Goal: Communication & Community: Answer question/provide support

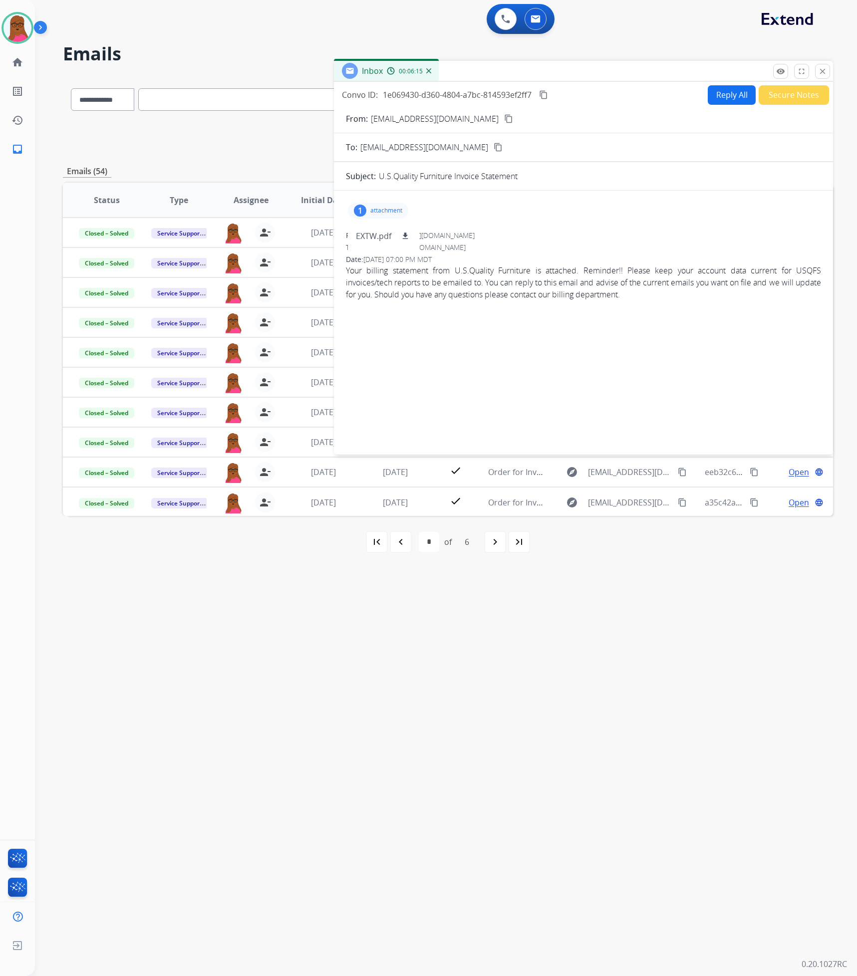
select select "*"
click at [820, 68] on mat-icon "close" at bounding box center [822, 71] width 9 height 9
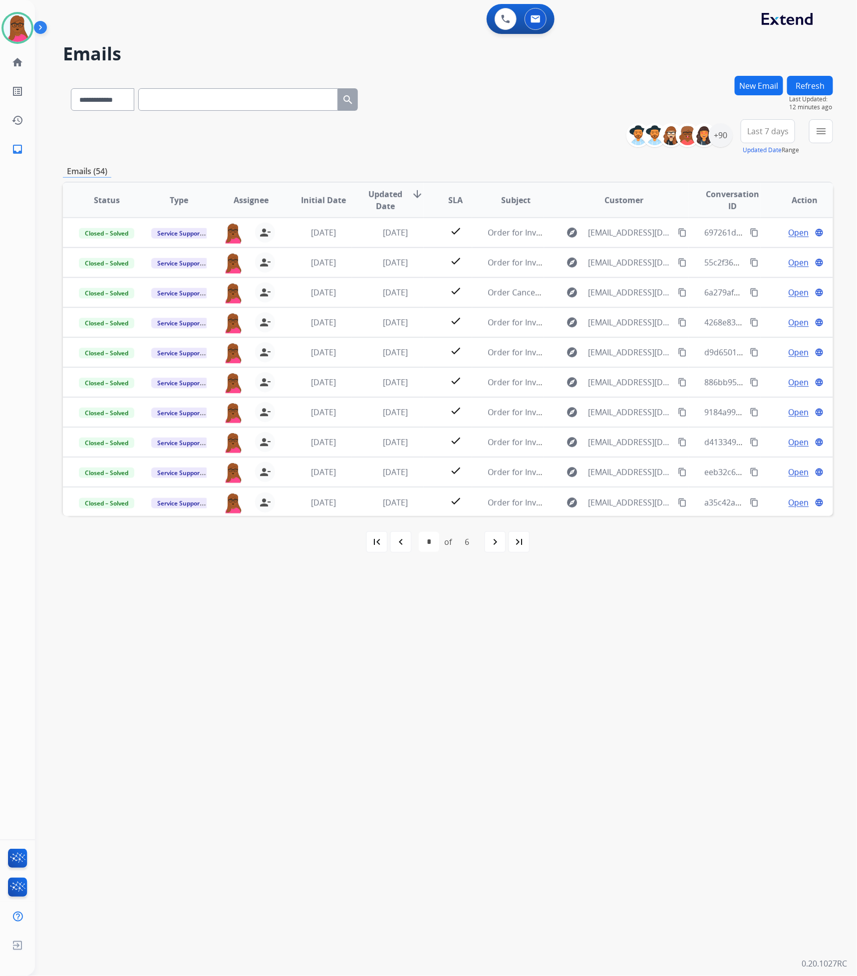
click at [767, 85] on button "New Email" at bounding box center [759, 85] width 48 height 19
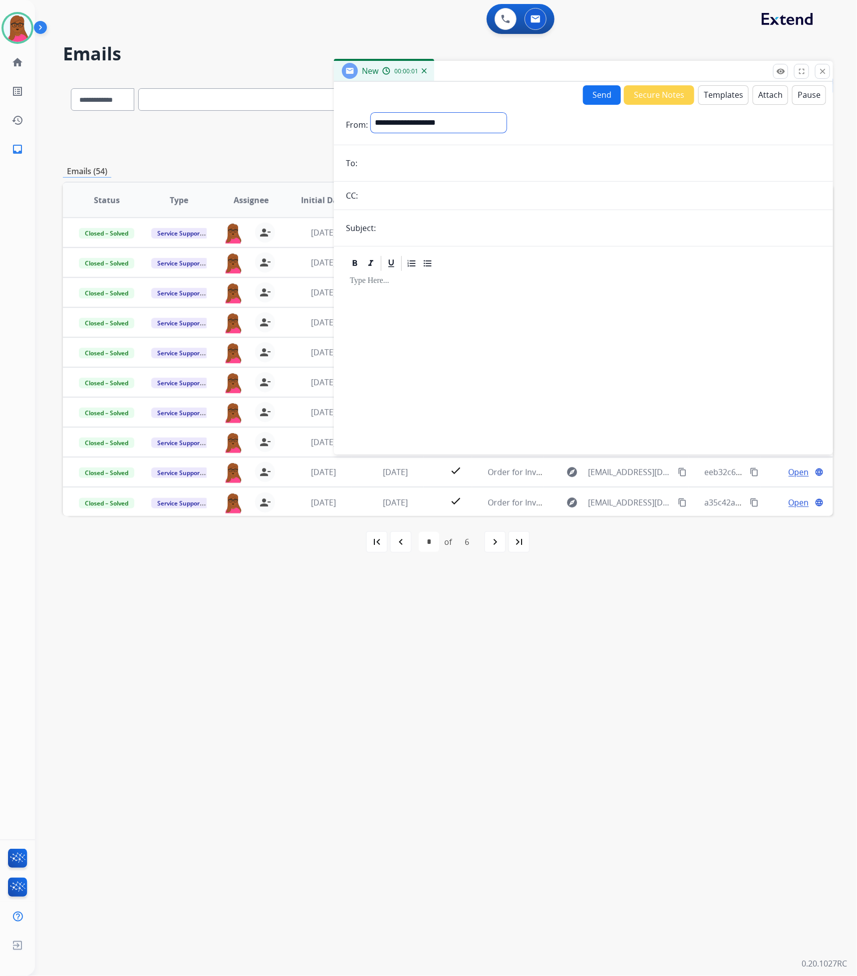
click at [507, 119] on select "**********" at bounding box center [439, 123] width 136 height 20
select select "**********"
click at [371, 113] on select "**********" at bounding box center [439, 123] width 136 height 20
click at [410, 163] on input "email" at bounding box center [590, 164] width 461 height 20
paste input "**********"
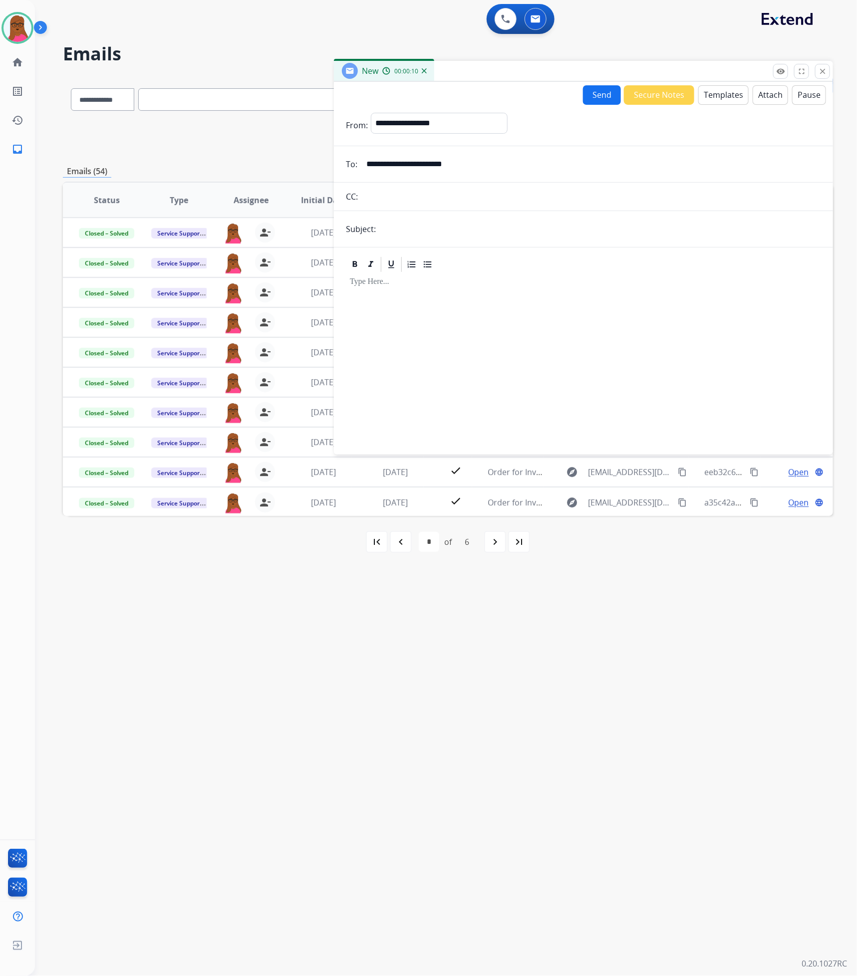
type input "**********"
click at [515, 232] on input "text" at bounding box center [600, 229] width 442 height 20
type input "**********"
click at [423, 307] on div at bounding box center [583, 359] width 475 height 171
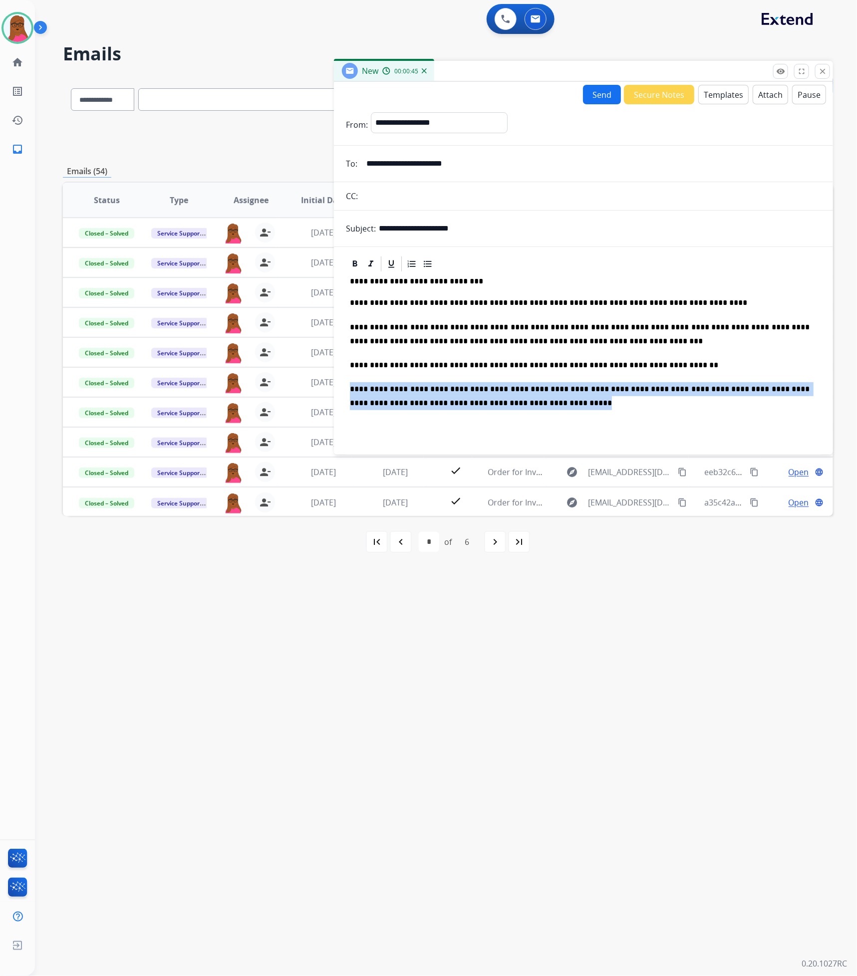
drag, startPoint x: 514, startPoint y: 407, endPoint x: 337, endPoint y: 393, distance: 177.8
click at [337, 393] on div "**********" at bounding box center [583, 374] width 499 height 238
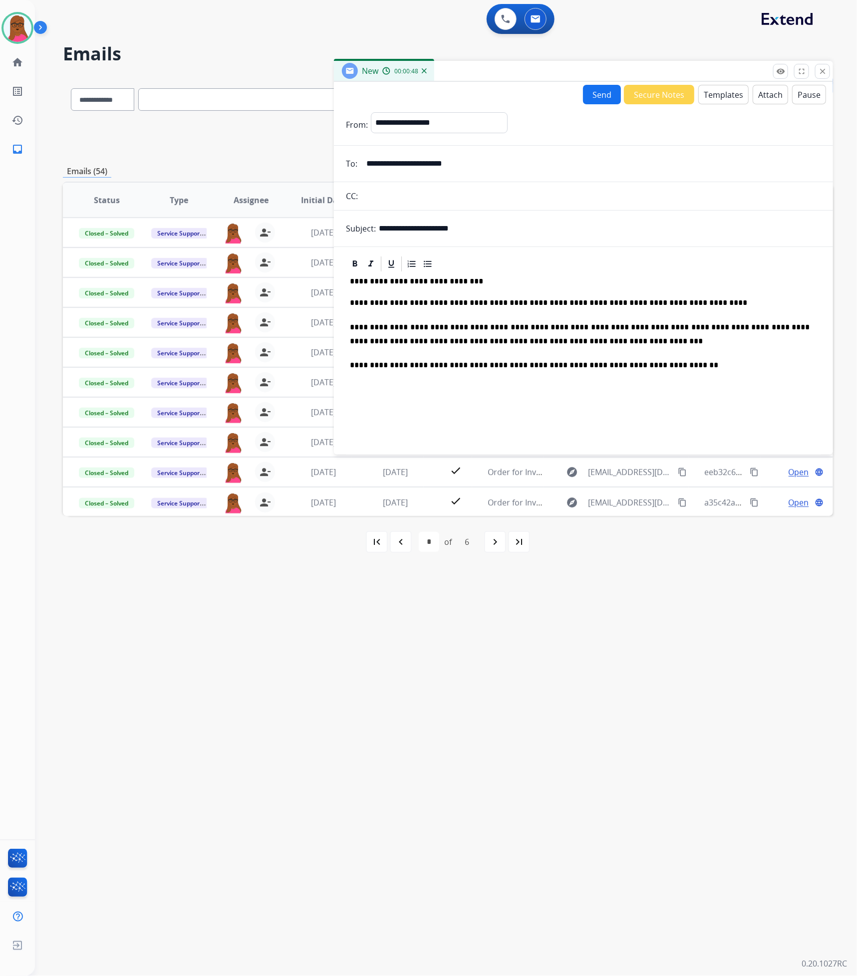
click at [599, 87] on button "Send" at bounding box center [602, 94] width 38 height 19
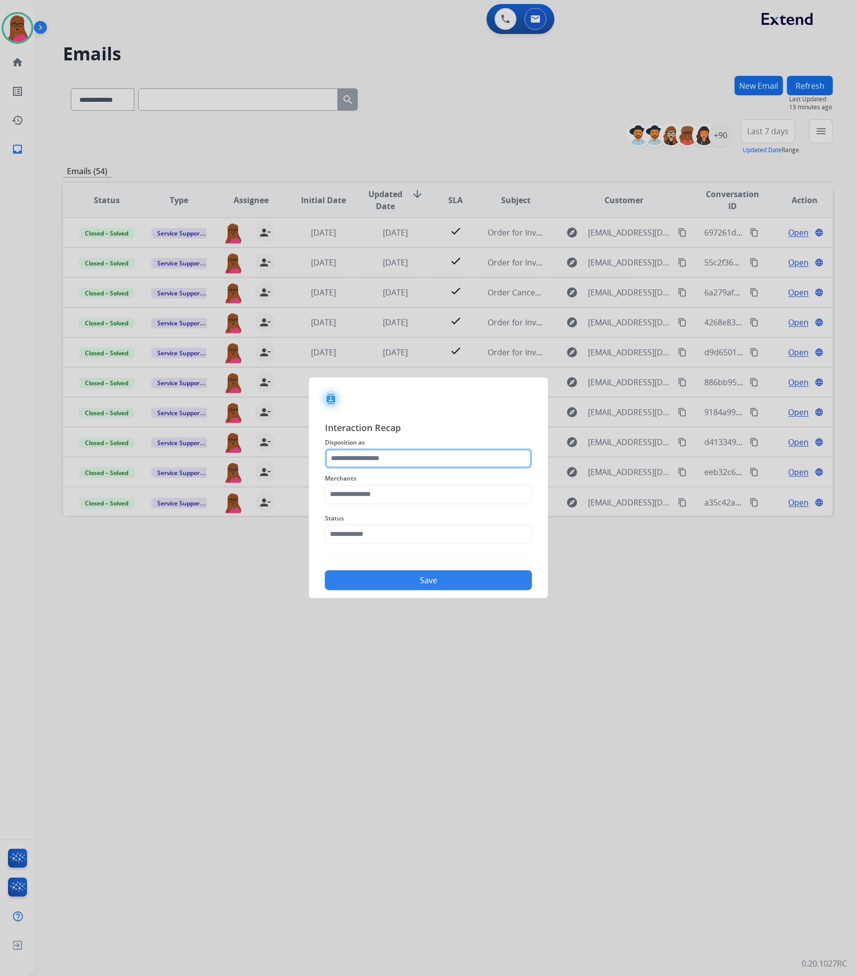
click at [410, 451] on input "text" at bounding box center [428, 459] width 207 height 20
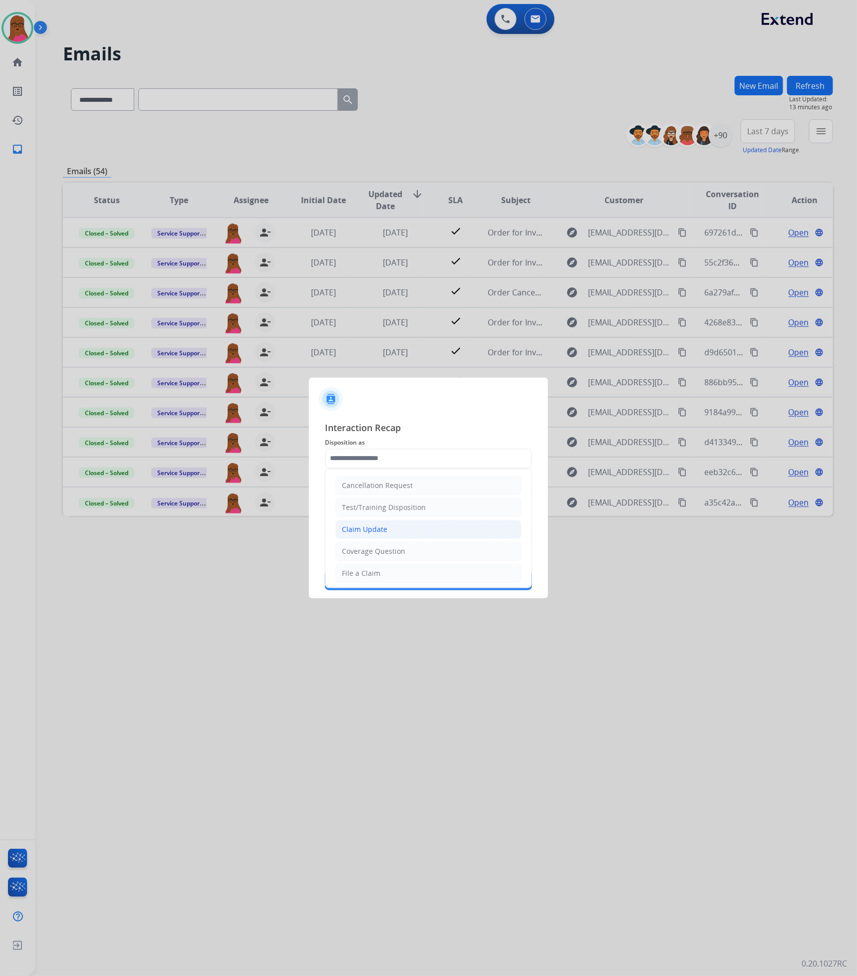
click at [380, 532] on div "Claim Update" at bounding box center [364, 530] width 45 height 10
type input "**********"
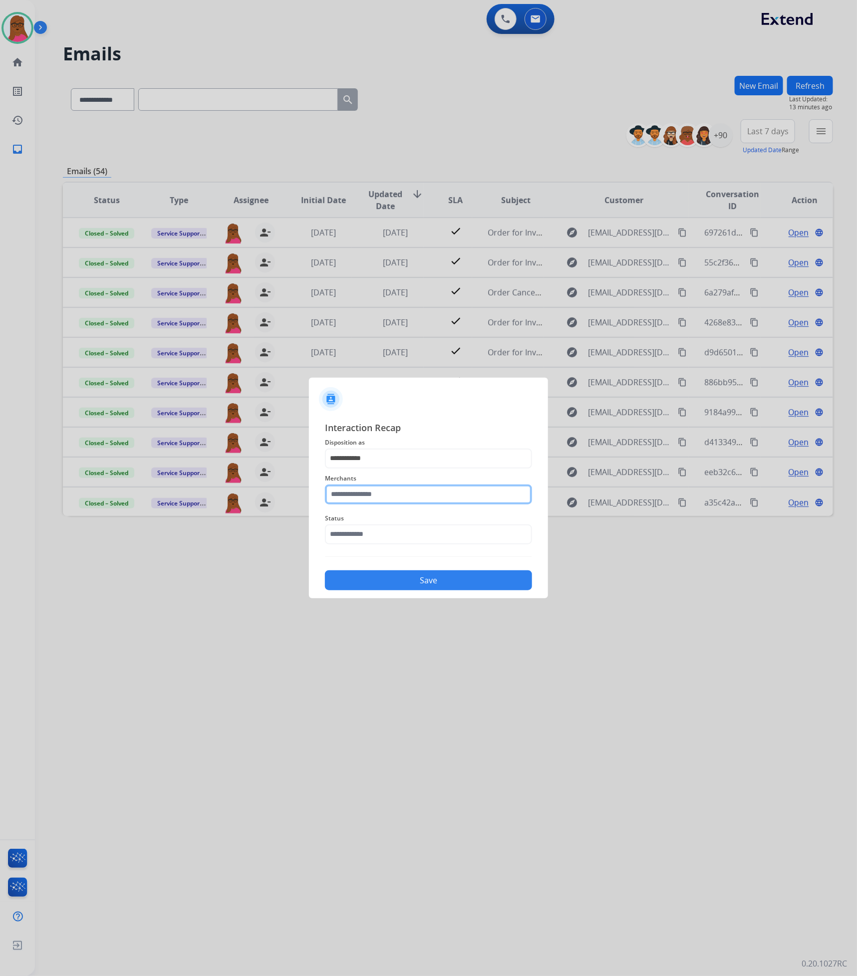
click at [387, 489] on input "text" at bounding box center [428, 495] width 207 height 20
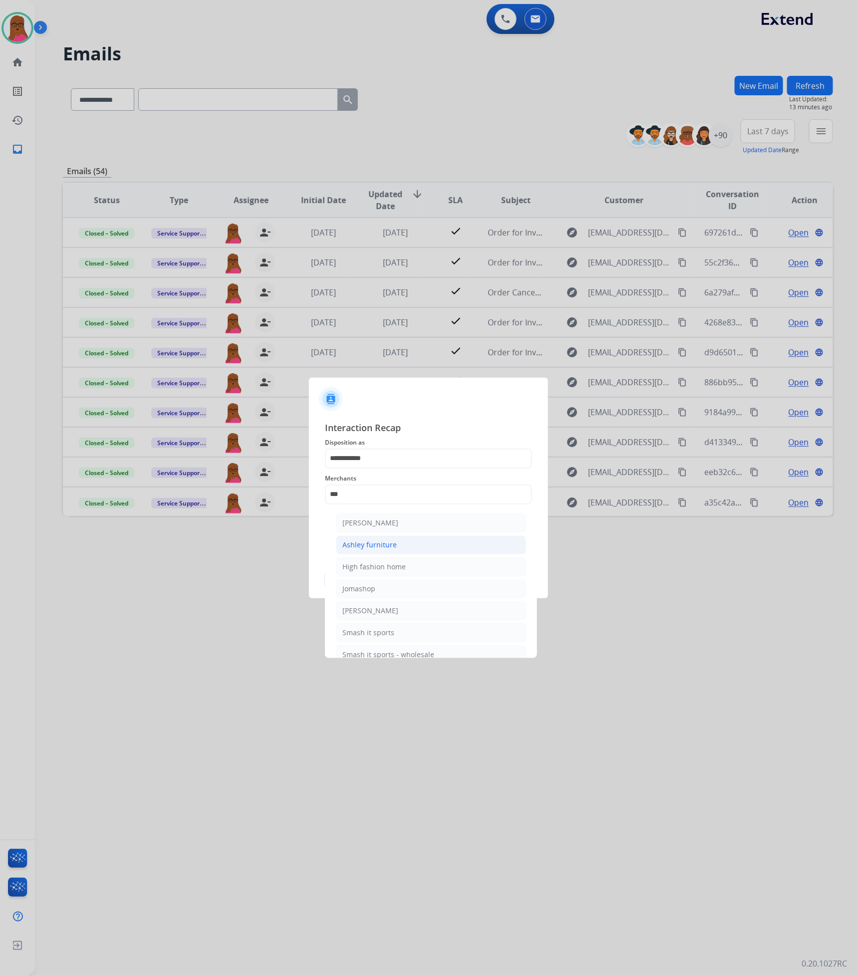
click at [412, 550] on li "Ashley furniture" at bounding box center [431, 545] width 190 height 19
type input "**********"
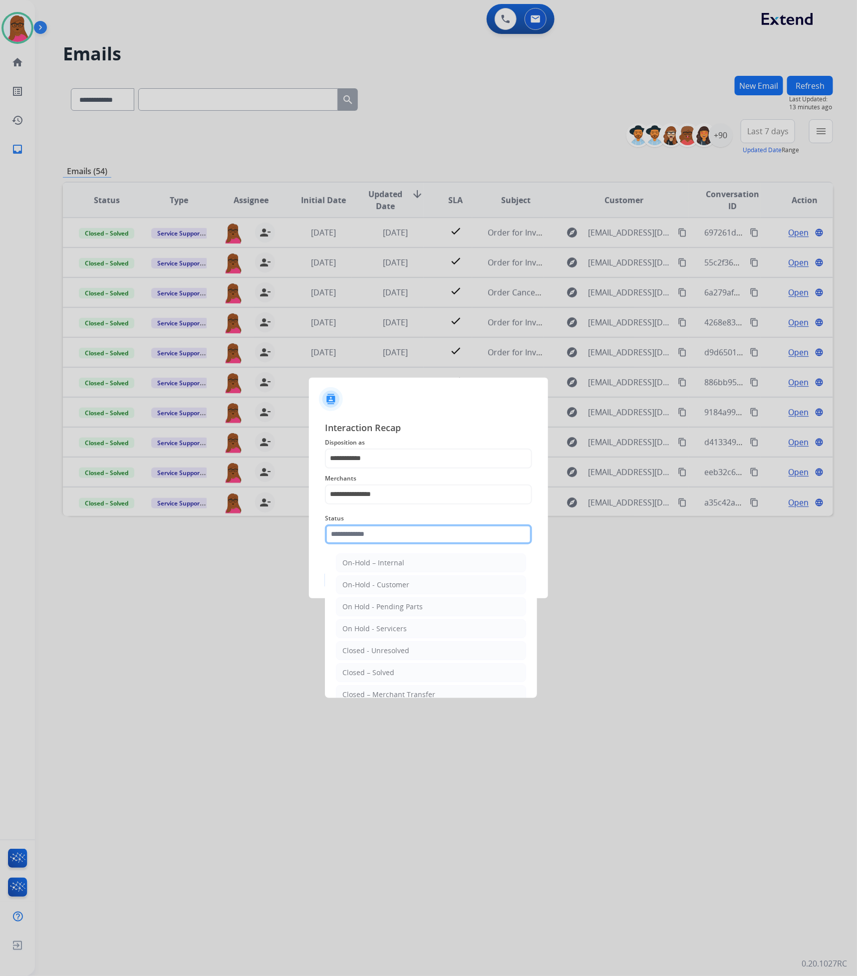
click at [410, 535] on input "text" at bounding box center [428, 535] width 207 height 20
click at [432, 677] on li "Closed – Solved" at bounding box center [431, 672] width 190 height 19
type input "**********"
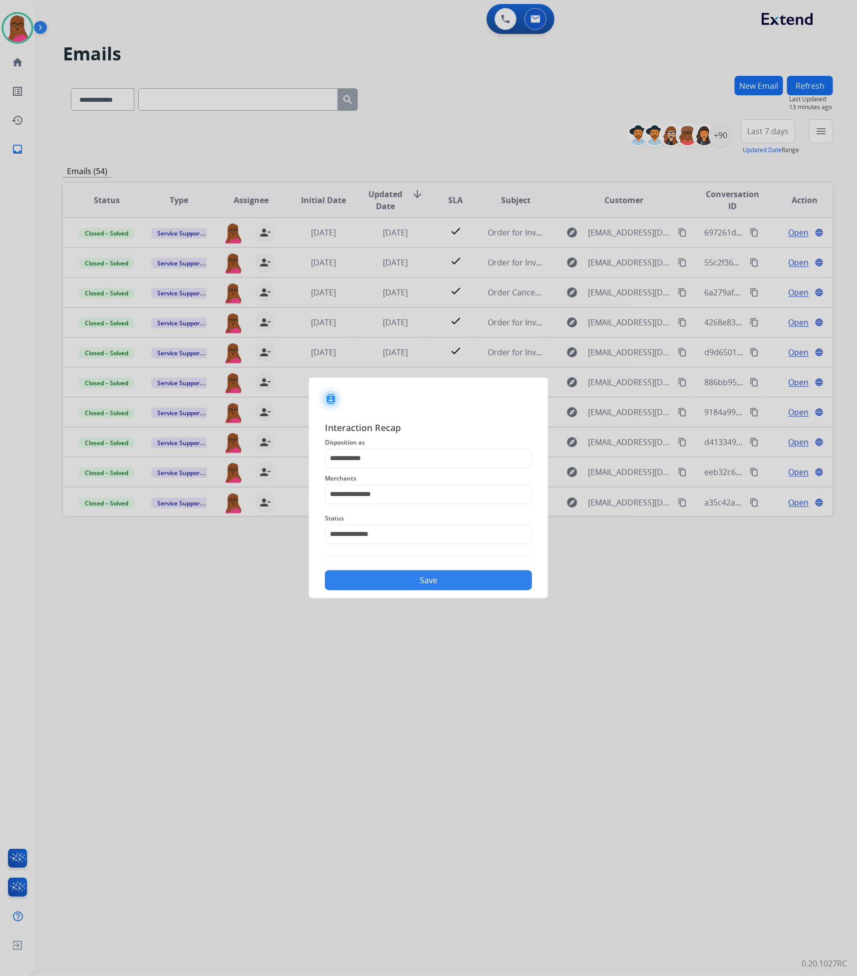
click at [436, 574] on button "Save" at bounding box center [428, 581] width 207 height 20
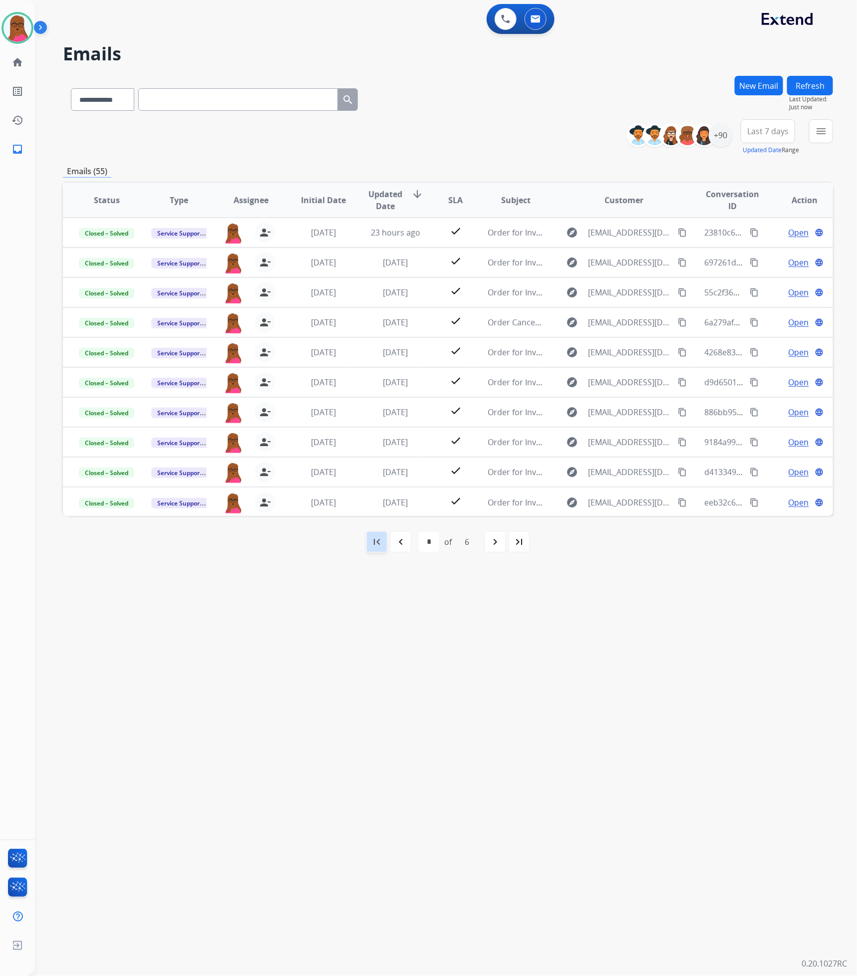
click at [367, 545] on div "first_page" at bounding box center [377, 542] width 22 height 22
select select "*"
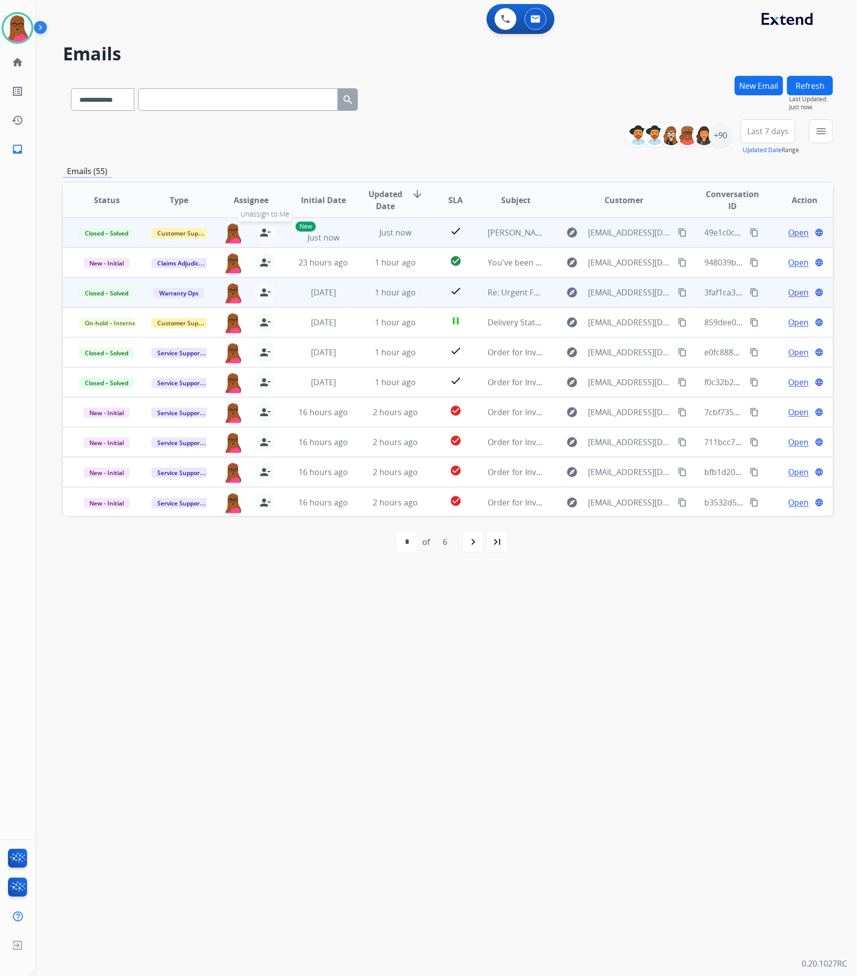
click at [264, 239] on button "person_remove [PERSON_NAME] to Me" at bounding box center [265, 233] width 20 height 20
click at [237, 236] on button "+ Select agent" at bounding box center [233, 233] width 20 height 20
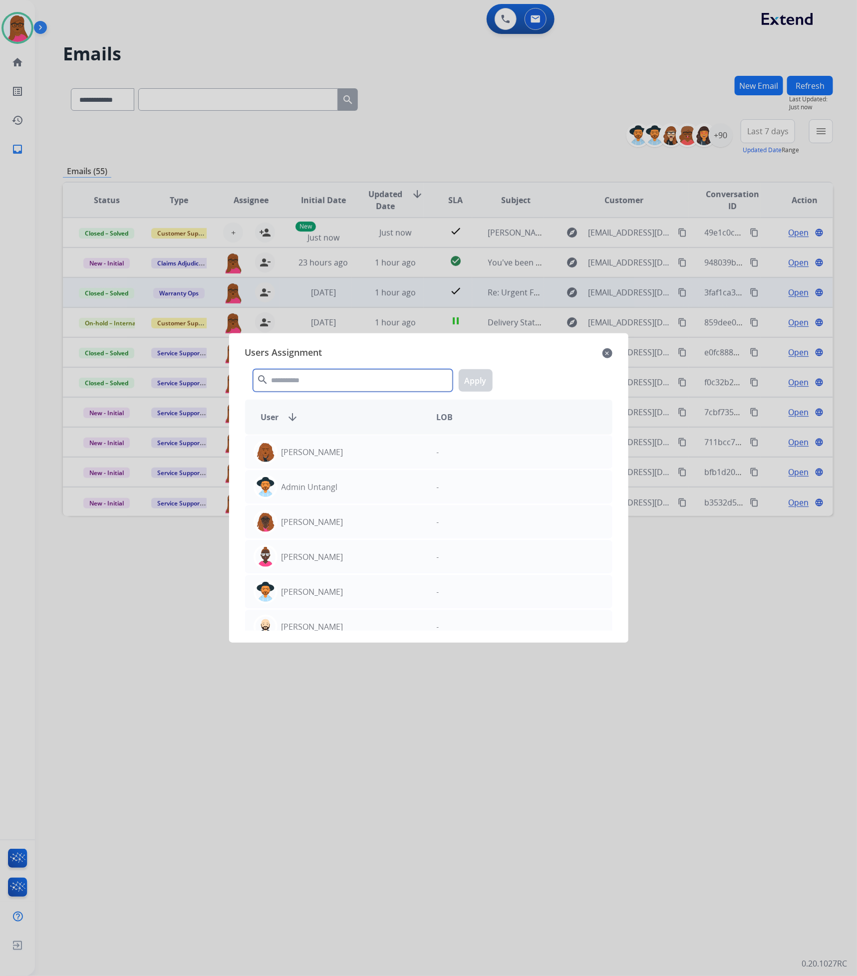
click at [334, 380] on input "text" at bounding box center [353, 380] width 200 height 22
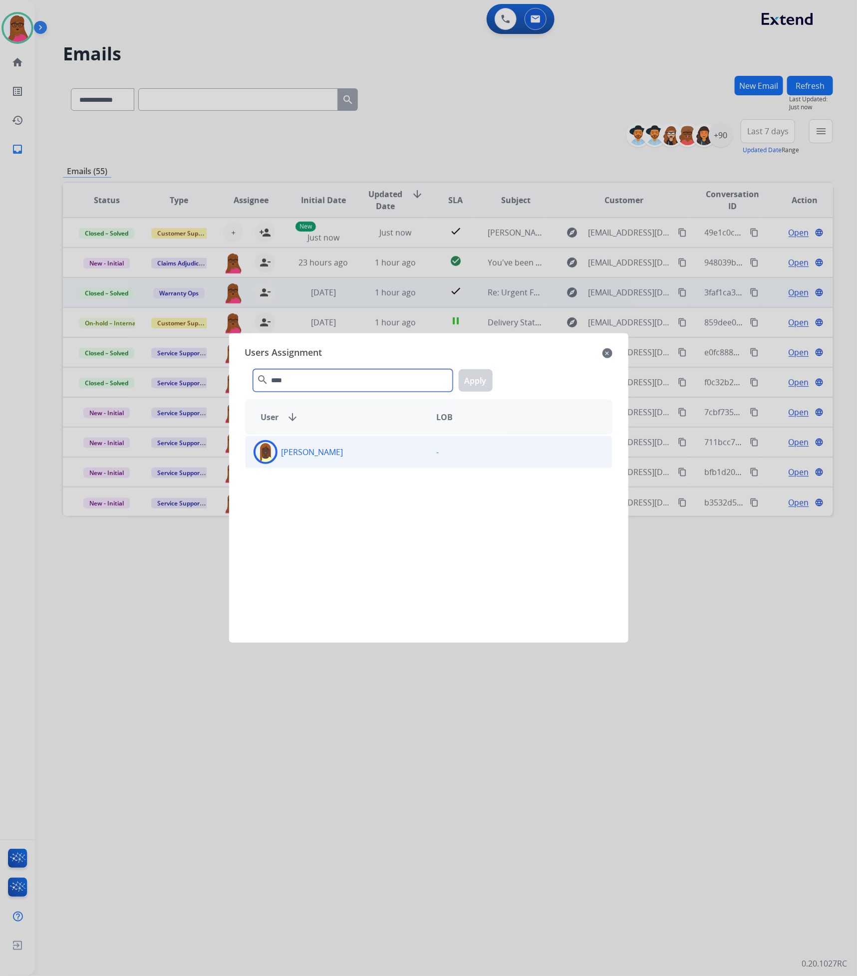
type input "****"
click at [395, 451] on div "[PERSON_NAME]" at bounding box center [337, 452] width 183 height 24
click at [461, 387] on button "Apply" at bounding box center [476, 380] width 34 height 22
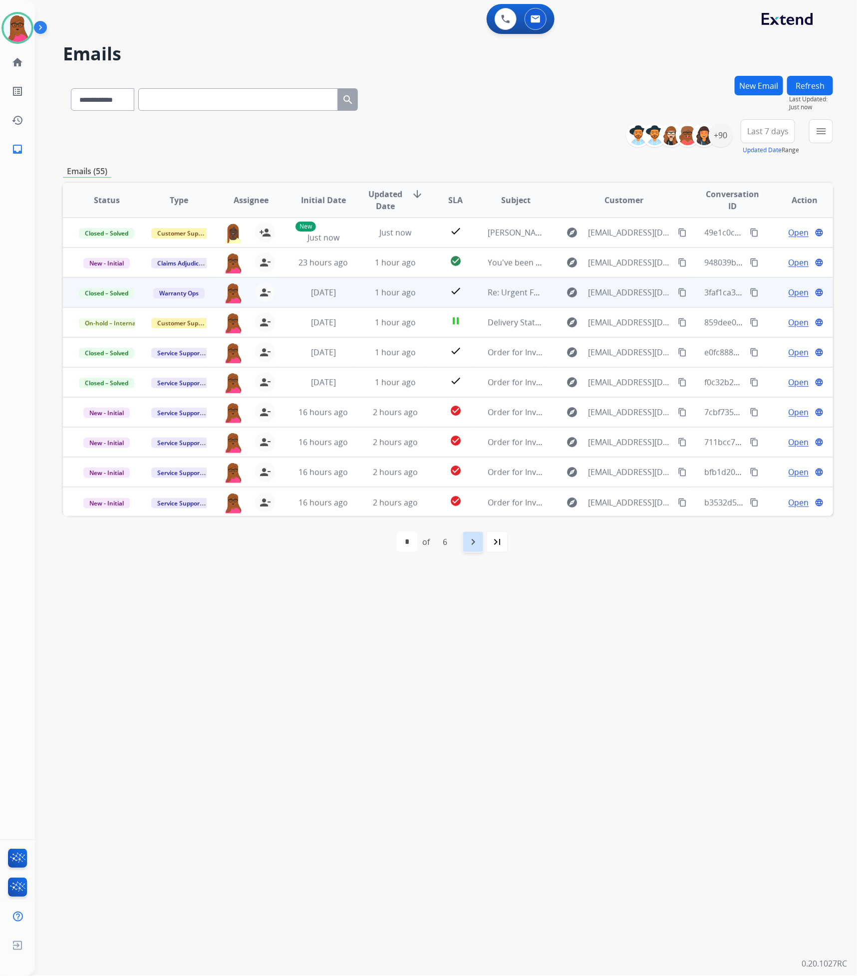
click at [475, 546] on mat-icon "navigate_next" at bounding box center [473, 542] width 12 height 12
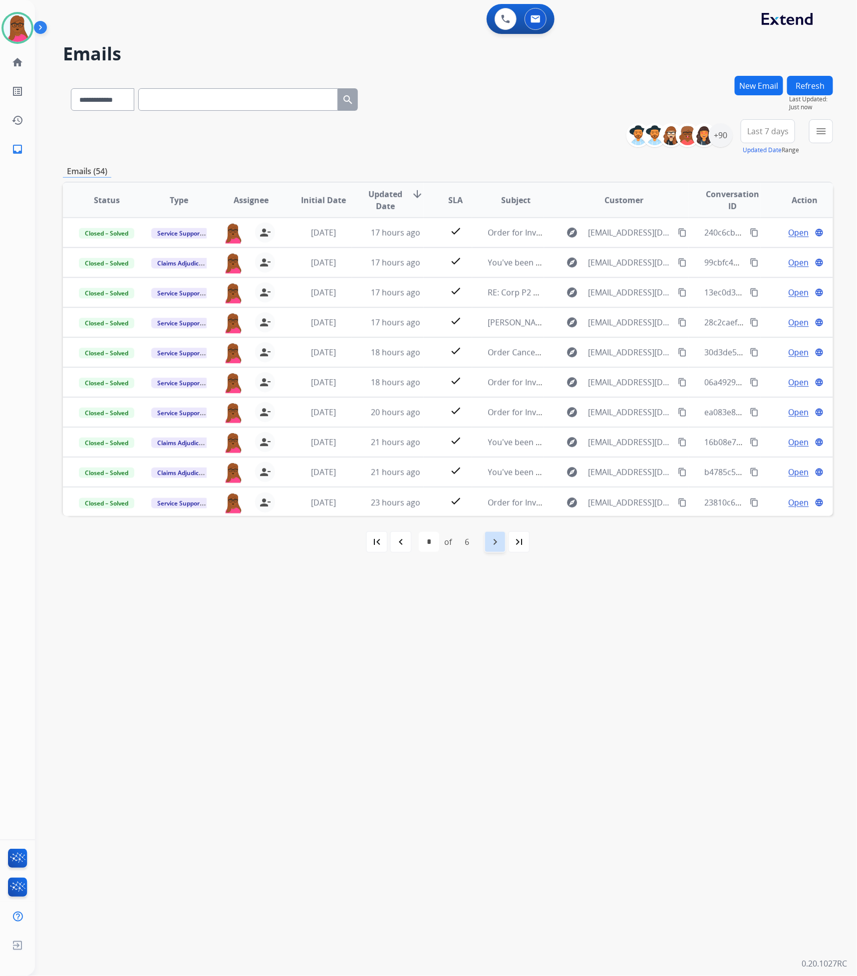
click at [487, 544] on div "navigate_next" at bounding box center [495, 542] width 22 height 22
select select "*"
click at [758, 89] on button "New Email" at bounding box center [759, 85] width 48 height 19
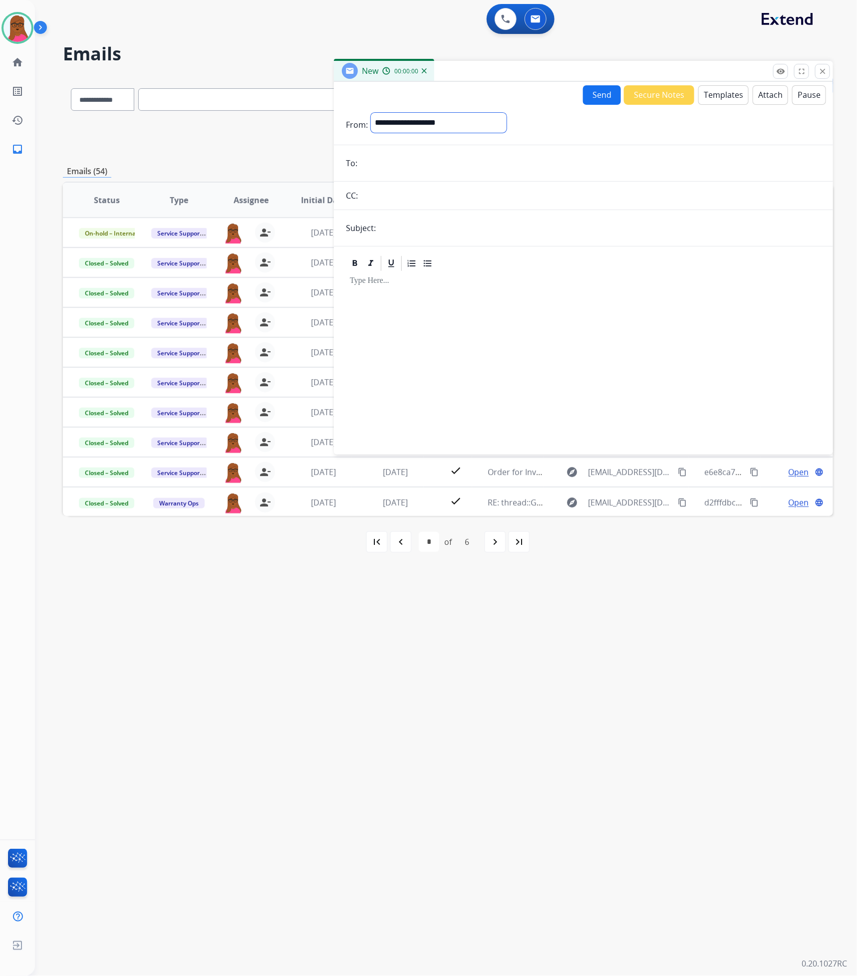
click at [493, 124] on select "**********" at bounding box center [439, 123] width 136 height 20
click at [371, 113] on select "**********" at bounding box center [439, 123] width 136 height 20
click at [474, 163] on input "email" at bounding box center [590, 164] width 461 height 20
click at [466, 171] on input "email" at bounding box center [590, 165] width 461 height 22
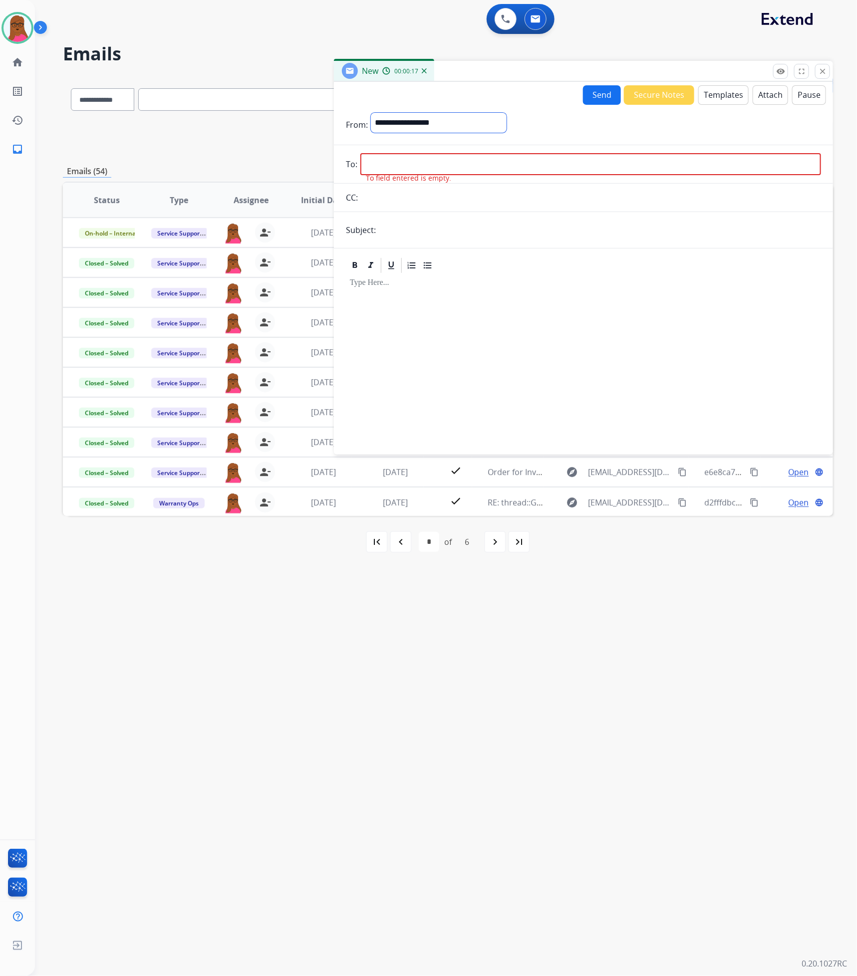
click at [481, 128] on select "**********" at bounding box center [439, 123] width 136 height 20
select select "**********"
click at [371, 113] on select "**********" at bounding box center [439, 123] width 136 height 20
click at [458, 165] on input "email" at bounding box center [590, 165] width 461 height 22
paste input "**********"
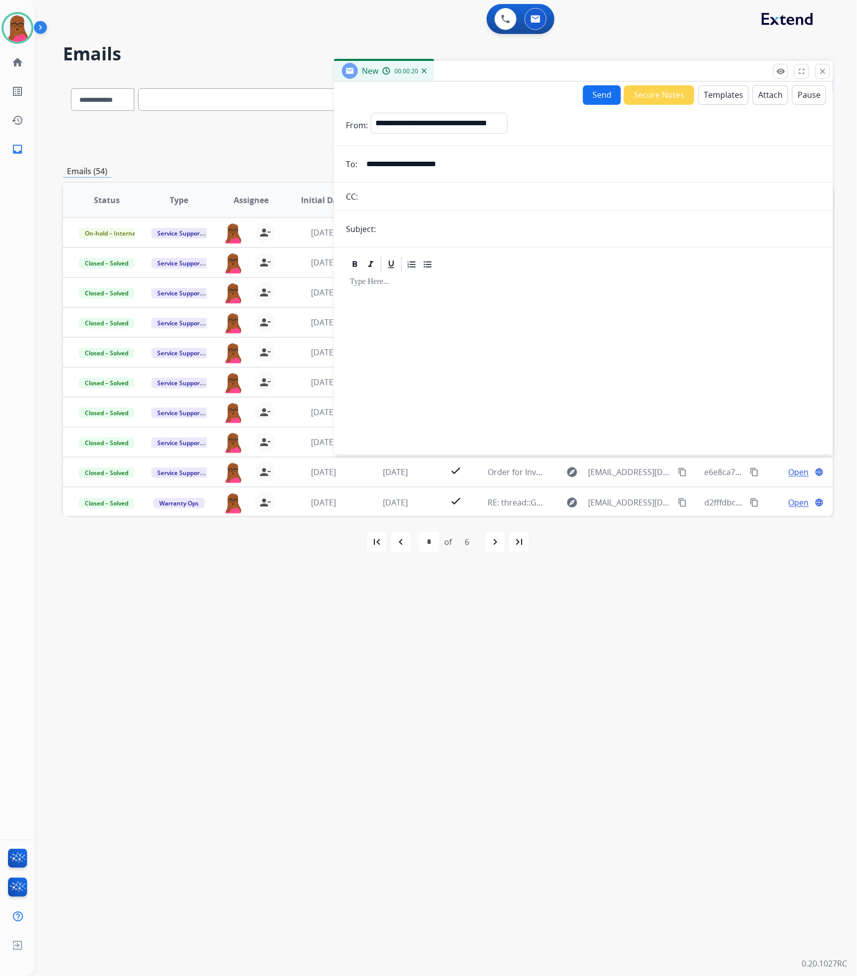
type input "**********"
click at [427, 225] on input "text" at bounding box center [600, 229] width 442 height 20
type input "**********"
drag, startPoint x: 447, startPoint y: 237, endPoint x: 508, endPoint y: 322, distance: 105.2
click at [508, 322] on div at bounding box center [583, 359] width 475 height 171
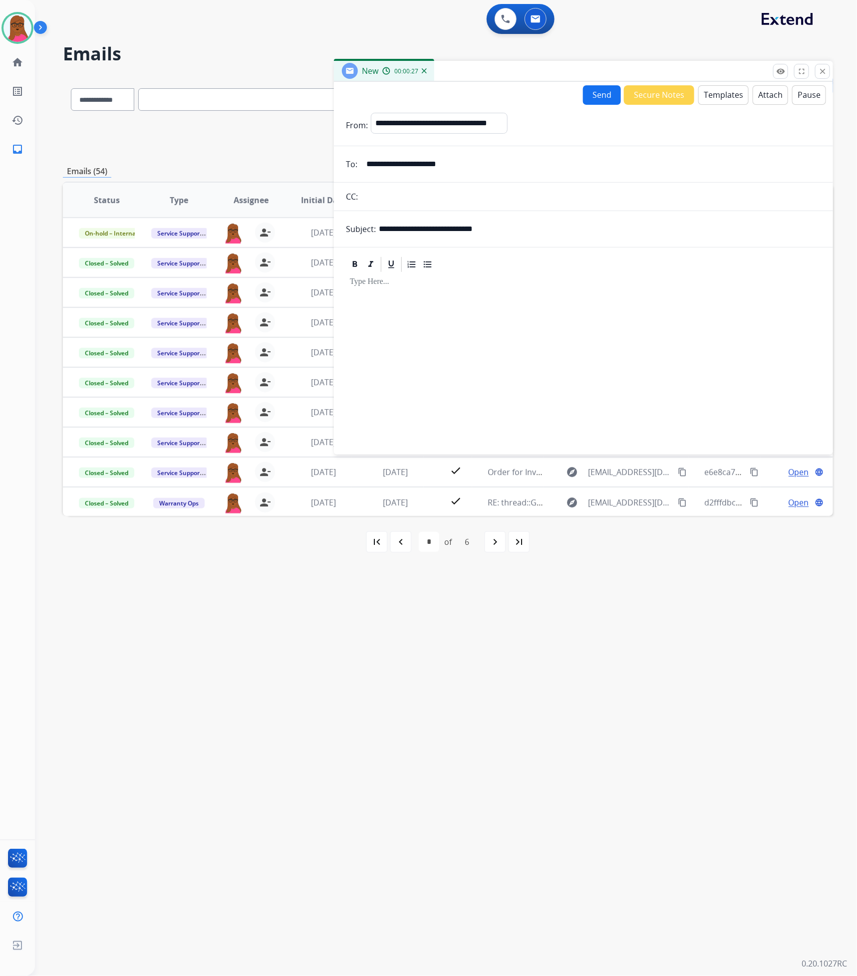
click at [728, 90] on button "Templates" at bounding box center [723, 94] width 50 height 19
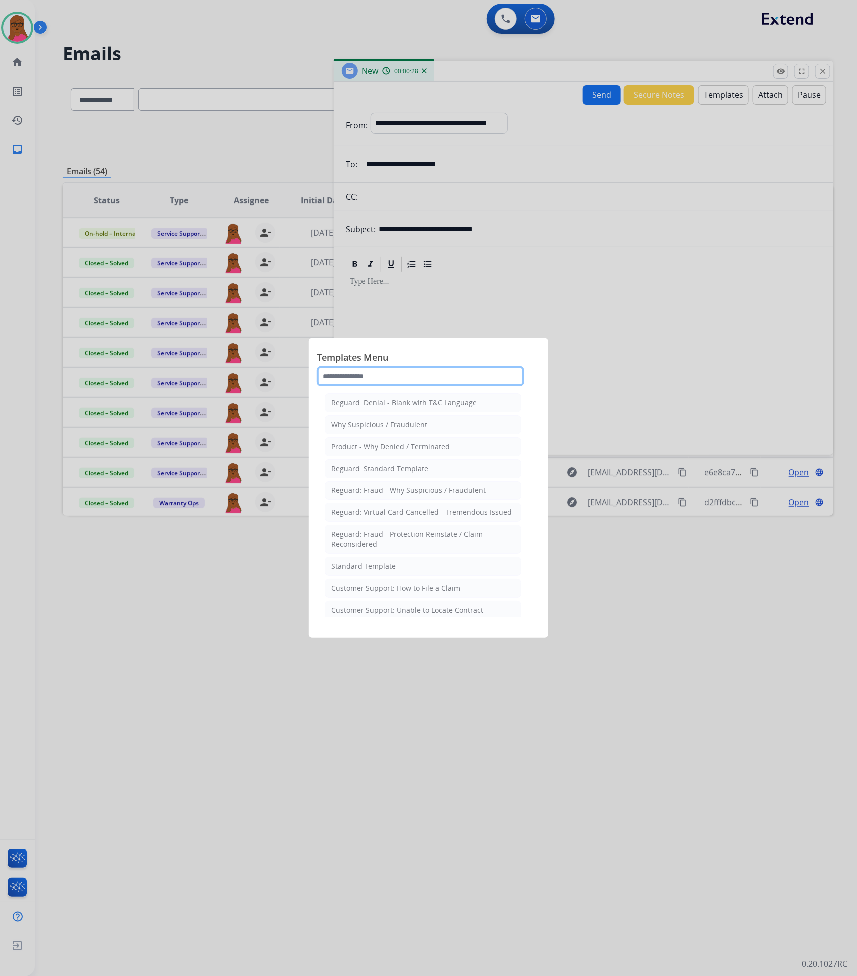
click at [417, 370] on input "text" at bounding box center [420, 376] width 207 height 20
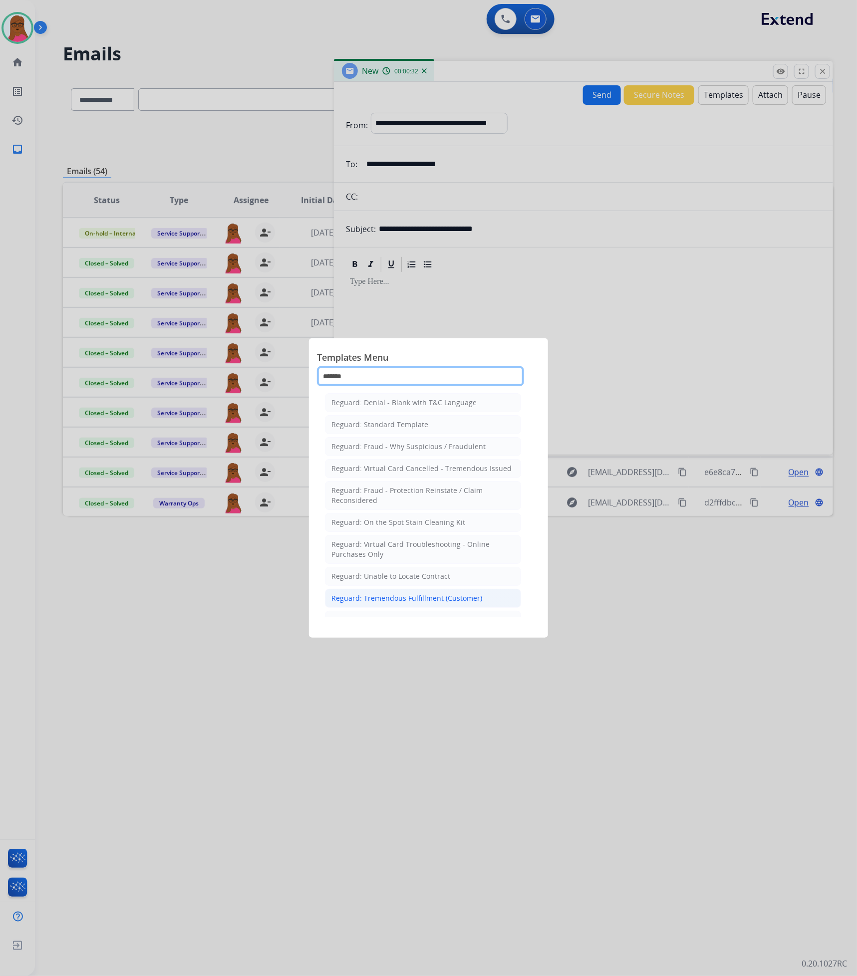
type input "*******"
click at [405, 608] on li "Reguard: Tremendous Fulfillment (Customer)" at bounding box center [423, 598] width 196 height 19
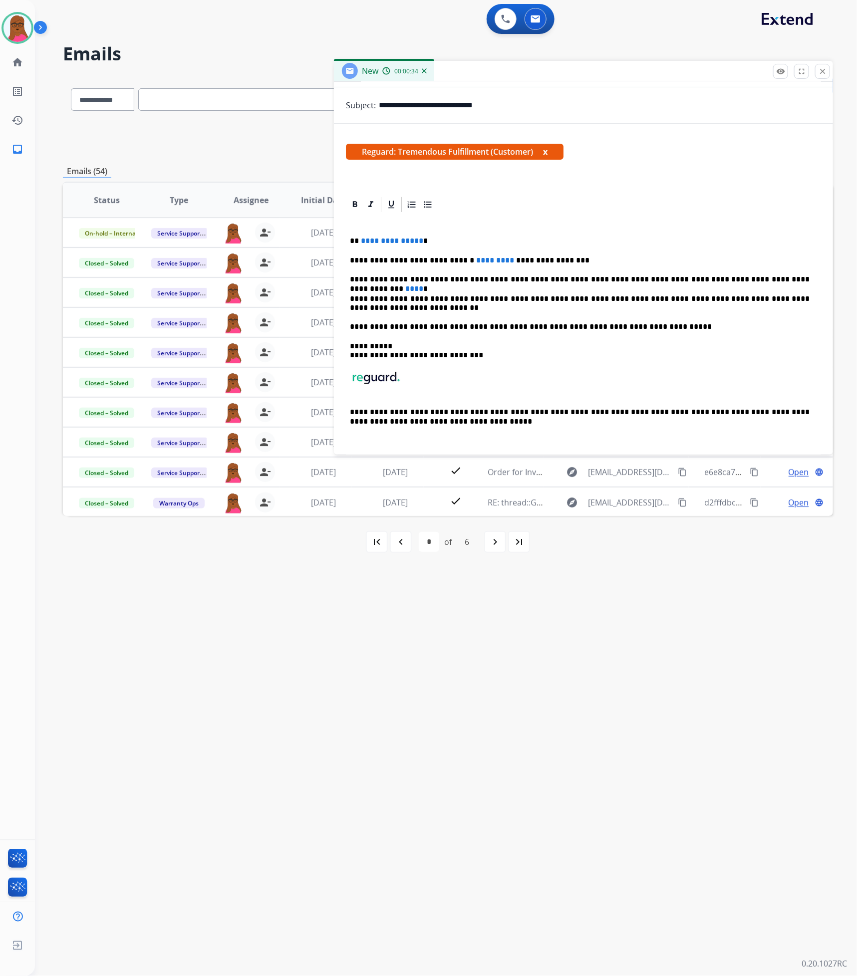
scroll to position [134, 0]
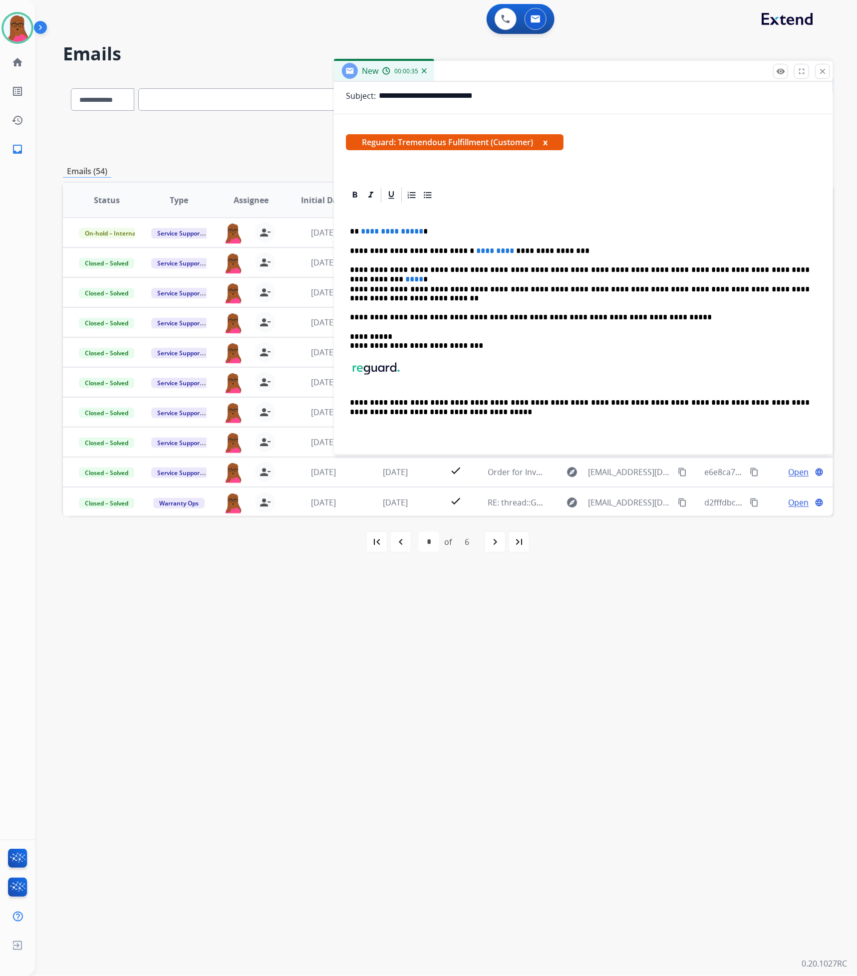
click at [420, 232] on p "**********" at bounding box center [580, 231] width 460 height 9
click at [488, 254] on p "**********" at bounding box center [580, 251] width 460 height 9
click at [423, 276] on span "****" at bounding box center [414, 279] width 18 height 7
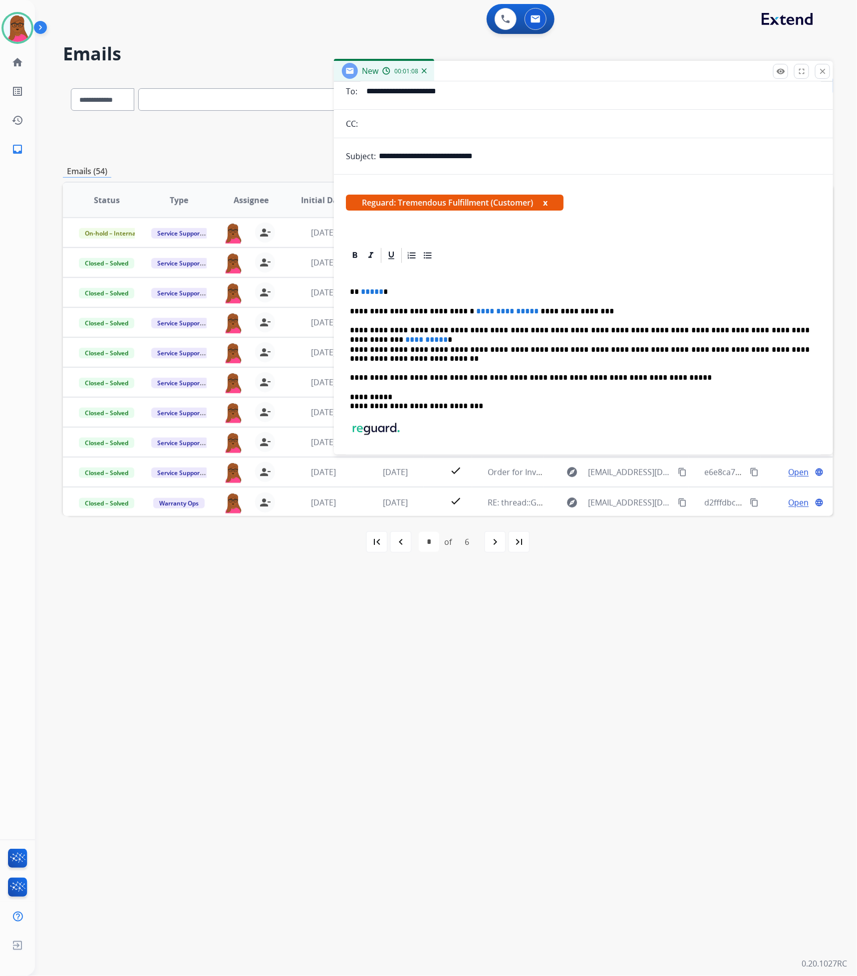
scroll to position [0, 0]
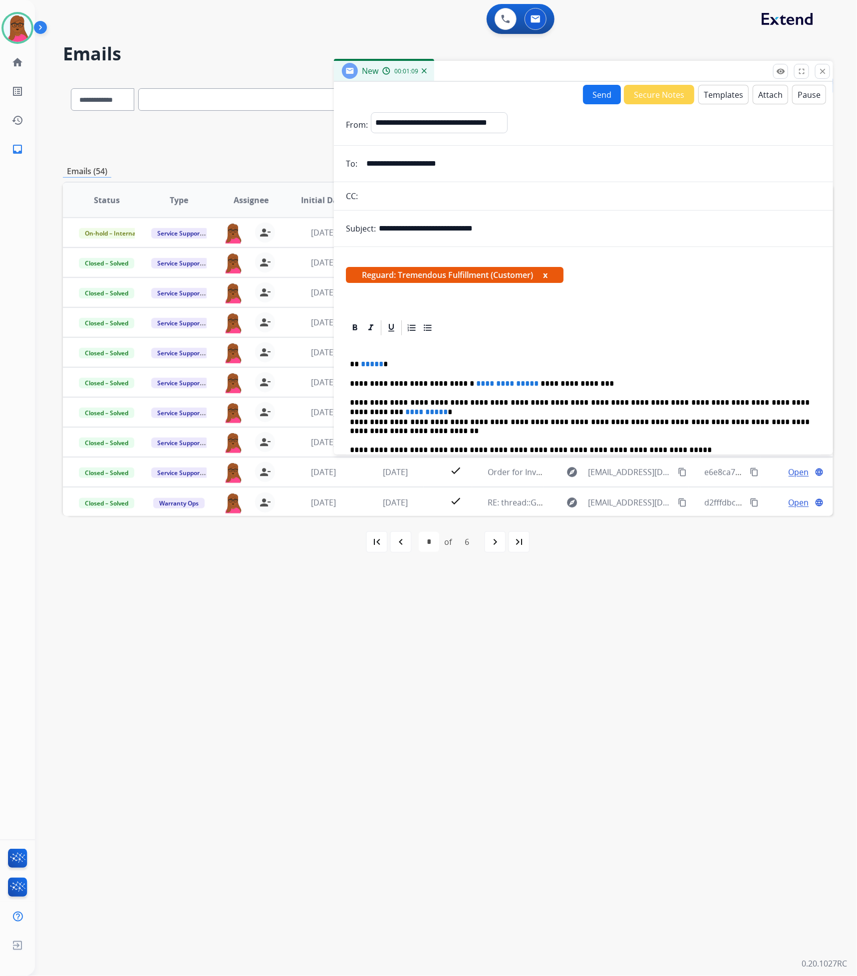
click at [599, 88] on button "Send" at bounding box center [602, 94] width 38 height 19
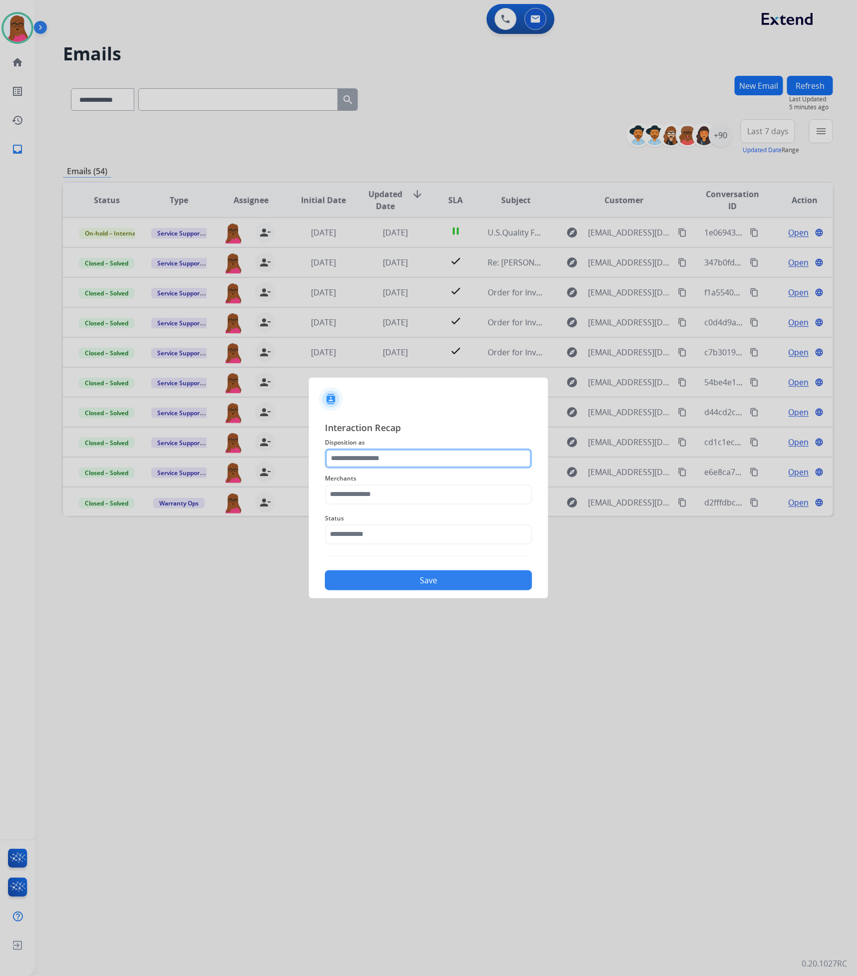
click at [451, 463] on input "text" at bounding box center [428, 459] width 207 height 20
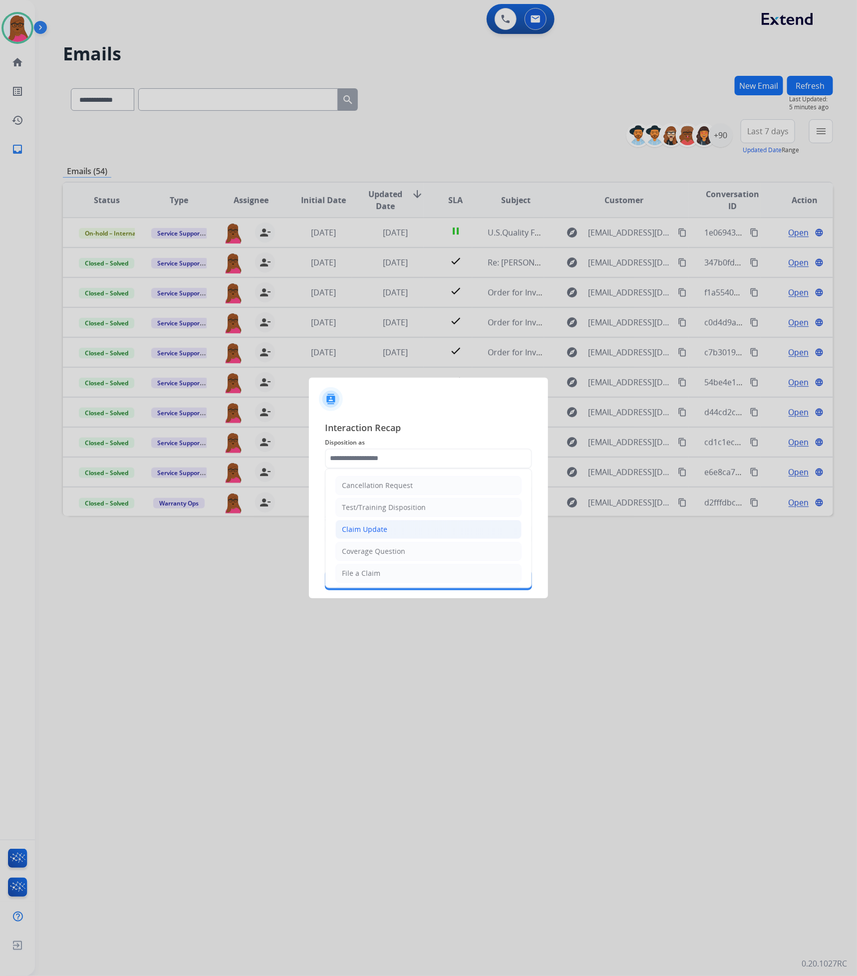
click at [396, 536] on li "Claim Update" at bounding box center [428, 529] width 186 height 19
type input "**********"
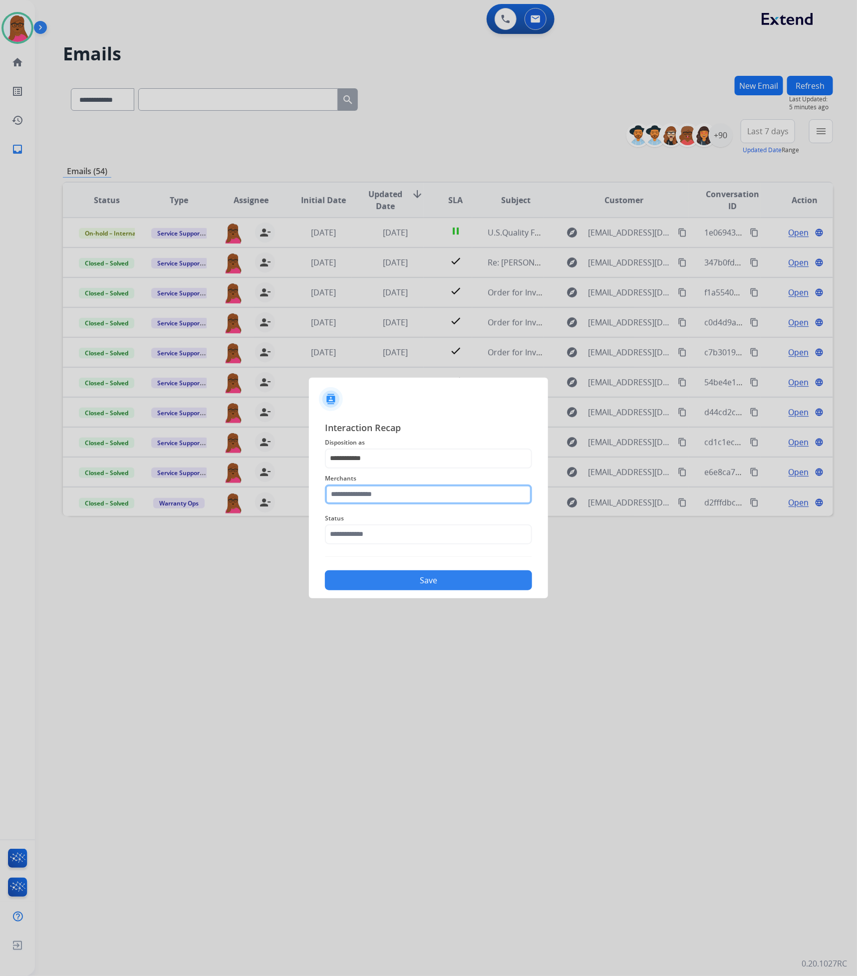
click at [409, 499] on input "text" at bounding box center [428, 495] width 207 height 20
click at [409, 492] on input "***" at bounding box center [428, 495] width 207 height 20
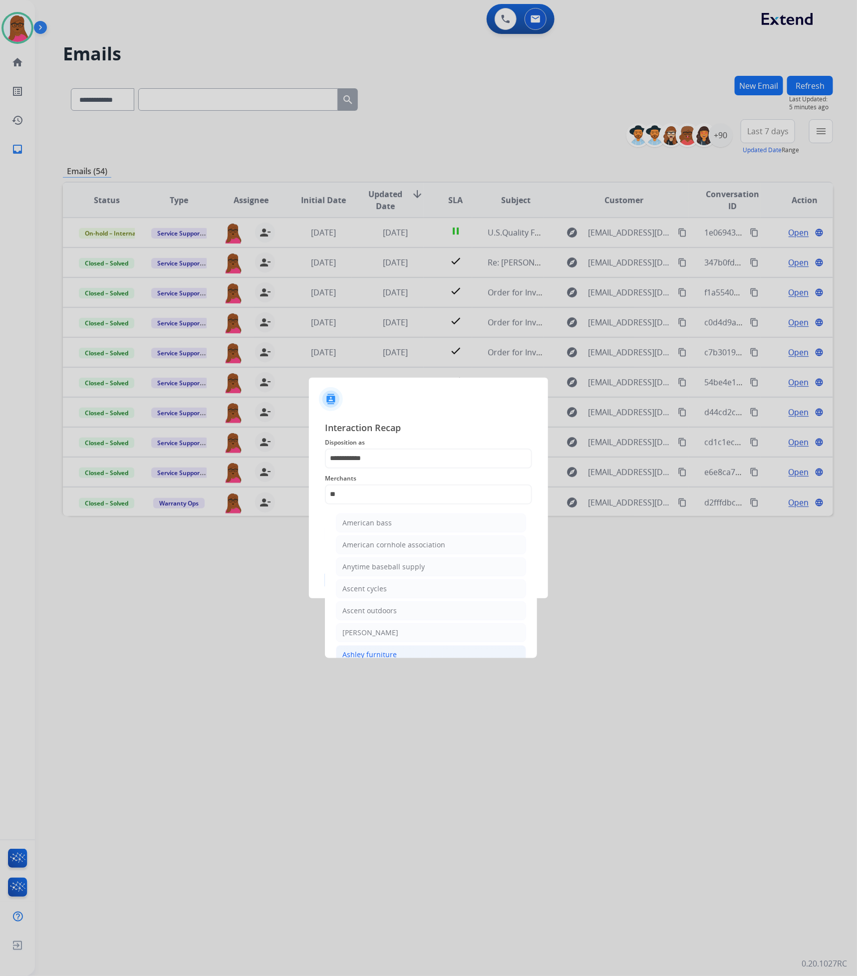
click at [400, 656] on li "Ashley furniture" at bounding box center [431, 654] width 190 height 19
type input "**********"
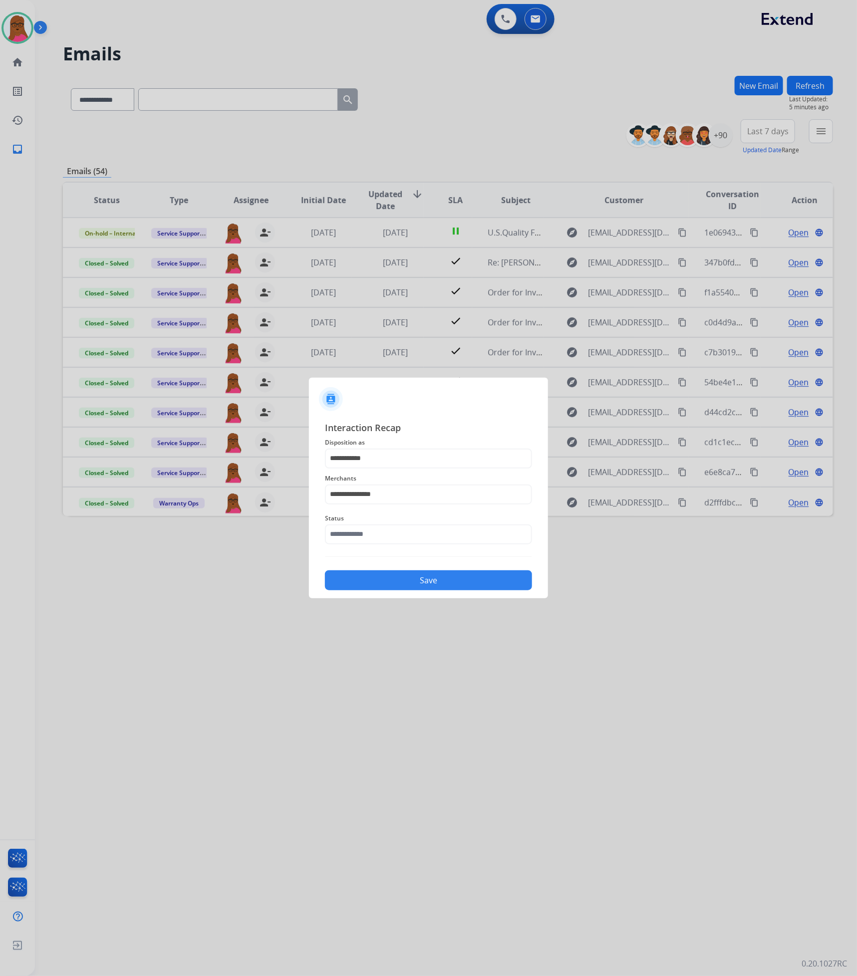
click at [418, 521] on span "Status" at bounding box center [428, 519] width 207 height 12
click at [416, 537] on input "text" at bounding box center [428, 535] width 207 height 20
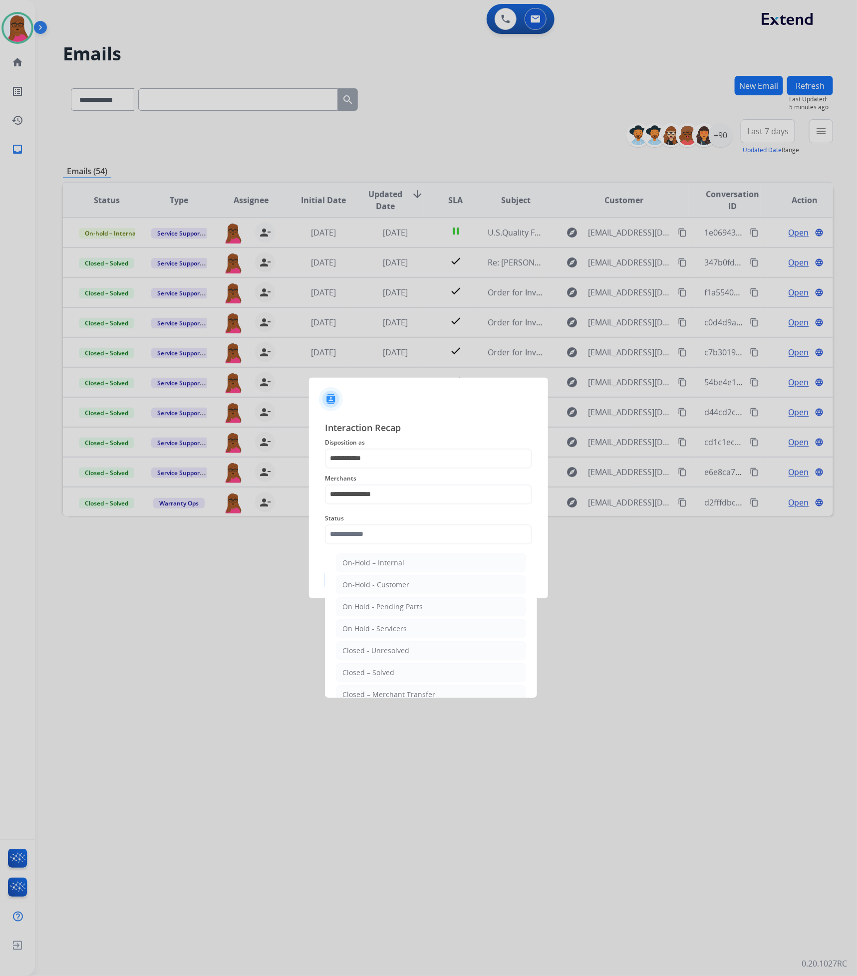
click at [370, 672] on div "Closed – Solved" at bounding box center [368, 673] width 52 height 10
type input "**********"
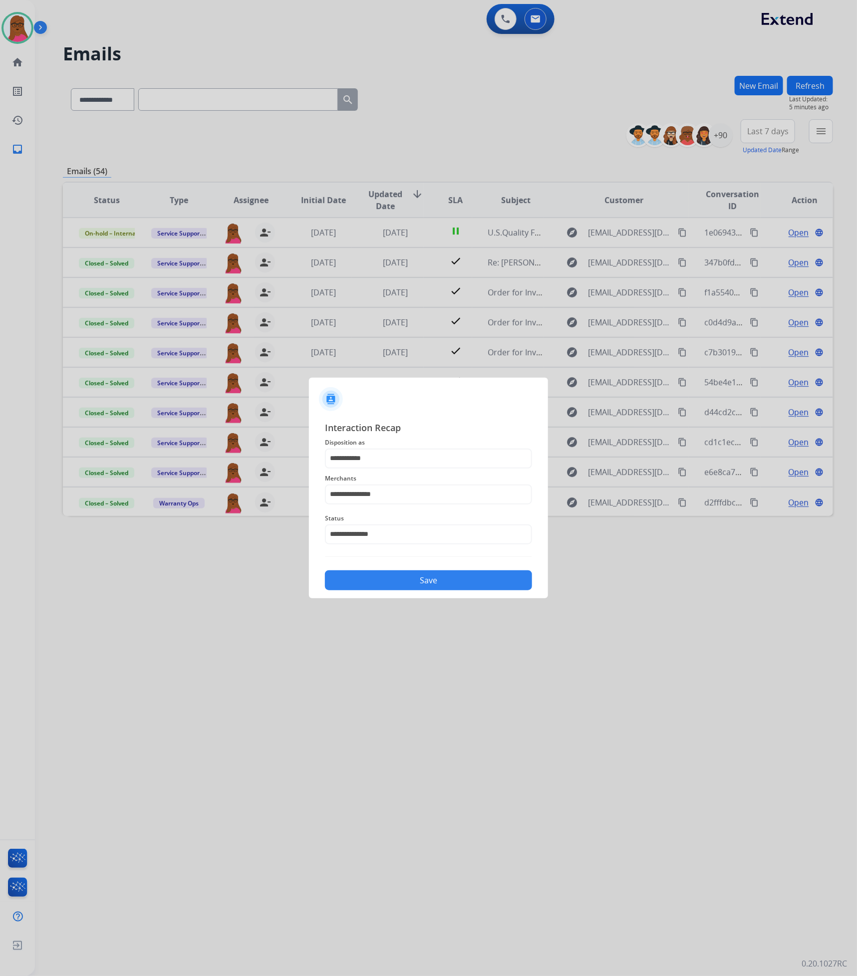
click at [424, 582] on button "Save" at bounding box center [428, 581] width 207 height 20
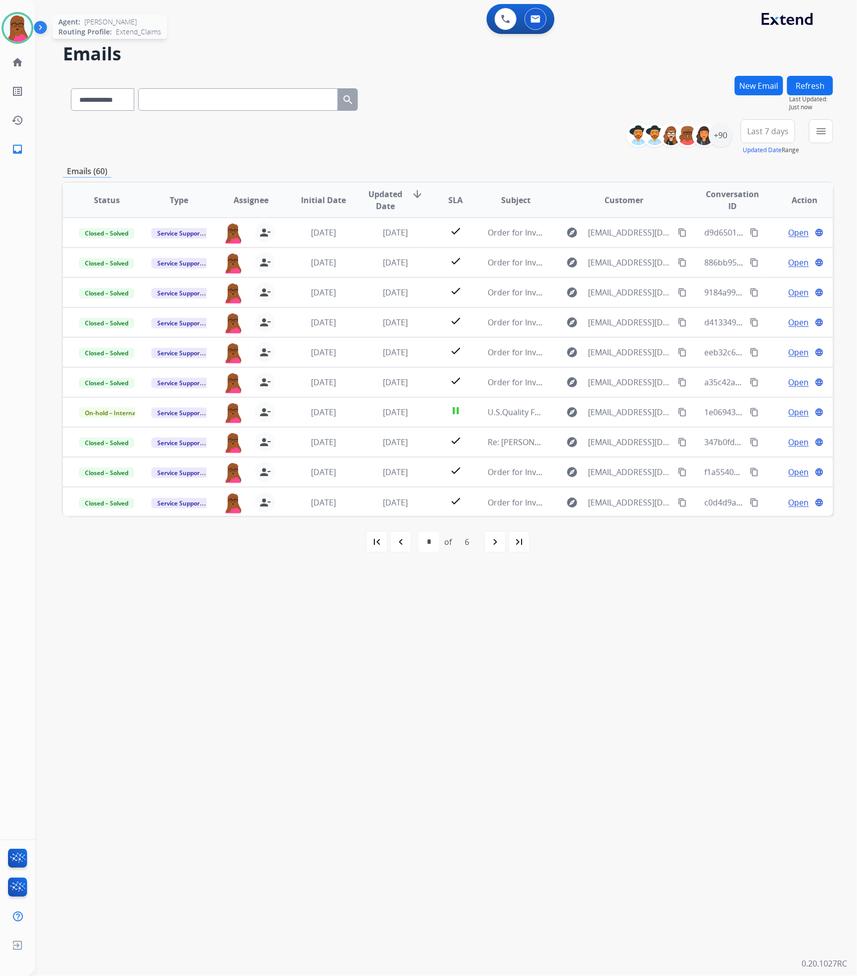
click at [21, 28] on img at bounding box center [17, 28] width 28 height 28
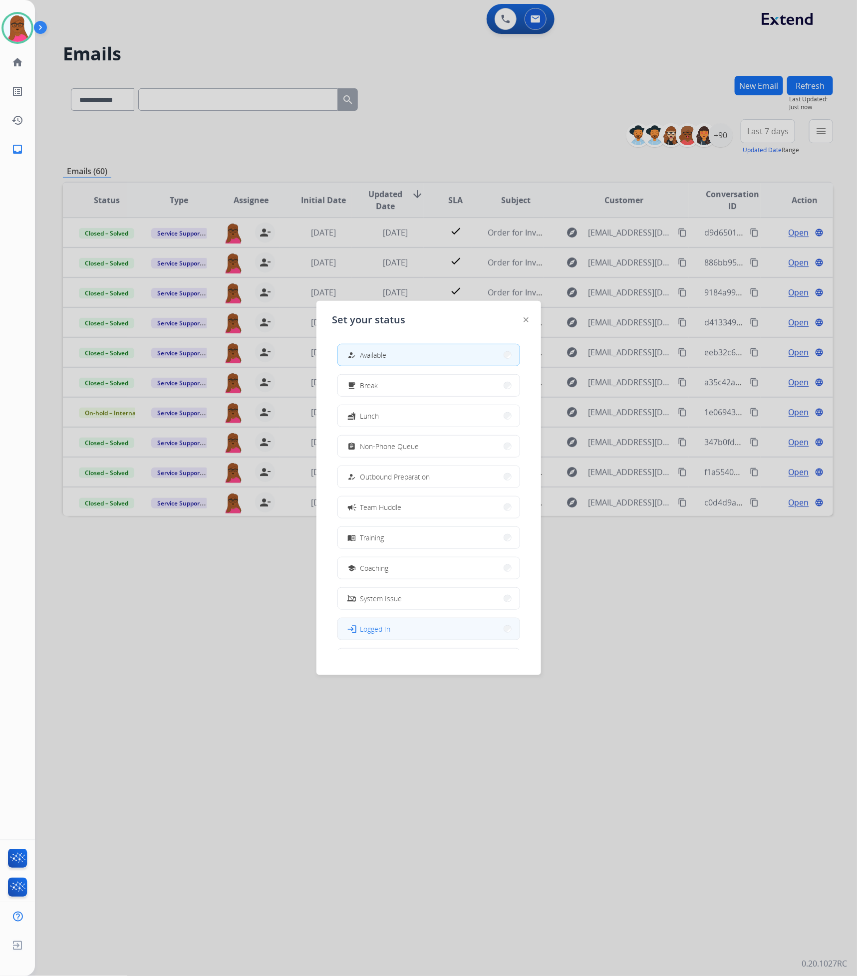
click at [409, 625] on button "login Logged In" at bounding box center [429, 629] width 182 height 21
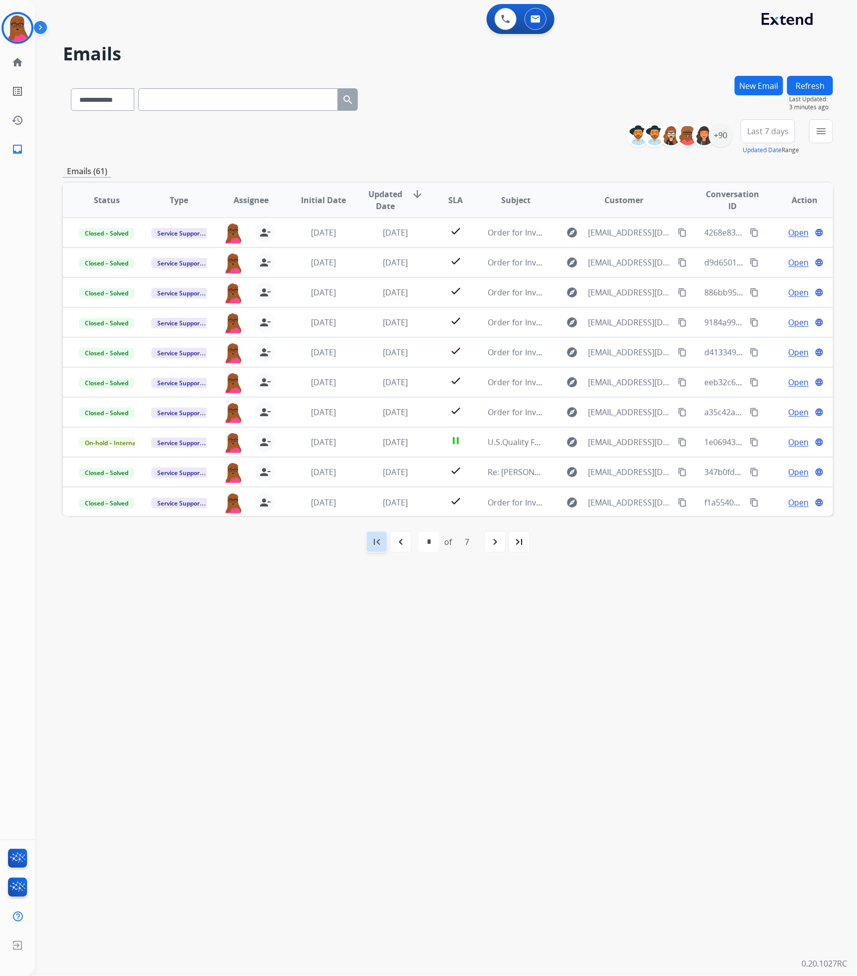
click at [378, 542] on mat-icon "first_page" at bounding box center [377, 542] width 12 height 12
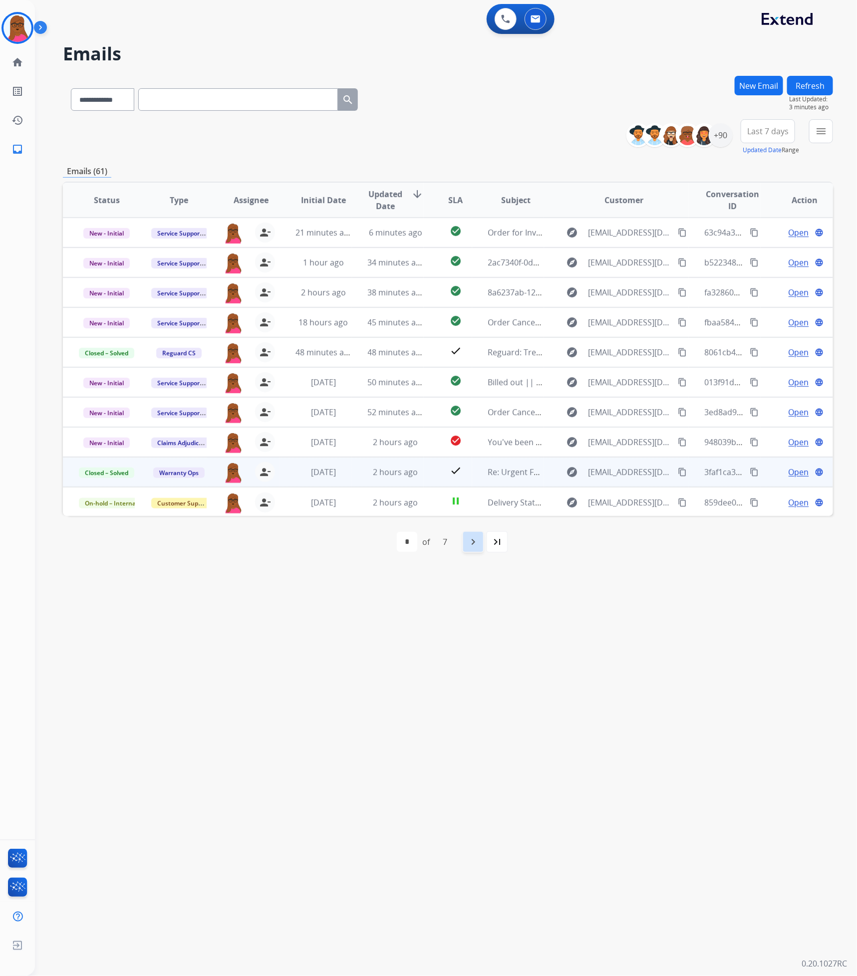
click at [466, 547] on div "navigate_next" at bounding box center [473, 542] width 22 height 22
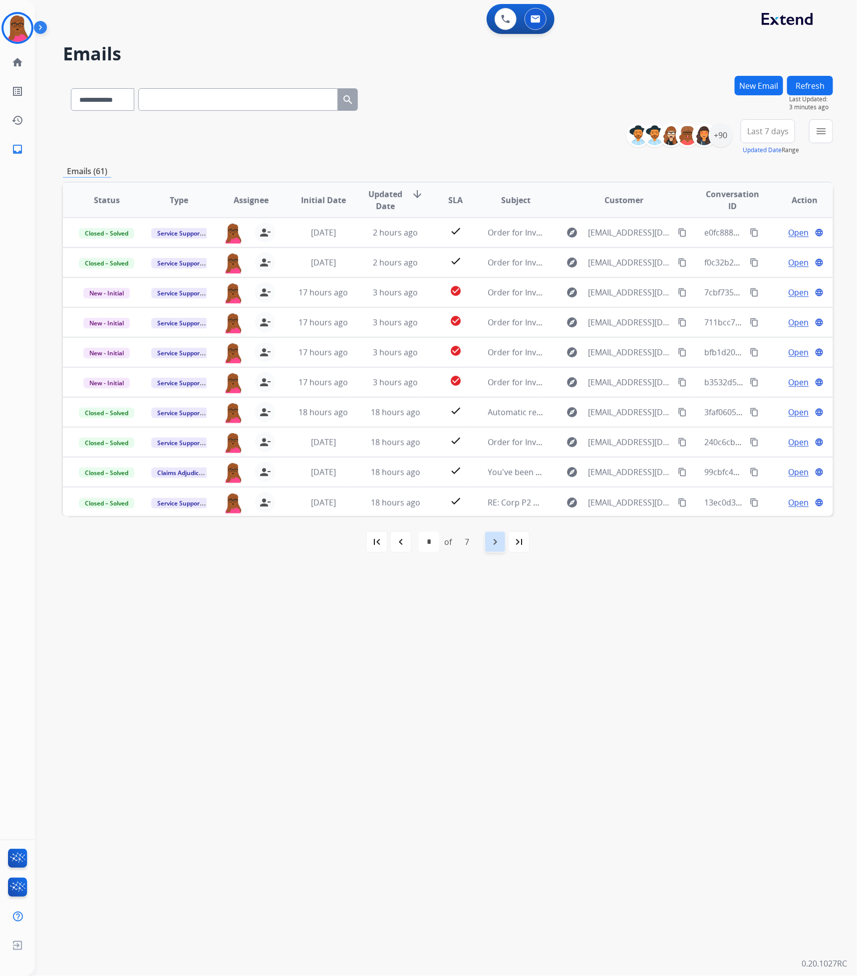
click at [487, 545] on div "navigate_next" at bounding box center [495, 542] width 22 height 22
click at [19, 24] on img at bounding box center [17, 28] width 28 height 28
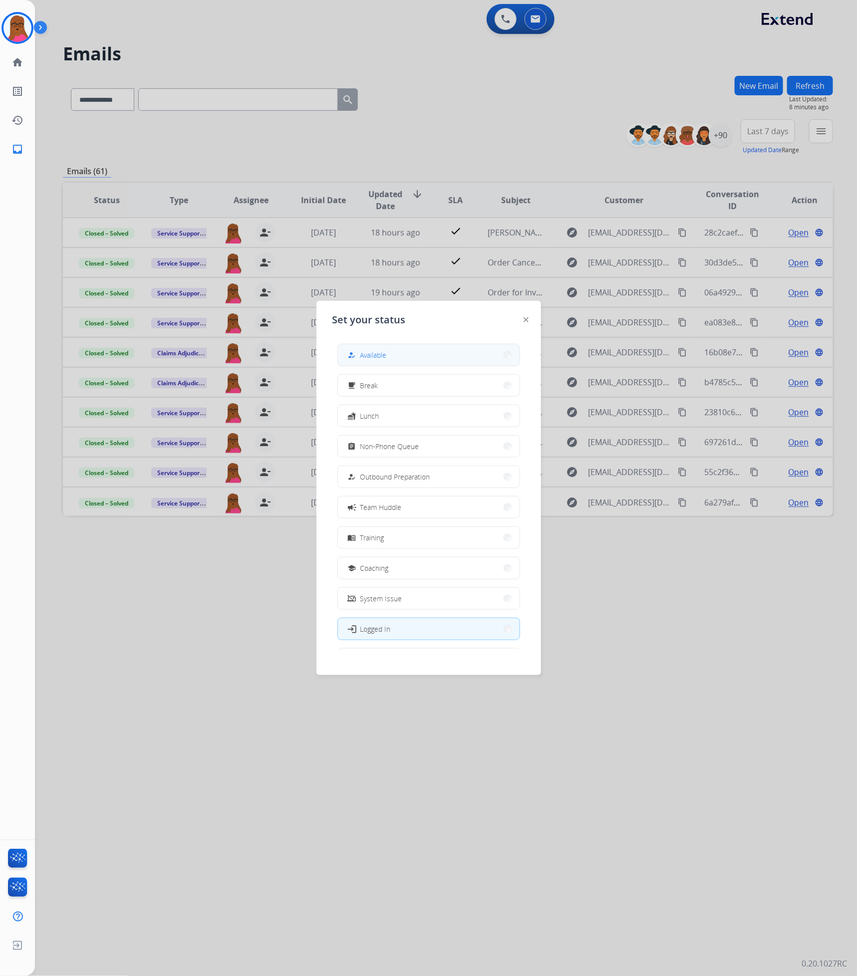
click at [377, 354] on span "Available" at bounding box center [373, 355] width 26 height 10
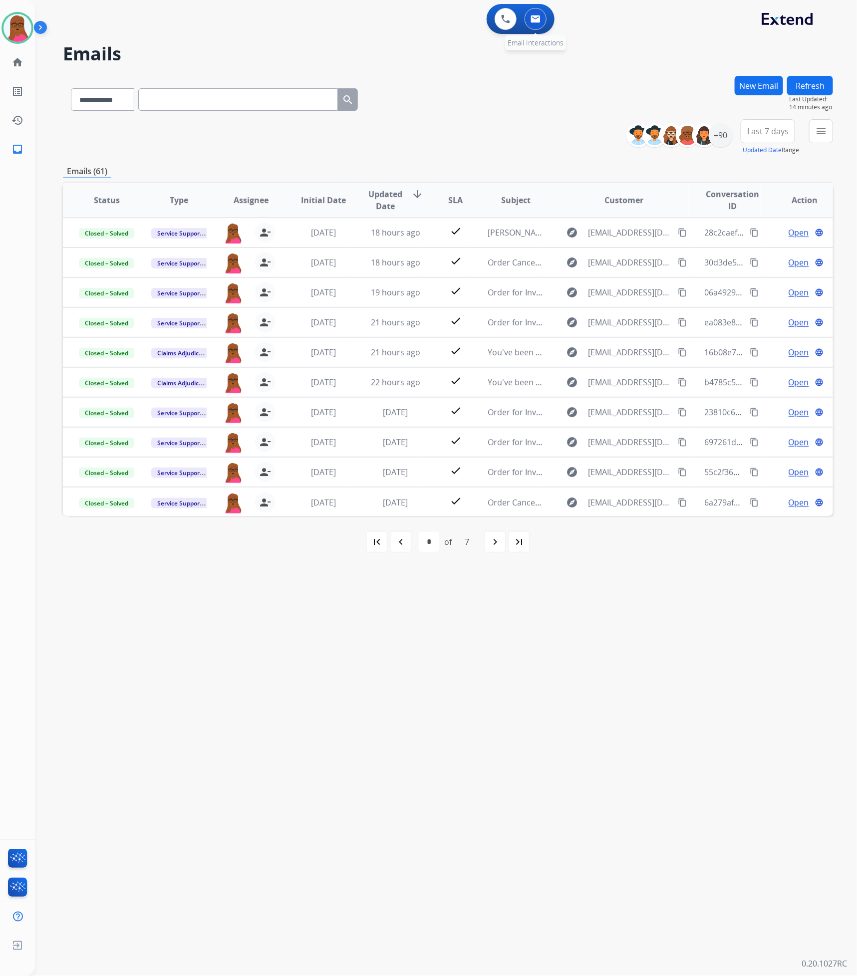
click at [535, 11] on button at bounding box center [536, 19] width 22 height 22
click at [371, 540] on mat-icon "first_page" at bounding box center [377, 542] width 12 height 12
select select "*"
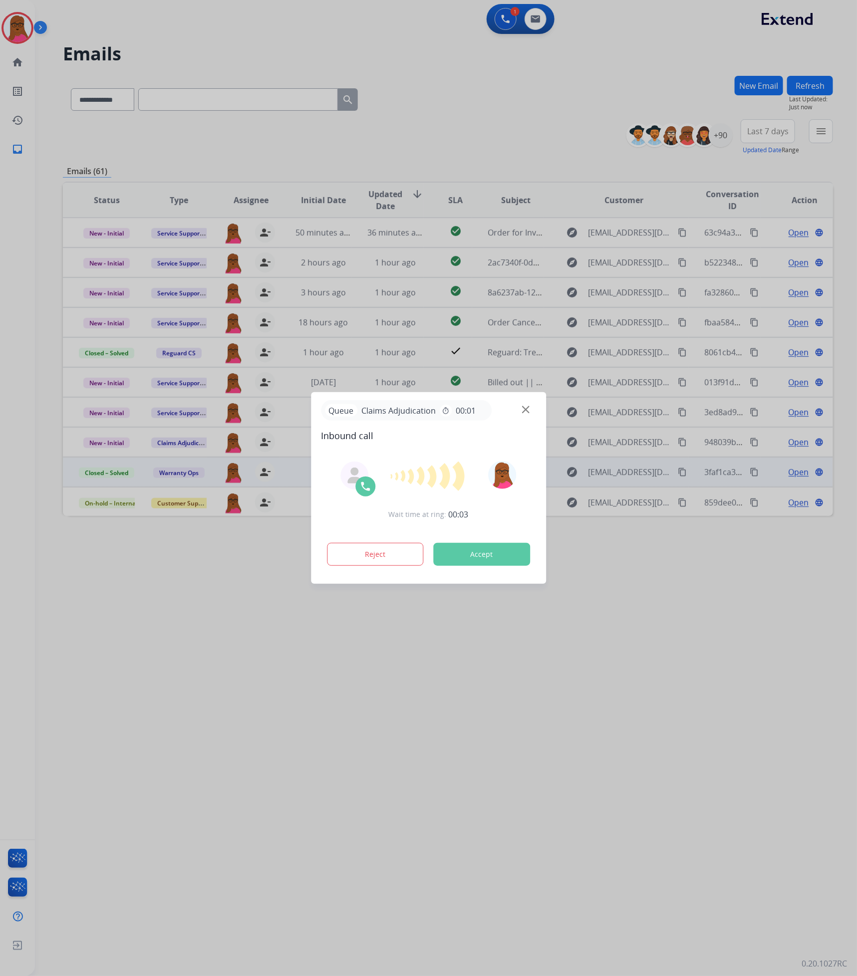
click at [488, 559] on button "Accept" at bounding box center [481, 554] width 97 height 23
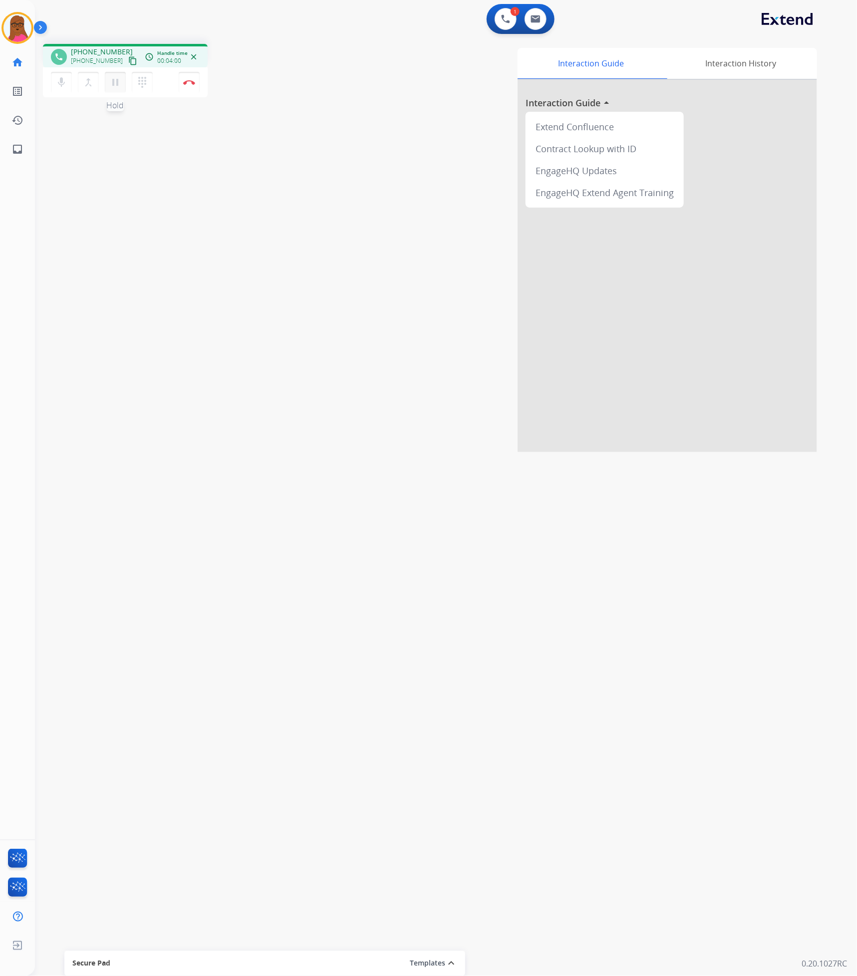
click at [110, 80] on mat-icon "pause" at bounding box center [115, 82] width 12 height 12
click at [114, 84] on mat-icon "play_arrow" at bounding box center [115, 82] width 12 height 12
click at [118, 86] on mat-icon "pause" at bounding box center [115, 82] width 12 height 12
click at [114, 81] on mat-icon "play_arrow" at bounding box center [115, 82] width 12 height 12
drag, startPoint x: 198, startPoint y: 87, endPoint x: 174, endPoint y: 81, distance: 24.7
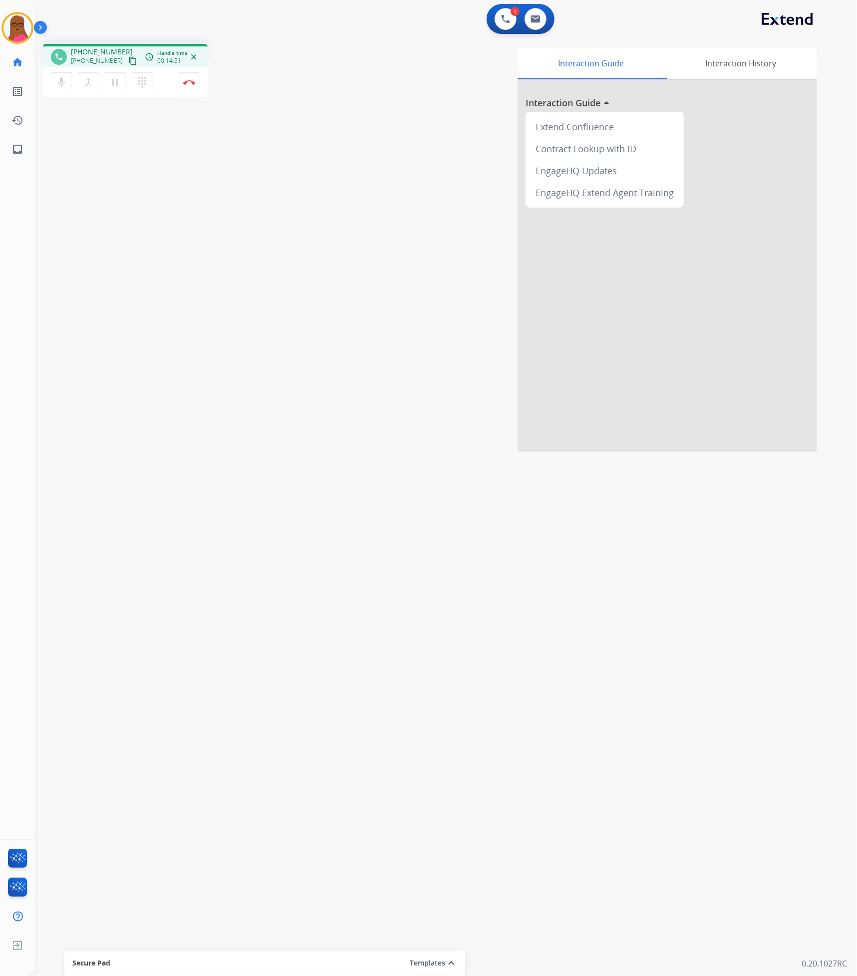
click at [198, 87] on button "Disconnect" at bounding box center [189, 82] width 21 height 21
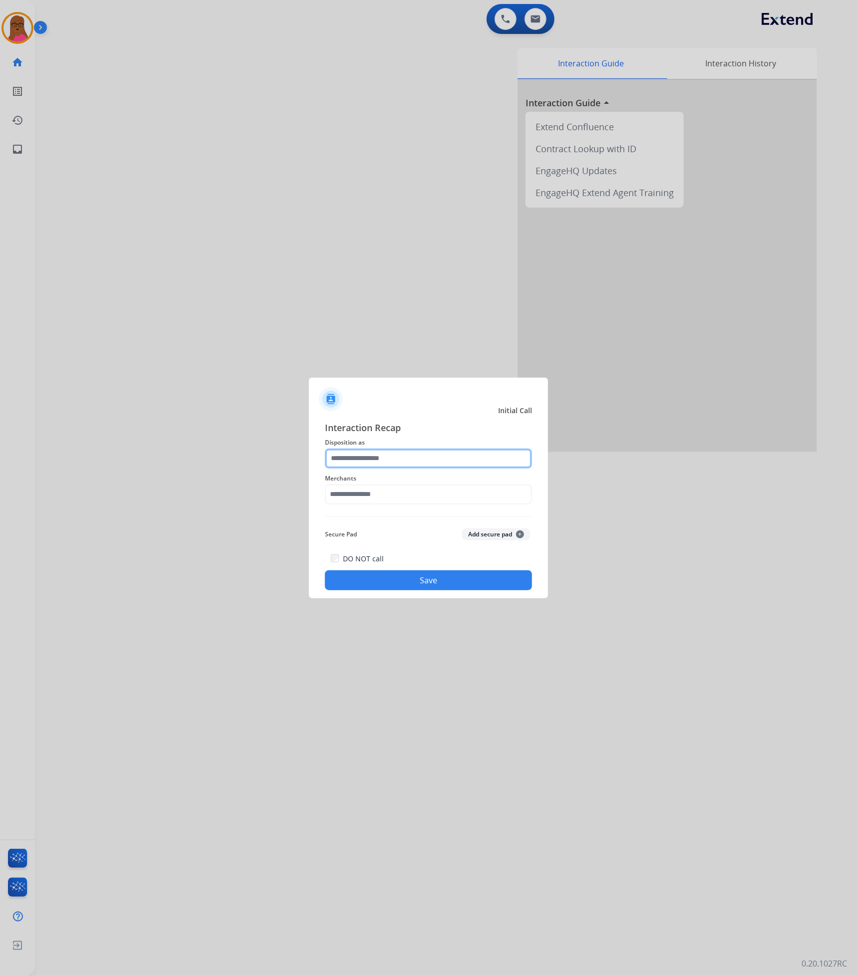
click at [364, 463] on input "text" at bounding box center [428, 459] width 207 height 20
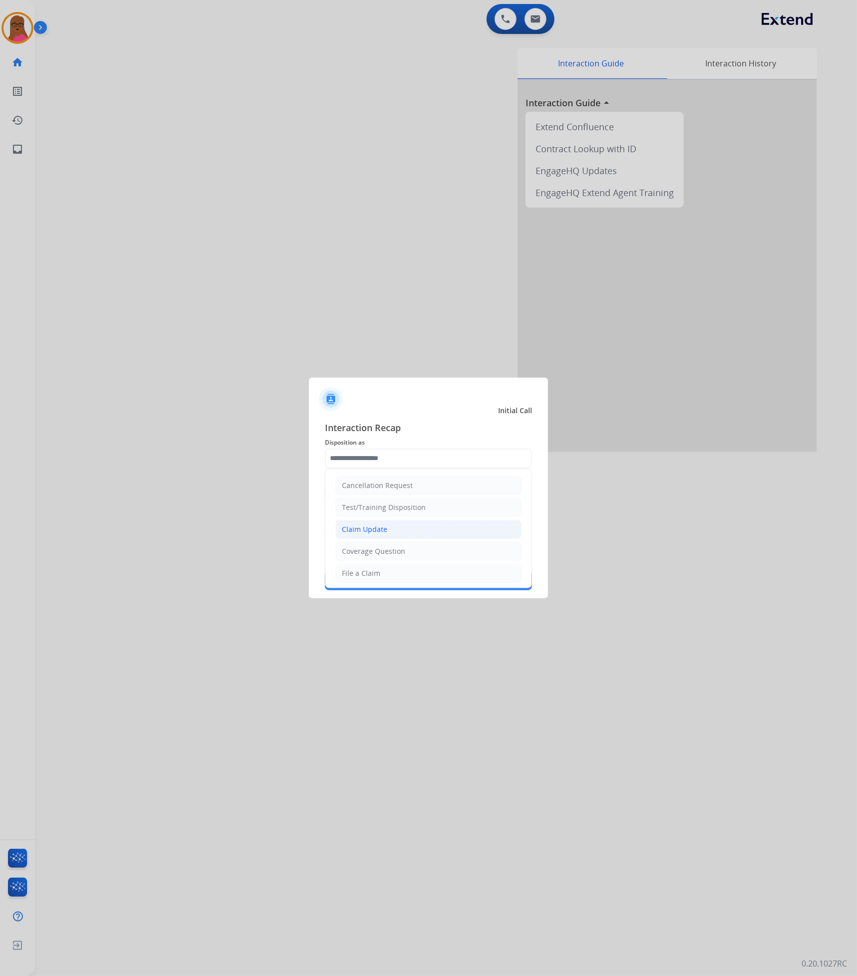
click at [387, 532] on li "Claim Update" at bounding box center [428, 529] width 186 height 19
type input "**********"
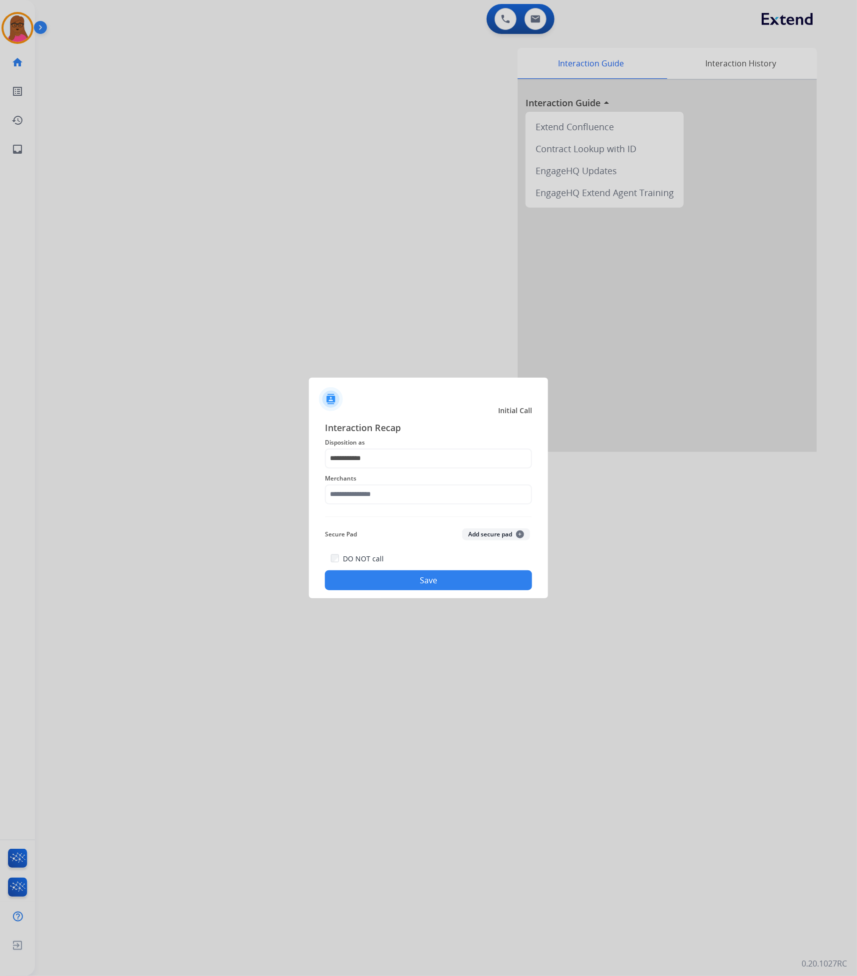
click at [383, 482] on span "Merchants" at bounding box center [428, 479] width 207 height 12
click at [385, 504] on input "text" at bounding box center [428, 495] width 207 height 20
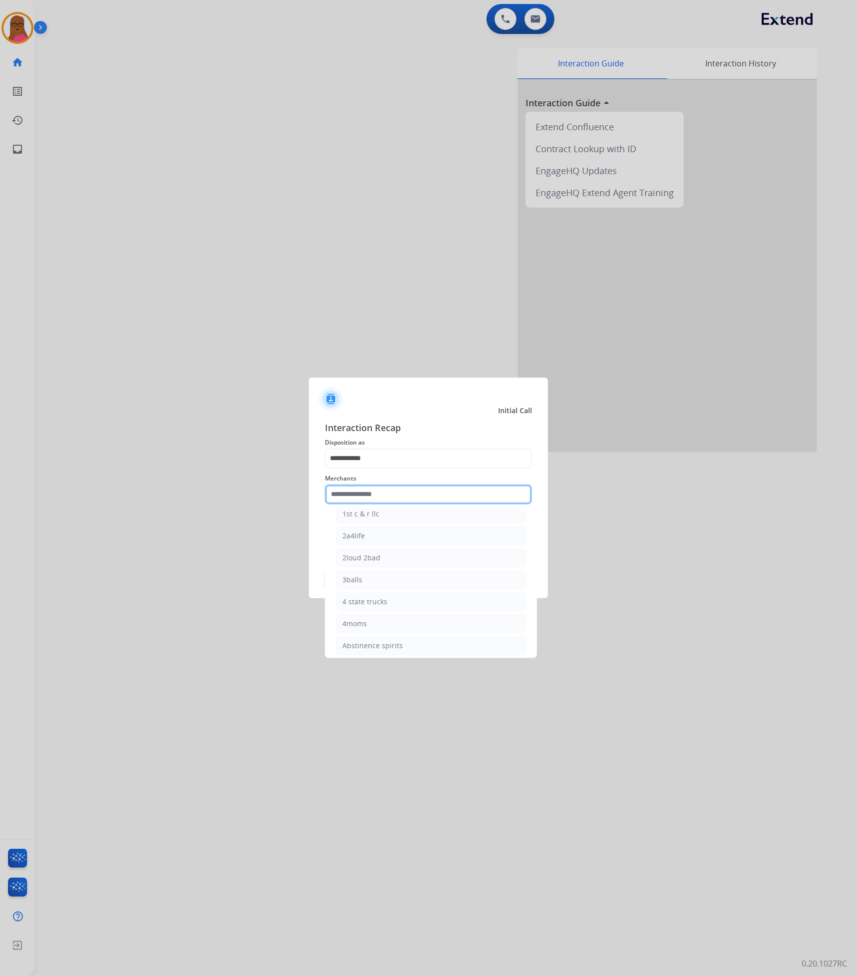
scroll to position [150, 0]
click at [440, 493] on input "text" at bounding box center [428, 495] width 207 height 20
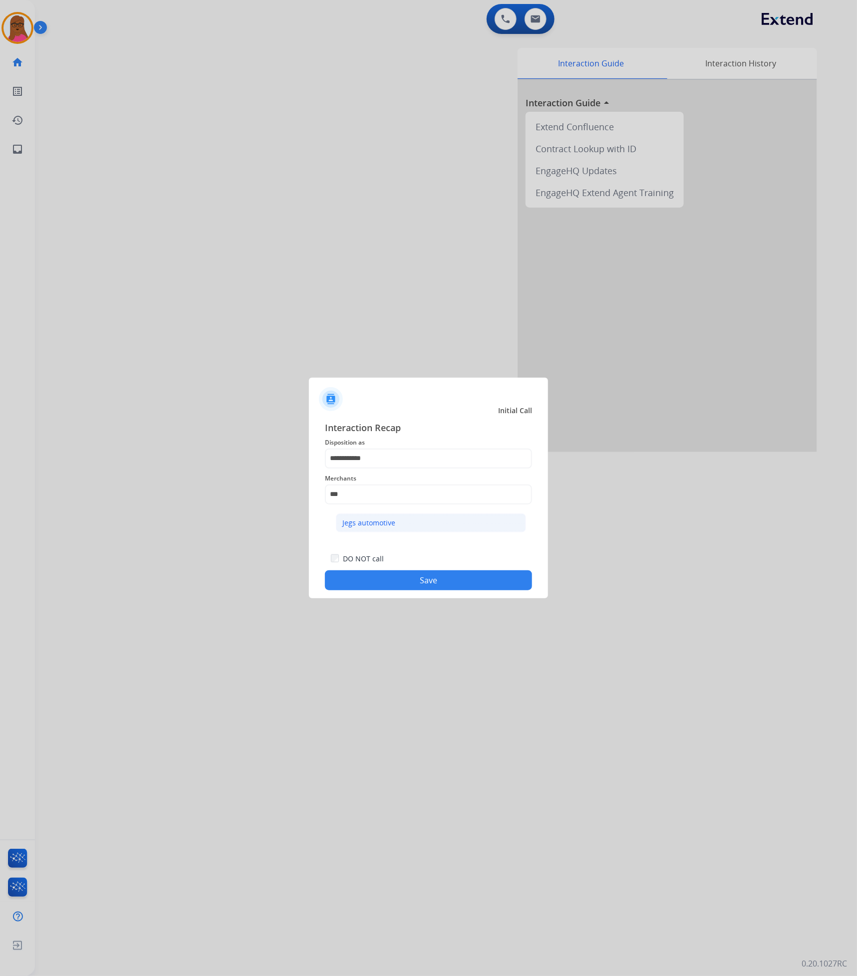
click at [427, 529] on li "Jegs automotive" at bounding box center [431, 523] width 190 height 19
type input "**********"
click at [426, 578] on button "Save" at bounding box center [428, 581] width 207 height 20
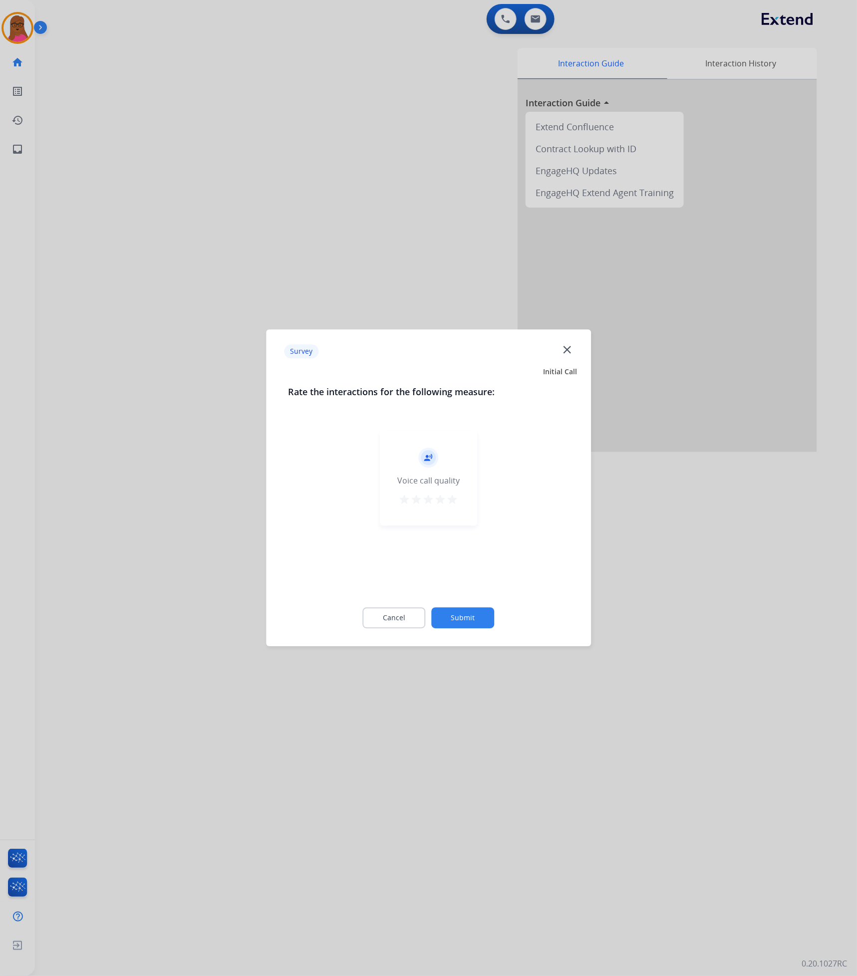
click at [486, 622] on button "Submit" at bounding box center [463, 618] width 63 height 21
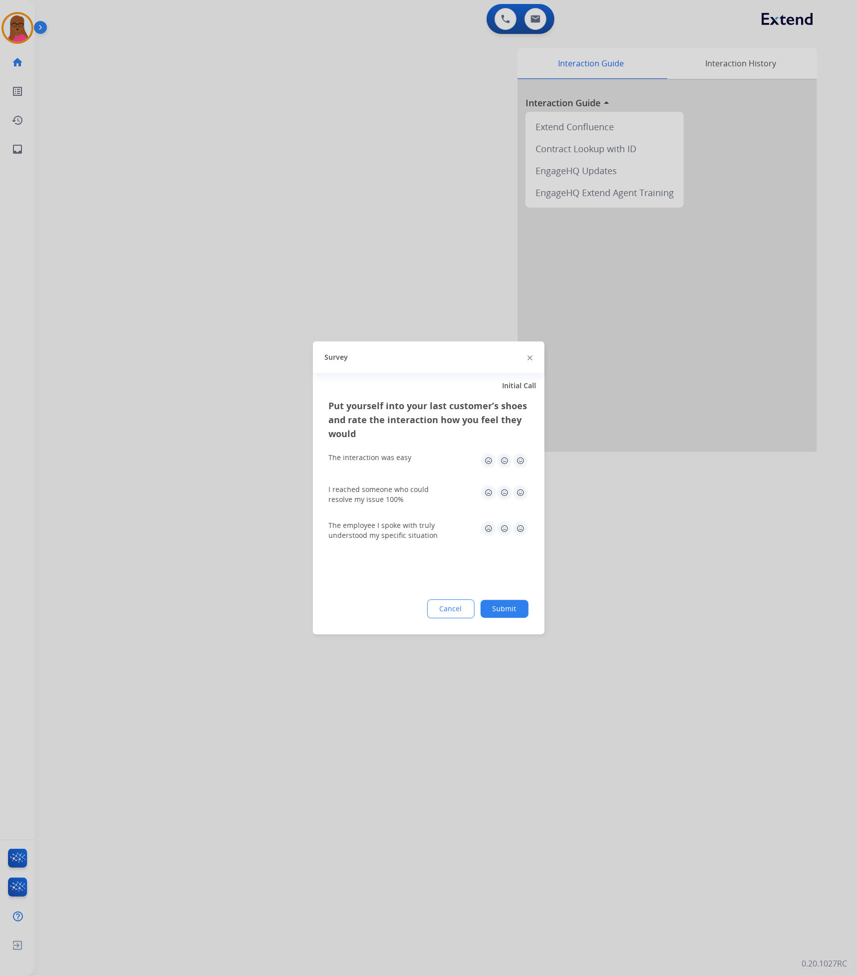
click at [529, 355] on img at bounding box center [530, 357] width 5 height 5
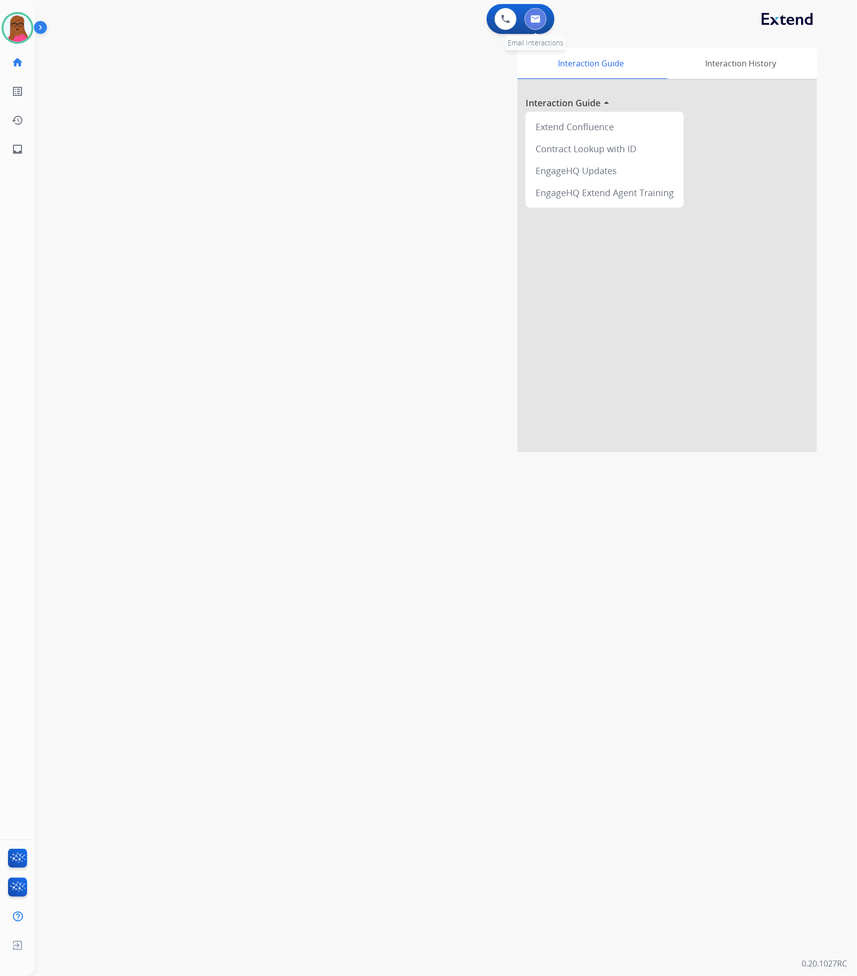
click at [532, 18] on img at bounding box center [536, 19] width 10 height 8
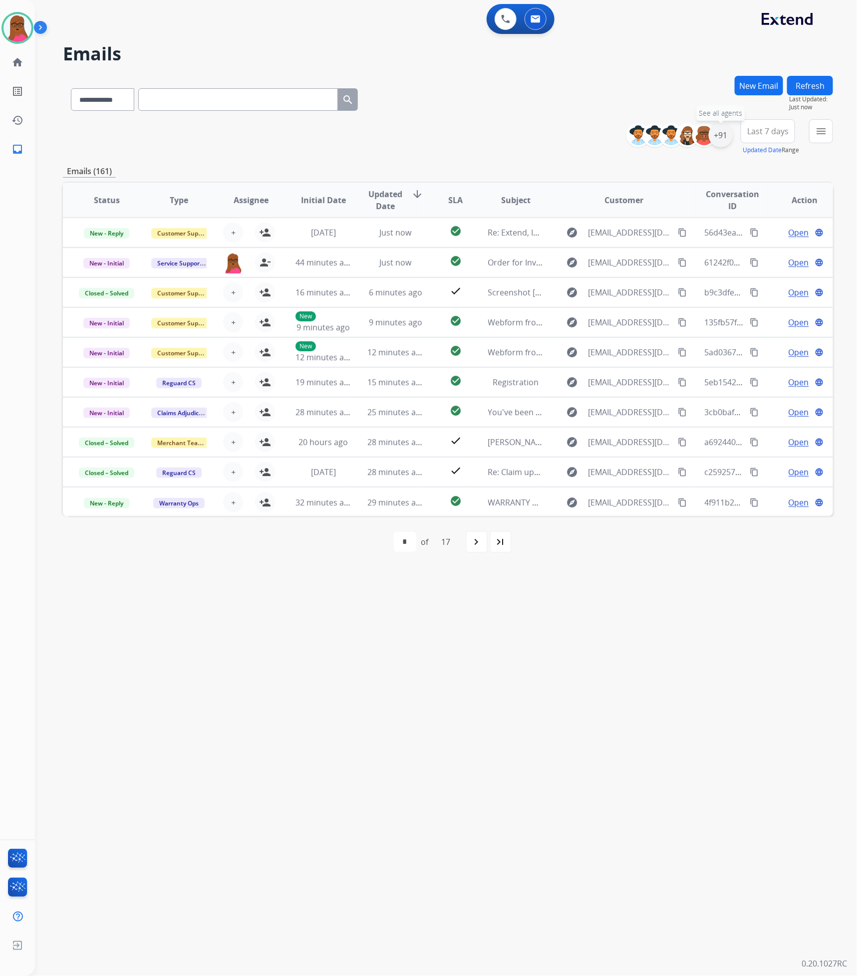
click at [718, 137] on div "+91" at bounding box center [721, 135] width 24 height 24
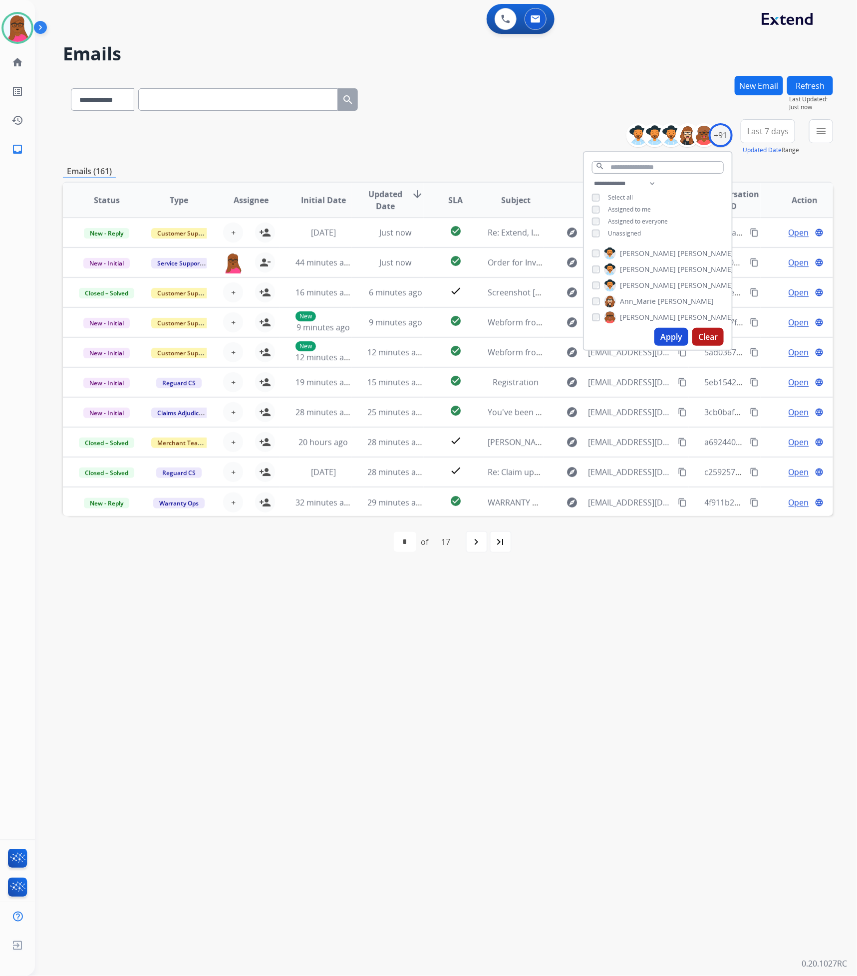
click at [666, 338] on button "Apply" at bounding box center [671, 337] width 34 height 18
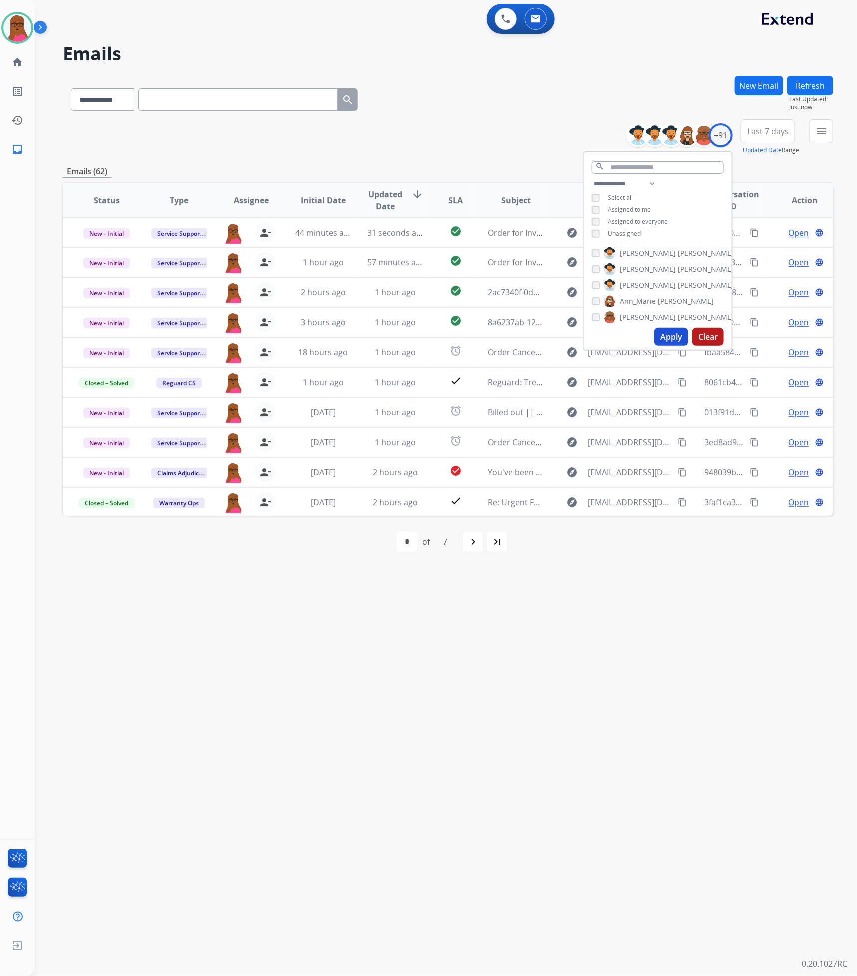
click at [582, 592] on div "**********" at bounding box center [434, 506] width 798 height 941
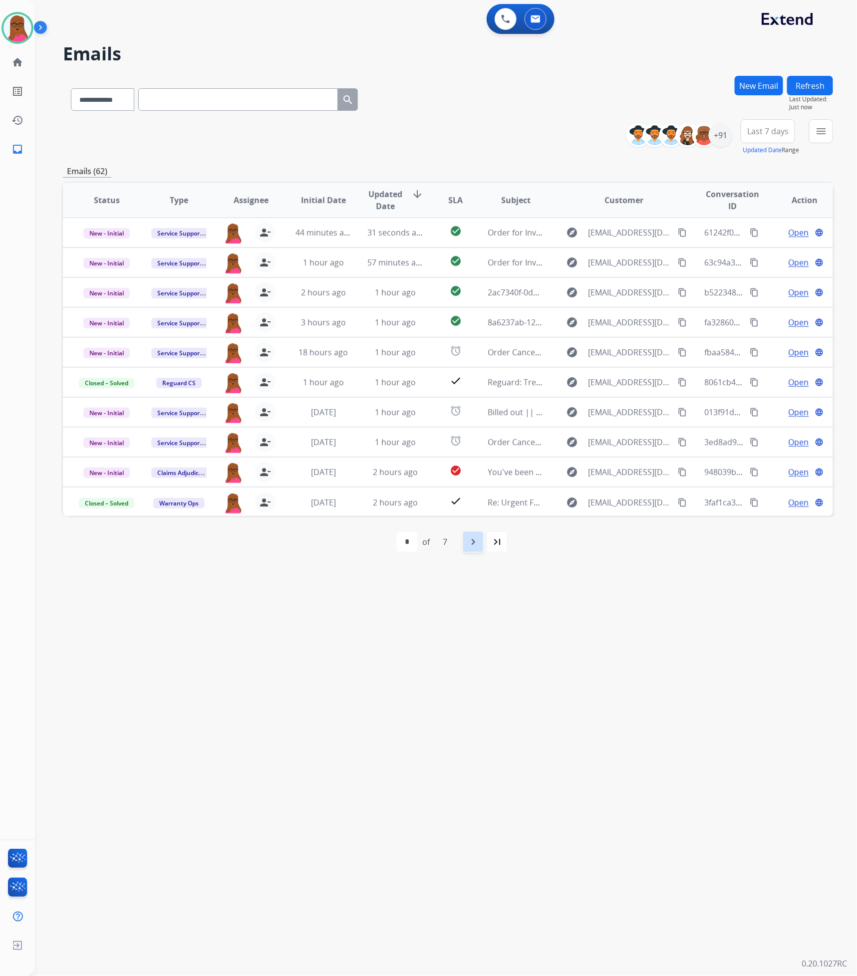
click at [479, 538] on mat-icon "navigate_next" at bounding box center [473, 542] width 12 height 12
click at [496, 537] on mat-icon "navigate_next" at bounding box center [495, 542] width 12 height 12
click at [497, 541] on mat-icon "navigate_next" at bounding box center [495, 542] width 12 height 12
click at [497, 542] on mat-icon "navigate_next" at bounding box center [495, 542] width 12 height 12
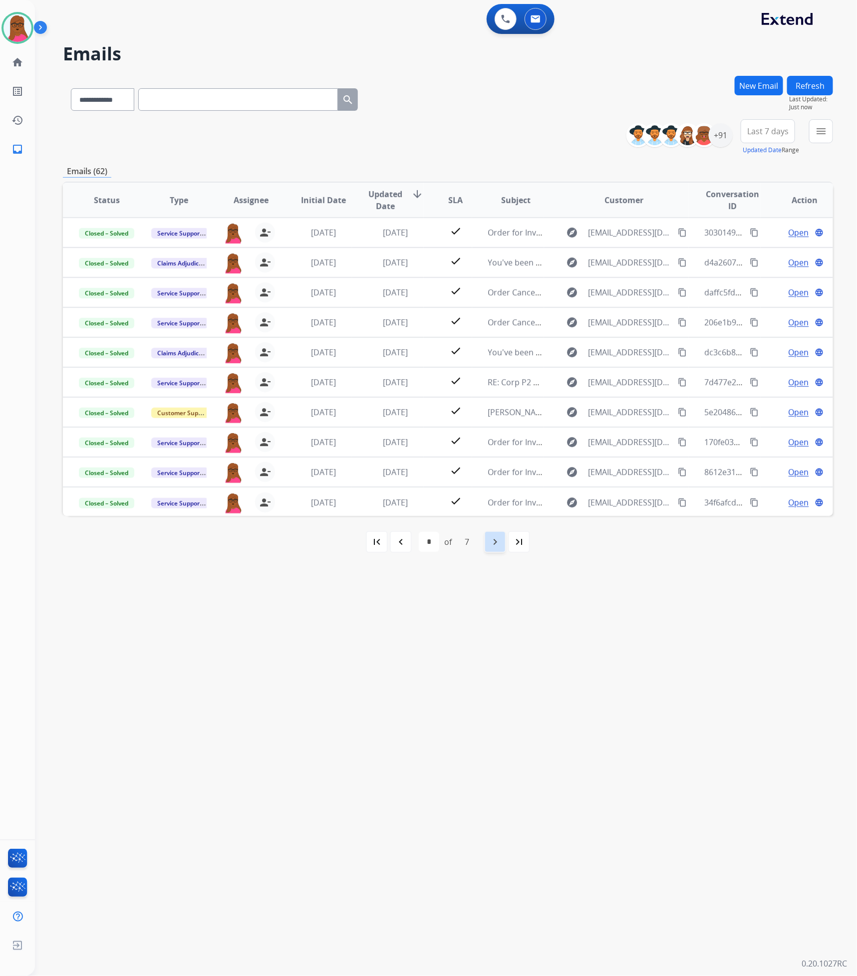
click at [489, 537] on mat-icon "navigate_next" at bounding box center [495, 542] width 12 height 12
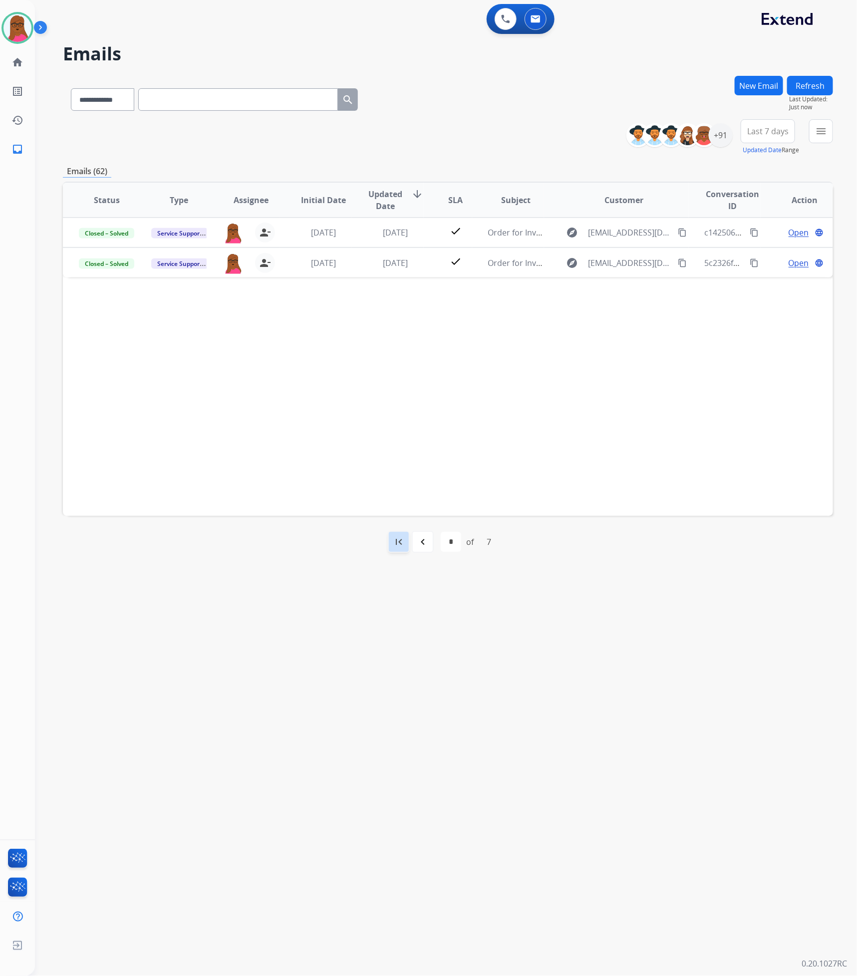
click at [391, 539] on div "first_page" at bounding box center [399, 542] width 22 height 22
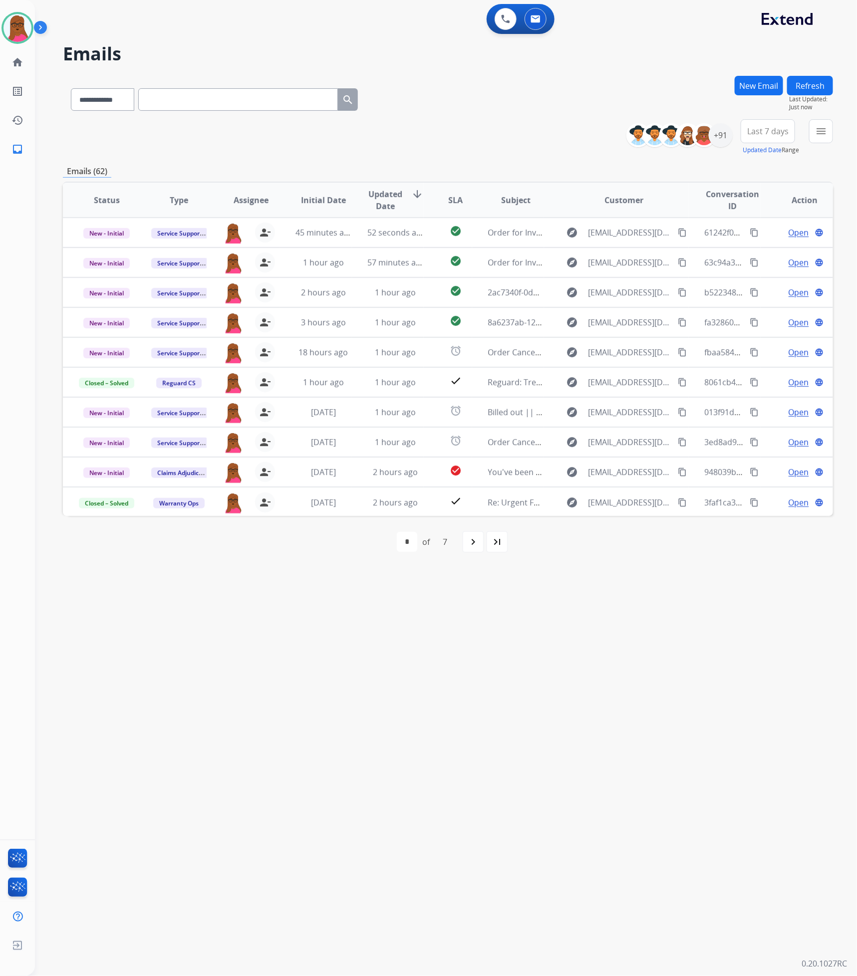
click at [464, 547] on div "navigate_next" at bounding box center [473, 542] width 22 height 22
click at [484, 544] on div "first_page navigate_before * * * * * * * of 7 navigate_next last_page" at bounding box center [448, 542] width 770 height 20
click at [487, 544] on div "navigate_next" at bounding box center [495, 542] width 22 height 22
click at [405, 541] on mat-icon "navigate_before" at bounding box center [401, 542] width 12 height 12
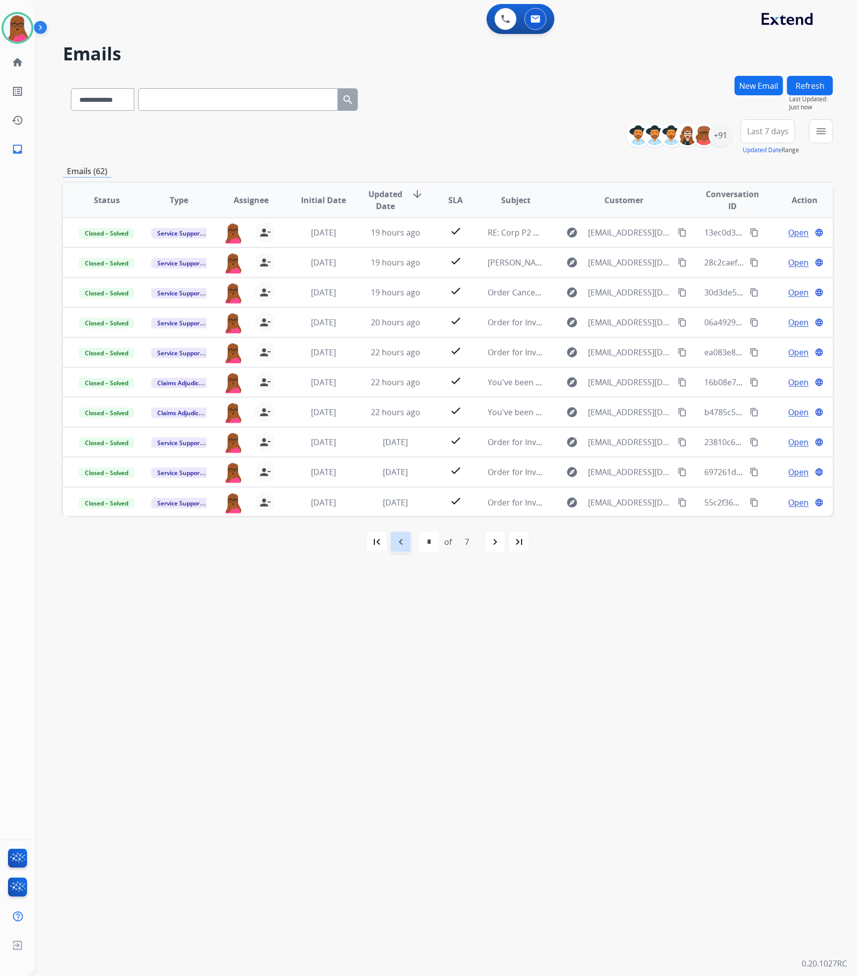
click at [405, 541] on mat-icon "navigate_before" at bounding box center [401, 542] width 12 height 12
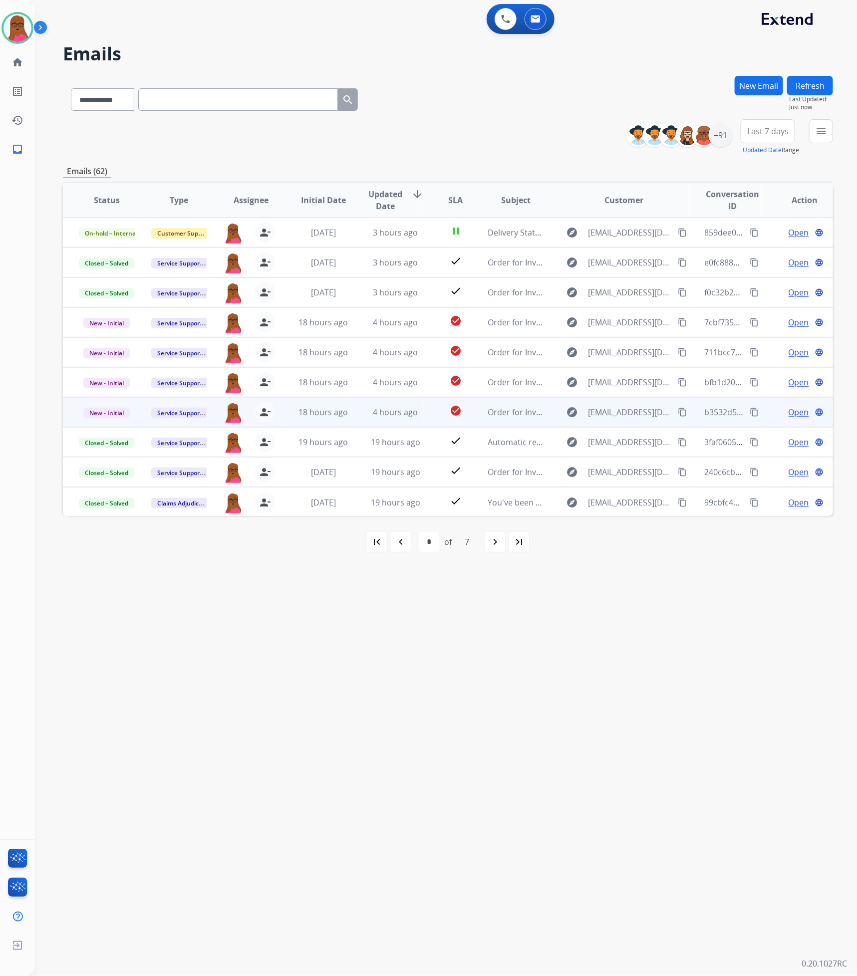
click at [789, 412] on span "Open" at bounding box center [799, 412] width 20 height 12
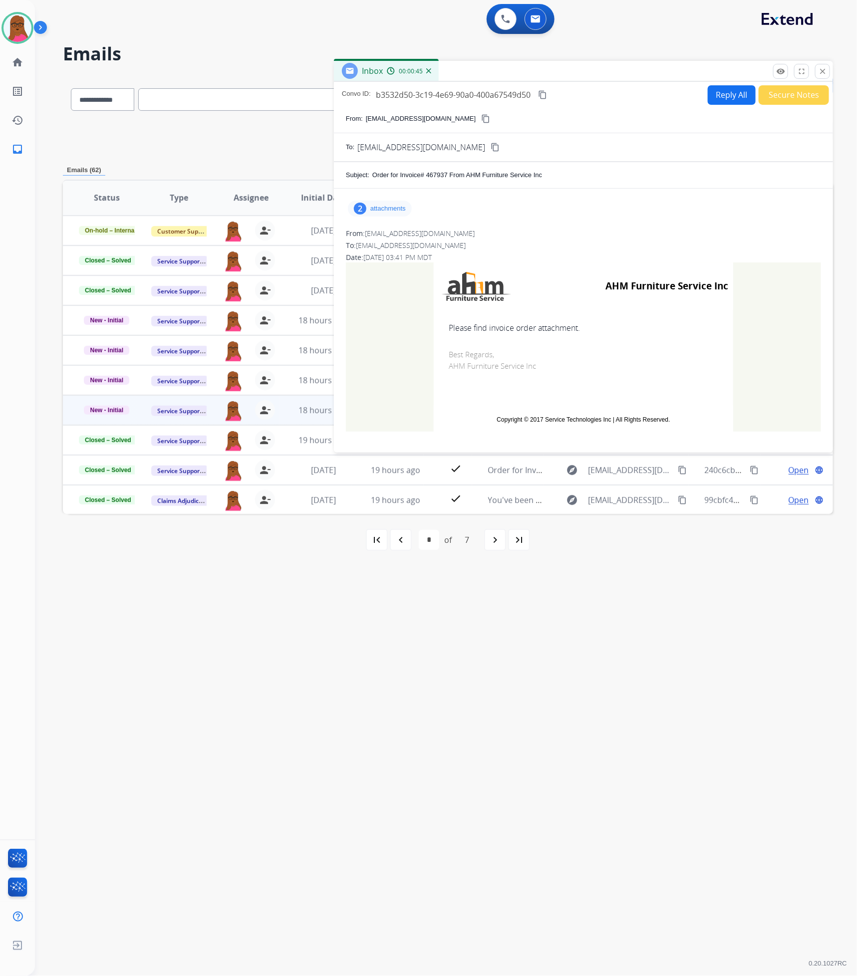
click at [401, 206] on p "attachments" at bounding box center [387, 209] width 35 height 8
click at [522, 234] on button "download" at bounding box center [518, 234] width 12 height 12
click at [523, 265] on mat-icon "download" at bounding box center [523, 269] width 9 height 9
click at [824, 71] on mat-icon "close" at bounding box center [822, 71] width 9 height 9
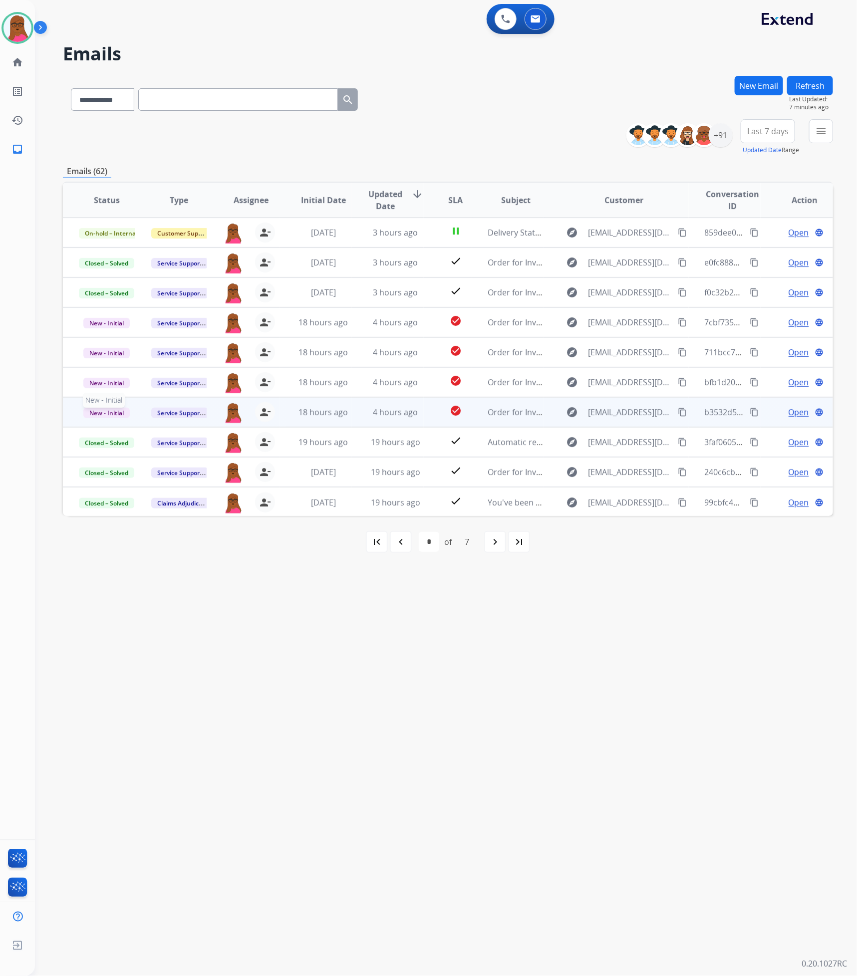
click at [114, 412] on span "New - Initial" at bounding box center [106, 413] width 46 height 10
click at [173, 358] on p "Closed – Solved" at bounding box center [157, 356] width 57 height 14
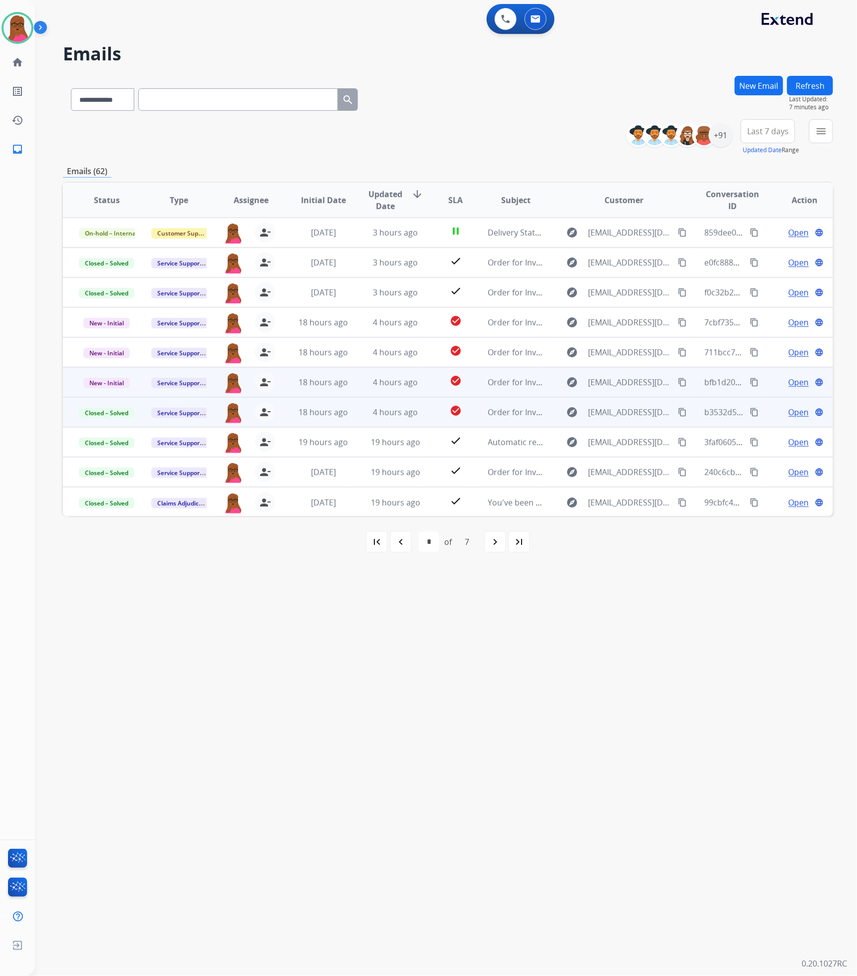
click at [789, 384] on span "Open" at bounding box center [799, 382] width 20 height 12
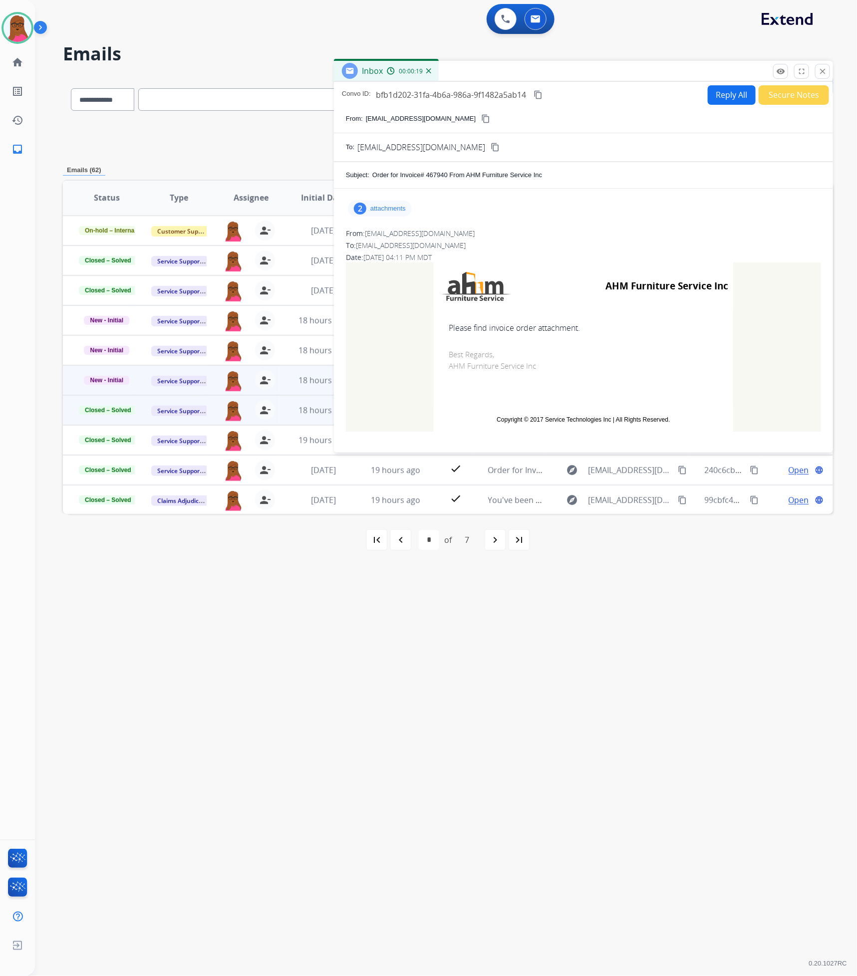
click at [375, 210] on p "attachments" at bounding box center [387, 209] width 35 height 8
click at [516, 234] on mat-icon "download" at bounding box center [517, 234] width 9 height 9
click at [522, 273] on mat-icon "download" at bounding box center [523, 269] width 9 height 9
click at [818, 74] on button "close Close" at bounding box center [822, 71] width 15 height 15
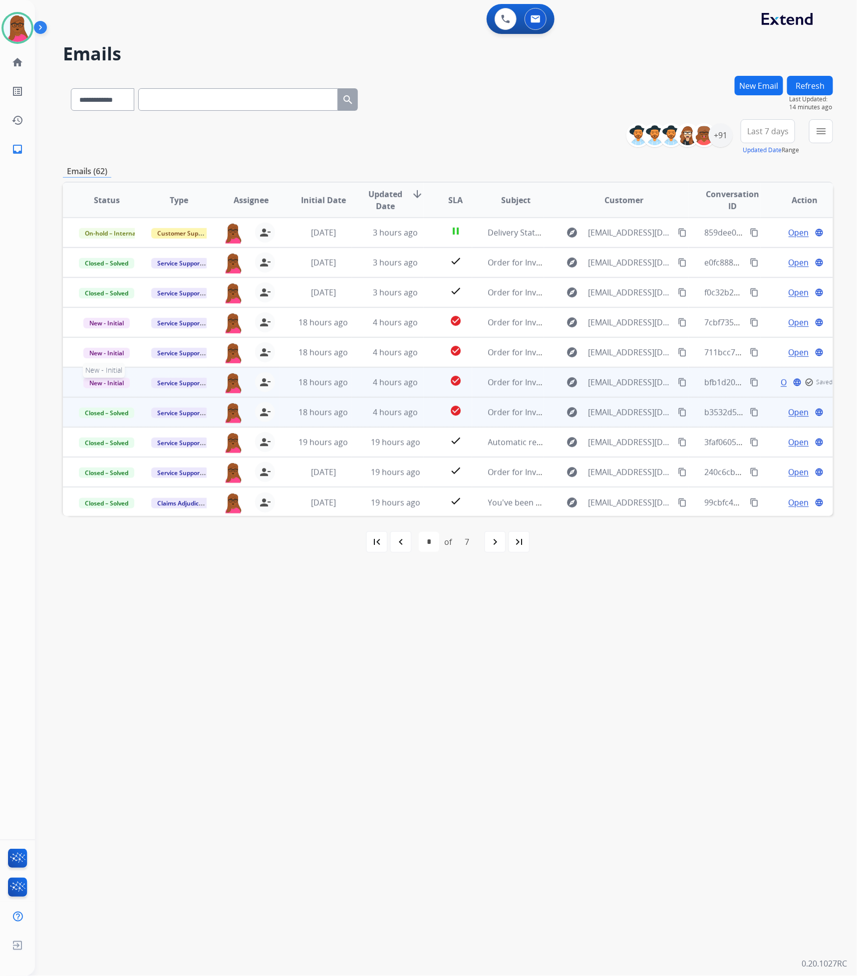
click at [112, 383] on span "New - Initial" at bounding box center [106, 383] width 46 height 10
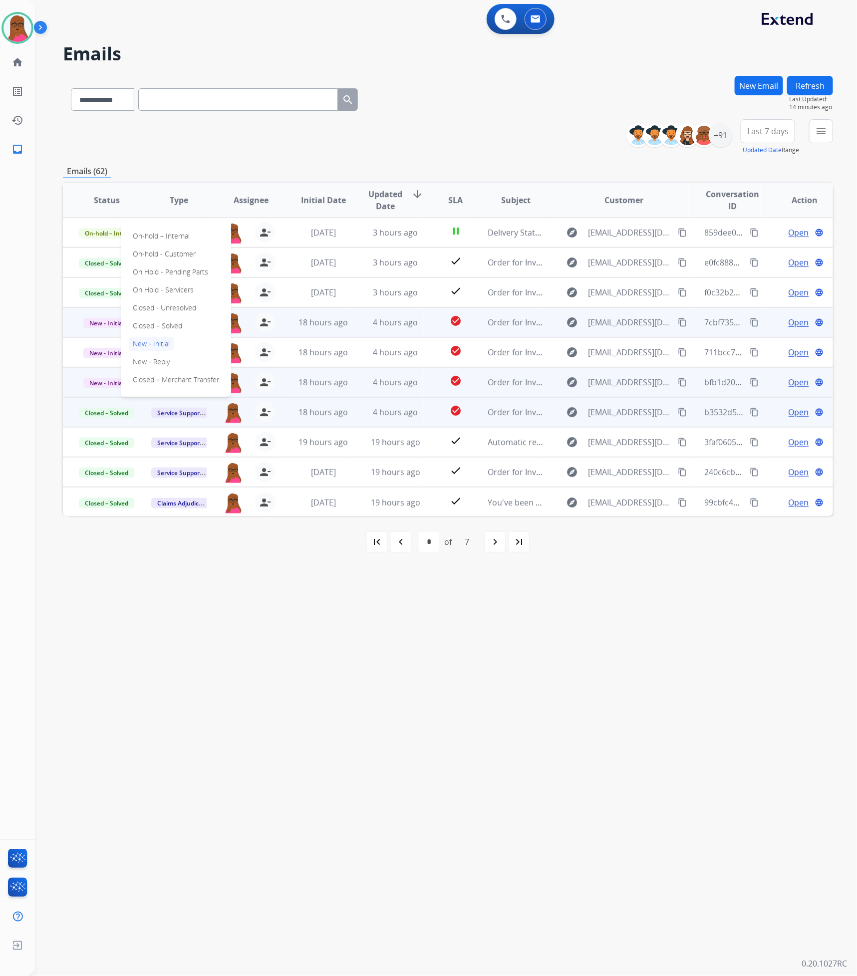
click at [159, 331] on p "Closed – Solved" at bounding box center [157, 326] width 57 height 14
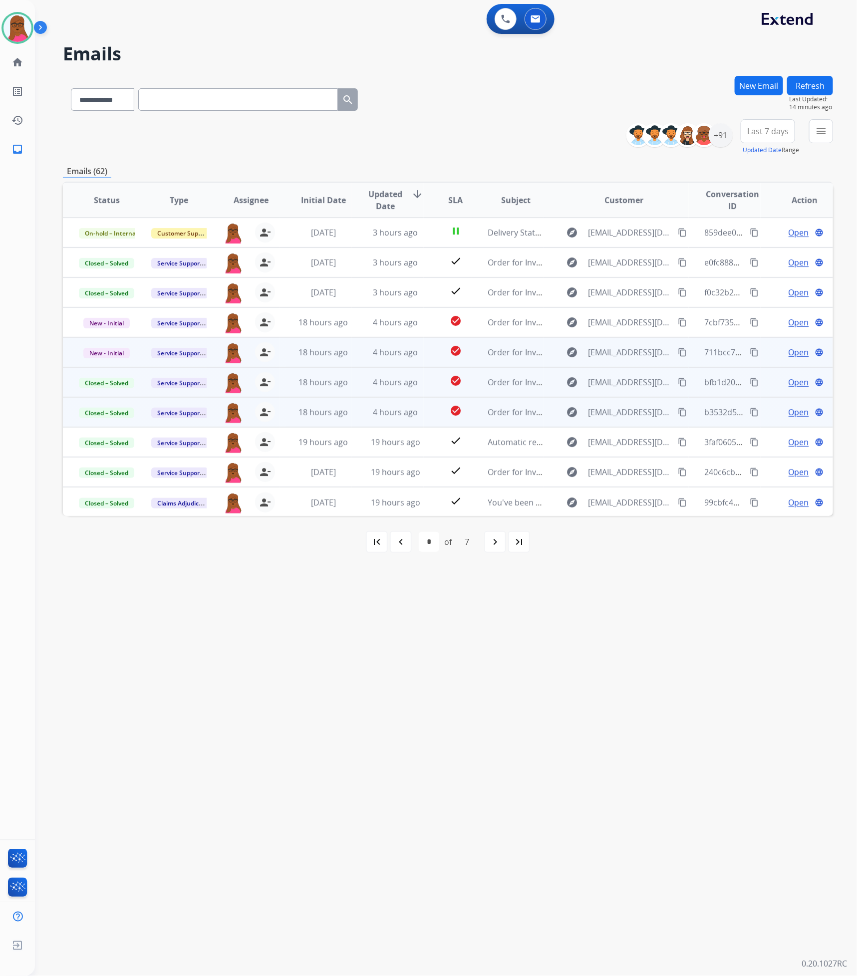
click at [794, 351] on span "Open" at bounding box center [799, 352] width 20 height 12
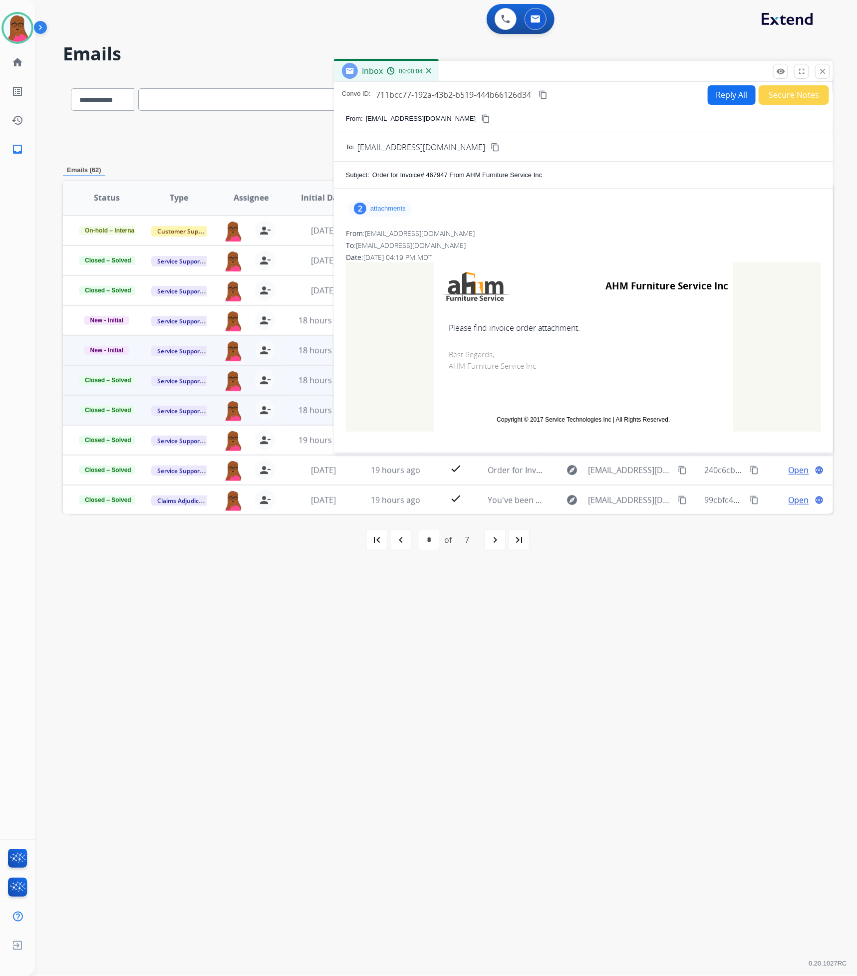
click at [412, 210] on div "2 attachments" at bounding box center [583, 209] width 475 height 24
click at [405, 209] on p "attachments" at bounding box center [387, 209] width 35 height 8
click at [520, 233] on mat-icon "download" at bounding box center [517, 234] width 9 height 9
click at [520, 270] on mat-icon "download" at bounding box center [523, 269] width 9 height 9
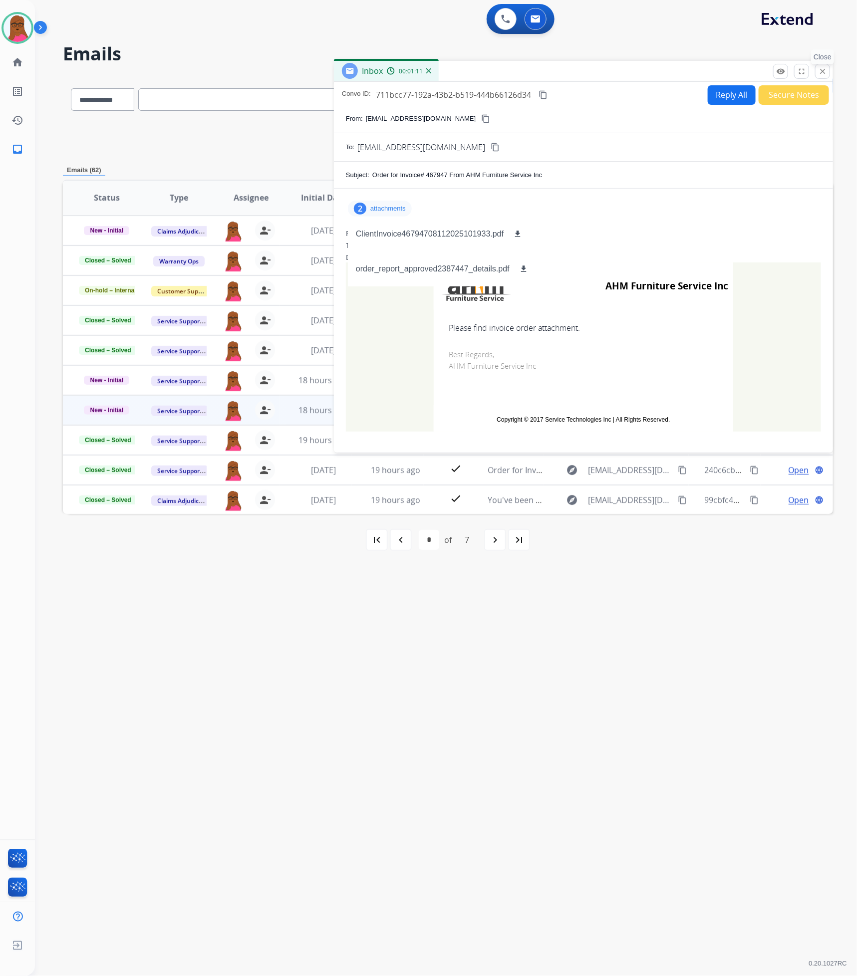
click at [829, 75] on button "close Close" at bounding box center [822, 71] width 15 height 15
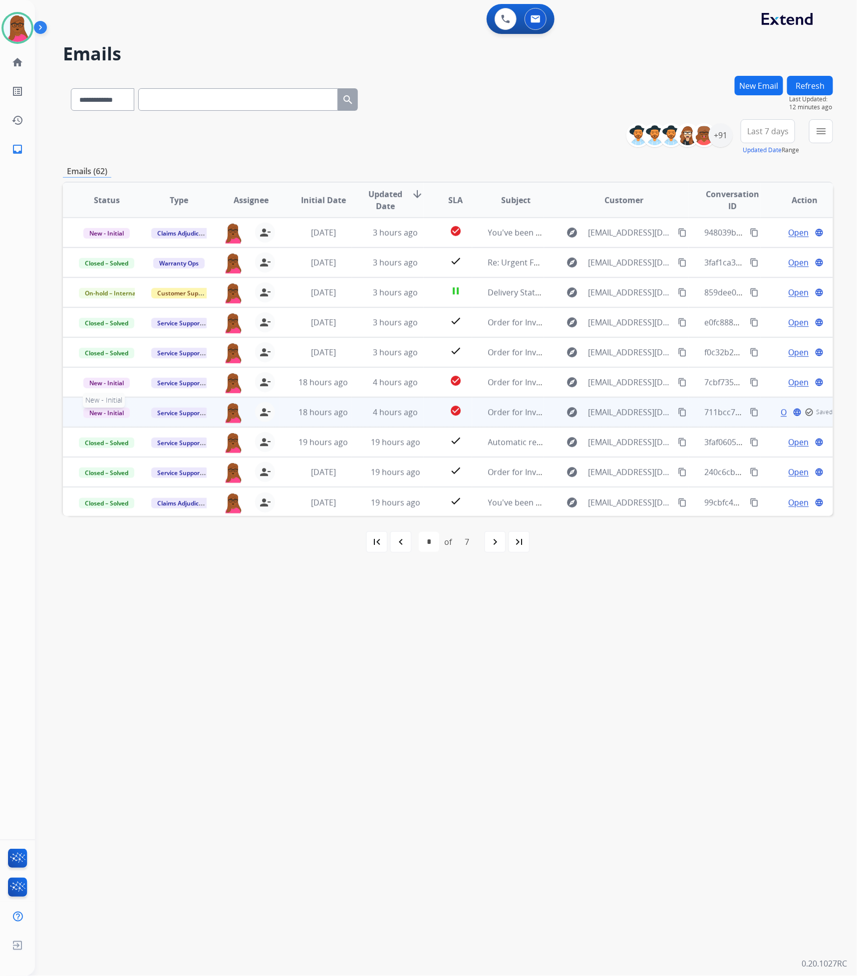
click at [113, 417] on span "New - Initial" at bounding box center [106, 413] width 46 height 10
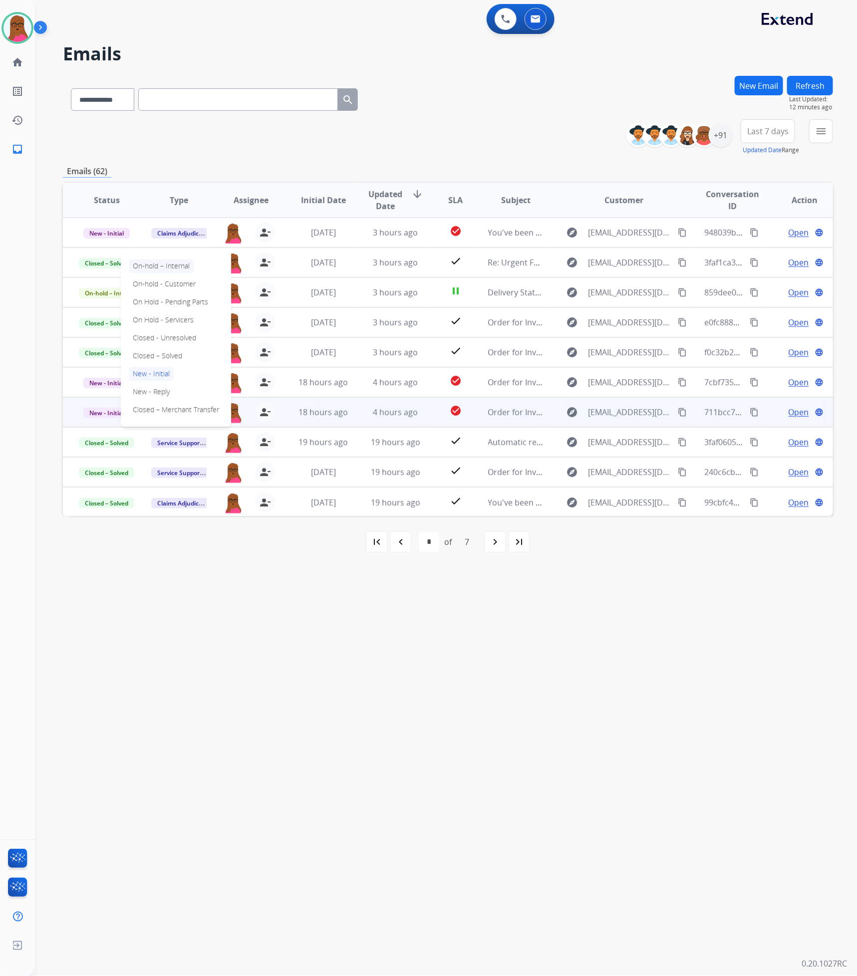
click at [179, 264] on p "On-hold – Internal" at bounding box center [161, 266] width 65 height 14
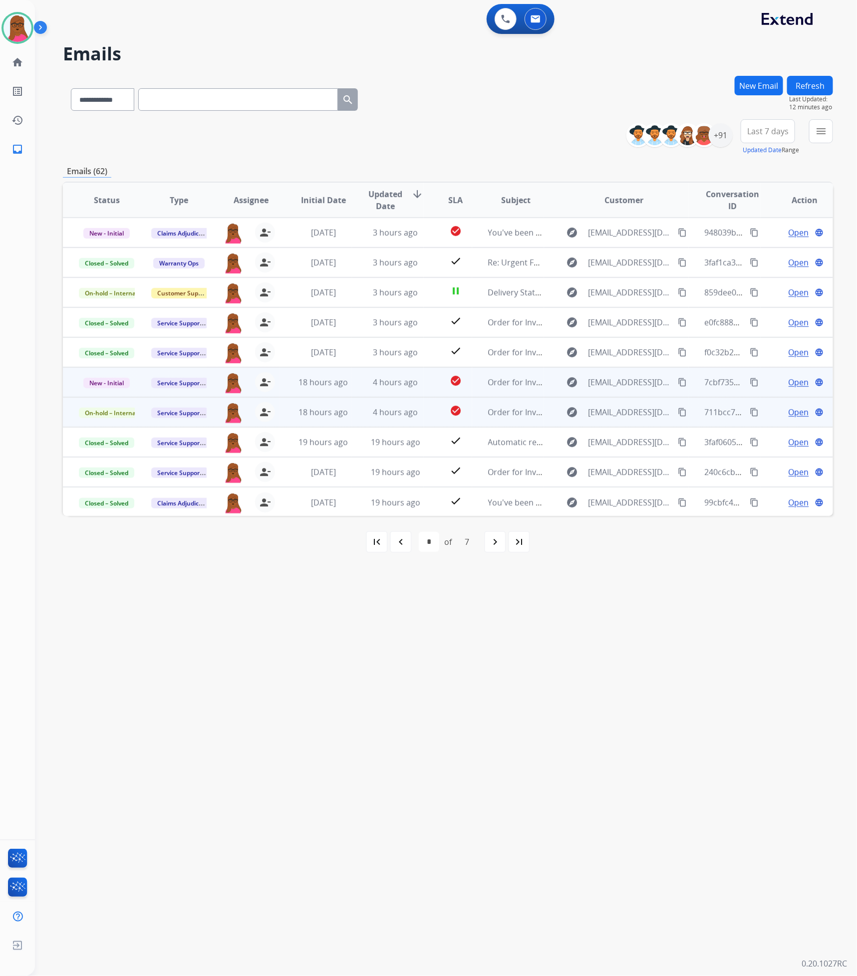
click at [797, 382] on span "Open" at bounding box center [799, 382] width 20 height 12
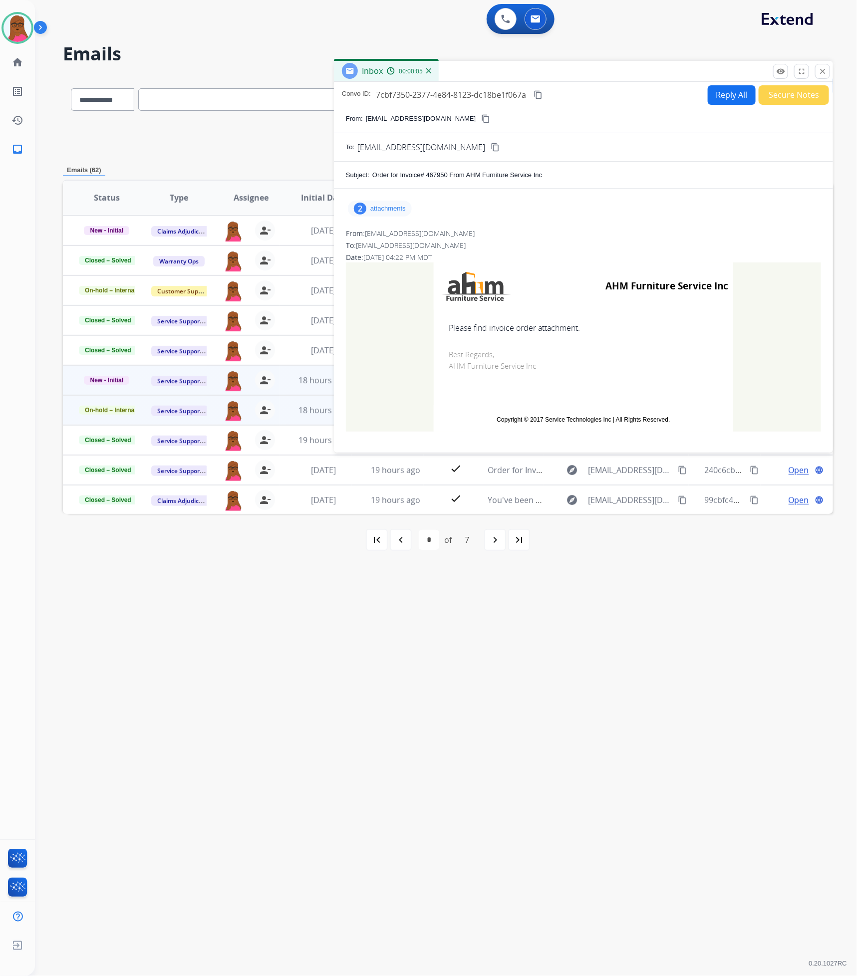
click at [374, 220] on div "2 attachments" at bounding box center [583, 209] width 475 height 24
click at [376, 216] on div "2 attachments" at bounding box center [380, 209] width 64 height 16
click at [517, 231] on mat-icon "download" at bounding box center [517, 234] width 9 height 9
click at [521, 265] on mat-icon "download" at bounding box center [523, 269] width 9 height 9
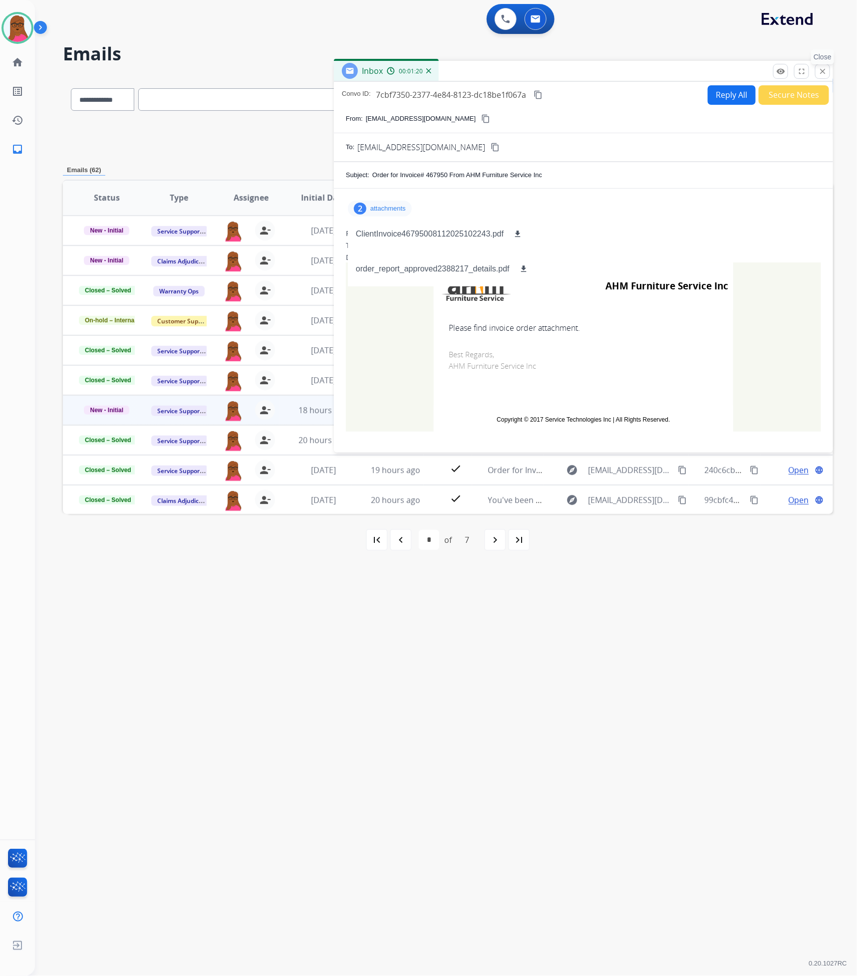
click at [826, 66] on button "close Close" at bounding box center [822, 71] width 15 height 15
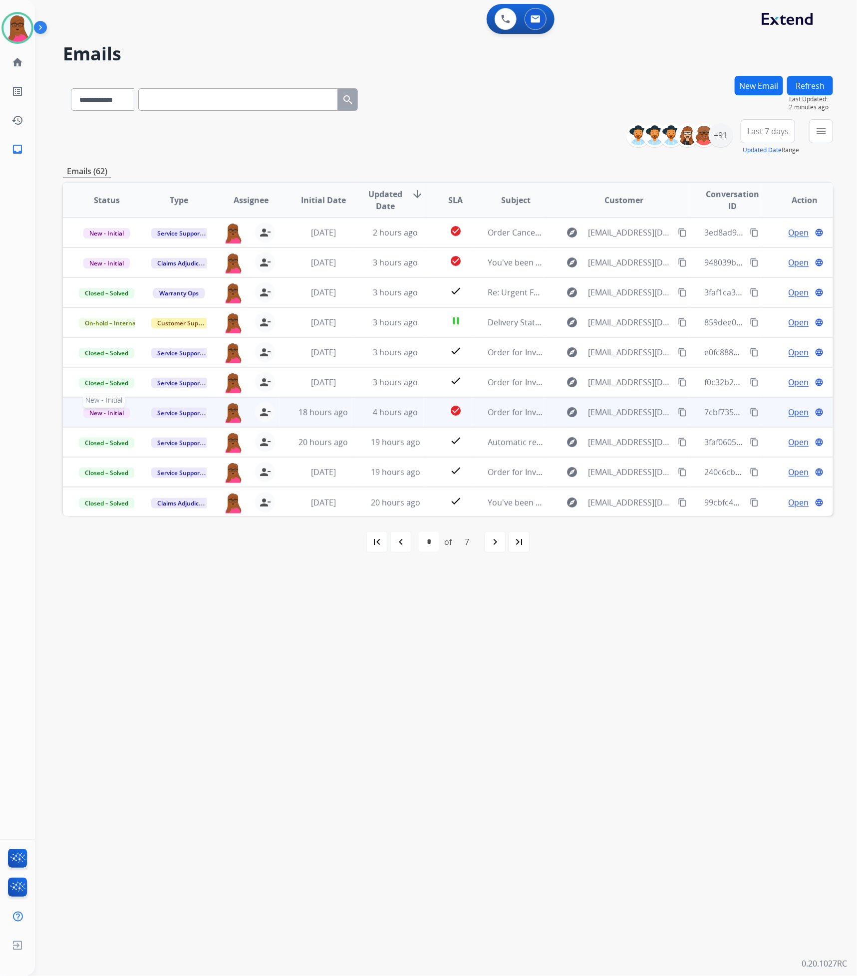
click at [102, 415] on span "New - Initial" at bounding box center [106, 413] width 46 height 10
click at [171, 358] on p "Closed – Solved" at bounding box center [157, 356] width 57 height 14
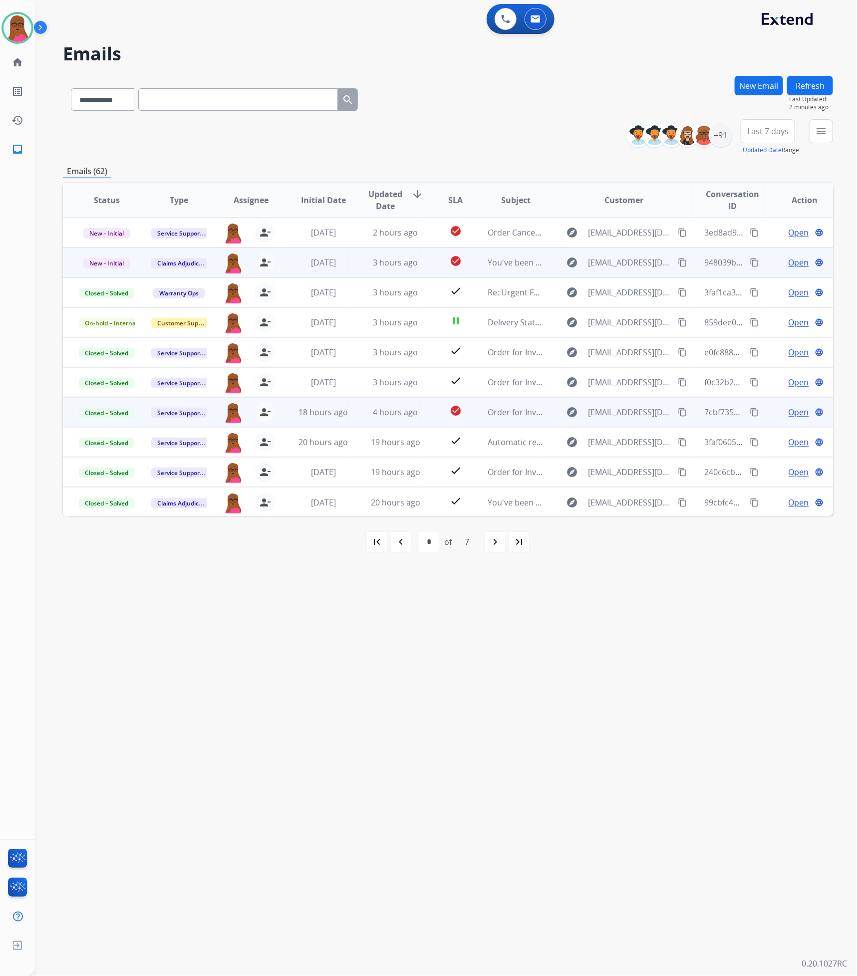
click at [792, 261] on span "Open" at bounding box center [799, 263] width 20 height 12
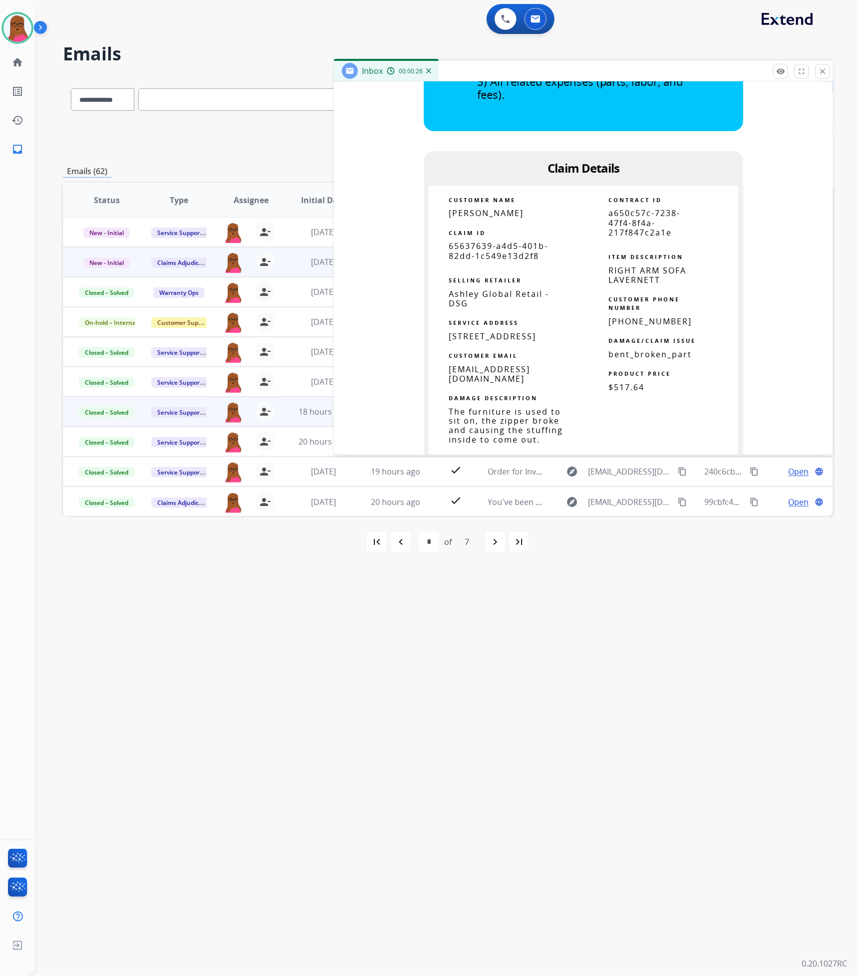
scroll to position [524, 0]
drag, startPoint x: 445, startPoint y: 244, endPoint x: 540, endPoint y: 258, distance: 95.3
click at [540, 258] on p "65637639-a4d5-401b-82dd-1c549e13d2f8" at bounding box center [506, 249] width 115 height 19
copy span "65637639-a4d5-401b-82dd-1c549e13d2f8"
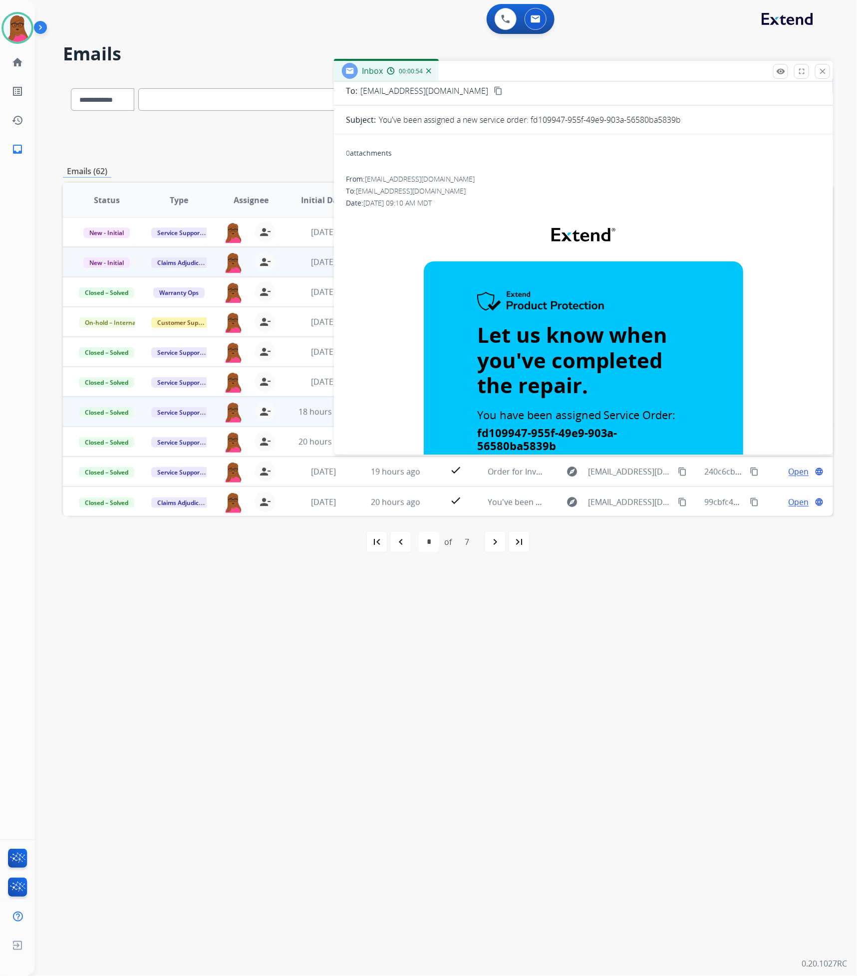
scroll to position [0, 0]
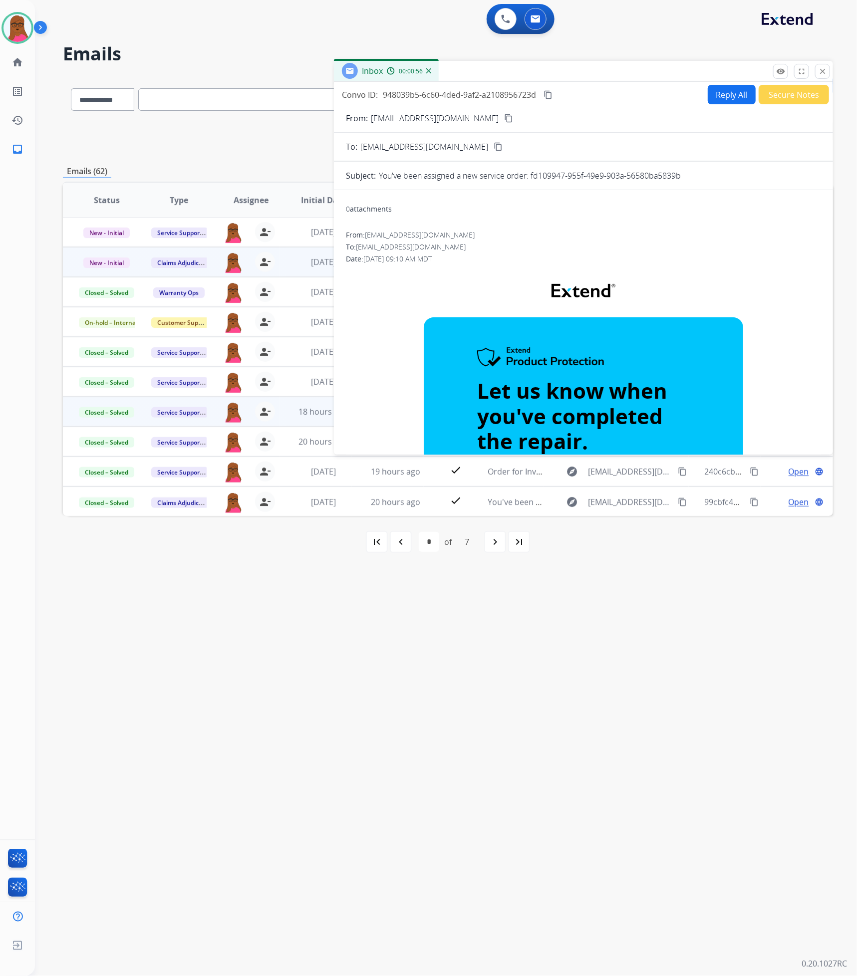
click at [824, 72] on mat-icon "close" at bounding box center [822, 71] width 9 height 9
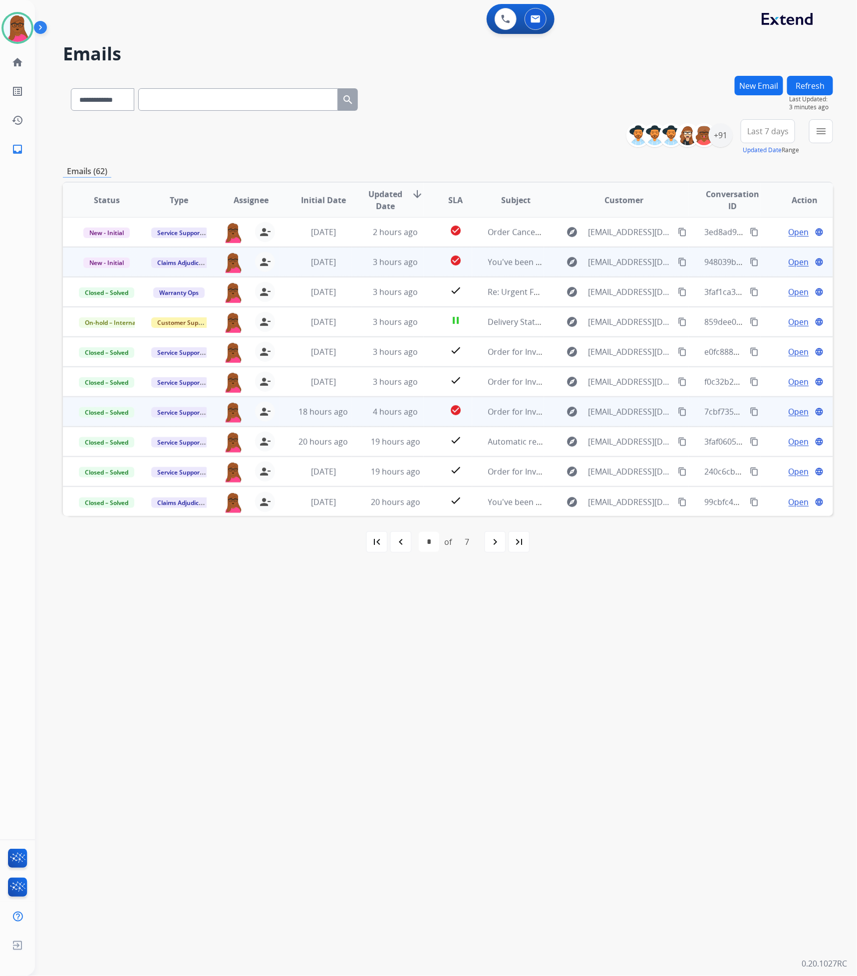
click at [111, 271] on td "New - Initial" at bounding box center [99, 262] width 72 height 30
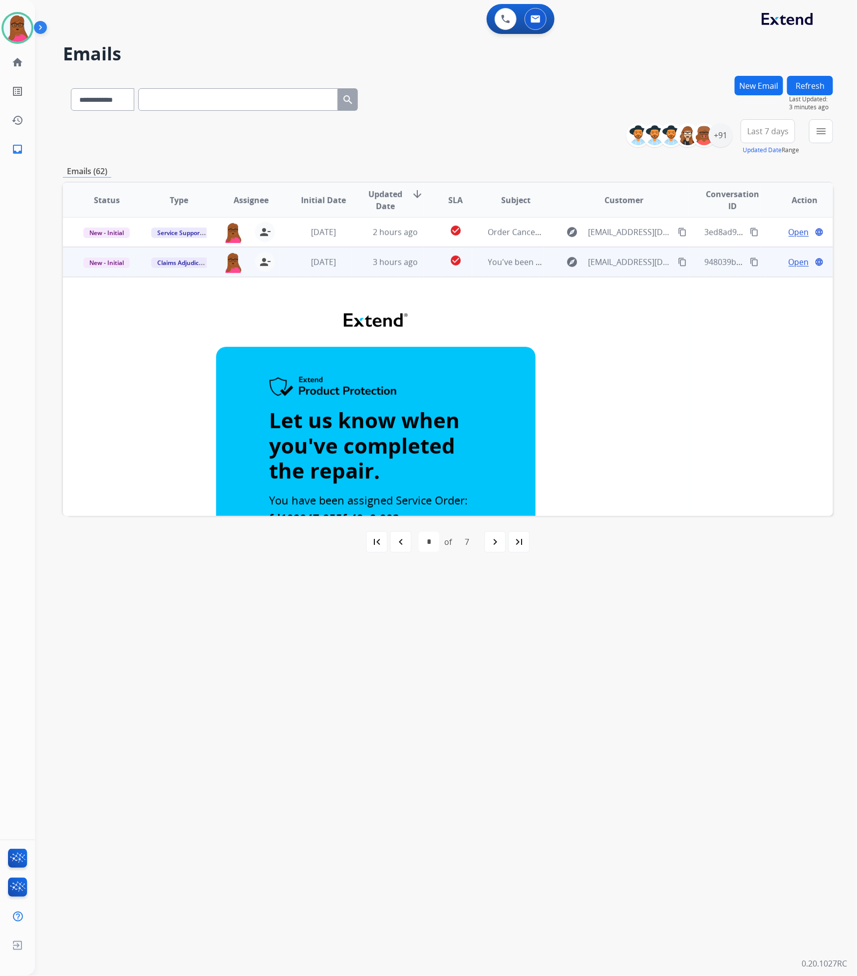
scroll to position [30, 0]
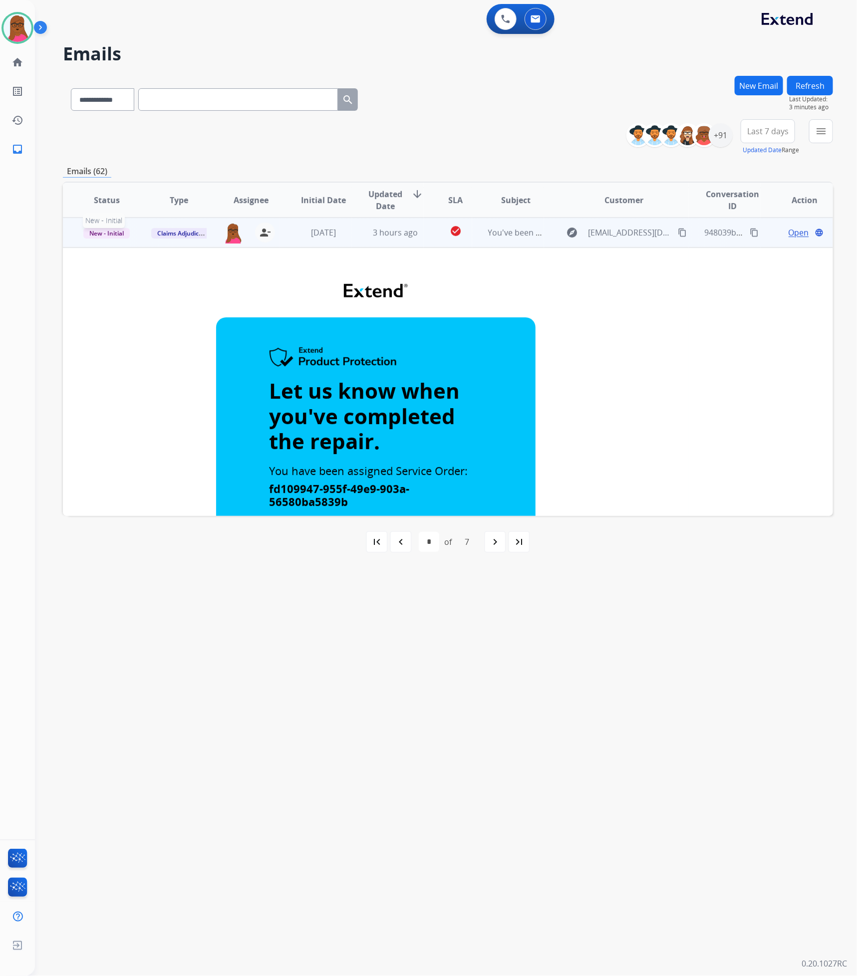
click at [118, 235] on span "New - Initial" at bounding box center [106, 233] width 46 height 10
click at [186, 325] on div "On-hold – Internal On-hold - Customer On Hold - Pending Parts On Hold - Service…" at bounding box center [176, 309] width 110 height 178
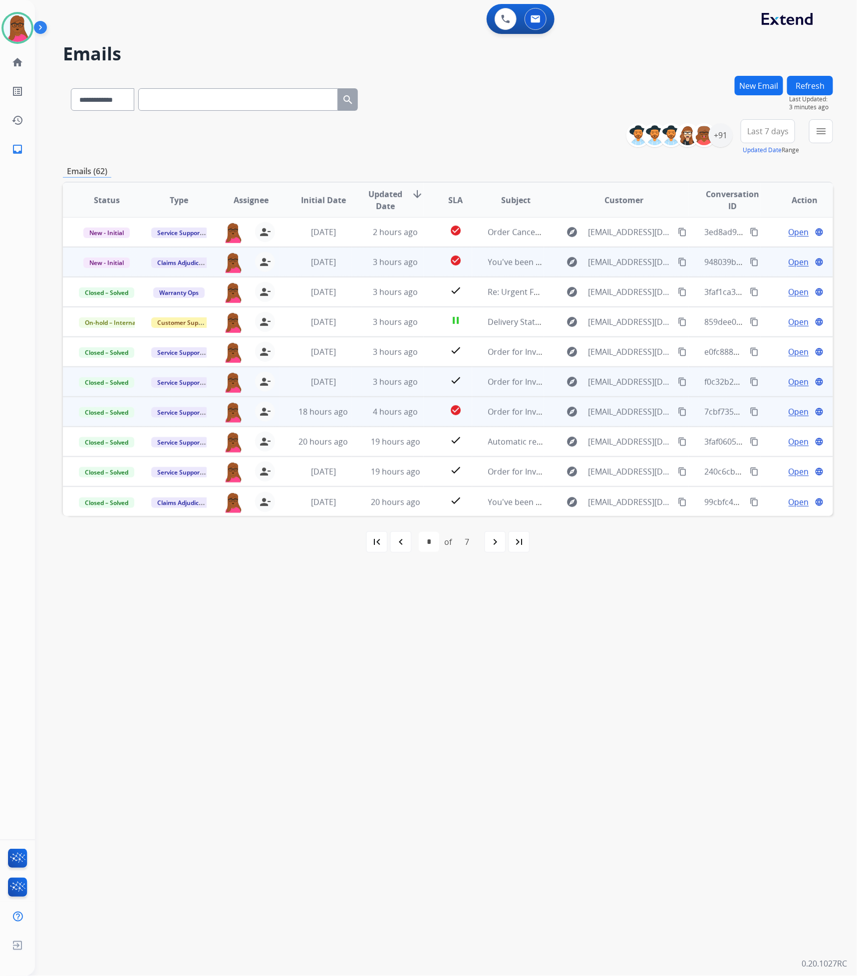
scroll to position [0, 0]
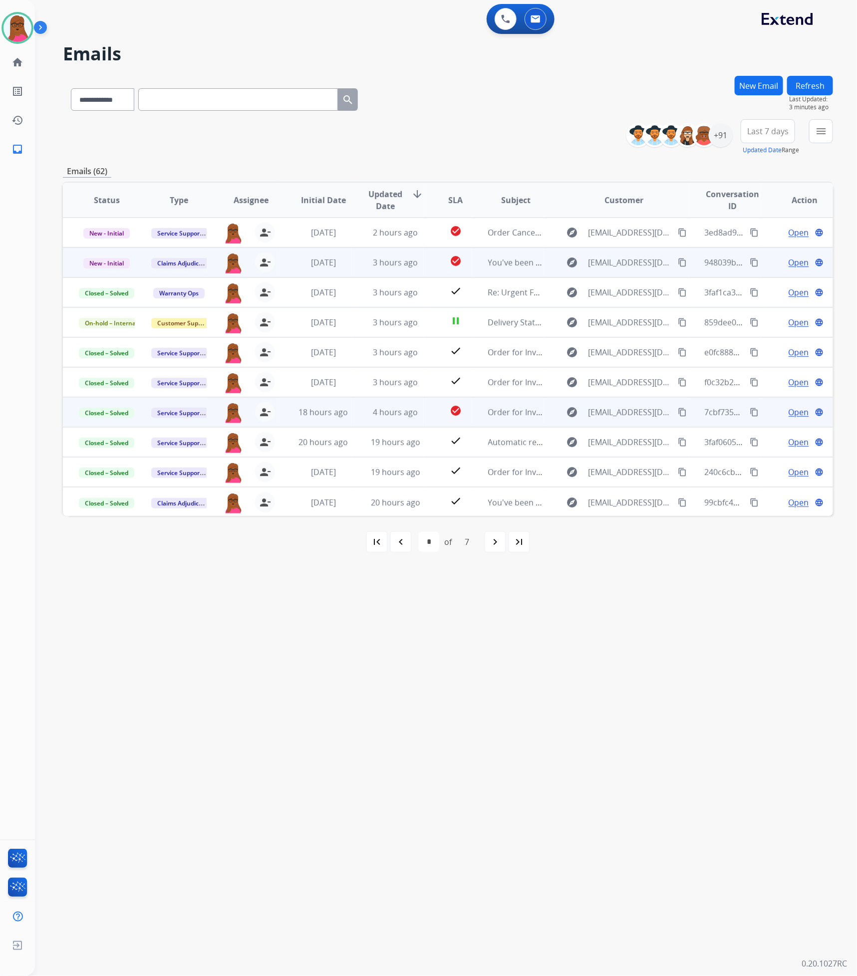
click at [789, 264] on span "Open" at bounding box center [799, 263] width 20 height 12
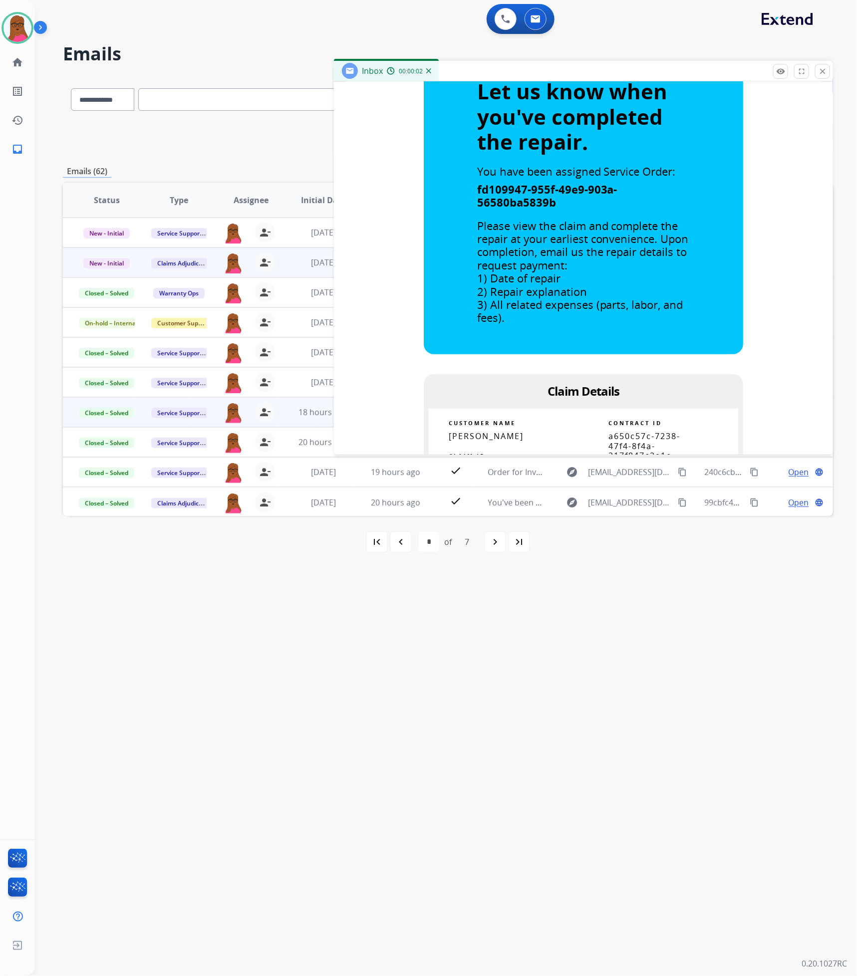
scroll to position [524, 0]
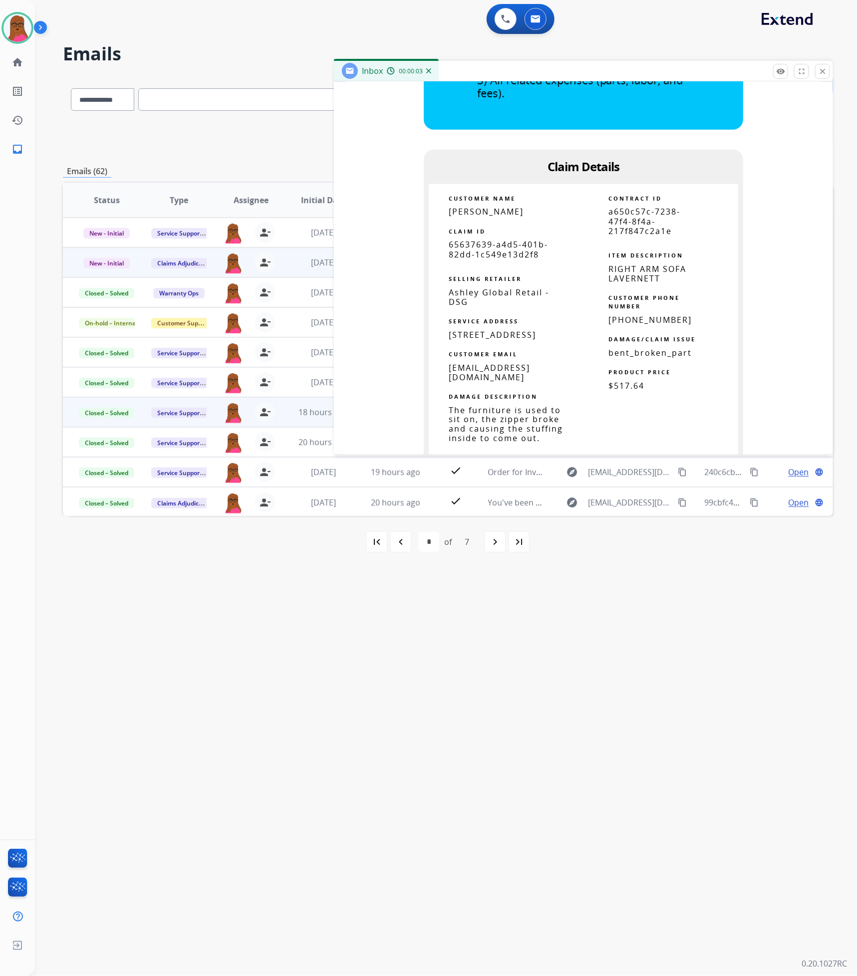
click at [480, 244] on span "65637639-a4d5-401b-82dd-1c549e13d2f8" at bounding box center [498, 249] width 99 height 20
copy tbody
click at [821, 75] on mat-icon "close" at bounding box center [822, 71] width 9 height 9
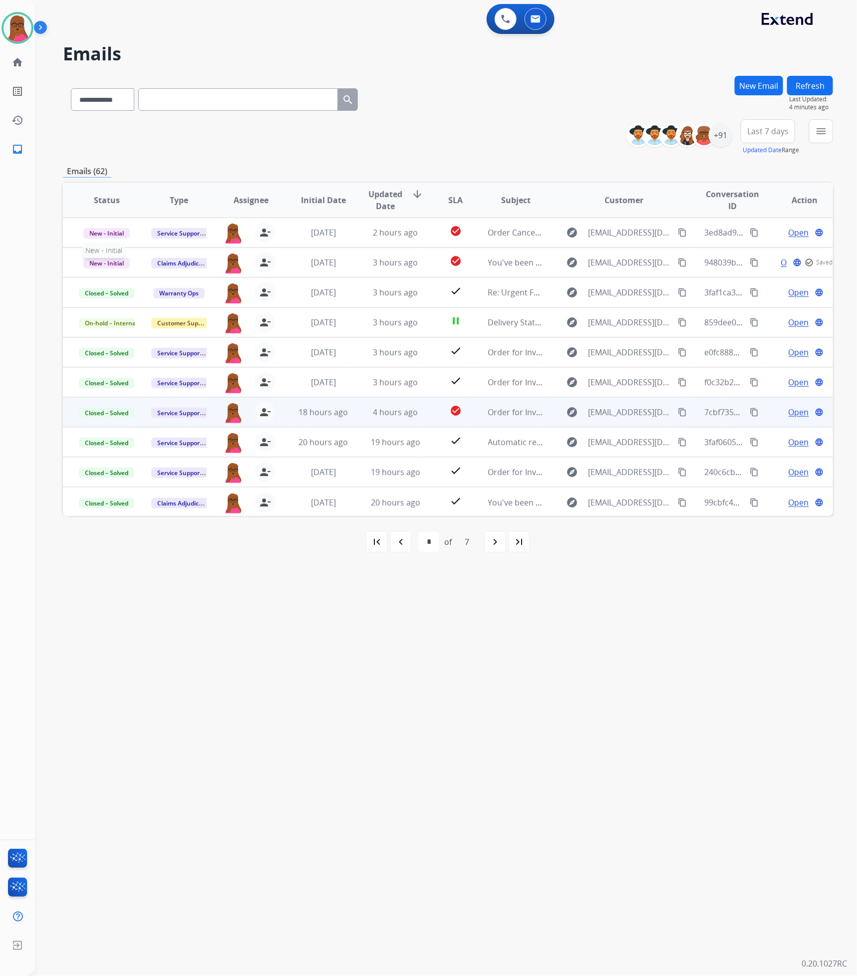
click at [120, 261] on span "New - Initial" at bounding box center [106, 263] width 46 height 10
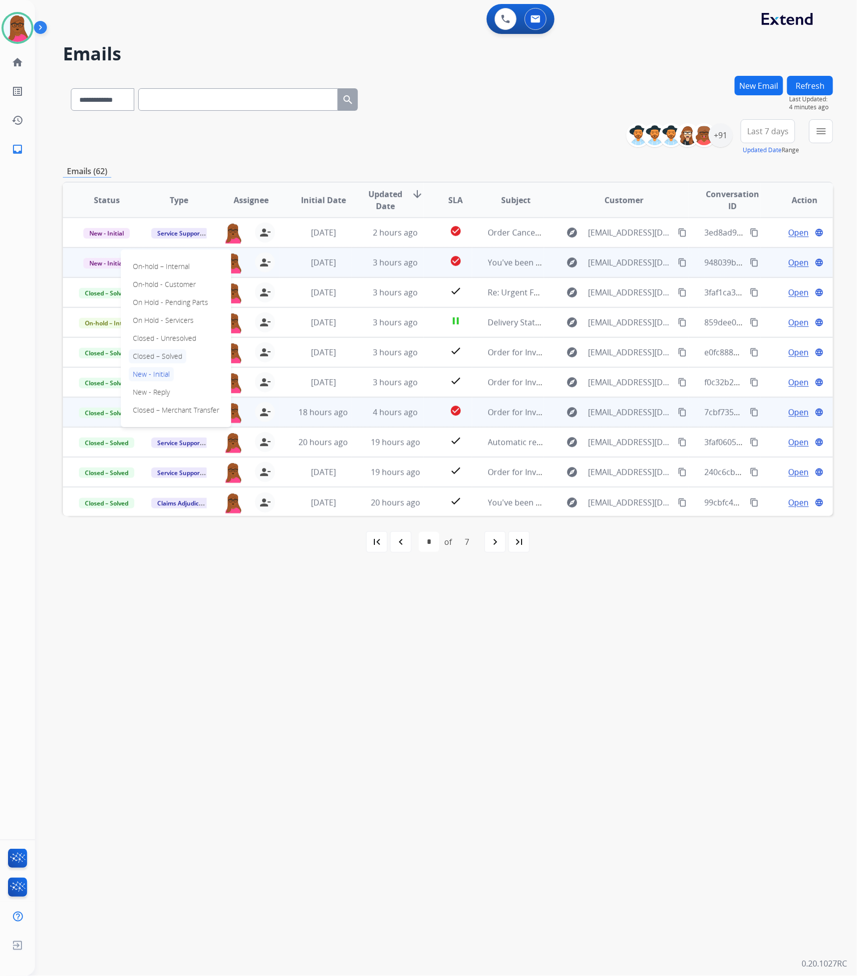
click at [176, 355] on p "Closed – Solved" at bounding box center [157, 356] width 57 height 14
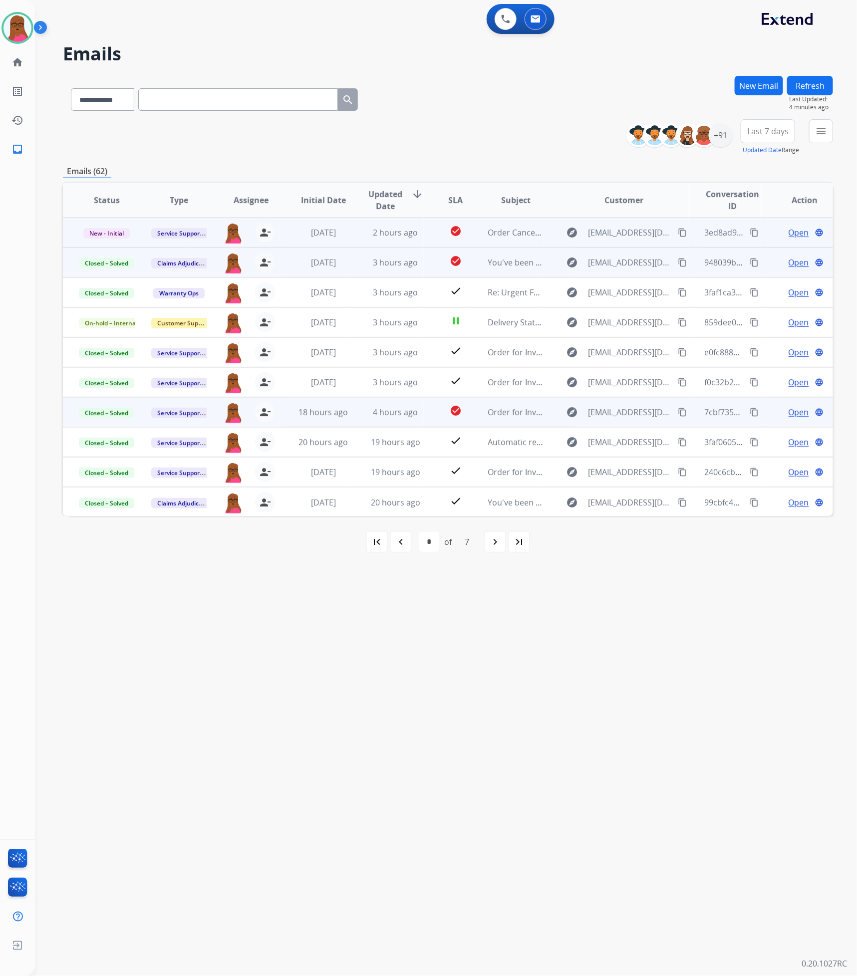
click at [789, 234] on span "Open" at bounding box center [799, 233] width 20 height 12
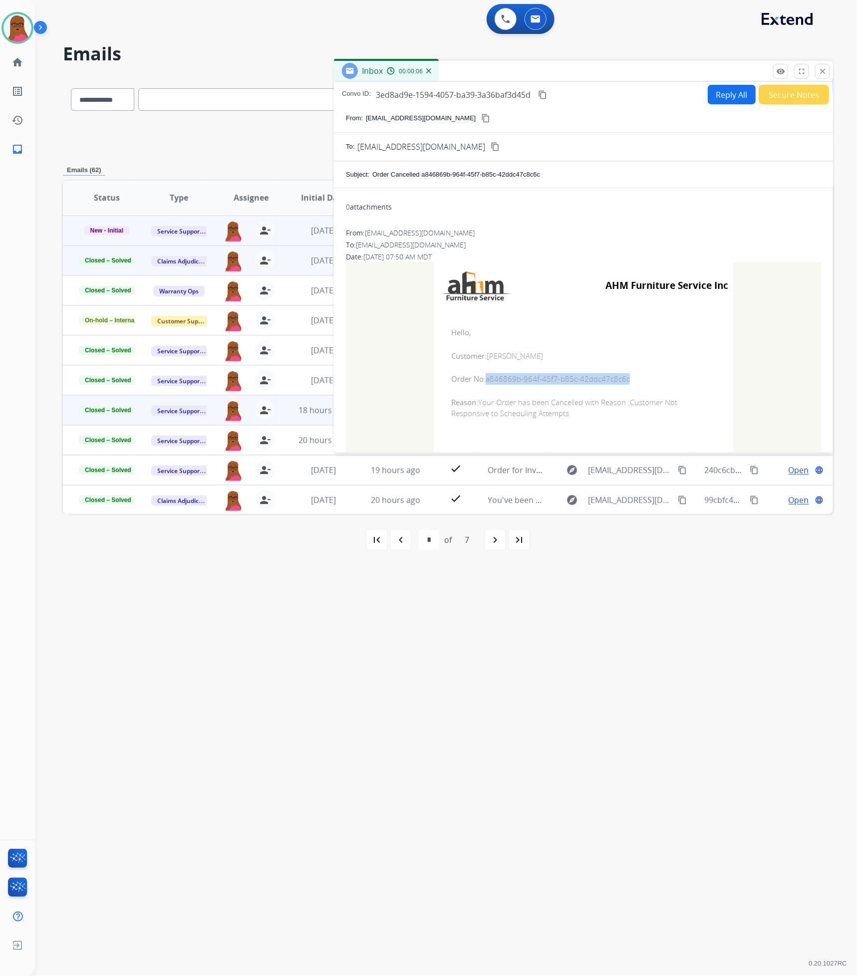
drag, startPoint x: 627, startPoint y: 376, endPoint x: 484, endPoint y: 379, distance: 142.3
click at [484, 379] on span "Order No: a846869b-964f-45f7-b85c-42ddc47c8c6c" at bounding box center [583, 378] width 265 height 11
copy span "a846869b-964f-45f7-b85c-42ddc47c8c6c"
drag, startPoint x: 519, startPoint y: 359, endPoint x: 486, endPoint y: 358, distance: 33.0
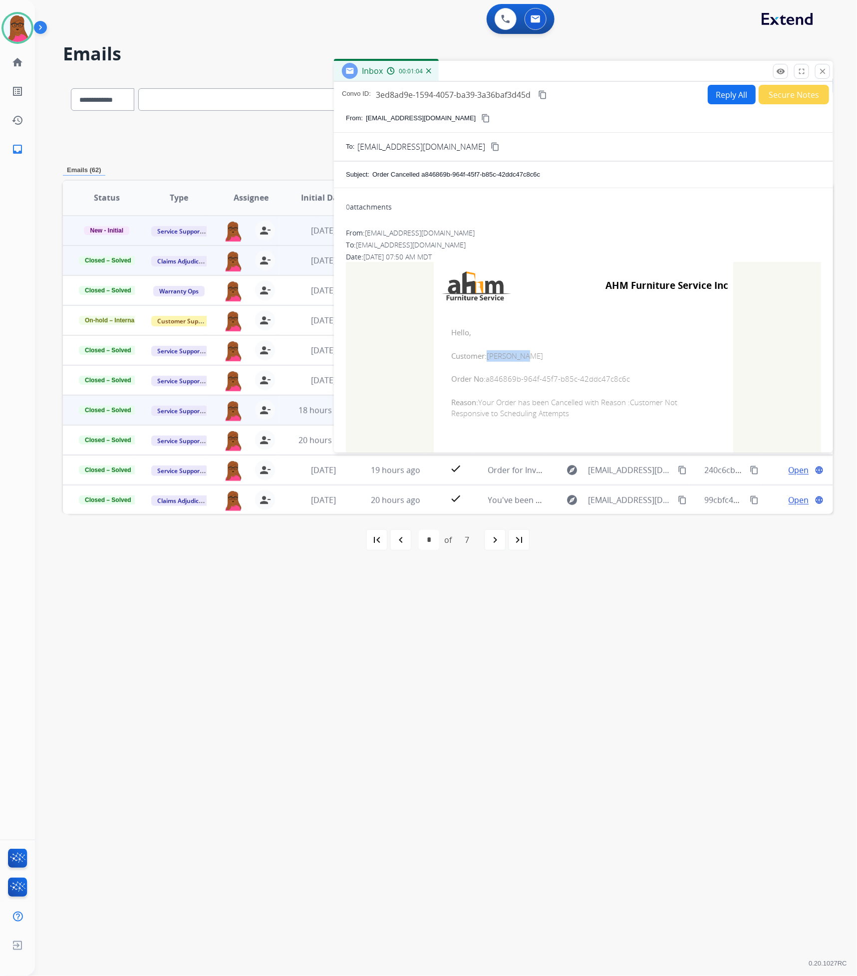
click at [486, 358] on span "Customer: [PERSON_NAME]" at bounding box center [583, 355] width 265 height 11
copy span "[PERSON_NAME]"
click at [451, 334] on b "Hello," at bounding box center [461, 332] width 20 height 10
drag, startPoint x: 449, startPoint y: 330, endPoint x: 590, endPoint y: 423, distance: 168.6
click at [590, 423] on td "Hello, Customer: [PERSON_NAME] Order No: a846869b-964f-45f7-b85c-42ddc47c8c6c R…" at bounding box center [584, 373] width 300 height 127
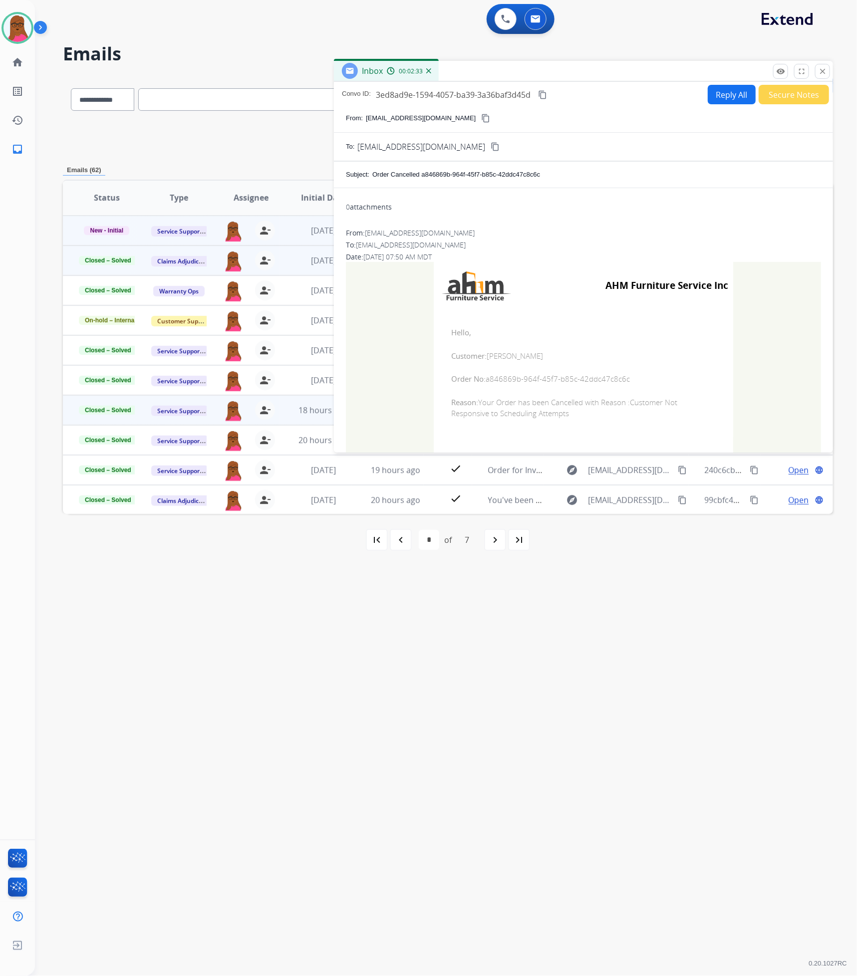
copy td "Hello, Customer: [PERSON_NAME] Order No: a846869b-964f-45f7-b85c-42ddc47c8c6c R…"
drag, startPoint x: 821, startPoint y: 69, endPoint x: 708, endPoint y: 115, distance: 121.5
click at [821, 69] on mat-icon "close" at bounding box center [822, 71] width 9 height 9
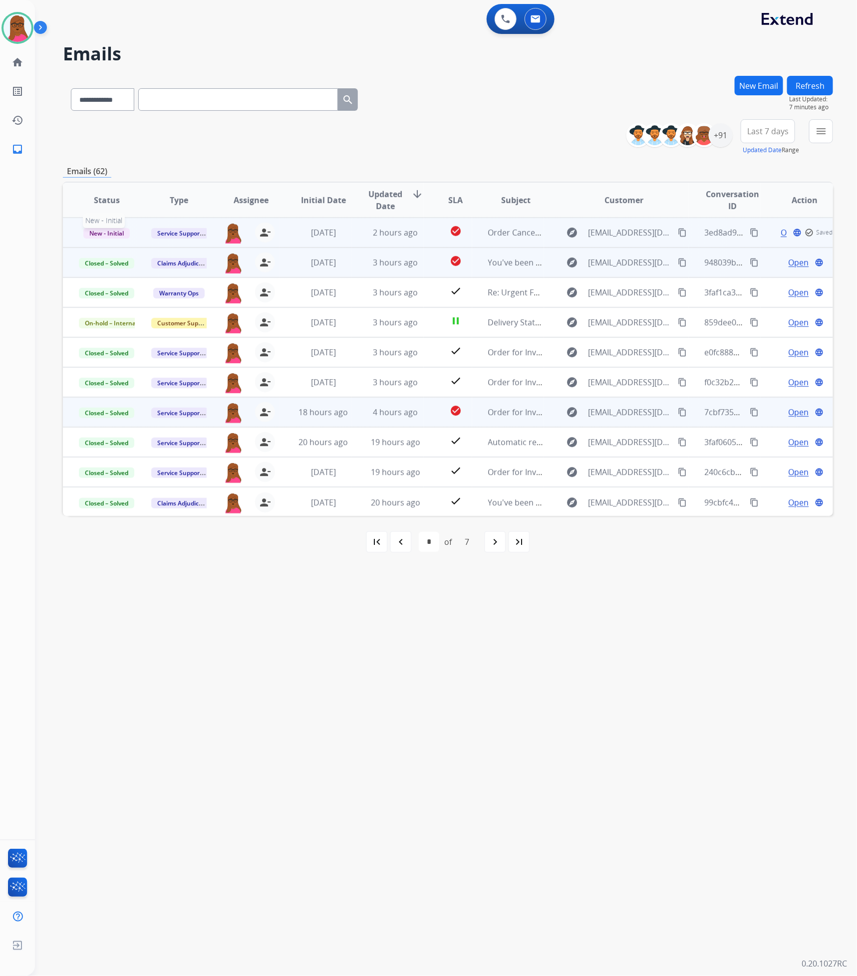
click at [112, 228] on span "New - Initial" at bounding box center [106, 233] width 46 height 10
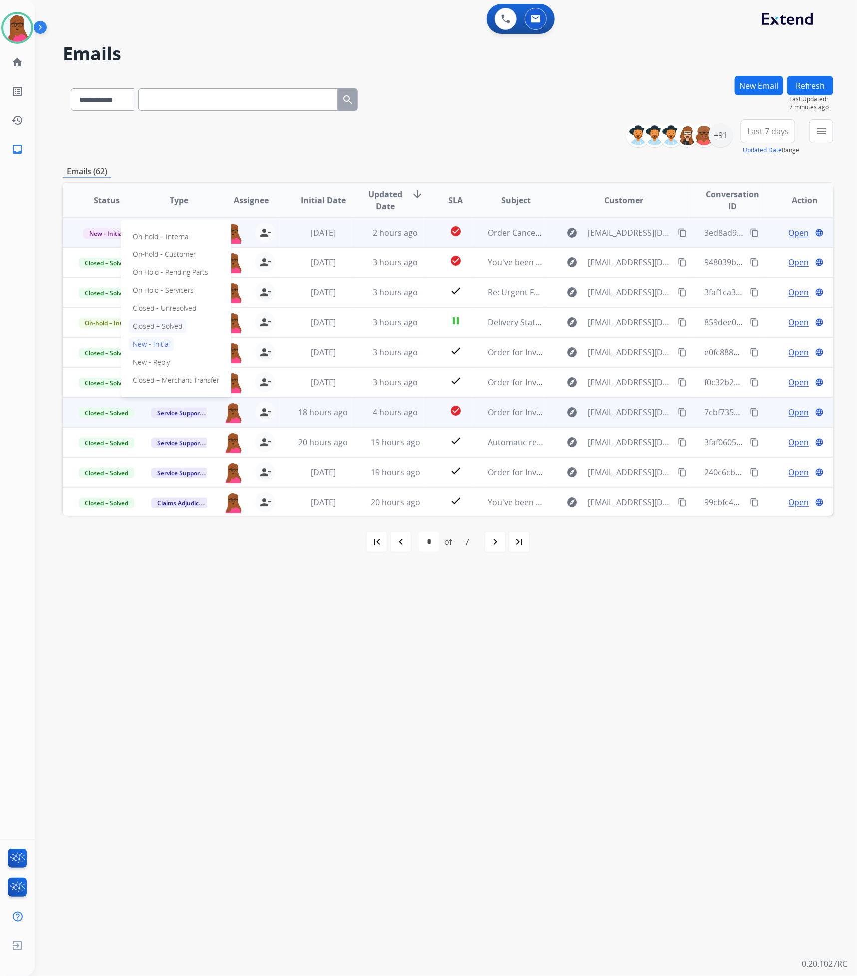
click at [180, 328] on p "Closed – Solved" at bounding box center [157, 327] width 57 height 14
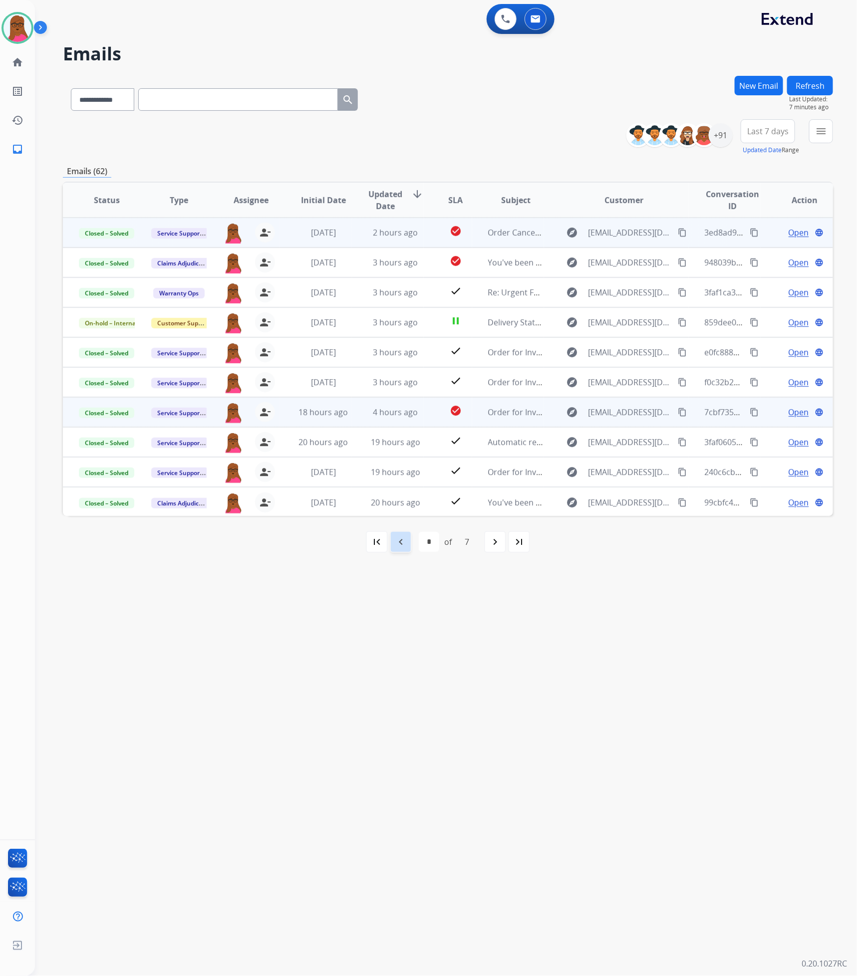
click at [407, 541] on div "navigate_before" at bounding box center [401, 542] width 22 height 22
select select "*"
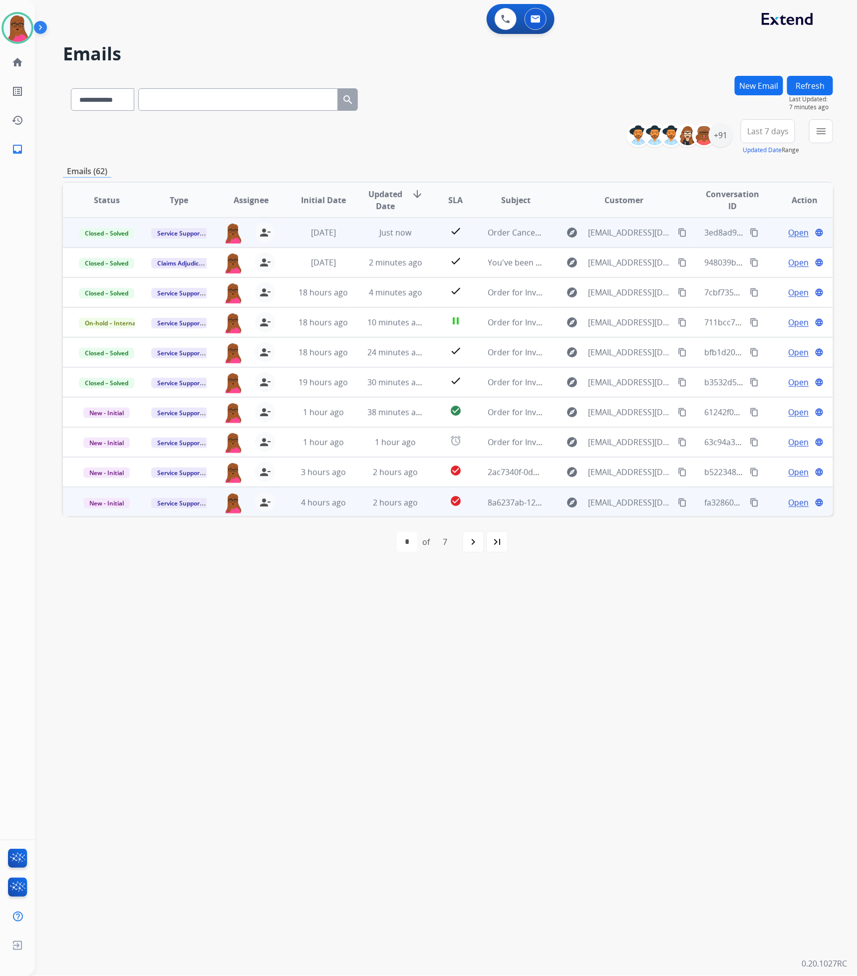
click at [789, 507] on span "Open" at bounding box center [799, 503] width 20 height 12
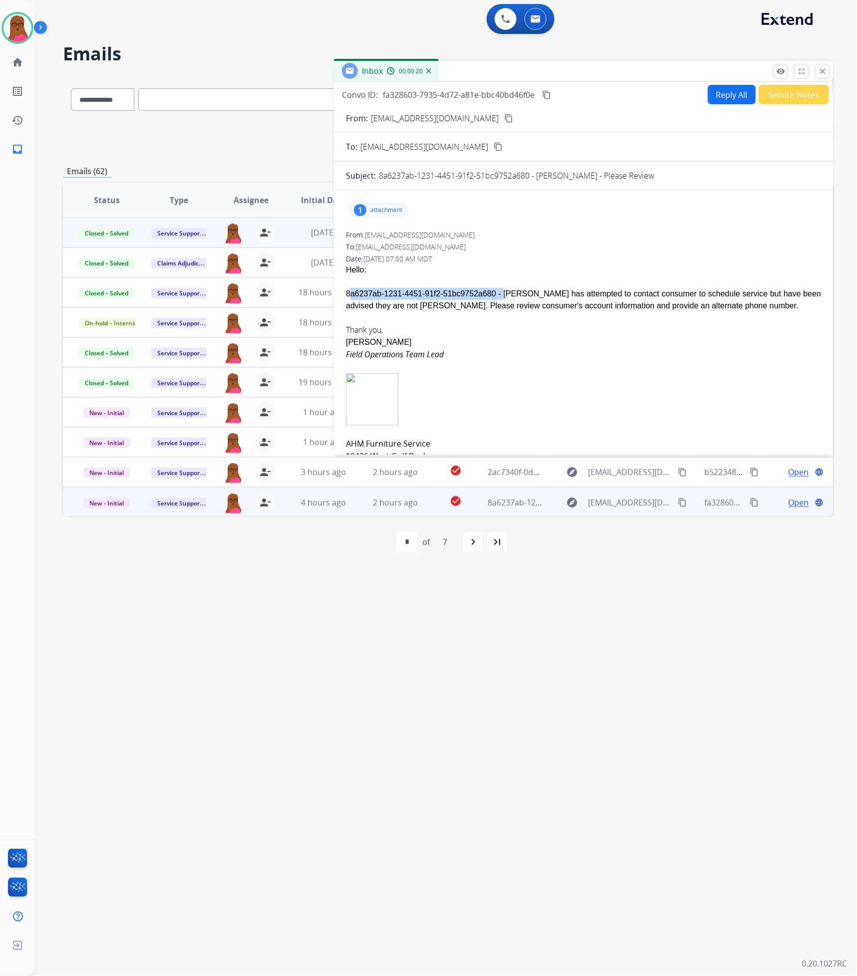
drag, startPoint x: 486, startPoint y: 295, endPoint x: 346, endPoint y: 300, distance: 139.9
click at [346, 300] on div "8a6237ab-1231-4451-91f2-51bc9752a680 - [PERSON_NAME] has attempted to contact c…" at bounding box center [583, 300] width 475 height 24
copy div "8a6237ab-1231-4451-91f2-51bc9752a680 -"
drag, startPoint x: 617, startPoint y: 384, endPoint x: 542, endPoint y: 358, distance: 79.1
click at [616, 383] on span at bounding box center [583, 399] width 475 height 52
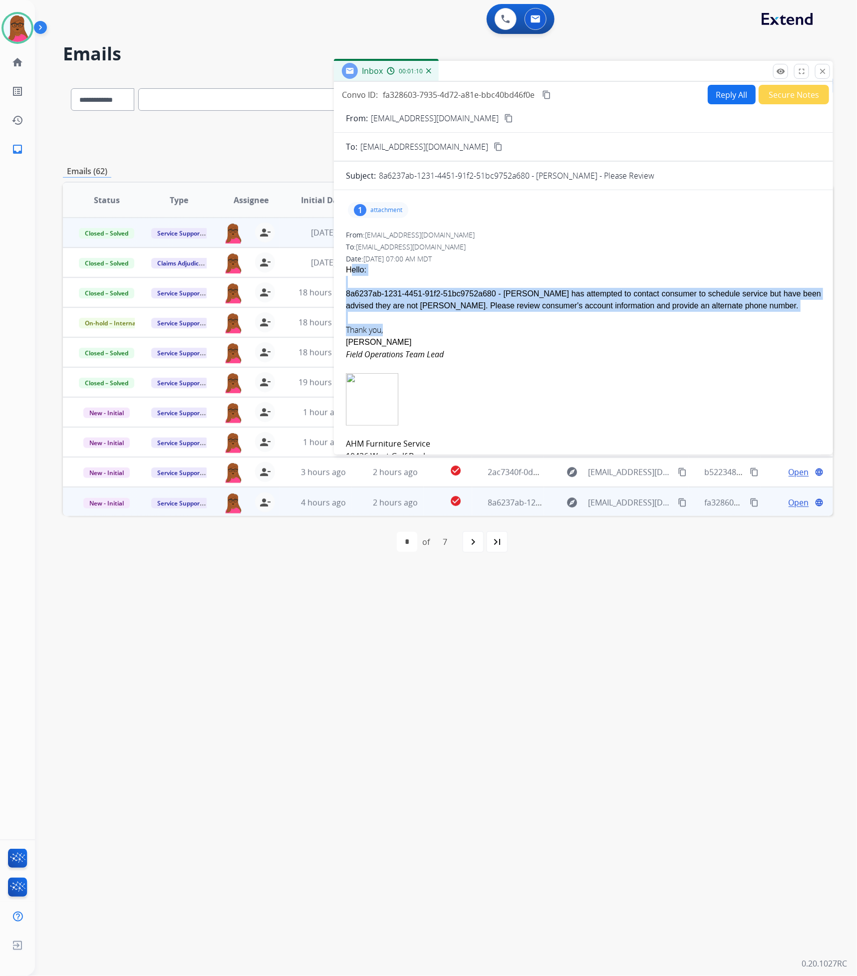
drag, startPoint x: 345, startPoint y: 267, endPoint x: 406, endPoint y: 331, distance: 88.6
click at [406, 331] on div "1 attachment From: [EMAIL_ADDRESS][DOMAIN_NAME] To: [EMAIL_ADDRESS][DOMAIN_NAME…" at bounding box center [583, 346] width 499 height 297
copy span "Hello: 8a6237ab-1231-4451-91f2-51bc9752a680 - [PERSON_NAME] - AHM has attempted…"
click at [719, 95] on button "Reply All" at bounding box center [732, 94] width 48 height 19
select select "**********"
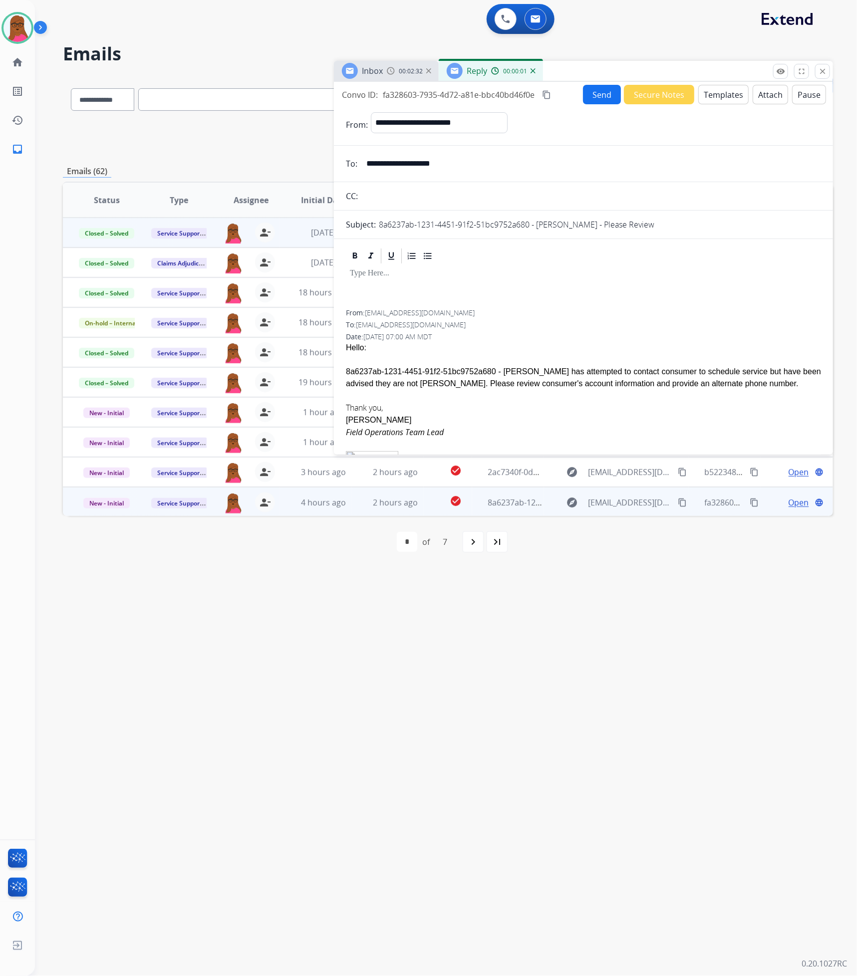
click at [476, 274] on p at bounding box center [583, 273] width 467 height 9
click at [593, 337] on div "Date: [DATE] 07:00 AM MDT" at bounding box center [583, 337] width 475 height 10
click at [590, 97] on button "Send" at bounding box center [602, 94] width 38 height 19
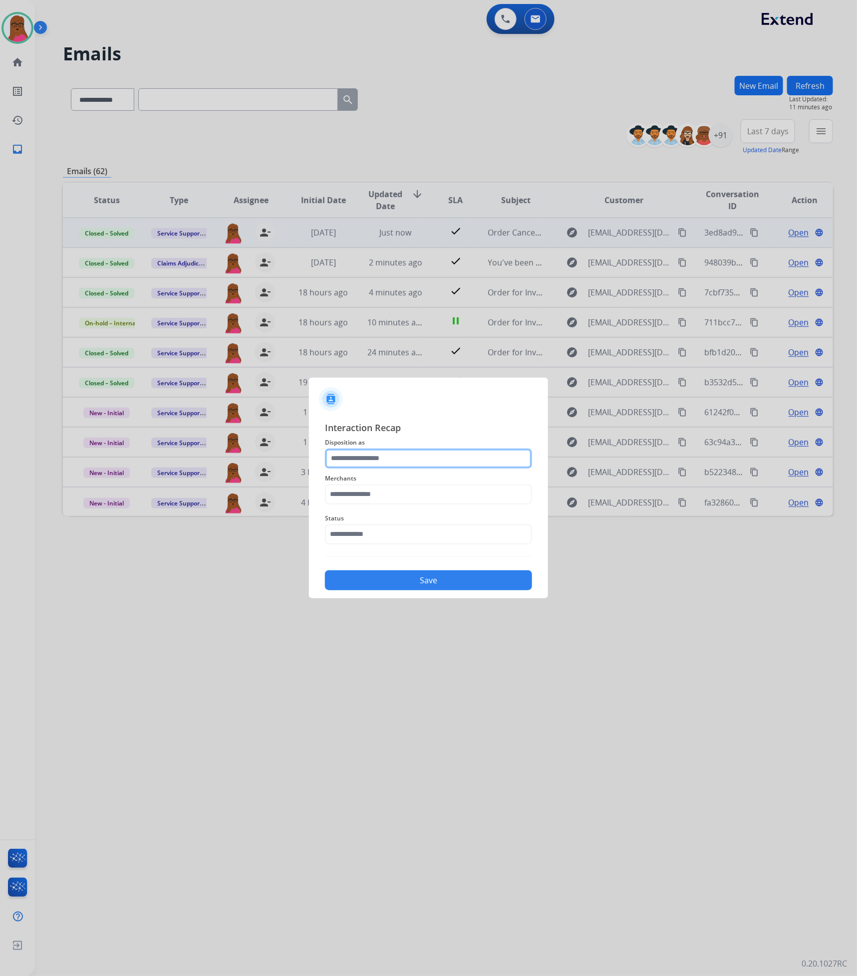
click at [427, 461] on input "text" at bounding box center [428, 459] width 207 height 20
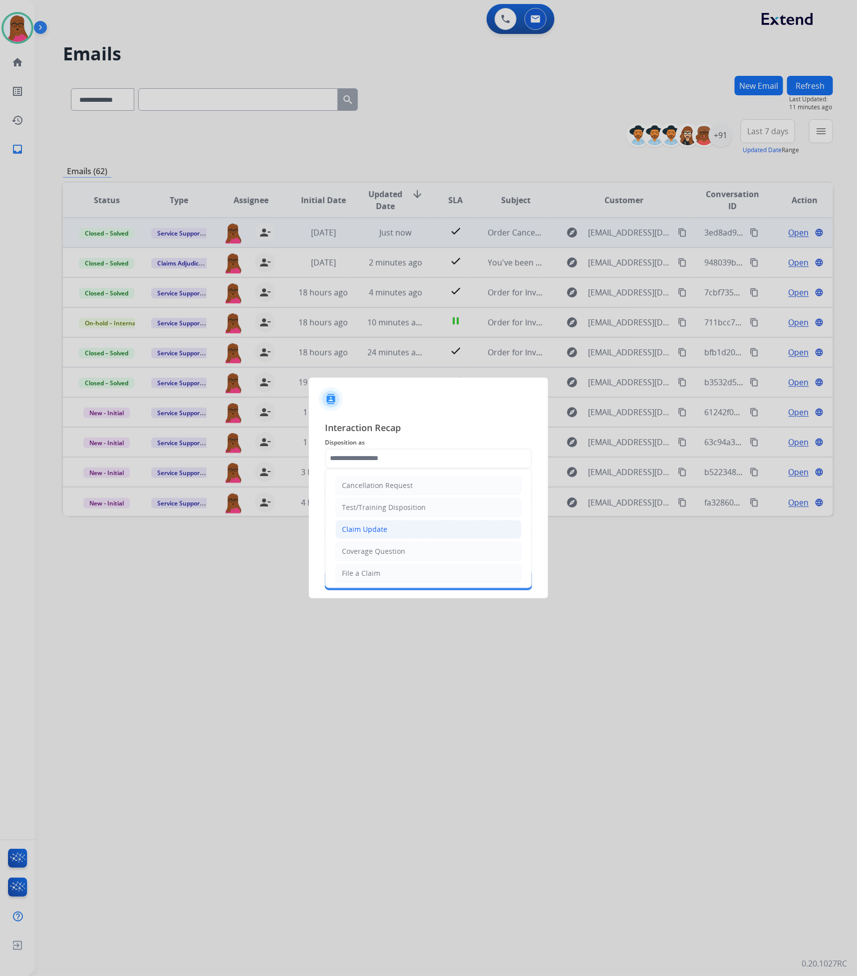
click at [385, 529] on div "Claim Update" at bounding box center [364, 530] width 45 height 10
type input "**********"
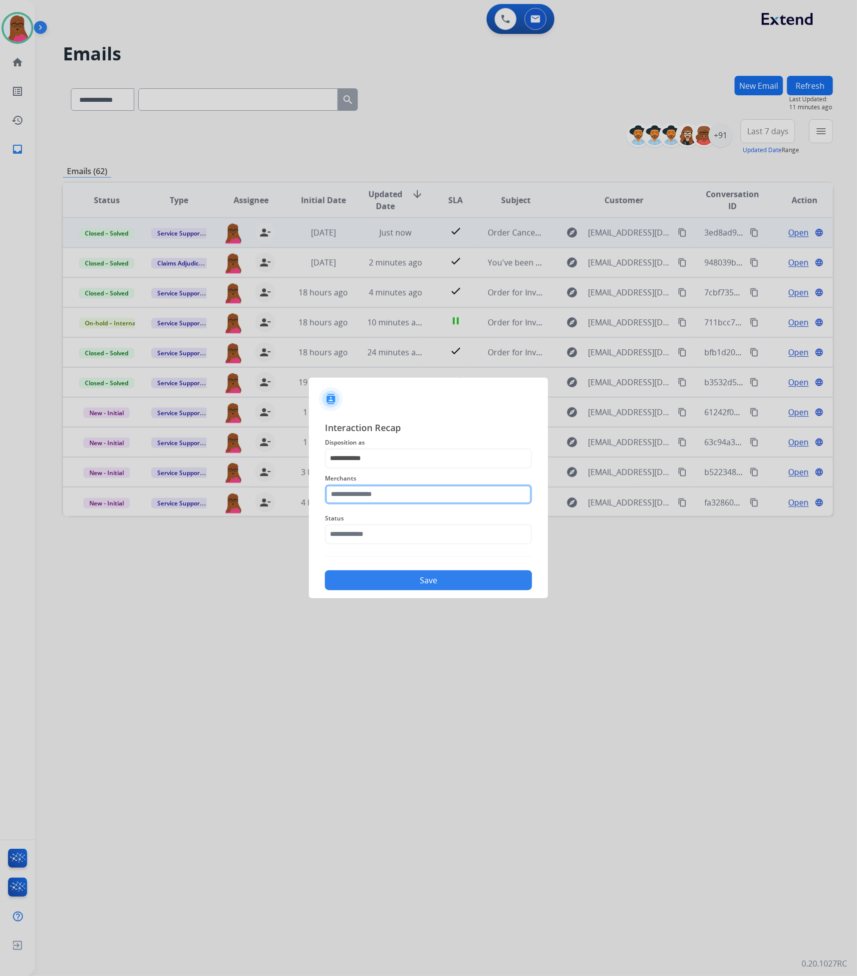
click at [387, 489] on input "text" at bounding box center [428, 495] width 207 height 20
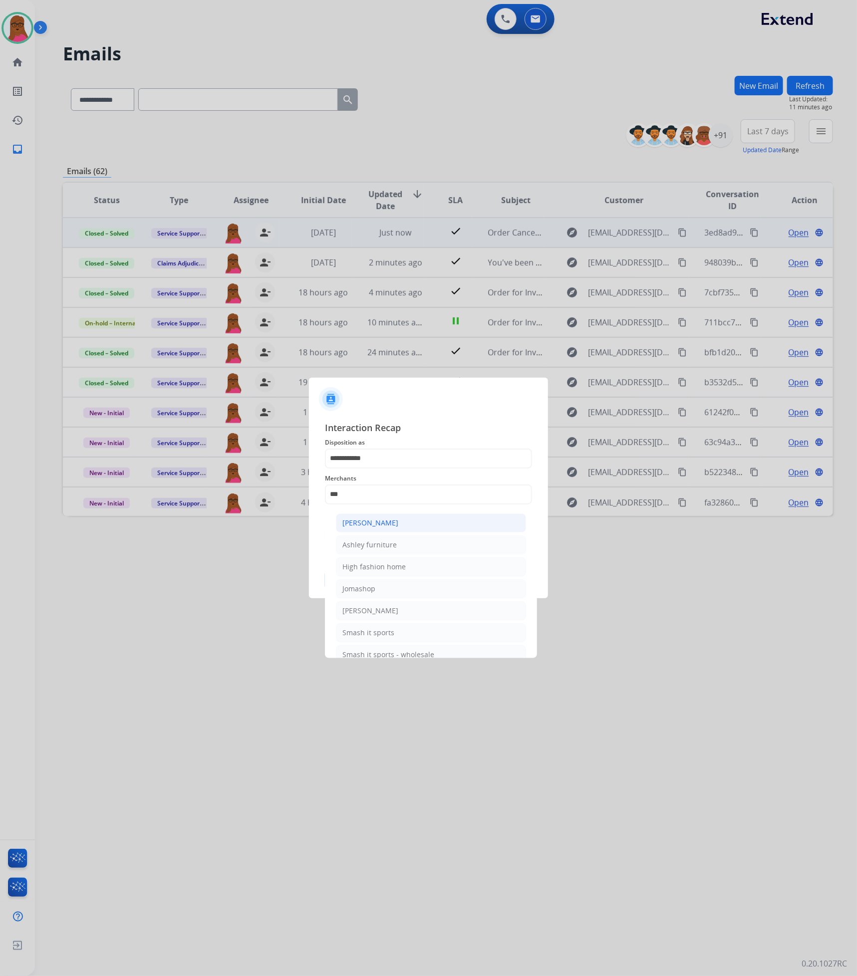
click at [403, 517] on li "[PERSON_NAME]" at bounding box center [431, 523] width 190 height 19
type input "**********"
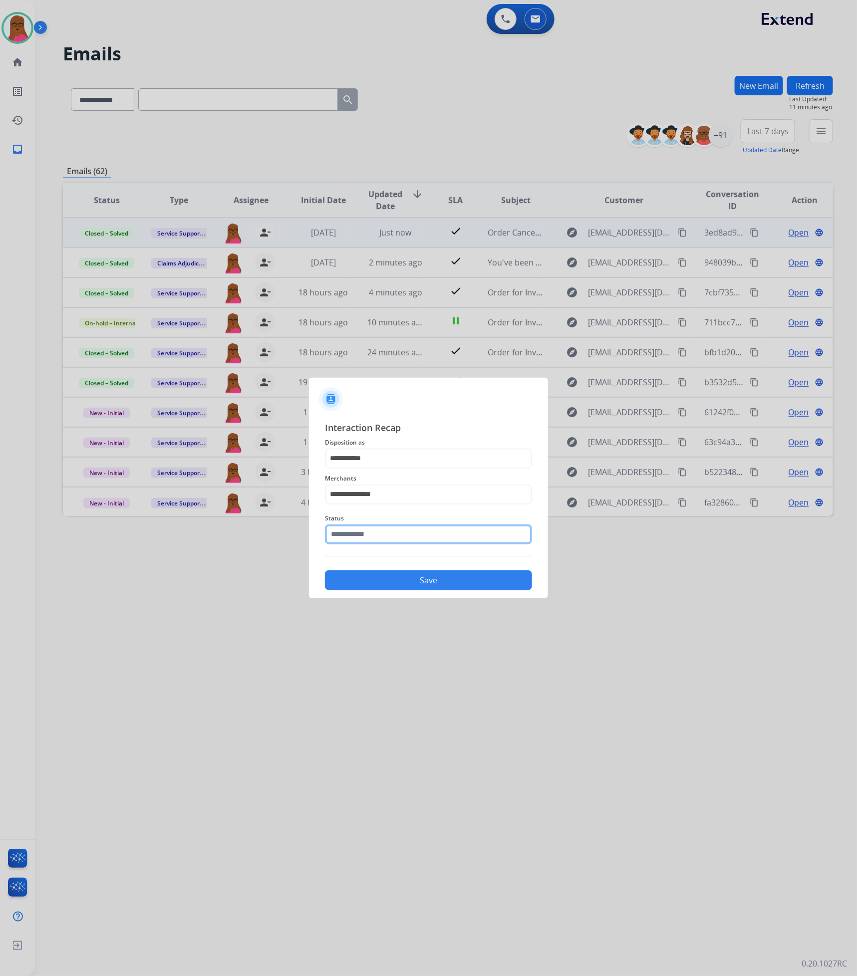
click at [406, 535] on input "text" at bounding box center [428, 535] width 207 height 20
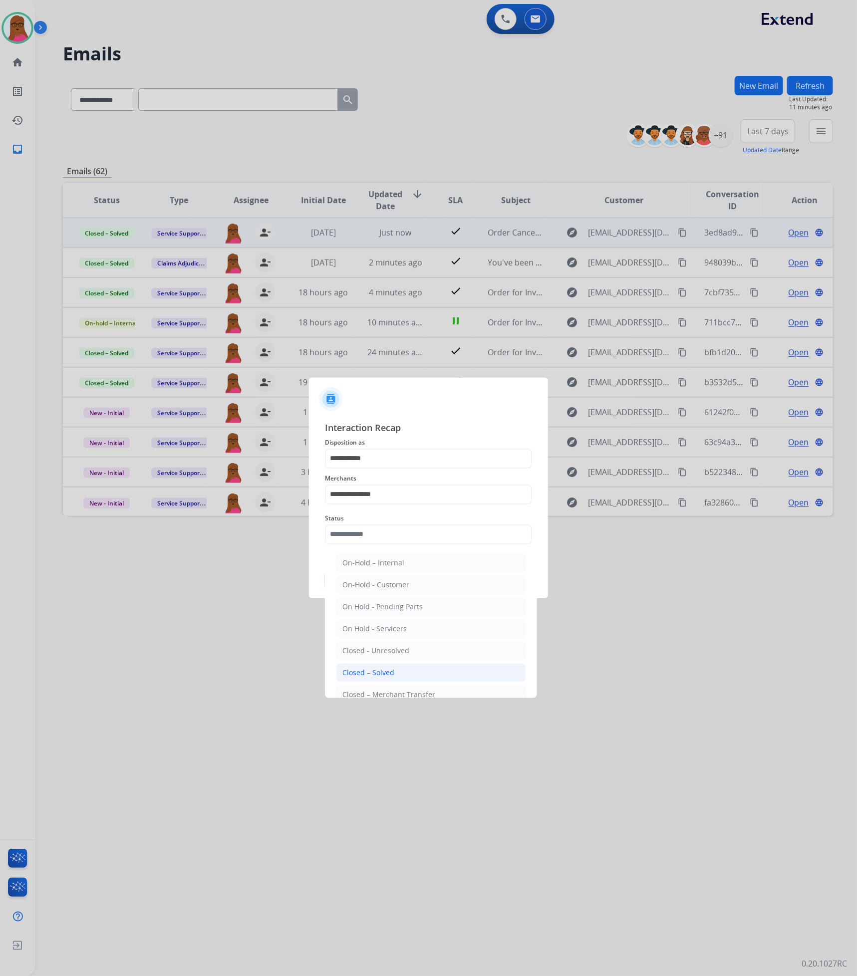
click at [403, 668] on li "Closed – Solved" at bounding box center [431, 672] width 190 height 19
type input "**********"
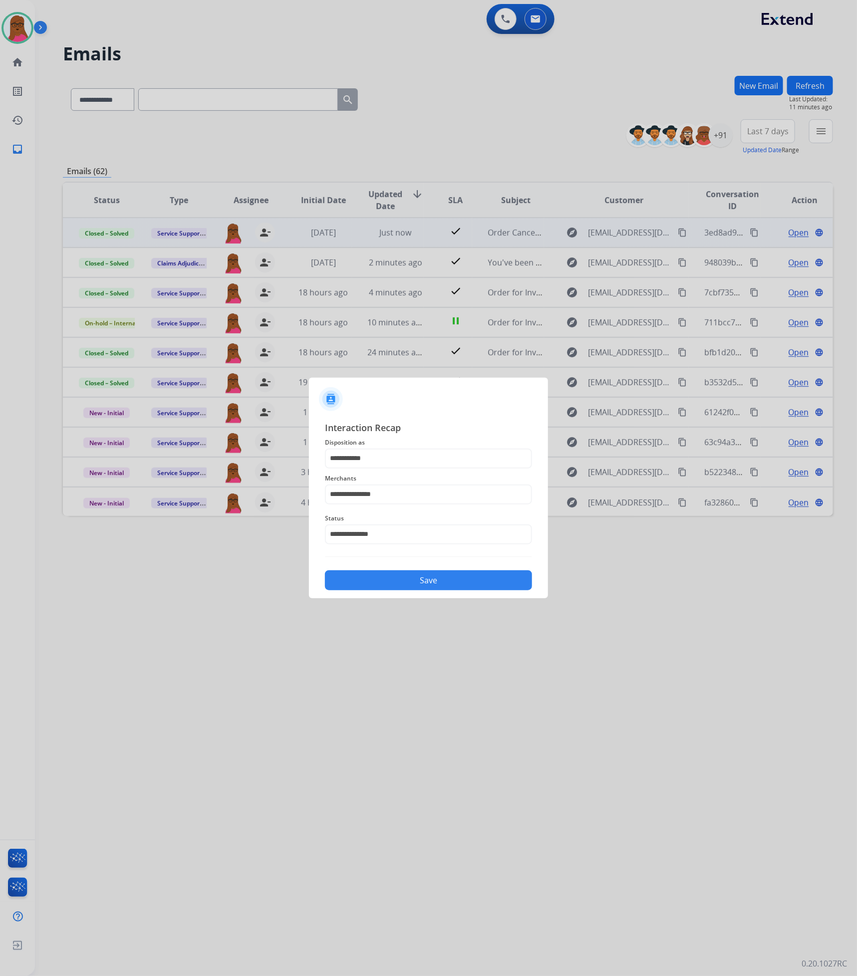
click at [456, 579] on button "Save" at bounding box center [428, 581] width 207 height 20
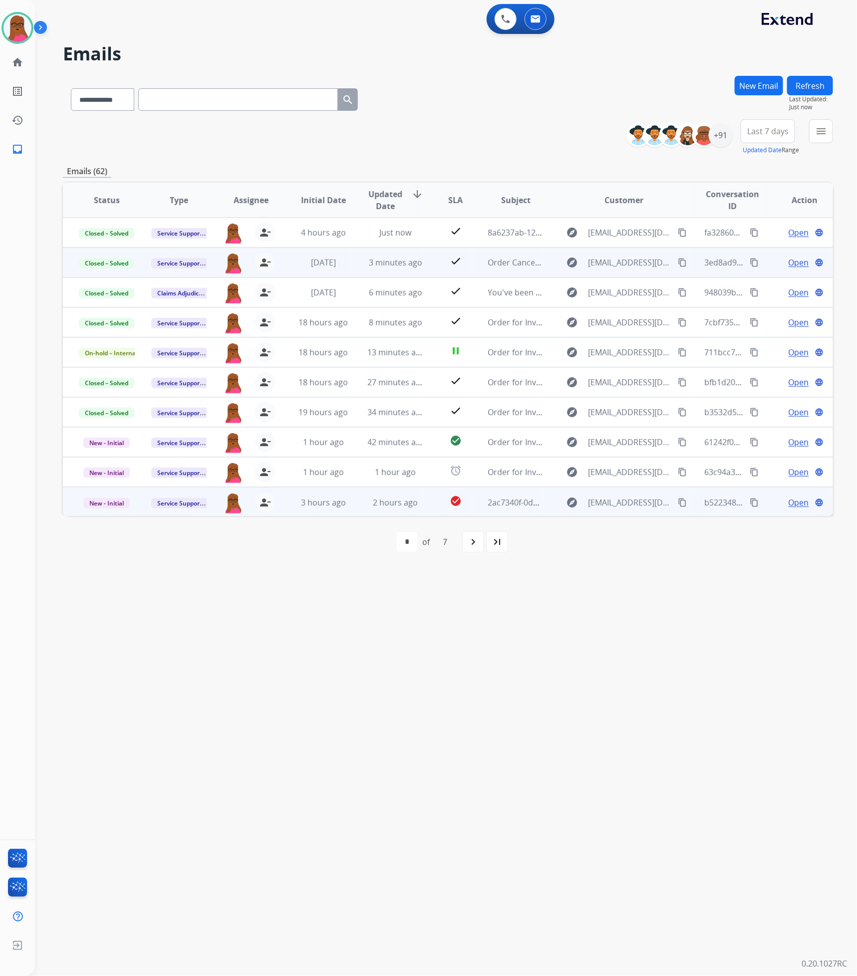
click at [789, 503] on span "Open" at bounding box center [799, 503] width 20 height 12
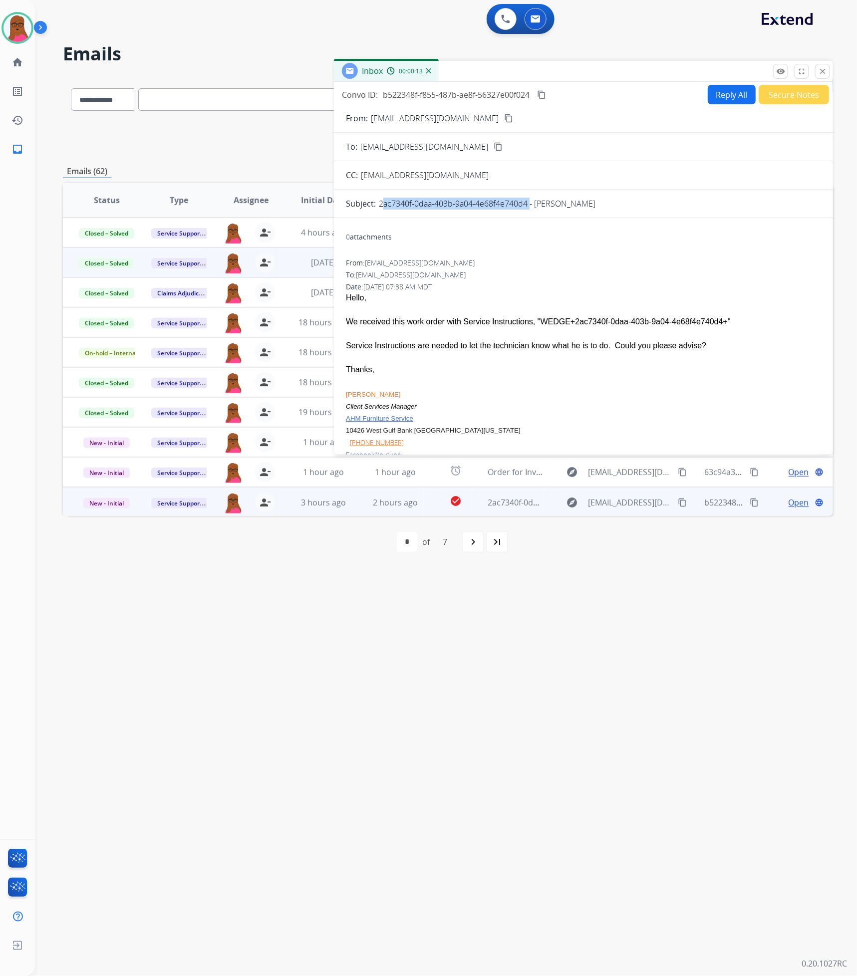
drag, startPoint x: 529, startPoint y: 203, endPoint x: 377, endPoint y: 204, distance: 151.3
click at [377, 204] on div "Subject: 2ac7340f-0daa-403b-9a04-4e68f4e740d4 - [PERSON_NAME]" at bounding box center [583, 204] width 499 height 12
copy p "2ac7340f-0daa-403b-9a04-4e68f4e740d4"
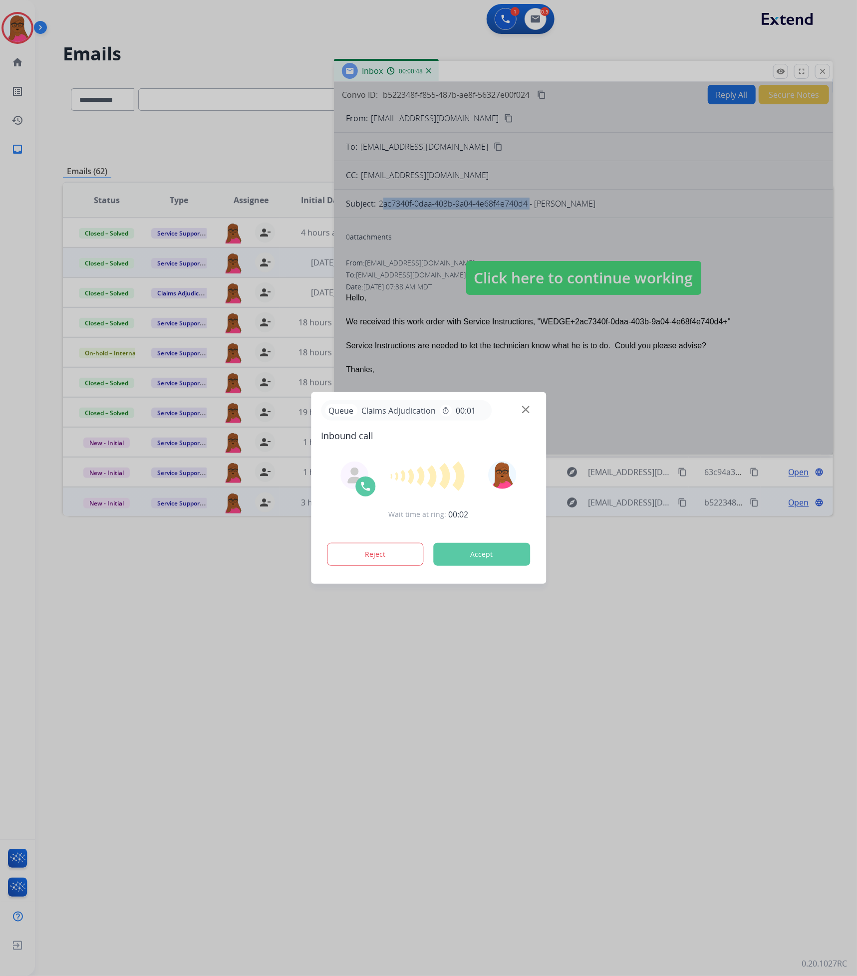
click at [484, 554] on button "Accept" at bounding box center [481, 554] width 97 height 23
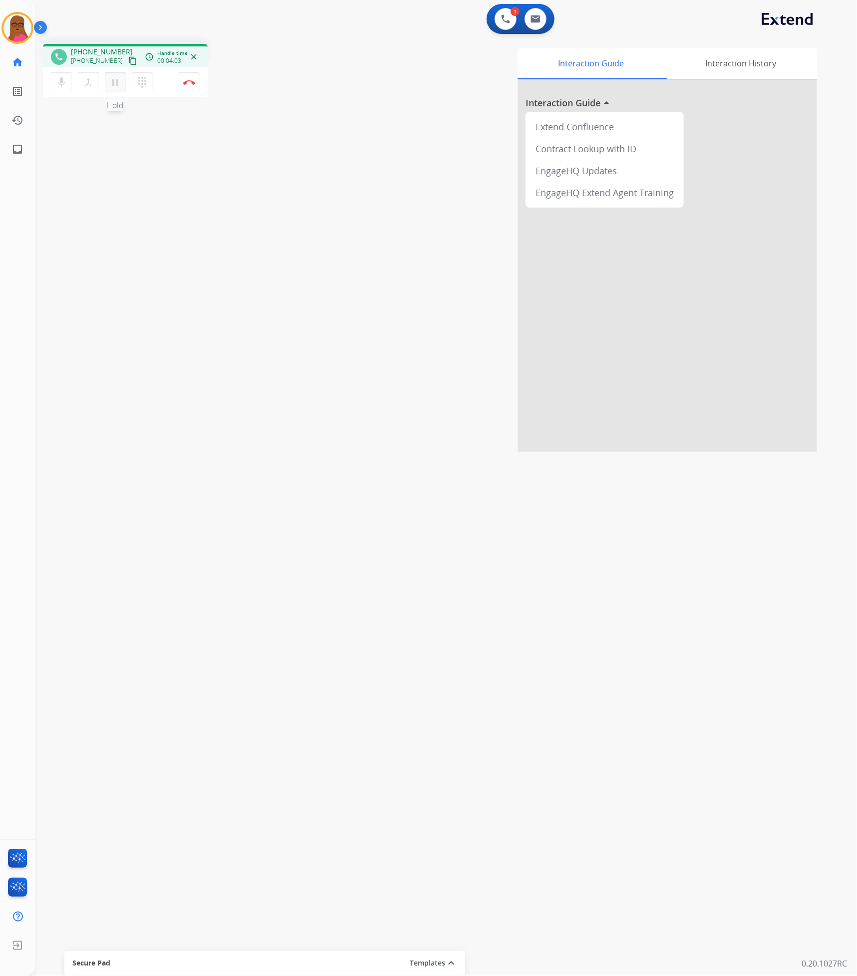
click at [118, 83] on mat-icon "pause" at bounding box center [115, 82] width 12 height 12
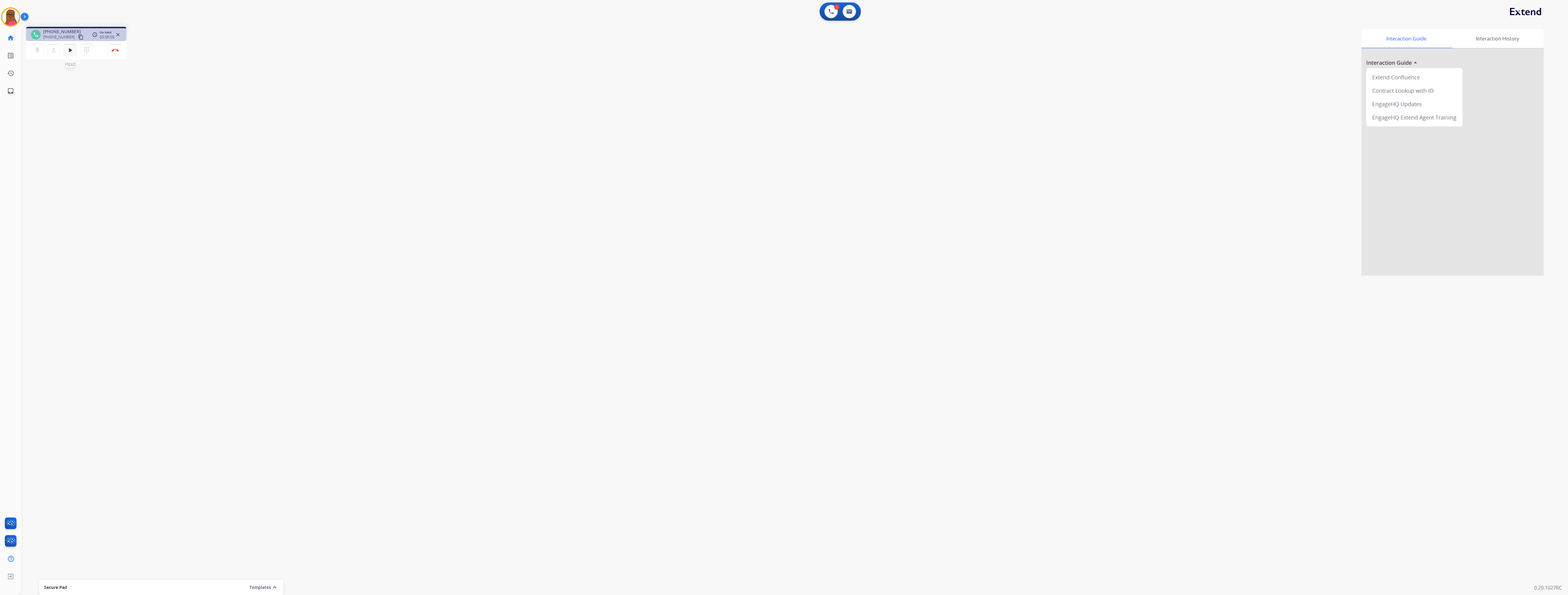
click at [71, 52] on mat-icon "play_arrow" at bounding box center [70, 50] width 7 height 7
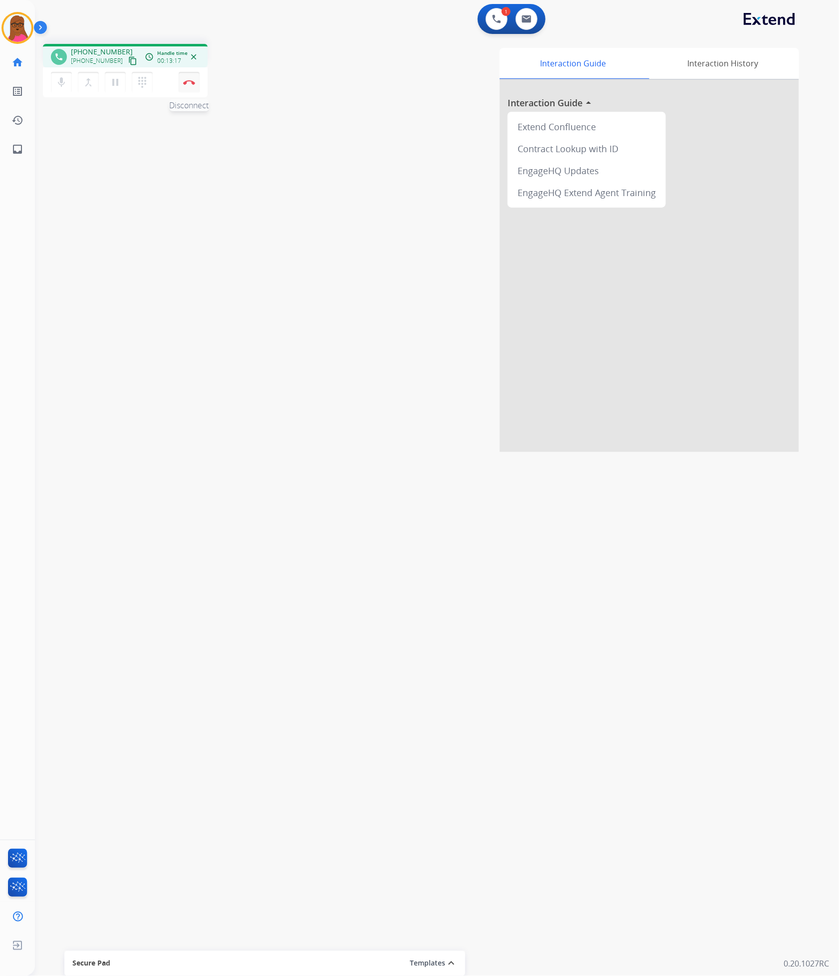
click at [190, 90] on button "Disconnect" at bounding box center [189, 82] width 21 height 21
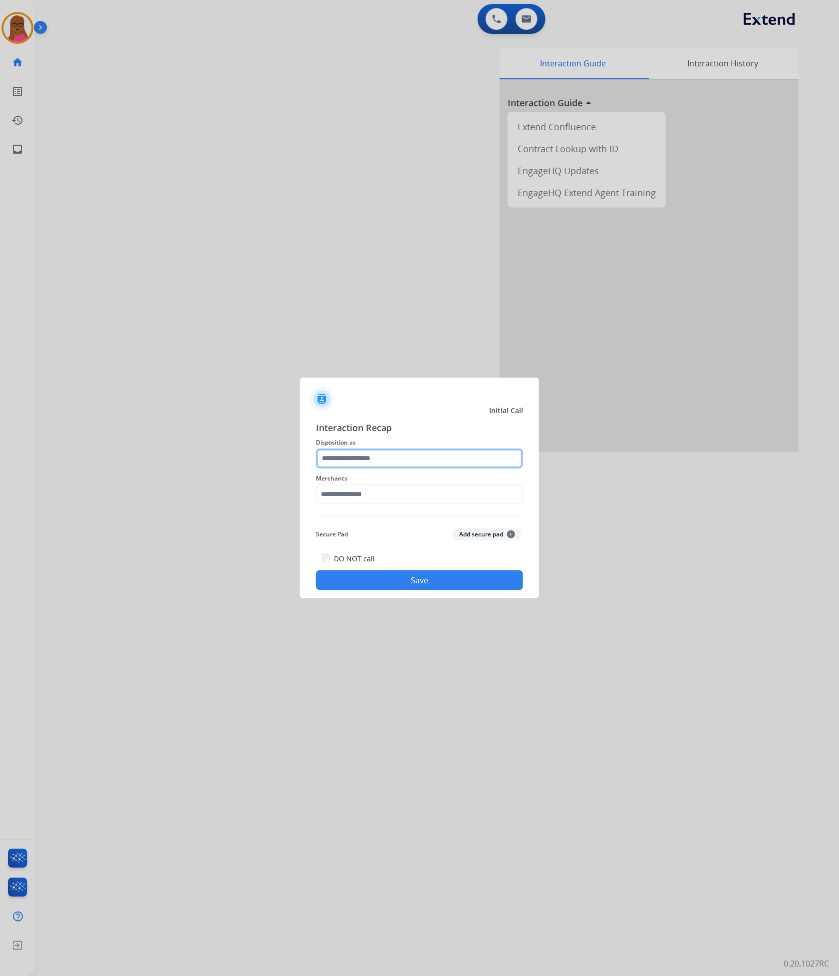
click at [430, 461] on input "text" at bounding box center [419, 459] width 207 height 20
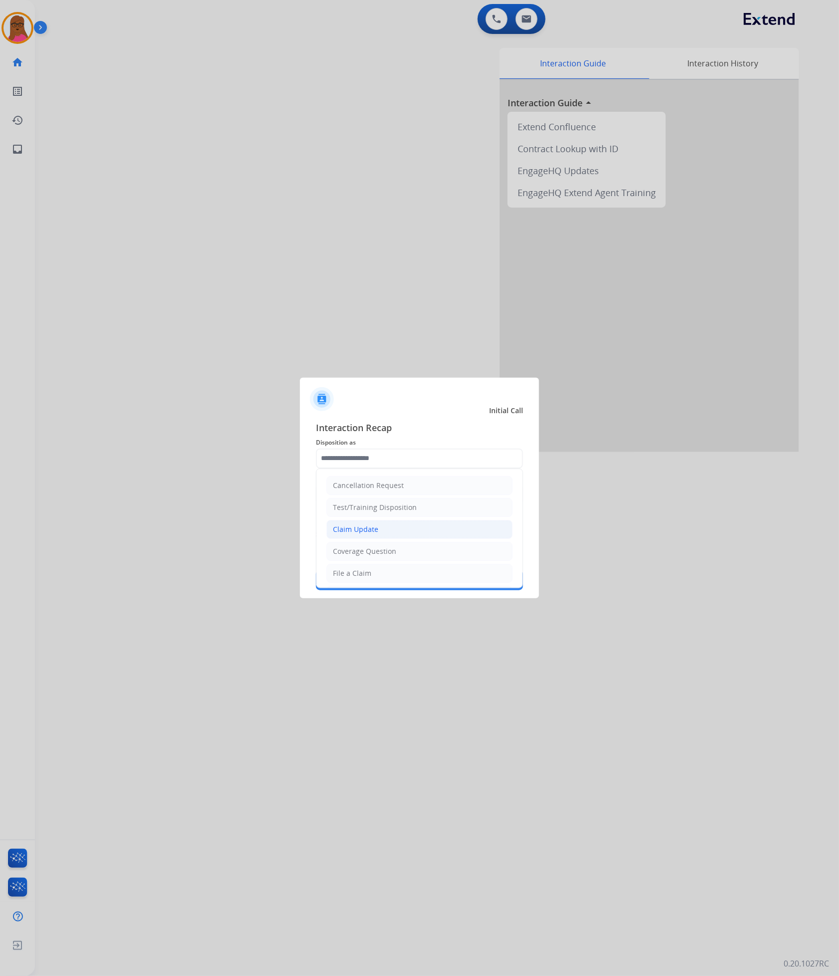
click at [406, 525] on li "Claim Update" at bounding box center [419, 529] width 186 height 19
type input "**********"
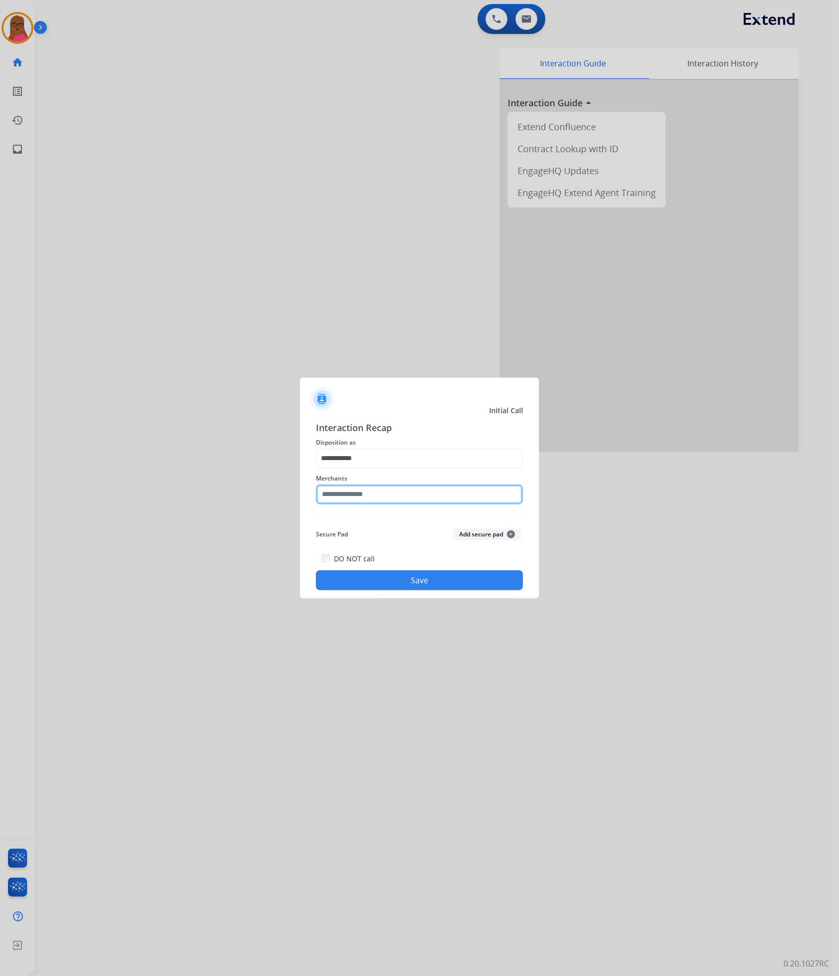
click at [403, 493] on input "text" at bounding box center [419, 495] width 207 height 20
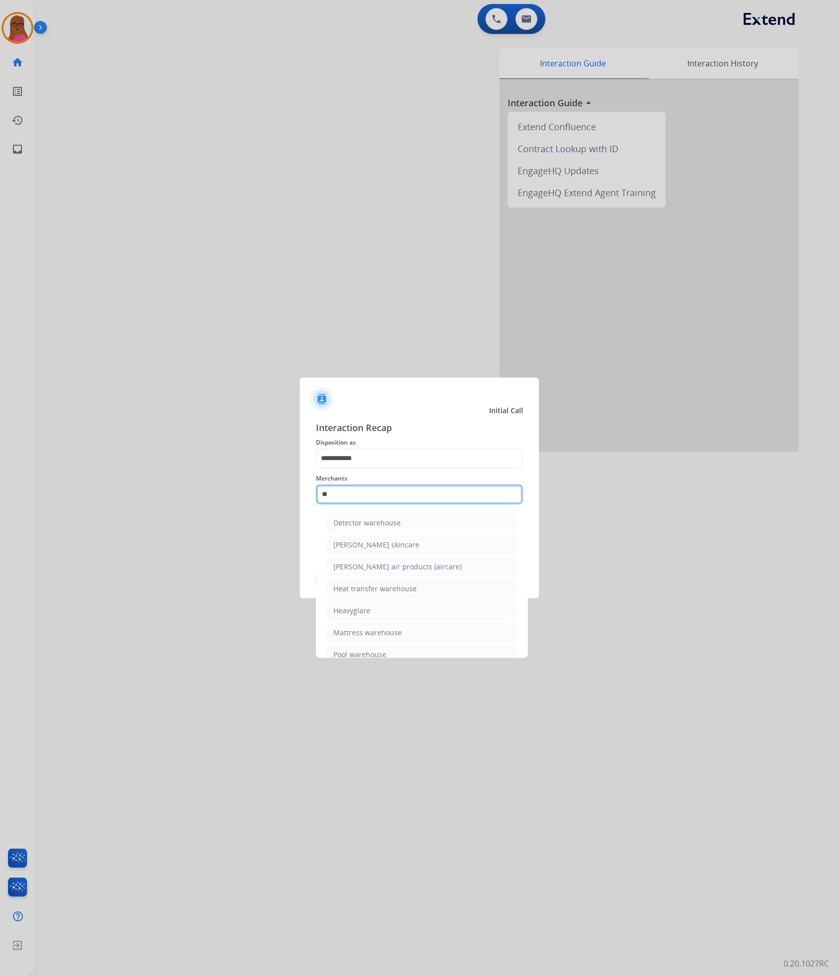
type input "*"
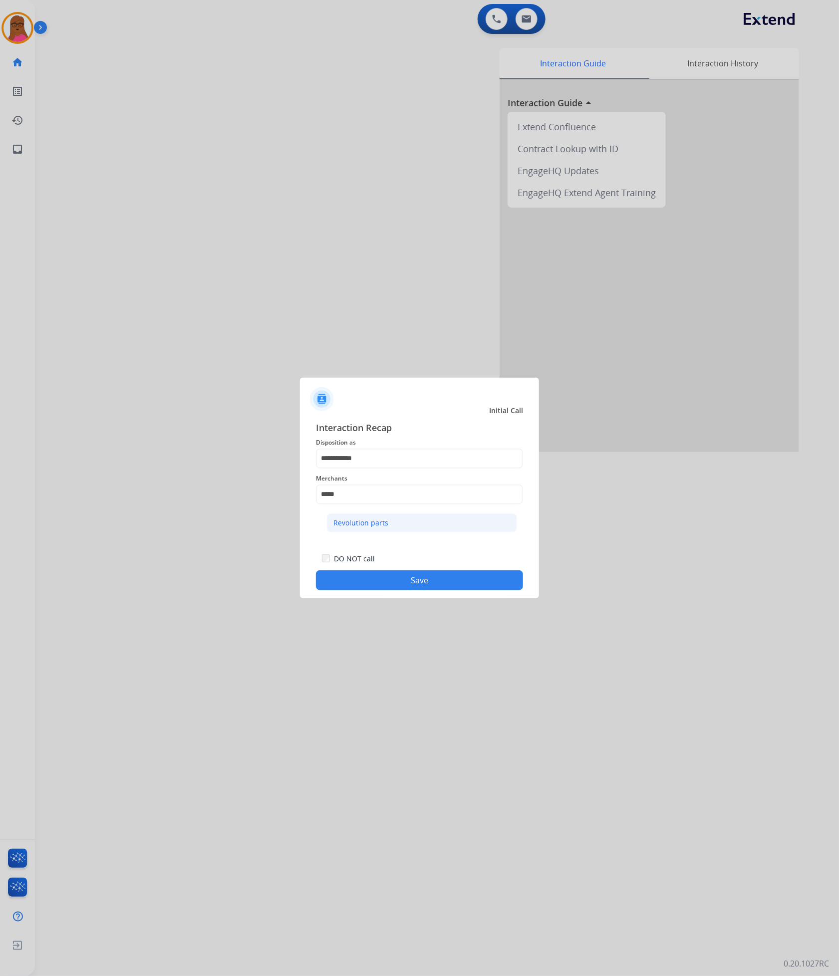
click at [427, 532] on li "Revolution parts" at bounding box center [422, 523] width 190 height 19
type input "**********"
click at [403, 577] on button "Save" at bounding box center [419, 581] width 207 height 20
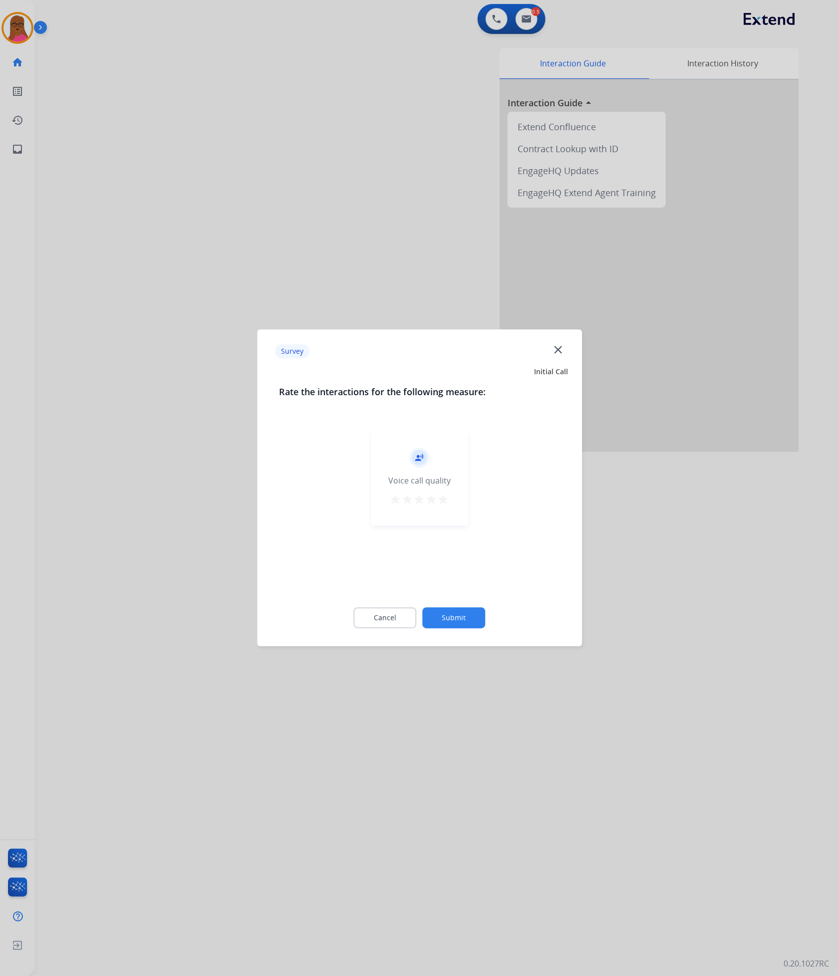
click at [562, 352] on mat-icon "close" at bounding box center [558, 349] width 13 height 13
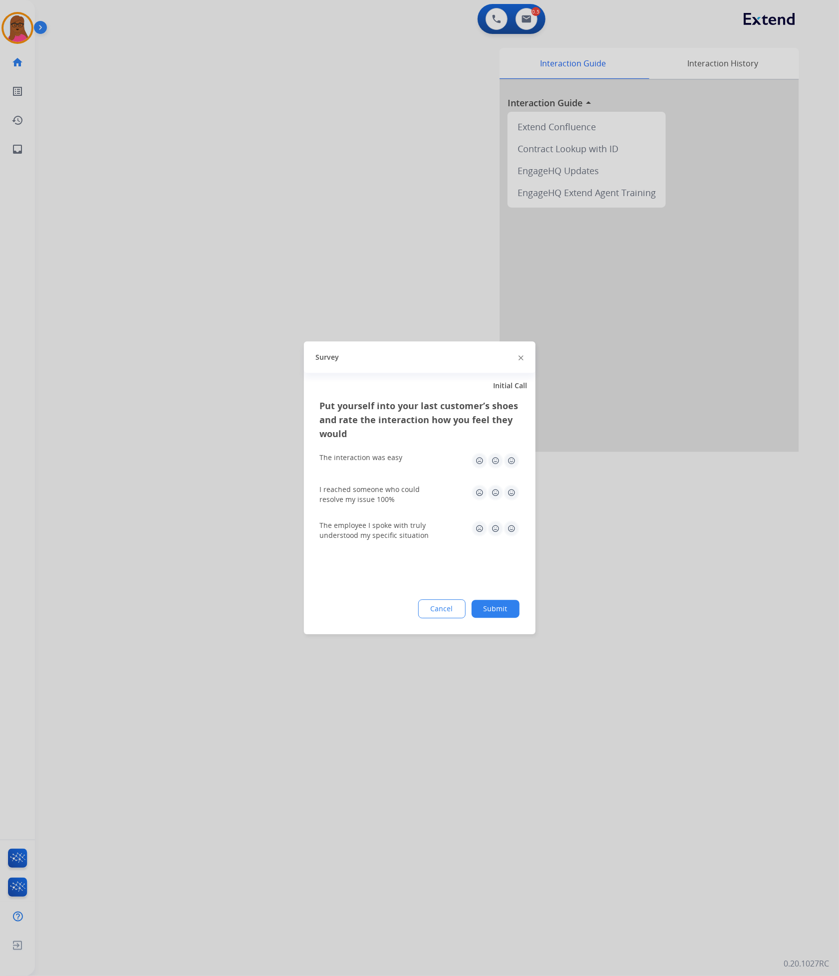
click at [519, 361] on div at bounding box center [521, 357] width 5 height 12
click at [520, 362] on div at bounding box center [521, 357] width 5 height 12
click at [522, 361] on div at bounding box center [521, 357] width 5 height 12
click at [519, 354] on div at bounding box center [521, 357] width 5 height 12
click at [521, 354] on div at bounding box center [521, 357] width 5 height 12
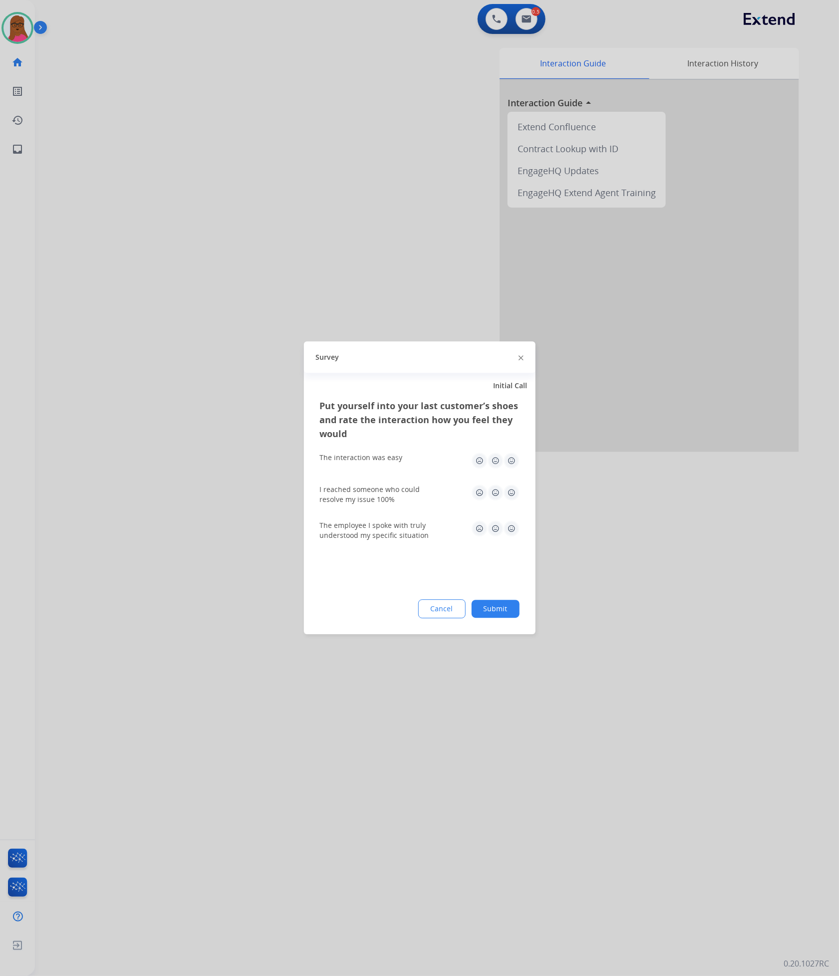
click at [524, 359] on div "Survey" at bounding box center [420, 357] width 232 height 31
click at [520, 358] on img at bounding box center [521, 357] width 5 height 5
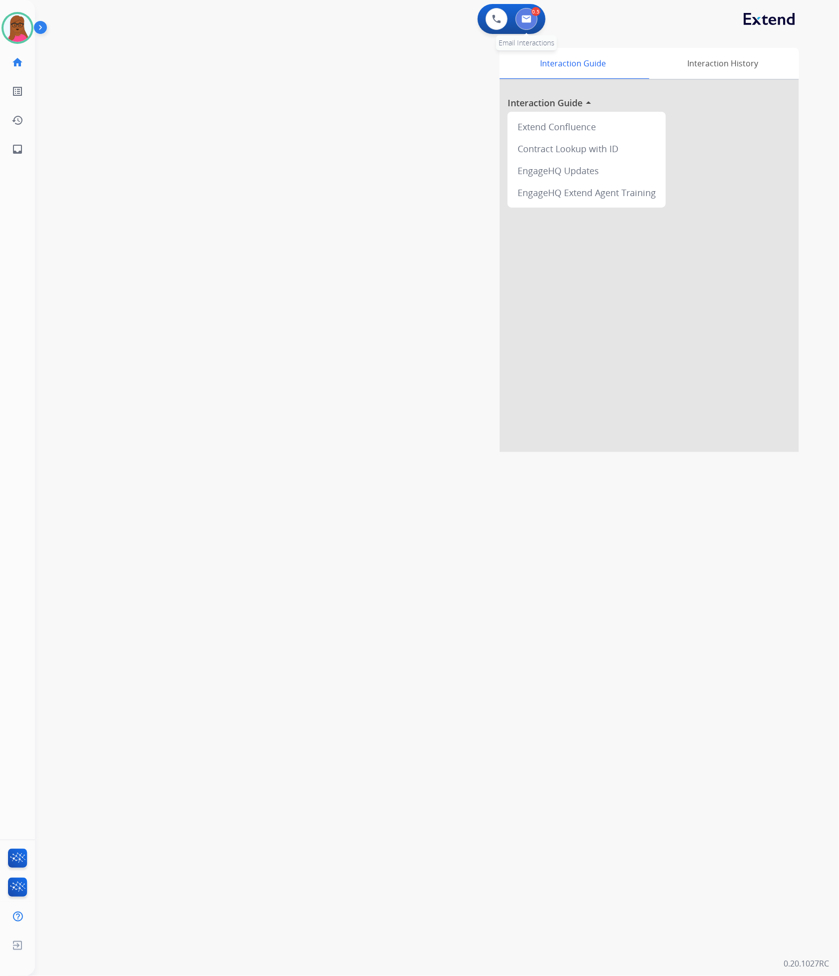
click at [532, 18] on button at bounding box center [527, 19] width 22 height 22
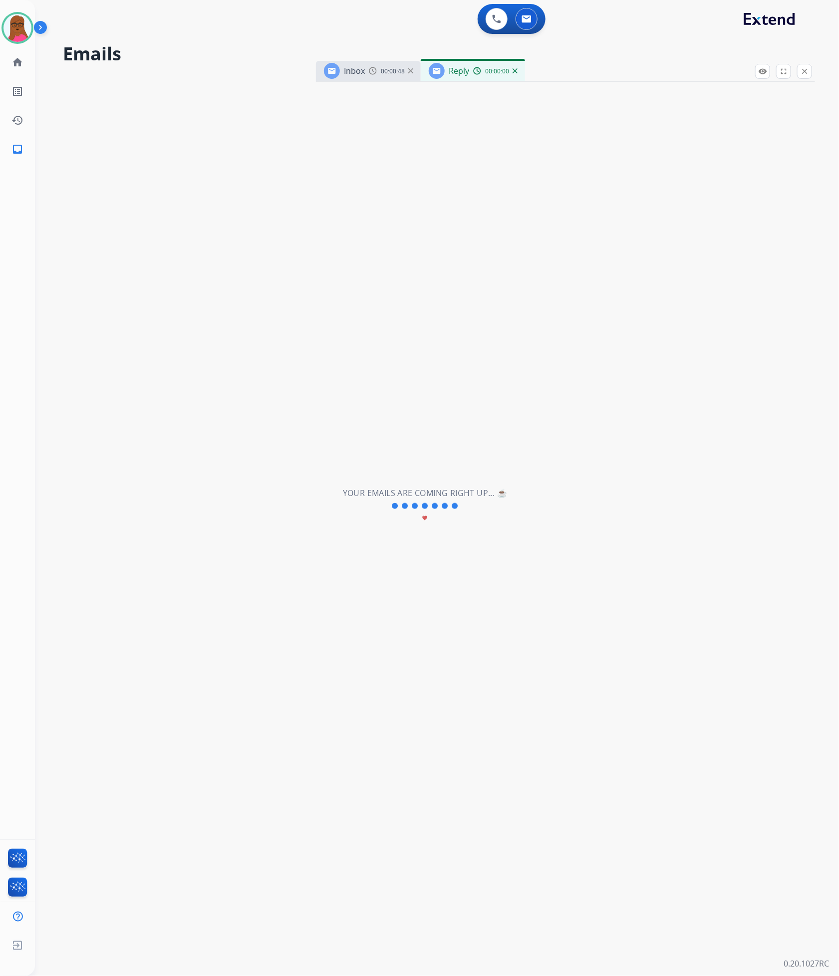
select select "**********"
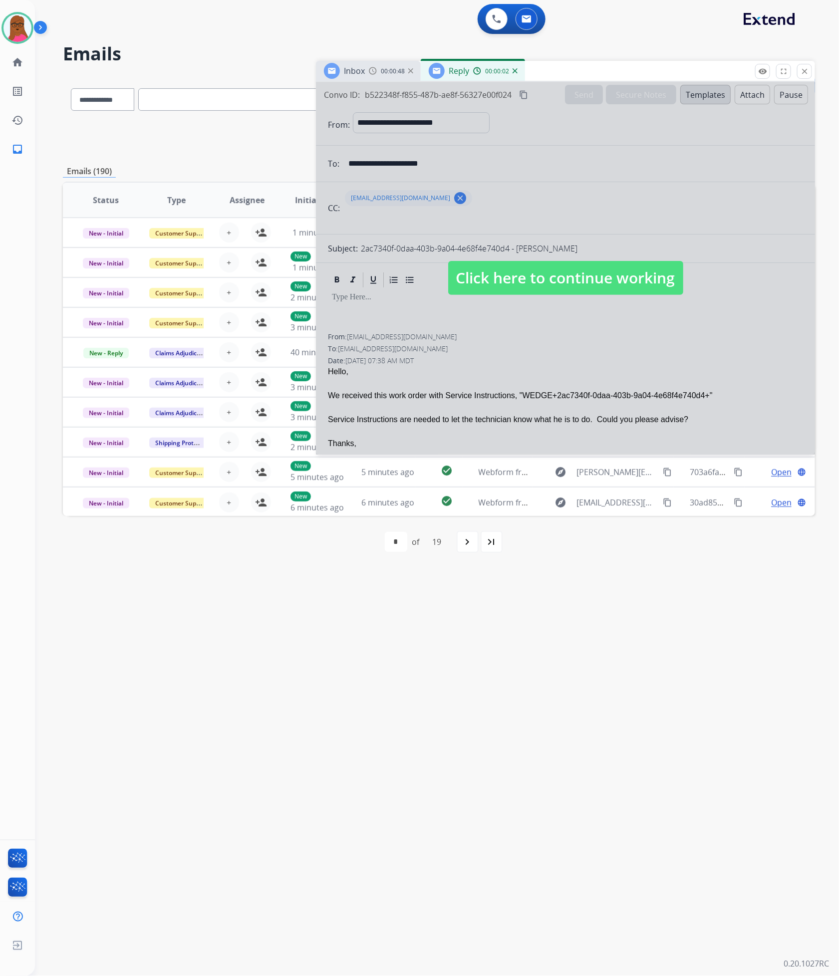
click at [606, 261] on span "Click here to continue working" at bounding box center [565, 278] width 235 height 34
select select
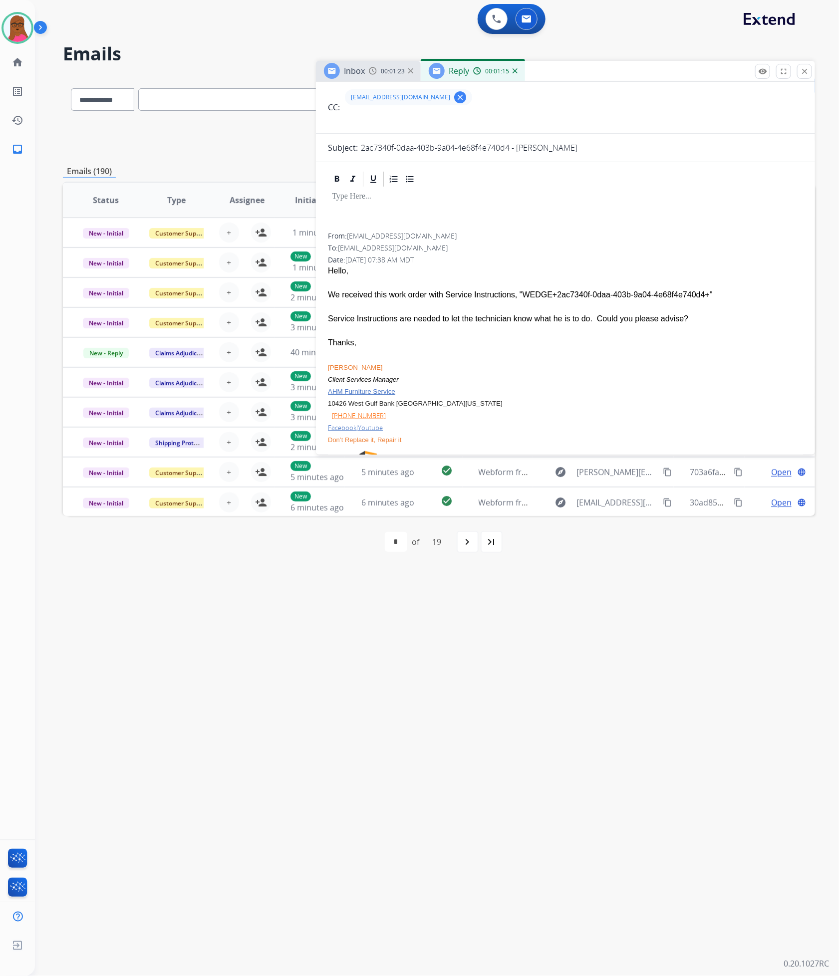
scroll to position [75, 0]
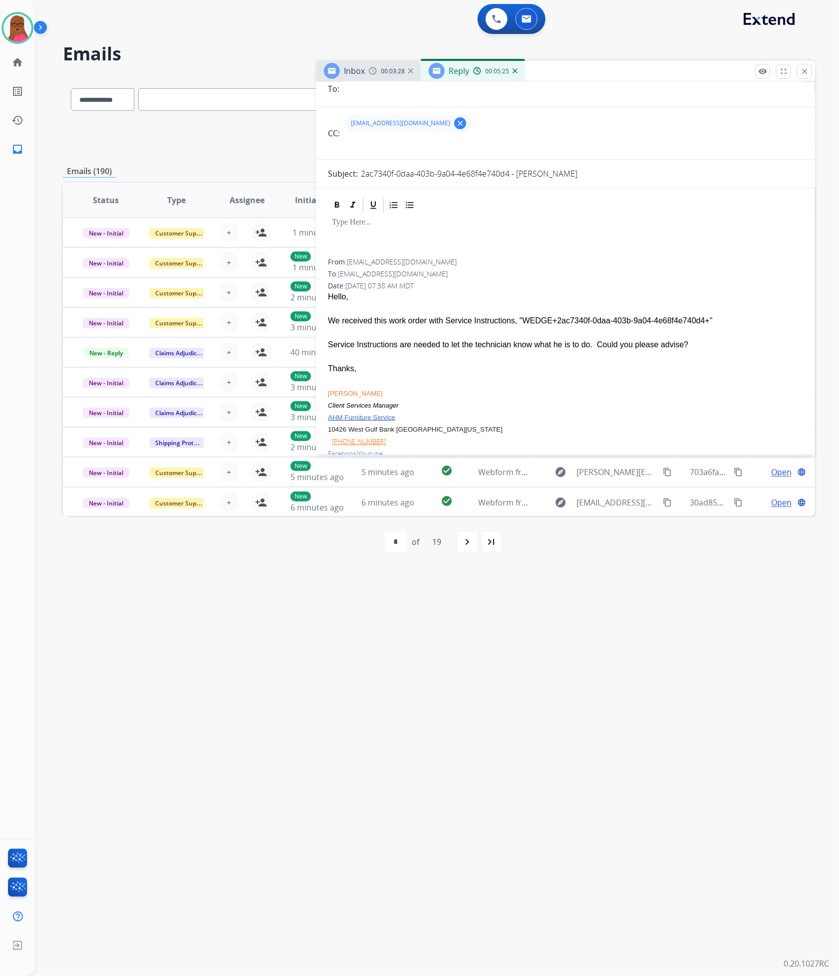
click at [427, 241] on div at bounding box center [565, 236] width 475 height 45
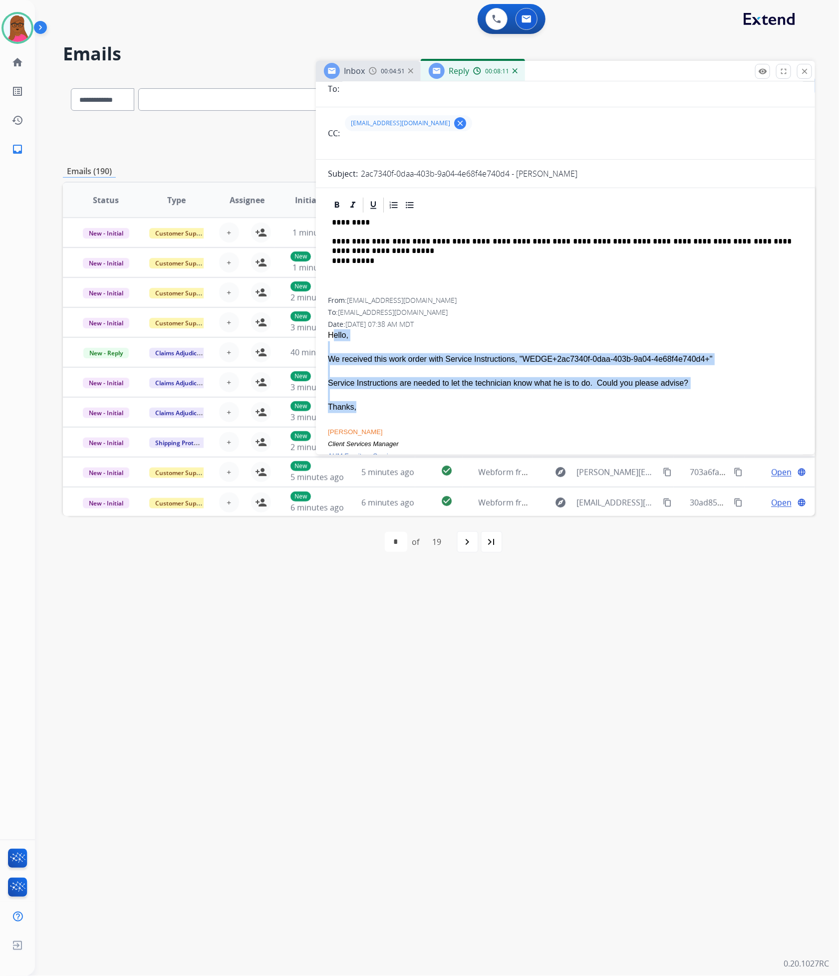
drag, startPoint x: 328, startPoint y: 337, endPoint x: 622, endPoint y: 418, distance: 304.6
click at [622, 418] on span "Hello, We received this work order with Service Instructions, "WEDGE+2ac7340f-0…" at bounding box center [565, 444] width 475 height 230
copy span "Hello, We received this work order with Service Instructions, "WEDGE+2ac7340f-0…"
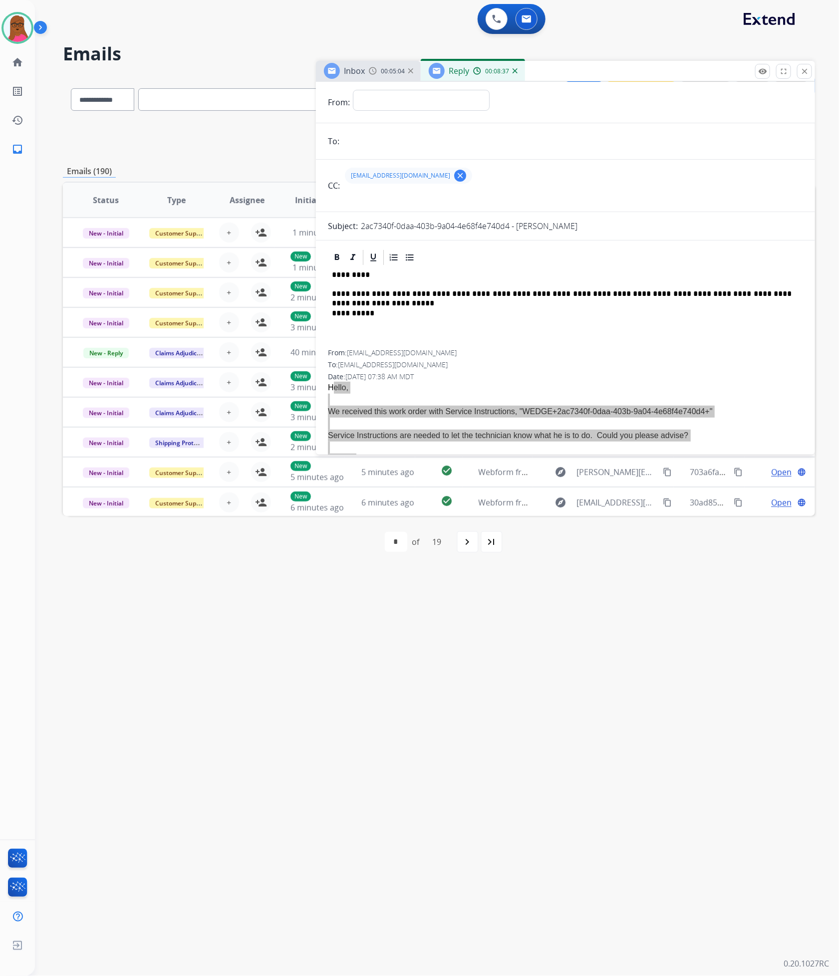
scroll to position [0, 0]
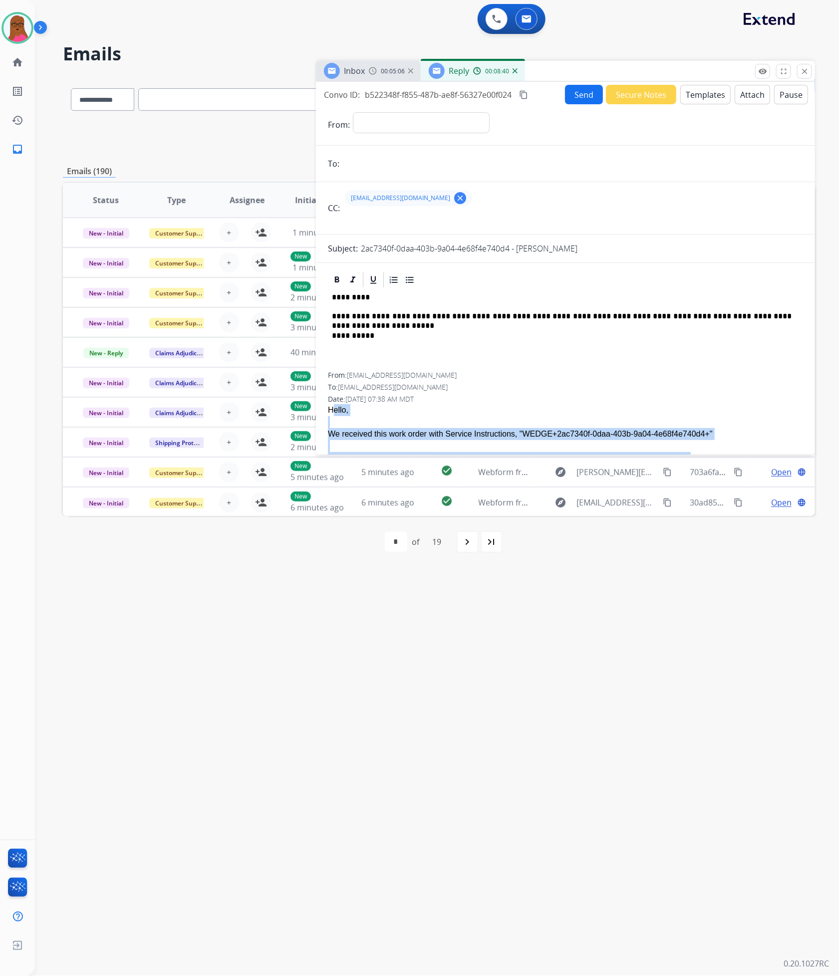
drag, startPoint x: 527, startPoint y: 96, endPoint x: 835, endPoint y: 190, distance: 321.7
click at [527, 96] on mat-icon "content_copy" at bounding box center [523, 94] width 9 height 9
drag, startPoint x: 469, startPoint y: 340, endPoint x: 530, endPoint y: 332, distance: 61.9
click at [469, 340] on p "**********" at bounding box center [562, 335] width 460 height 9
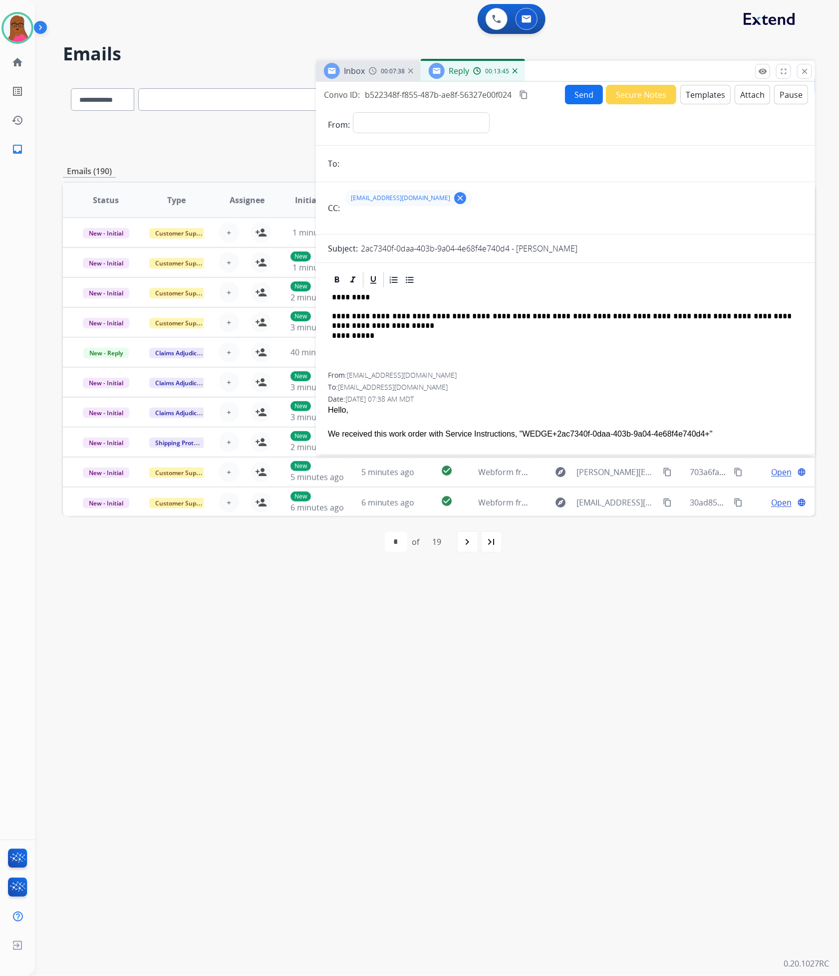
click at [773, 319] on p "**********" at bounding box center [562, 316] width 460 height 9
click at [709, 100] on button "Templates" at bounding box center [705, 94] width 50 height 19
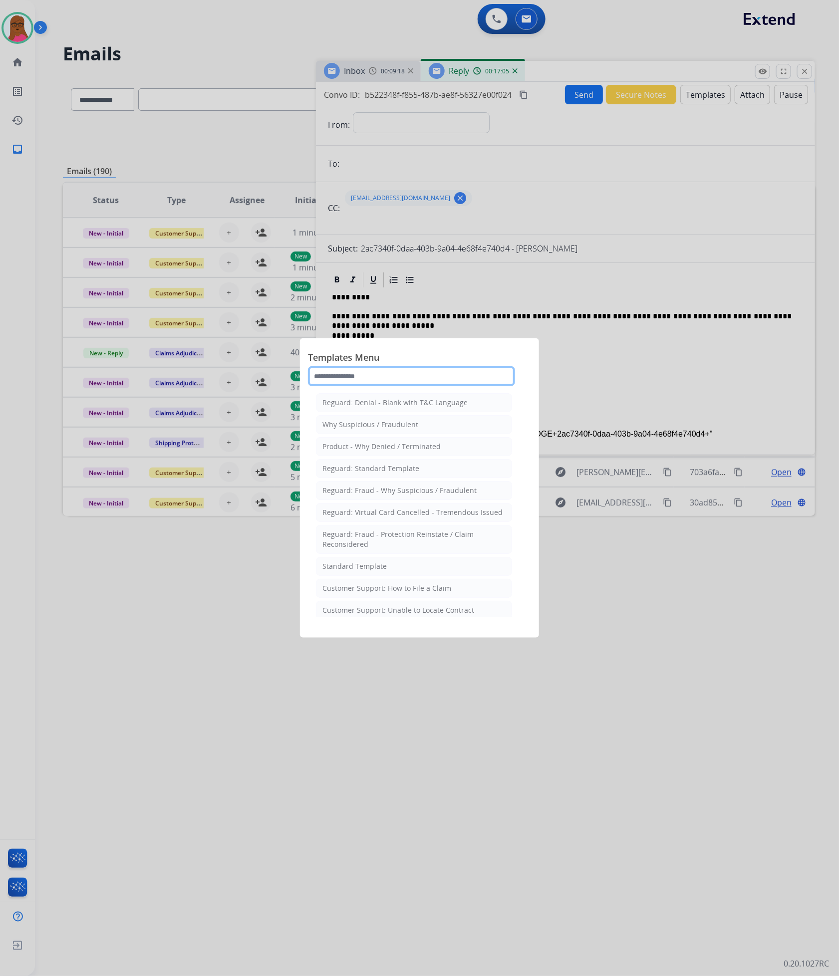
click at [428, 377] on input "text" at bounding box center [411, 376] width 207 height 20
click at [646, 377] on div at bounding box center [419, 488] width 839 height 976
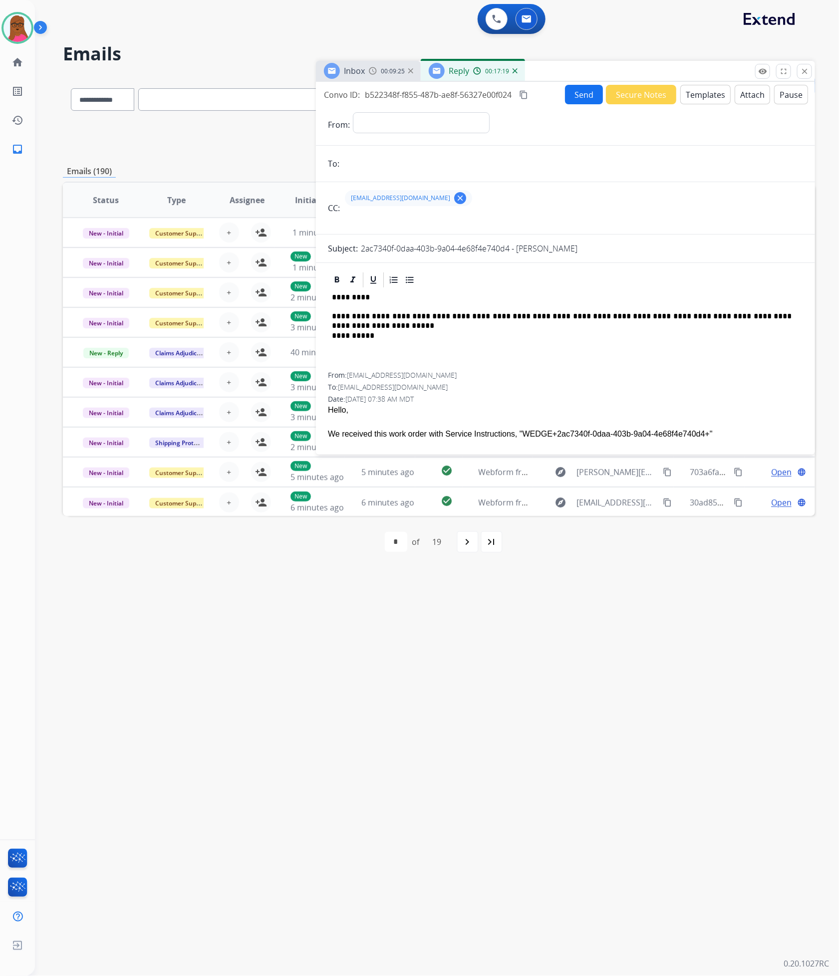
click at [742, 96] on button "Attach" at bounding box center [752, 94] width 35 height 19
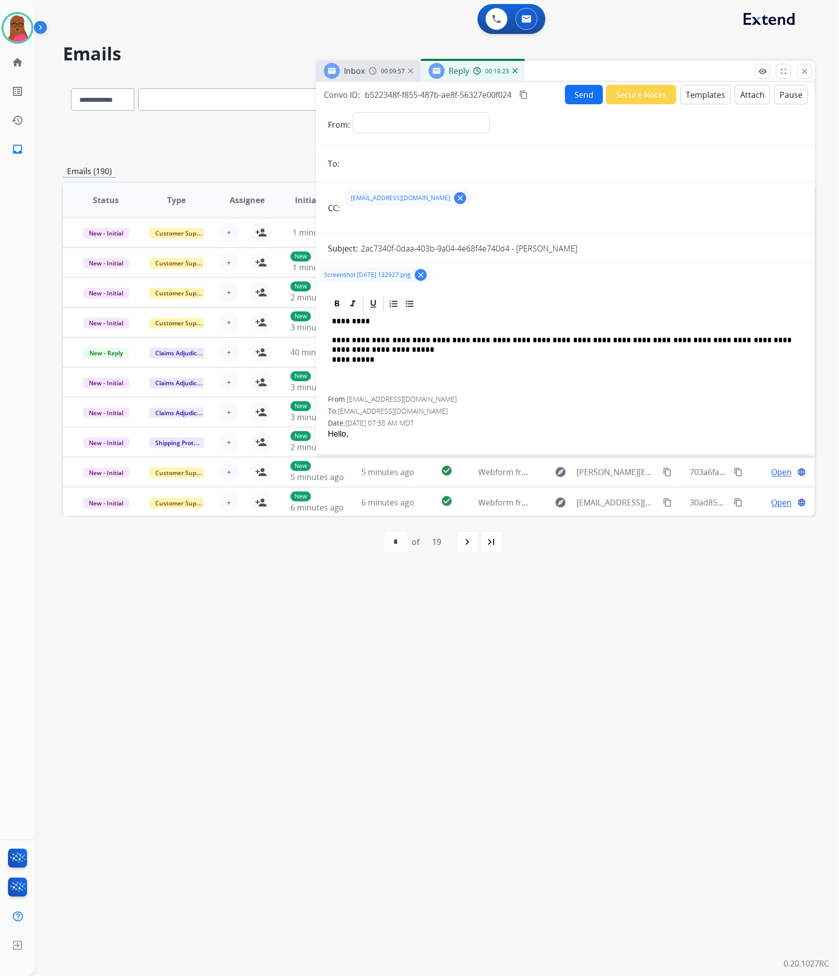
click at [737, 96] on button "Attach" at bounding box center [752, 94] width 35 height 19
click at [18, 32] on img at bounding box center [17, 28] width 28 height 28
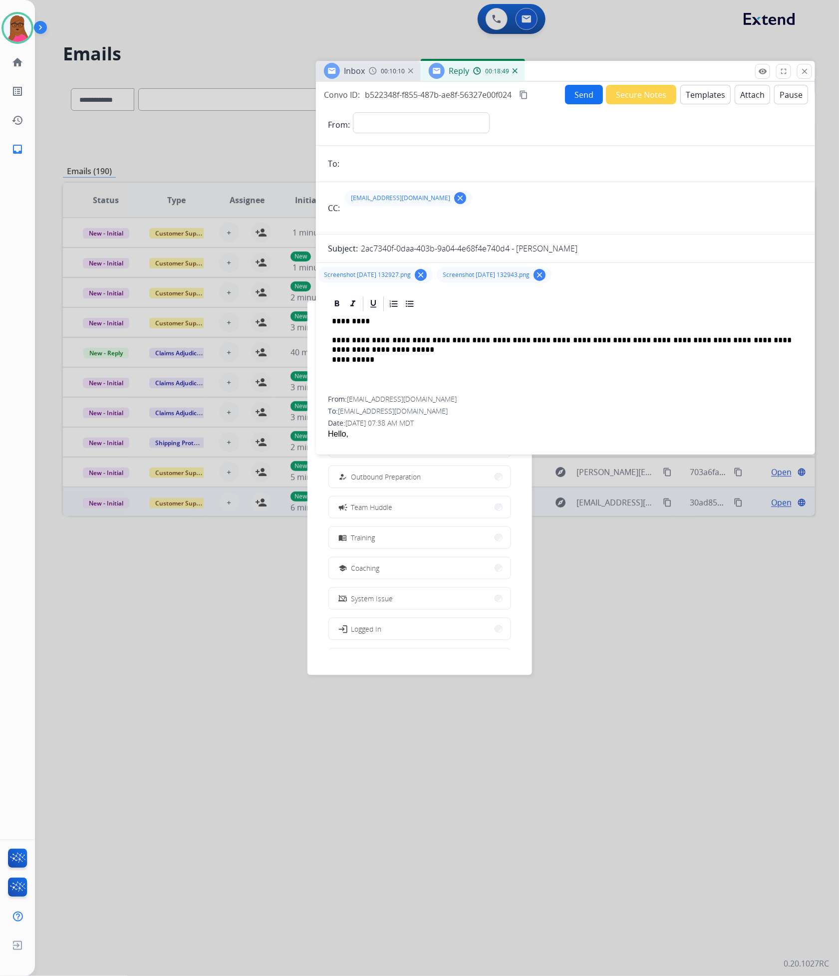
click at [364, 507] on span "Team Huddle" at bounding box center [371, 507] width 41 height 10
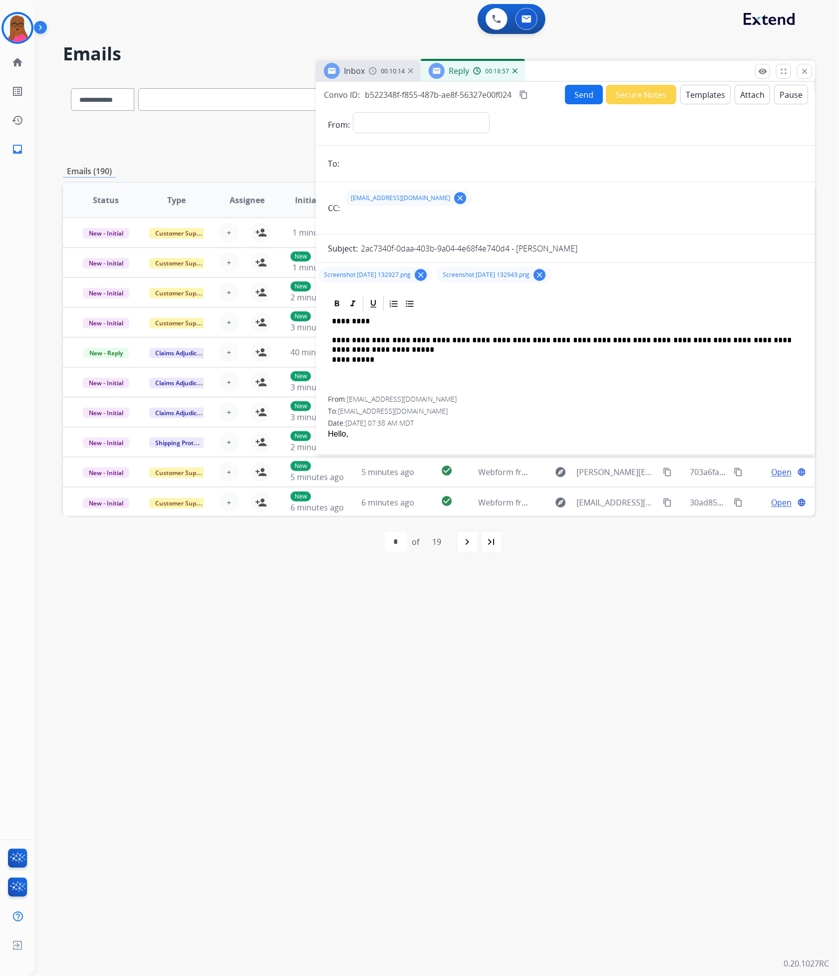
click at [582, 99] on button "Send" at bounding box center [584, 94] width 38 height 19
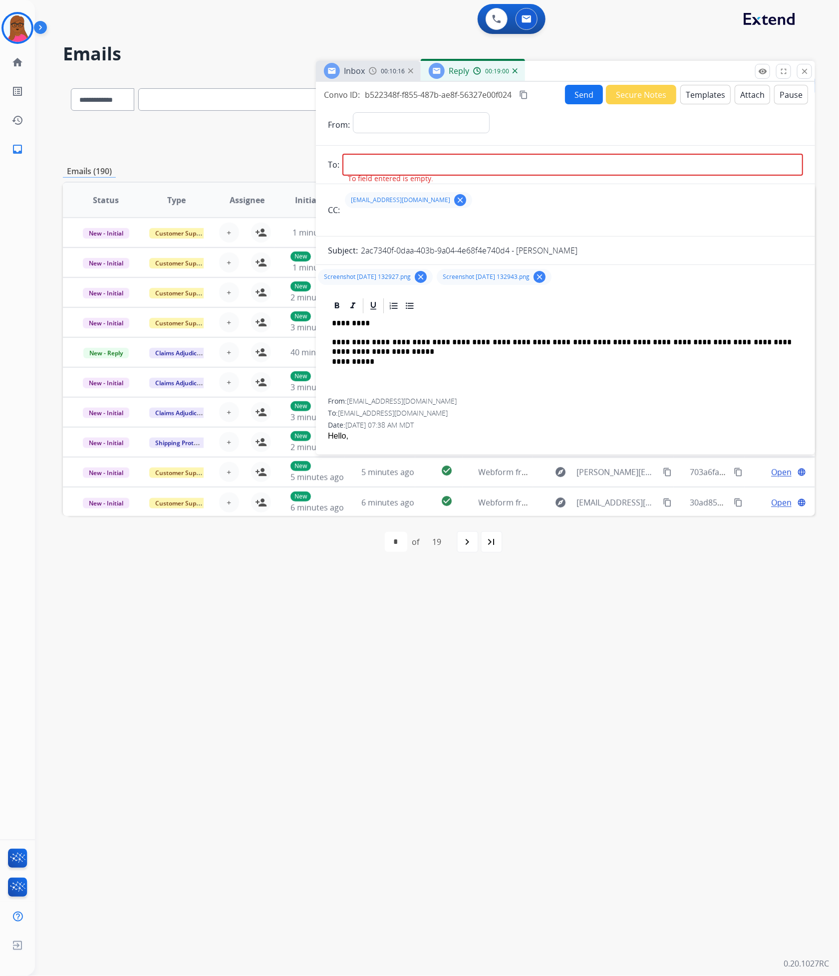
click at [508, 162] on input "email" at bounding box center [572, 165] width 461 height 22
click at [675, 288] on div "Screenshot [DATE] 132927.png clear Screenshot [DATE] 132943.png clear" at bounding box center [565, 277] width 499 height 24
click at [571, 225] on input "text" at bounding box center [573, 222] width 460 height 20
click at [474, 114] on select "**********" at bounding box center [421, 122] width 136 height 20
click at [562, 366] on div "**********" at bounding box center [565, 356] width 475 height 83
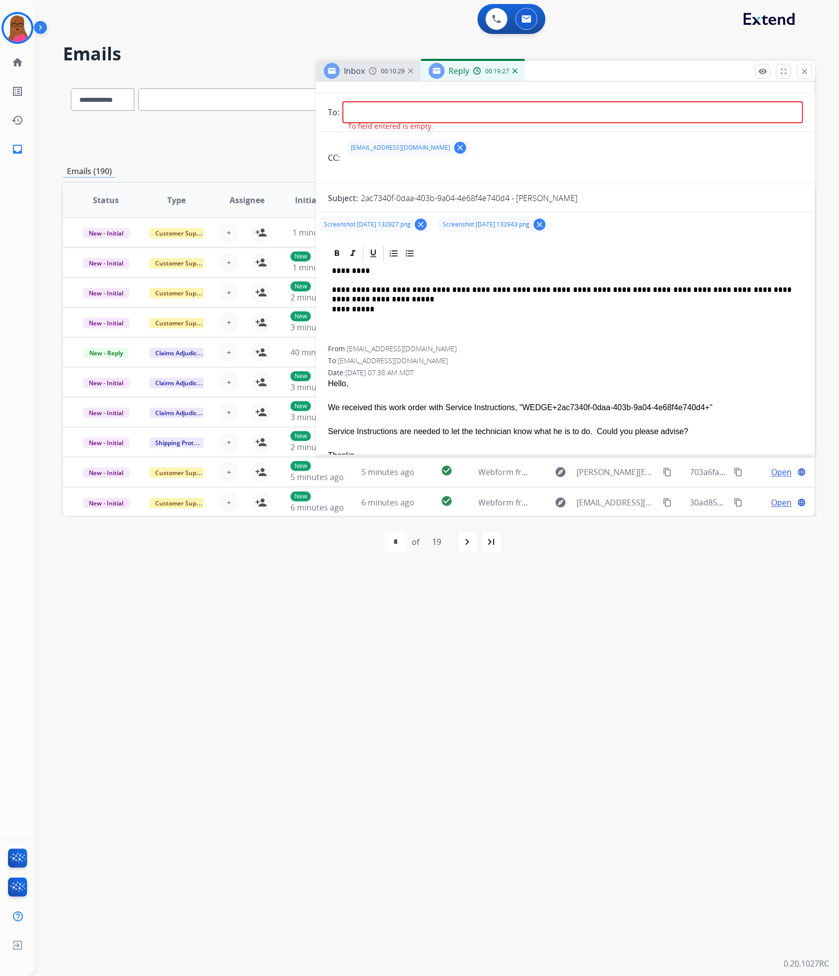
scroll to position [75, 0]
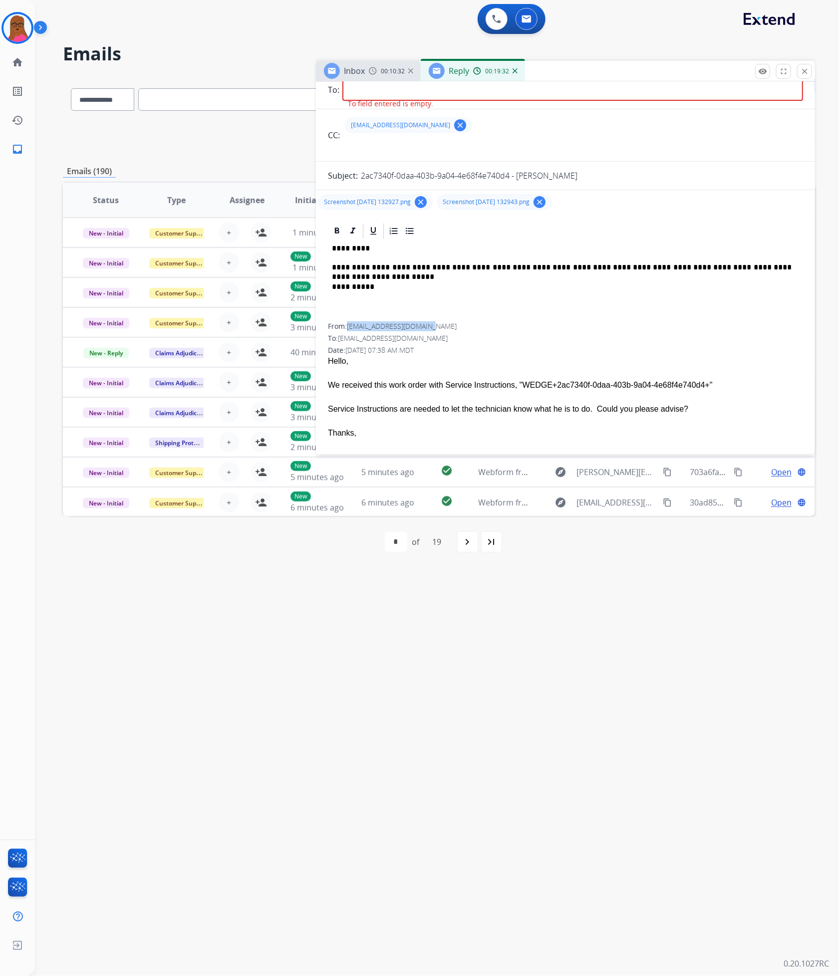
drag, startPoint x: 438, startPoint y: 329, endPoint x: 349, endPoint y: 328, distance: 88.4
click at [349, 328] on div "From: [EMAIL_ADDRESS][DOMAIN_NAME]" at bounding box center [565, 327] width 475 height 10
copy span "[EMAIL_ADDRESS][DOMAIN_NAME]"
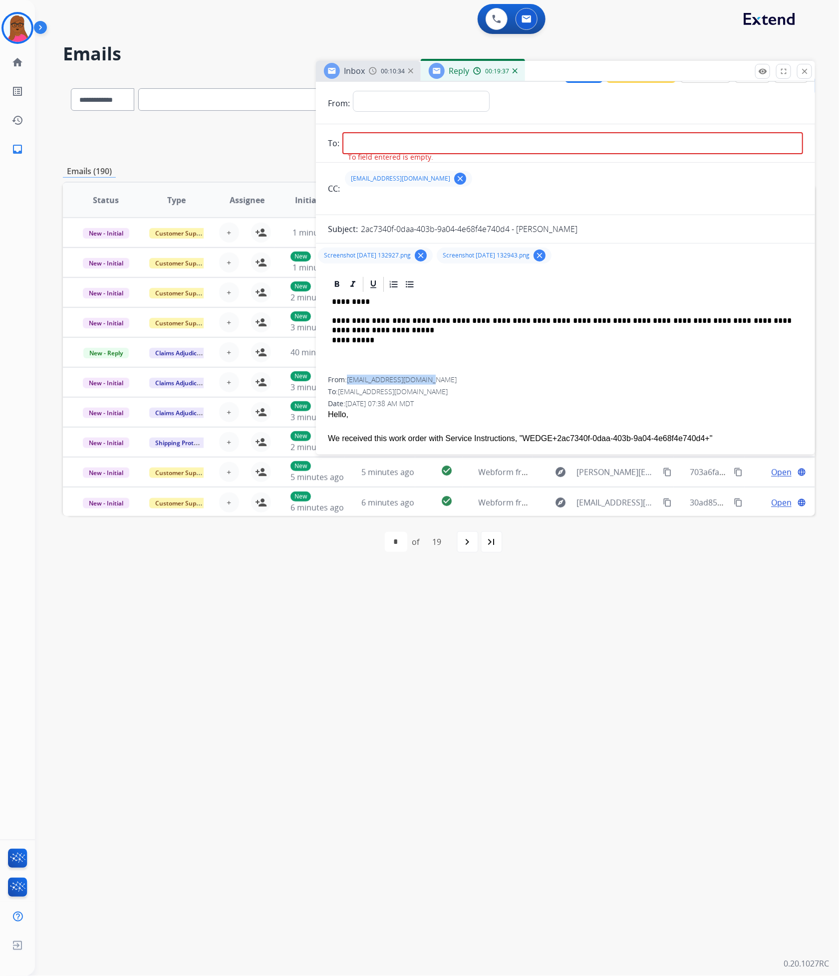
scroll to position [0, 0]
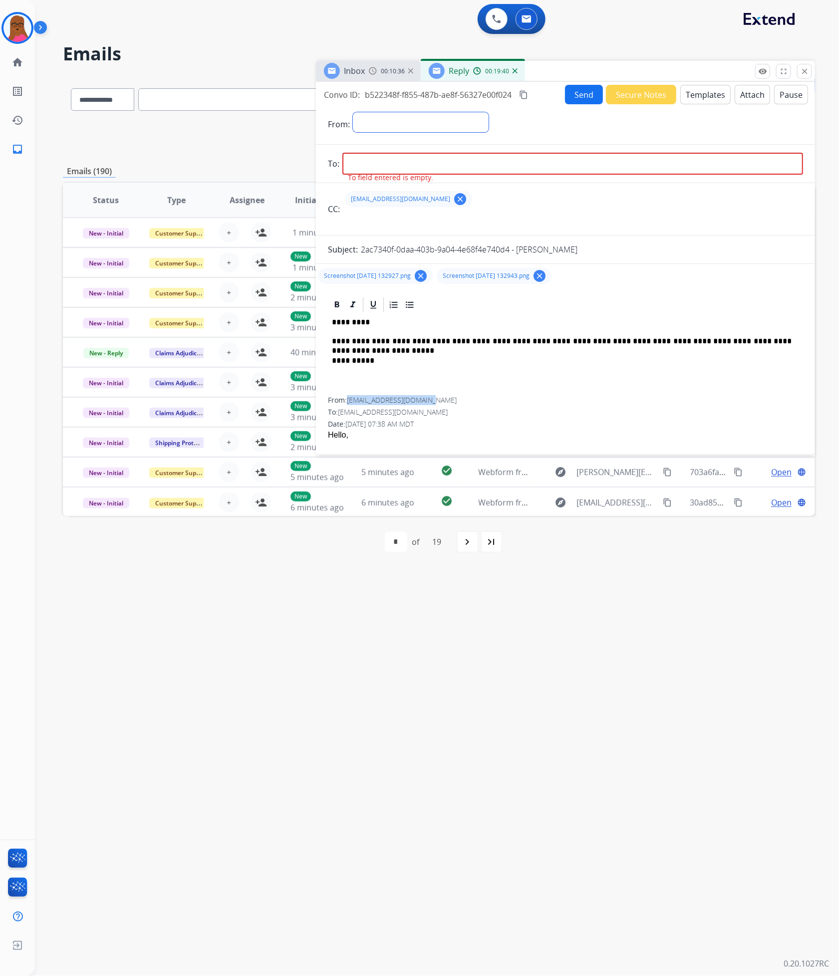
click at [478, 122] on select "**********" at bounding box center [421, 122] width 136 height 20
select select "**********"
click at [353, 112] on select "**********" at bounding box center [421, 122] width 136 height 20
click at [431, 160] on input "email" at bounding box center [572, 165] width 461 height 22
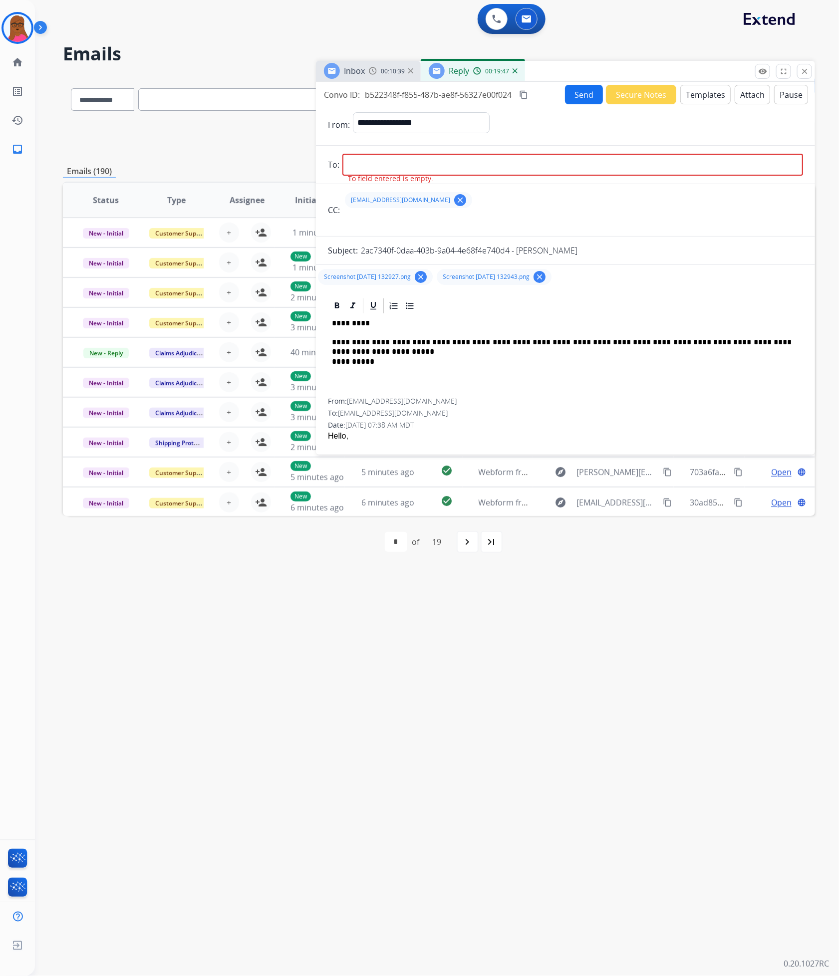
paste input "**********"
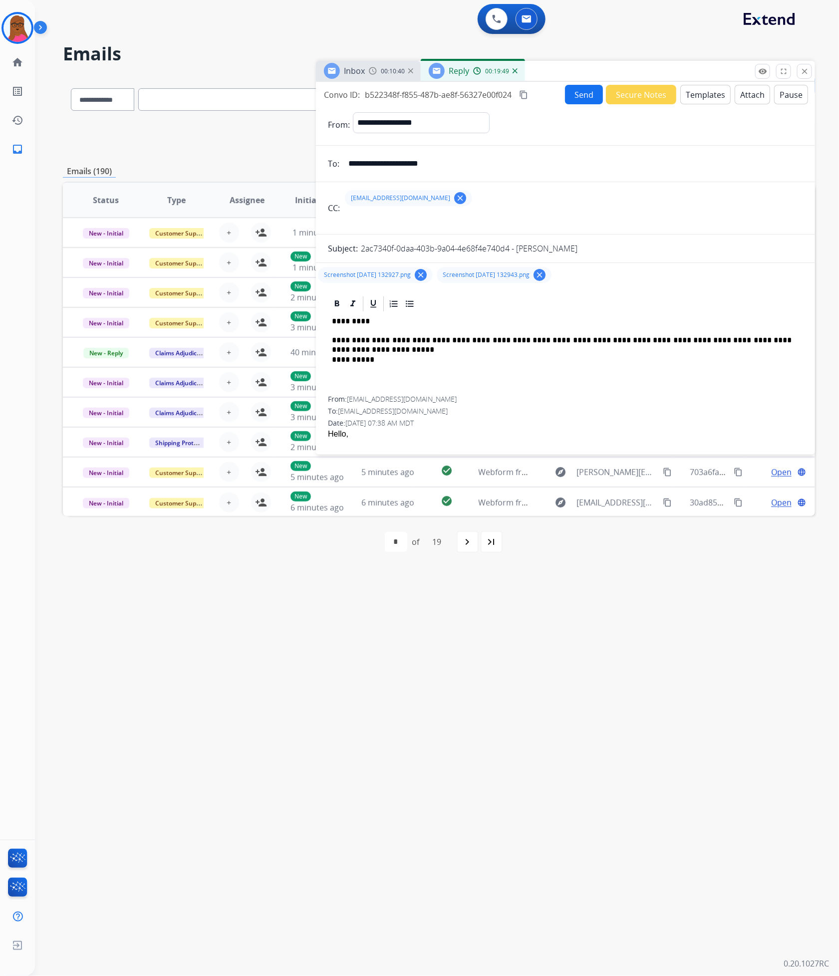
type input "**********"
click at [569, 373] on div "**********" at bounding box center [565, 354] width 475 height 83
click at [572, 100] on button "Send" at bounding box center [584, 94] width 38 height 19
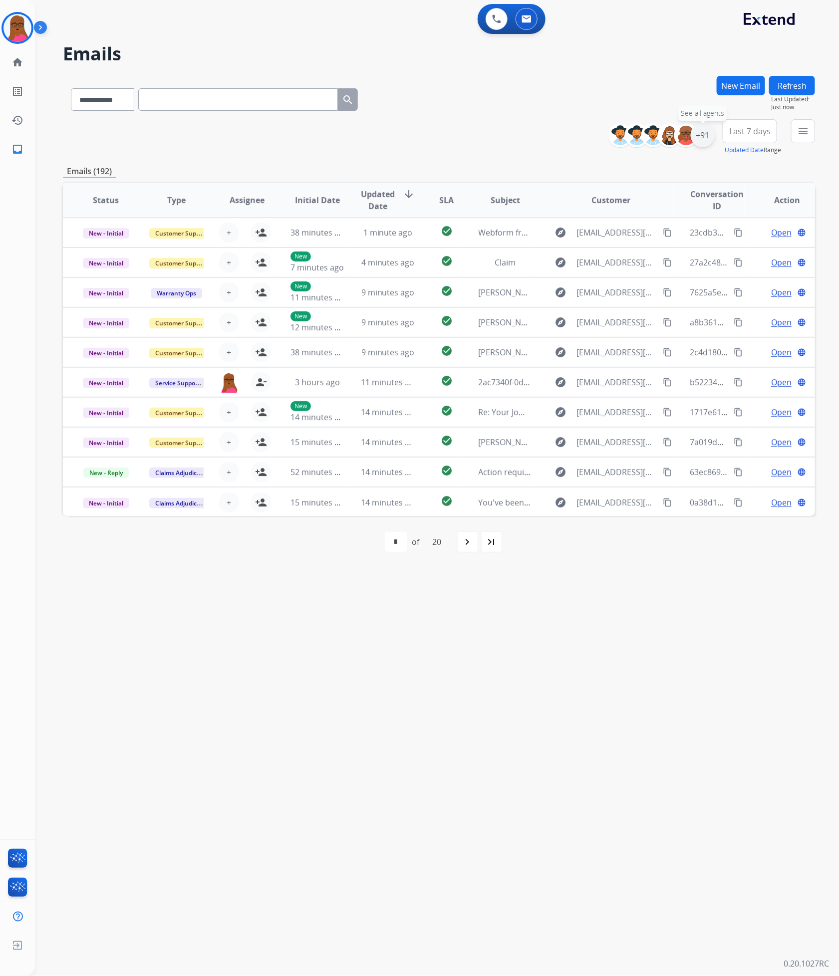
click at [706, 132] on div "+91" at bounding box center [703, 135] width 24 height 24
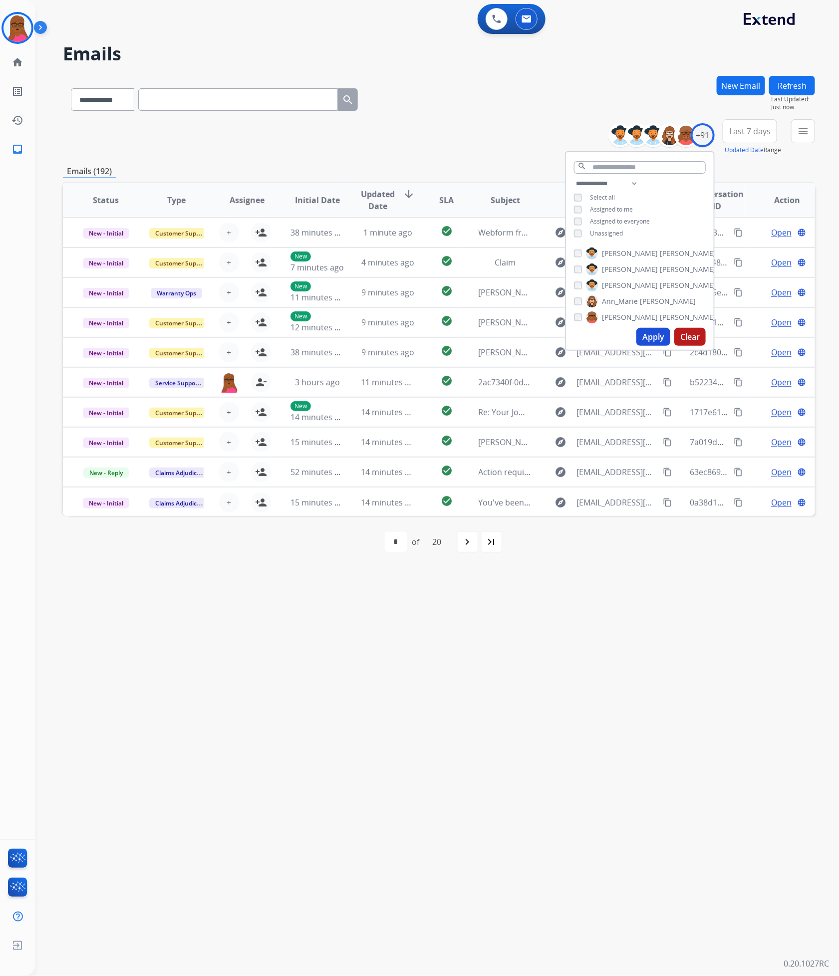
click at [644, 338] on button "Apply" at bounding box center [654, 337] width 34 height 18
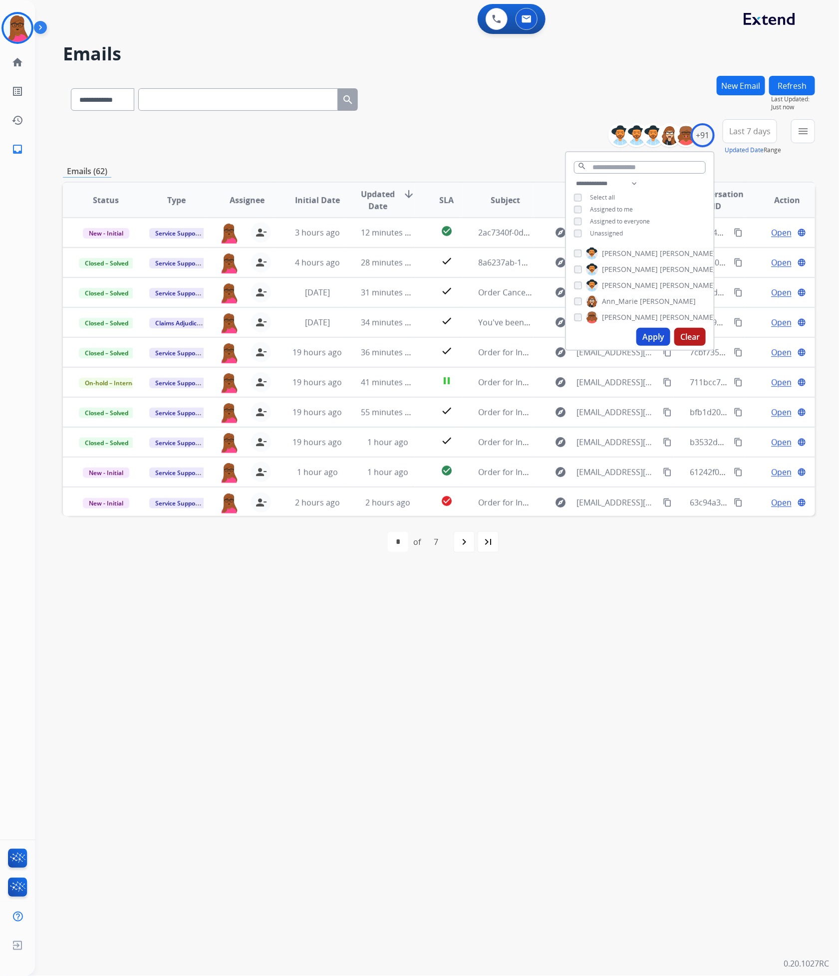
click at [439, 592] on div "**********" at bounding box center [425, 506] width 780 height 941
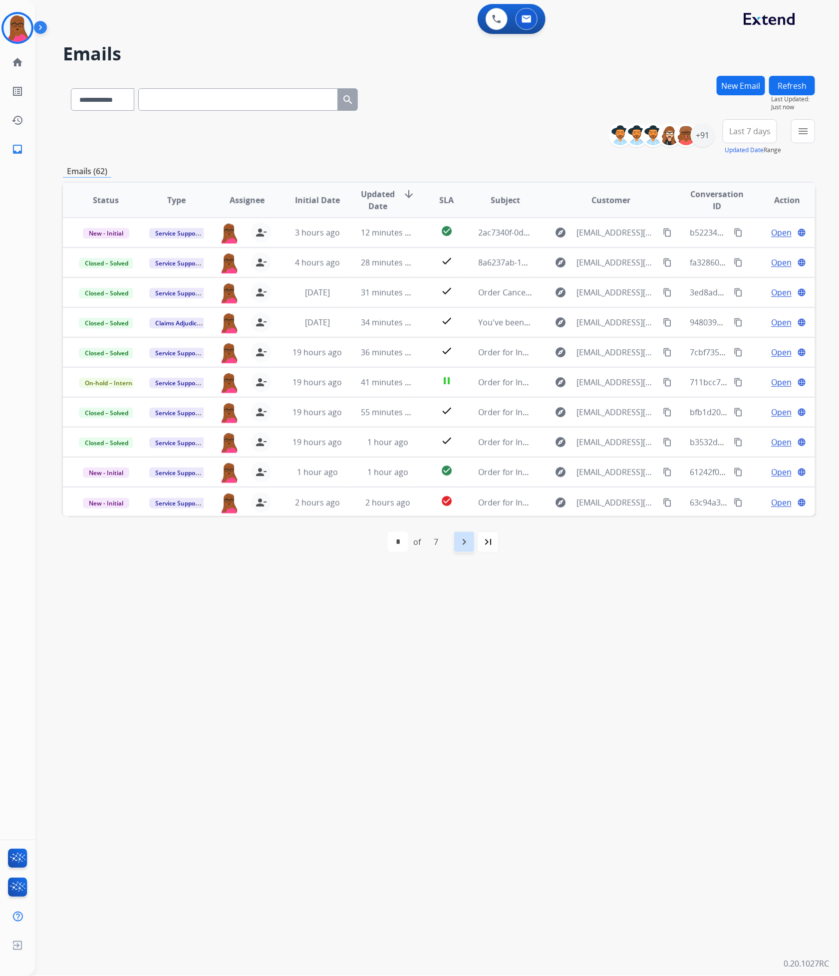
click at [464, 544] on mat-icon "navigate_next" at bounding box center [464, 542] width 12 height 12
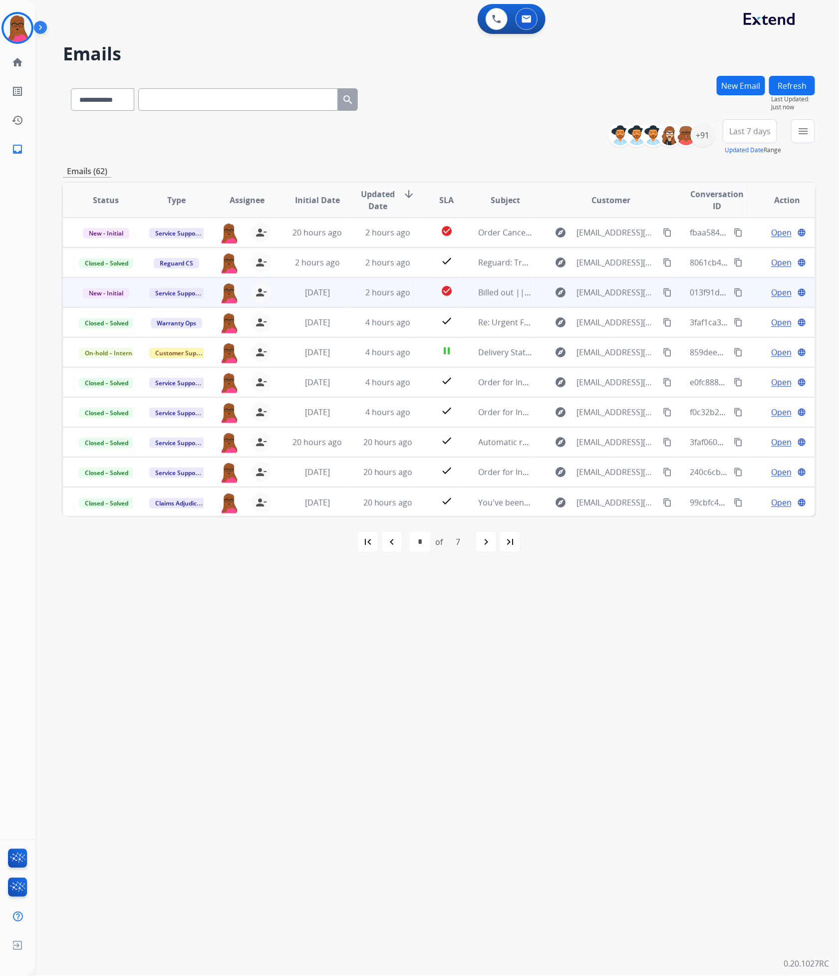
click at [771, 296] on span "Open" at bounding box center [781, 293] width 20 height 12
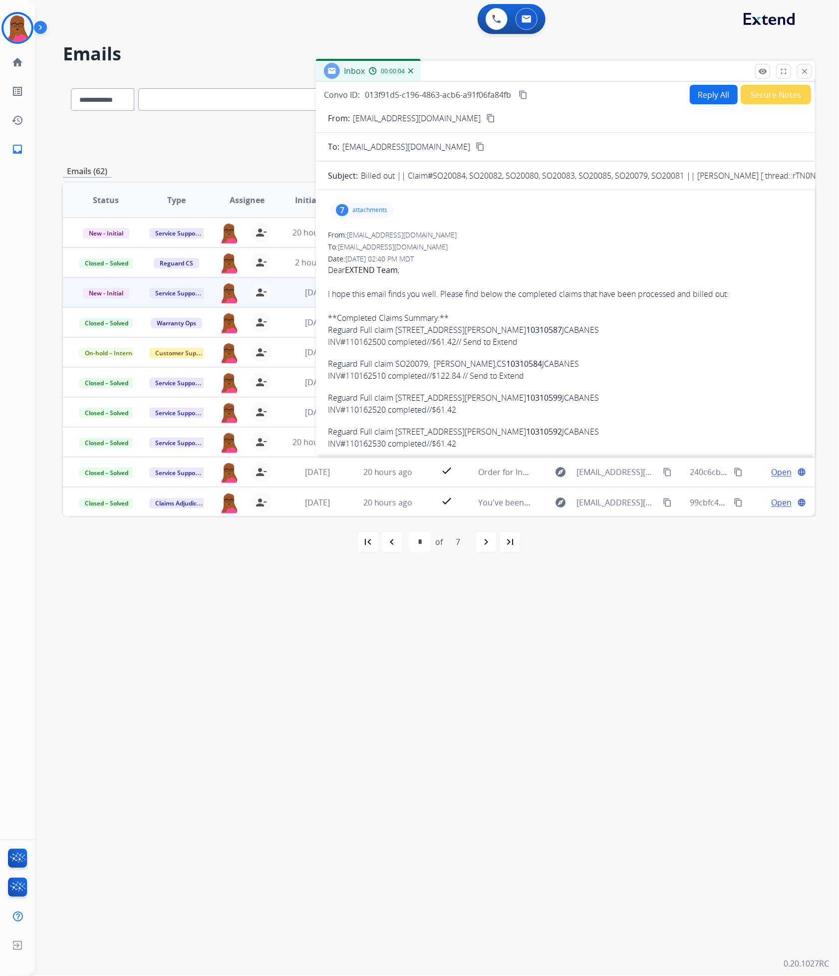
click at [369, 213] on p "attachments" at bounding box center [369, 210] width 35 height 8
click at [385, 235] on p "INV#110162550.pdf" at bounding box center [374, 232] width 73 height 12
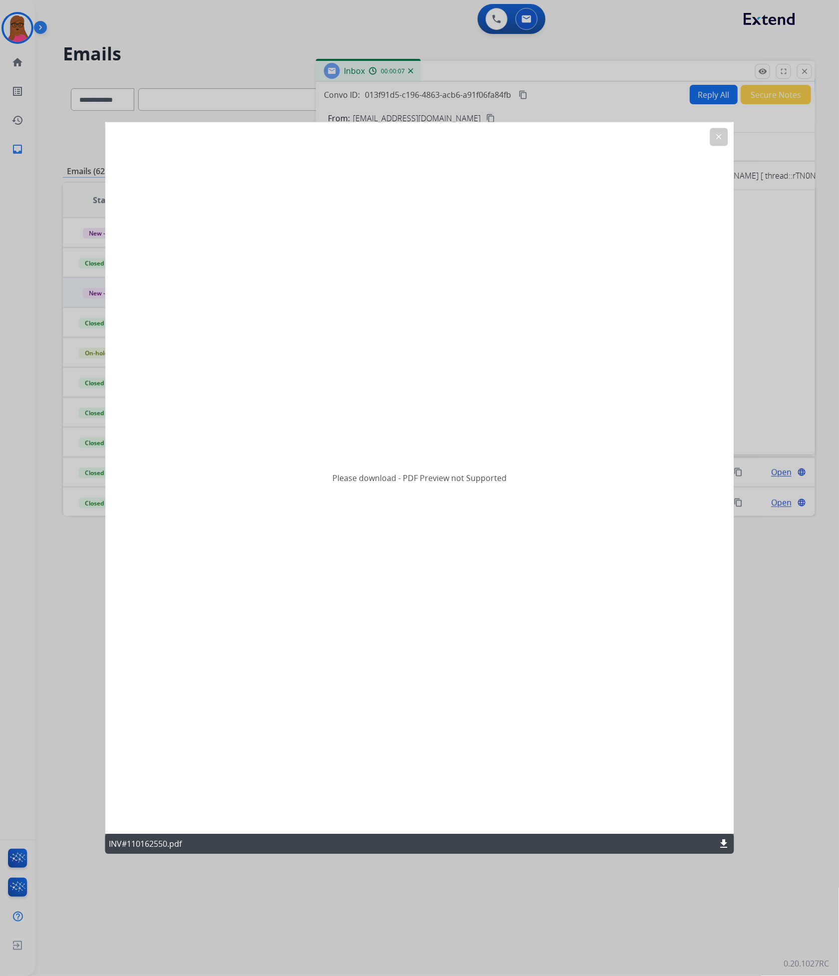
click at [722, 841] on mat-icon "download" at bounding box center [724, 845] width 12 height 12
click at [718, 139] on mat-icon "clear" at bounding box center [719, 137] width 9 height 9
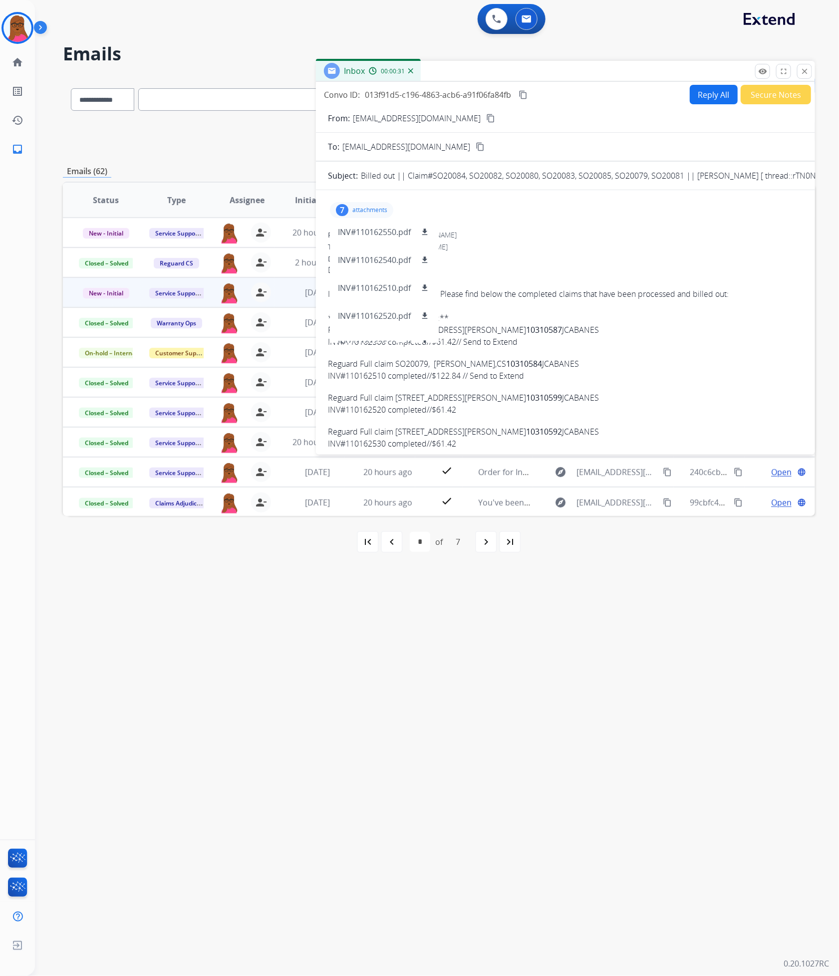
click at [568, 273] on span "Dear EXTEND Team , I hope this email finds you well. Please find below the comp…" at bounding box center [565, 548] width 475 height 568
click at [373, 215] on div "7 attachments INV#110162550.pdf download INV#110162540.pdf download INV#1101625…" at bounding box center [361, 210] width 63 height 16
click at [677, 595] on div "**********" at bounding box center [425, 506] width 780 height 941
click at [806, 71] on mat-icon "close" at bounding box center [804, 71] width 9 height 9
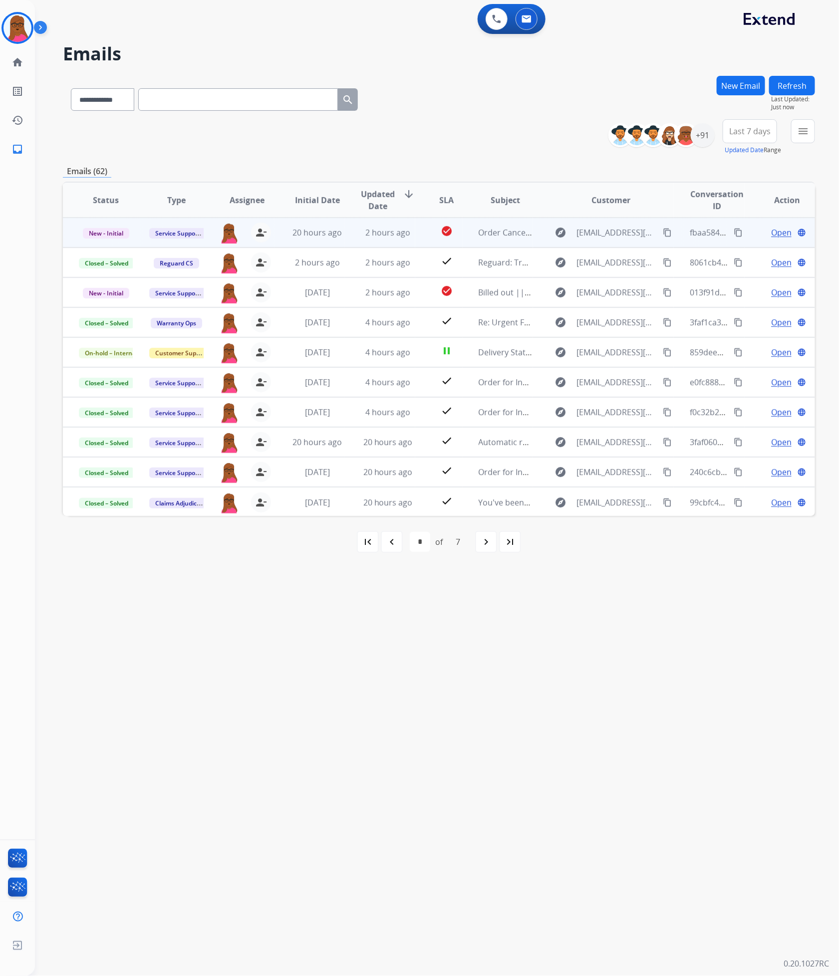
click at [782, 231] on span "Open" at bounding box center [781, 233] width 20 height 12
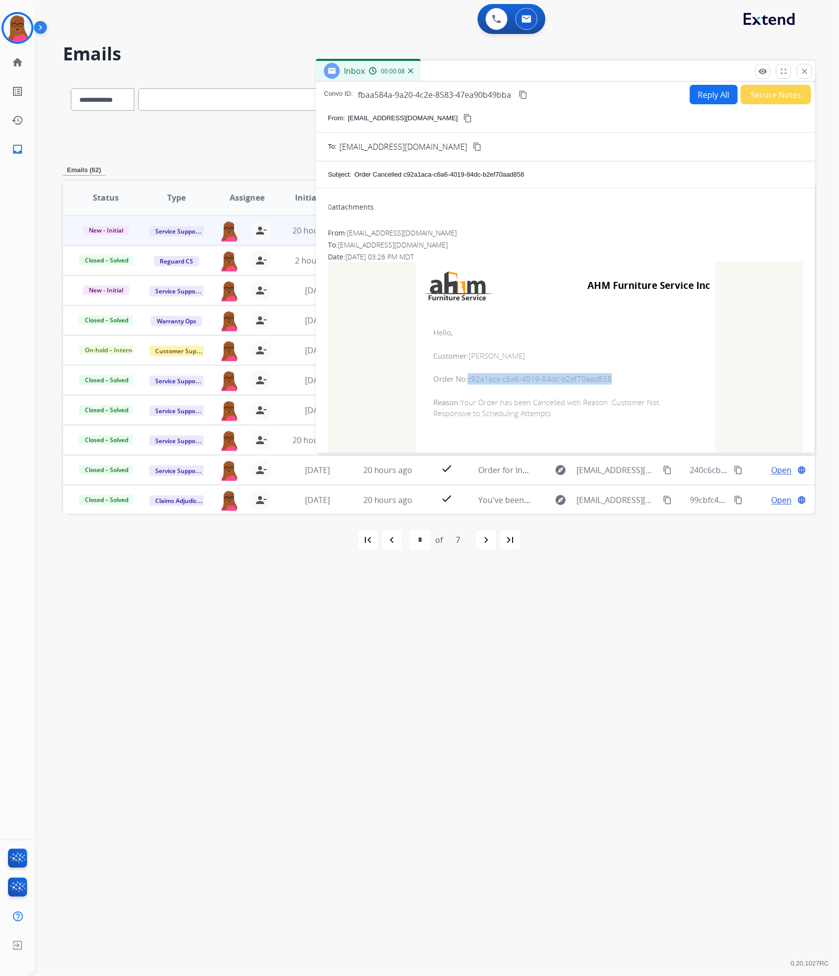
drag, startPoint x: 604, startPoint y: 379, endPoint x: 465, endPoint y: 384, distance: 139.4
click at [465, 384] on span "Order No: c92a1aca-c6a6-4019-84dc-b2ef70aad858" at bounding box center [565, 378] width 265 height 11
copy span "c92a1aca-c6a6-4019-84dc-b2ef70aad858"
drag, startPoint x: 428, startPoint y: 333, endPoint x: 550, endPoint y: 418, distance: 148.7
click at [550, 418] on td "Hello, Customer: ZACHARY MAYER Order No: c92a1aca-c6a6-4019-84dc-b2ef70aad858 R…" at bounding box center [566, 373] width 300 height 127
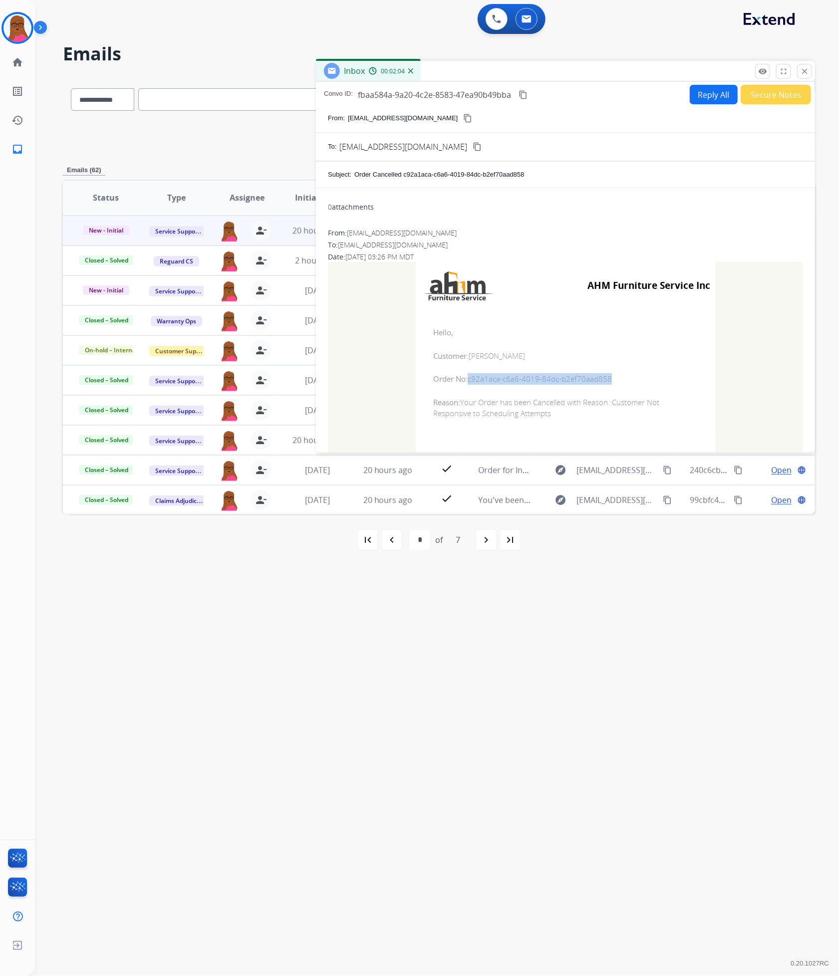
copy td "Hello, Customer: ZACHARY MAYER Order No: c92a1aca-c6a6-4019-84dc-b2ef70aad858 R…"
click at [801, 75] on button "close Close" at bounding box center [804, 71] width 15 height 15
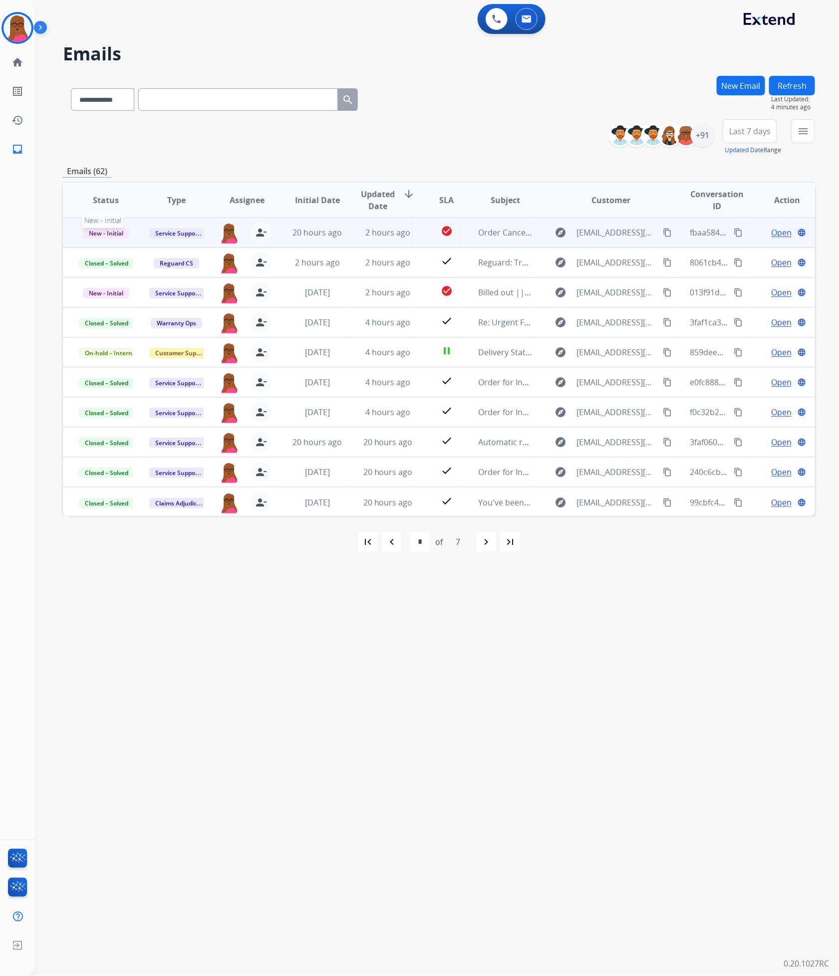
click at [95, 233] on span "New - Initial" at bounding box center [106, 233] width 46 height 10
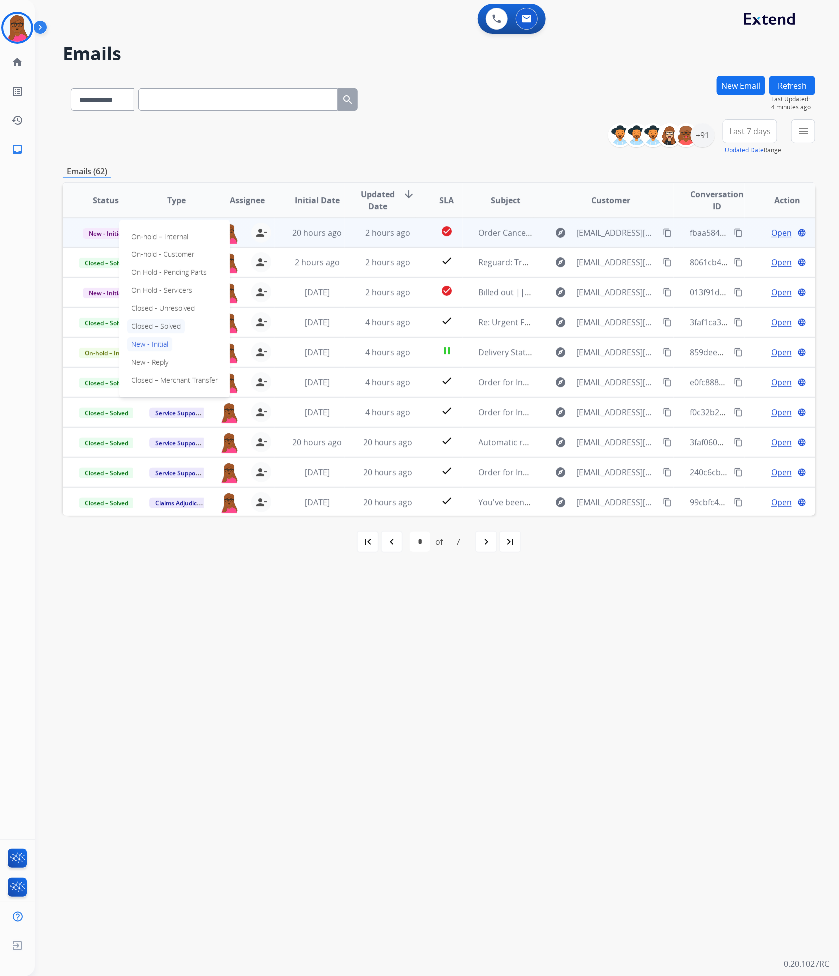
click at [165, 329] on p "Closed – Solved" at bounding box center [155, 327] width 57 height 14
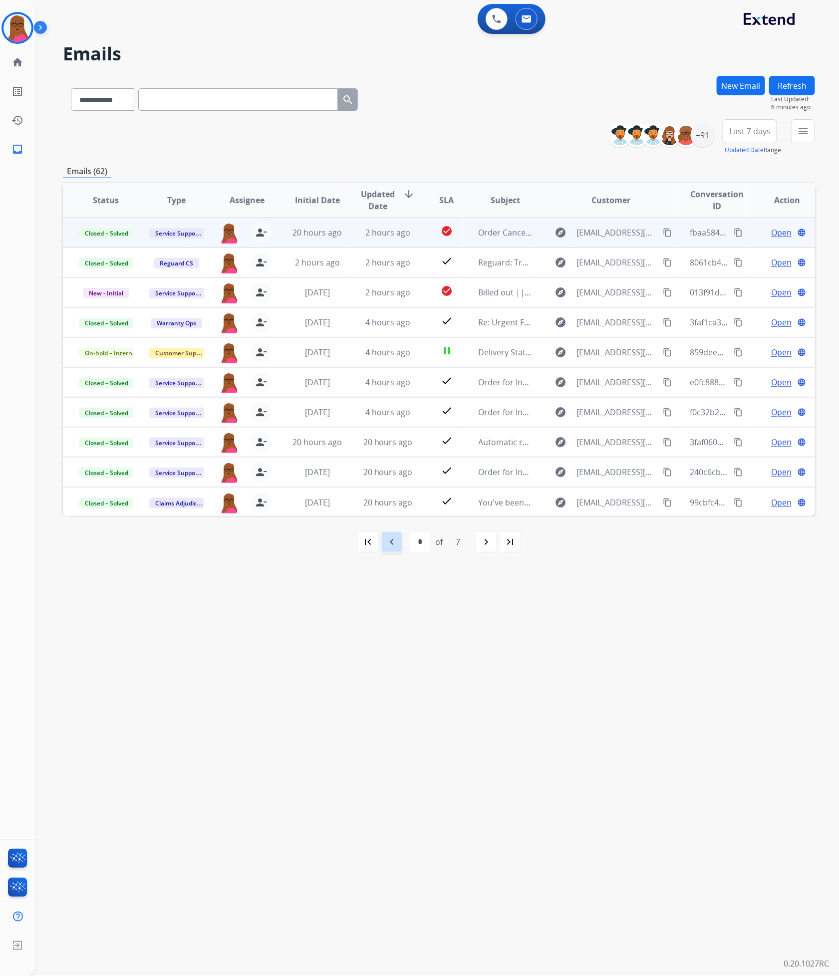
click at [397, 541] on mat-icon "navigate_before" at bounding box center [392, 542] width 12 height 12
click at [468, 544] on mat-icon "navigate_next" at bounding box center [464, 542] width 12 height 12
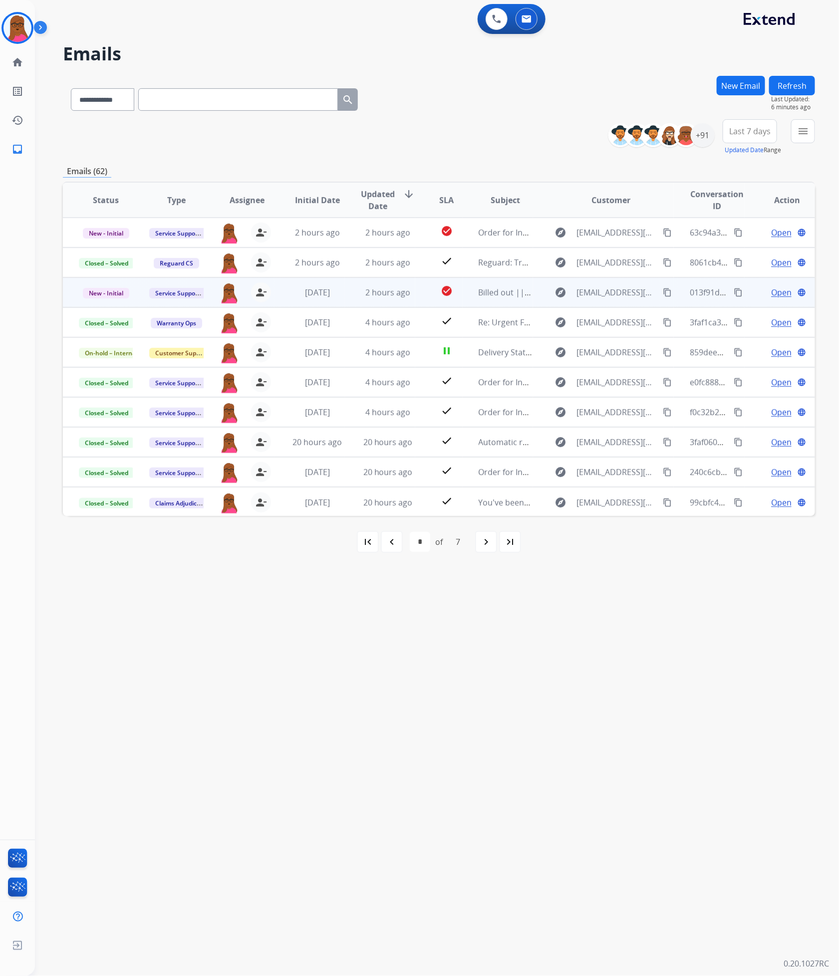
click at [774, 294] on span "Open" at bounding box center [781, 293] width 20 height 12
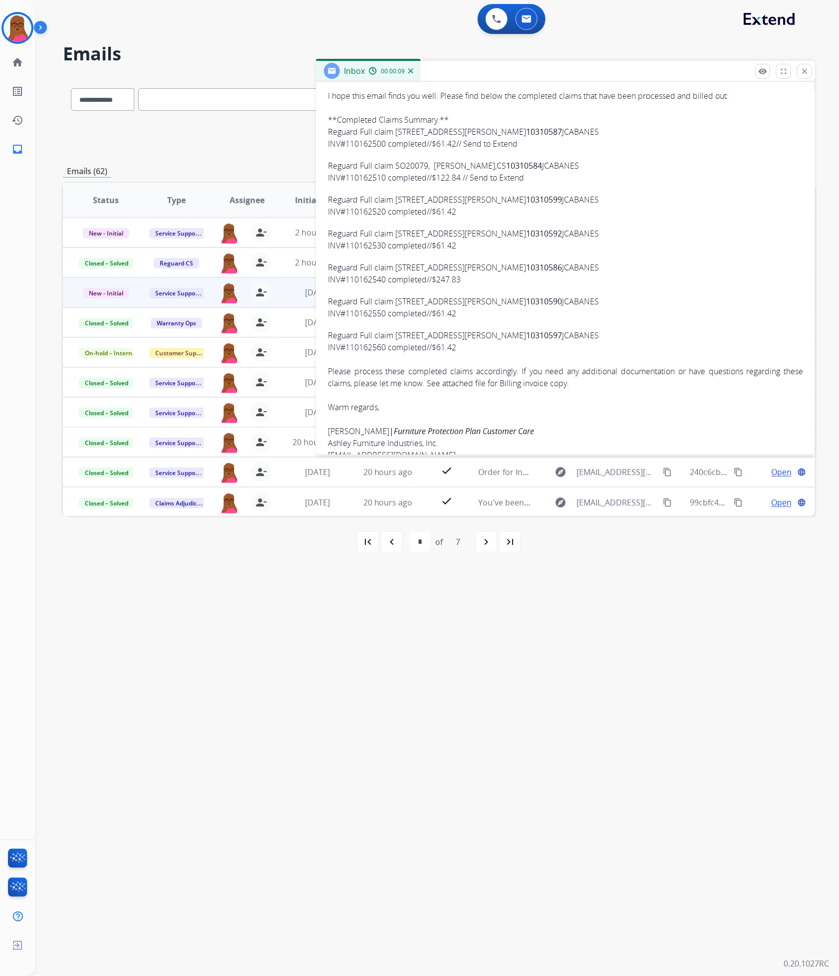
scroll to position [225, 0]
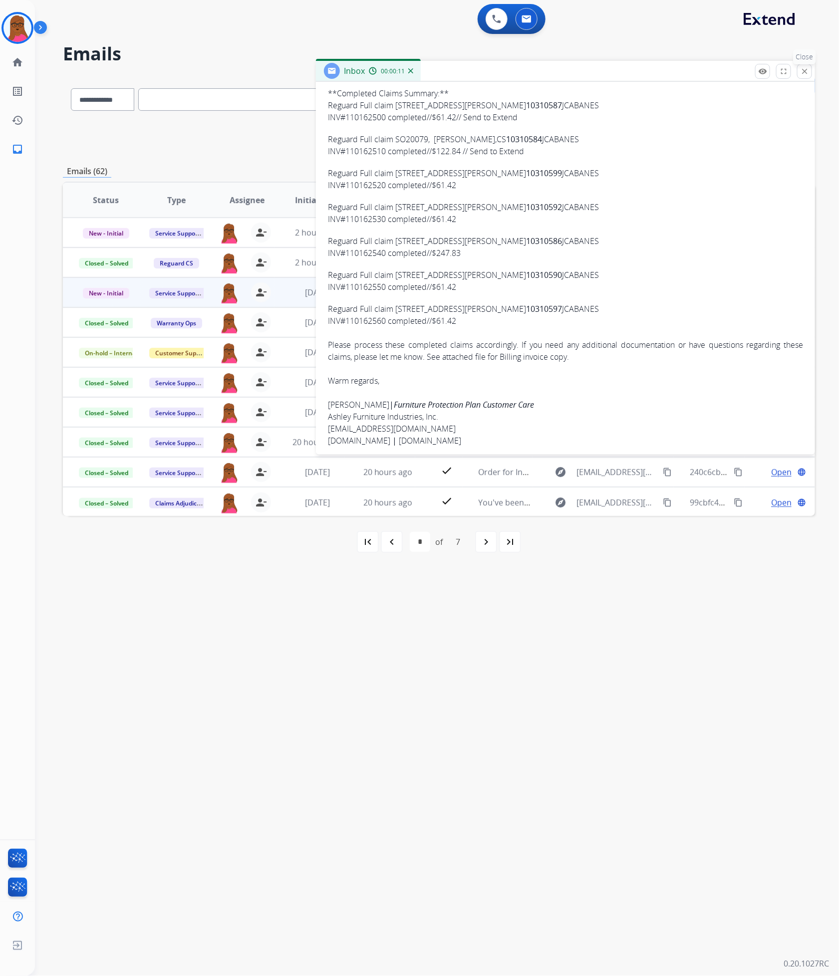
click at [803, 75] on button "close Close" at bounding box center [804, 71] width 15 height 15
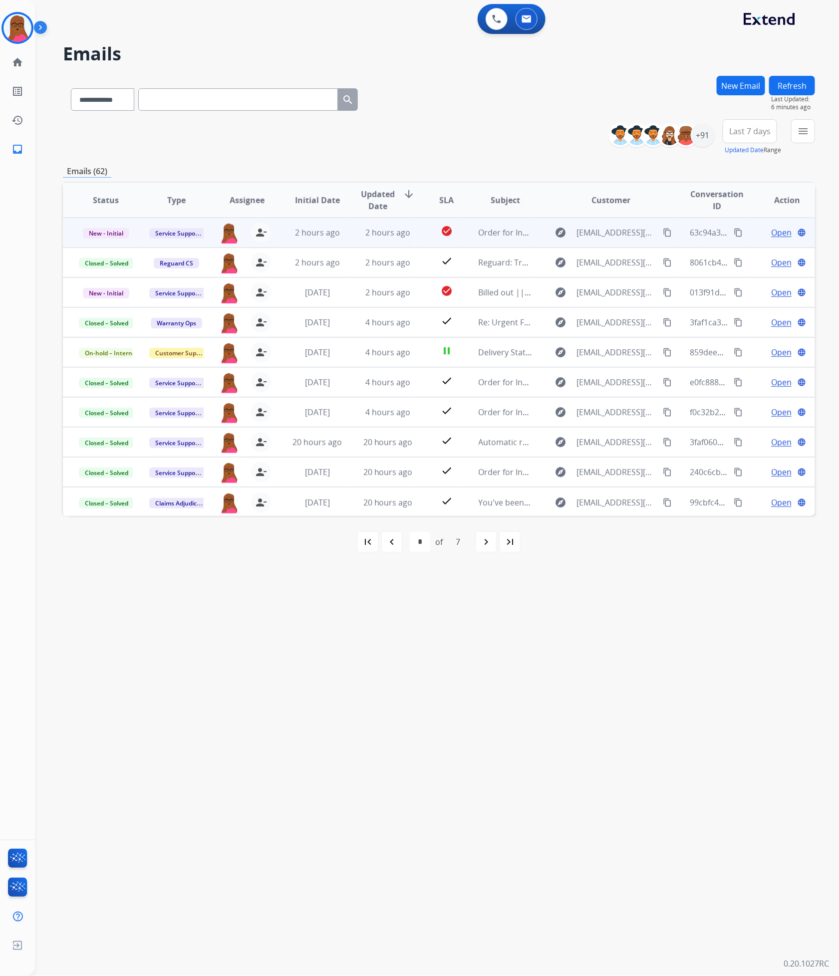
click at [778, 232] on span "Open" at bounding box center [781, 233] width 20 height 12
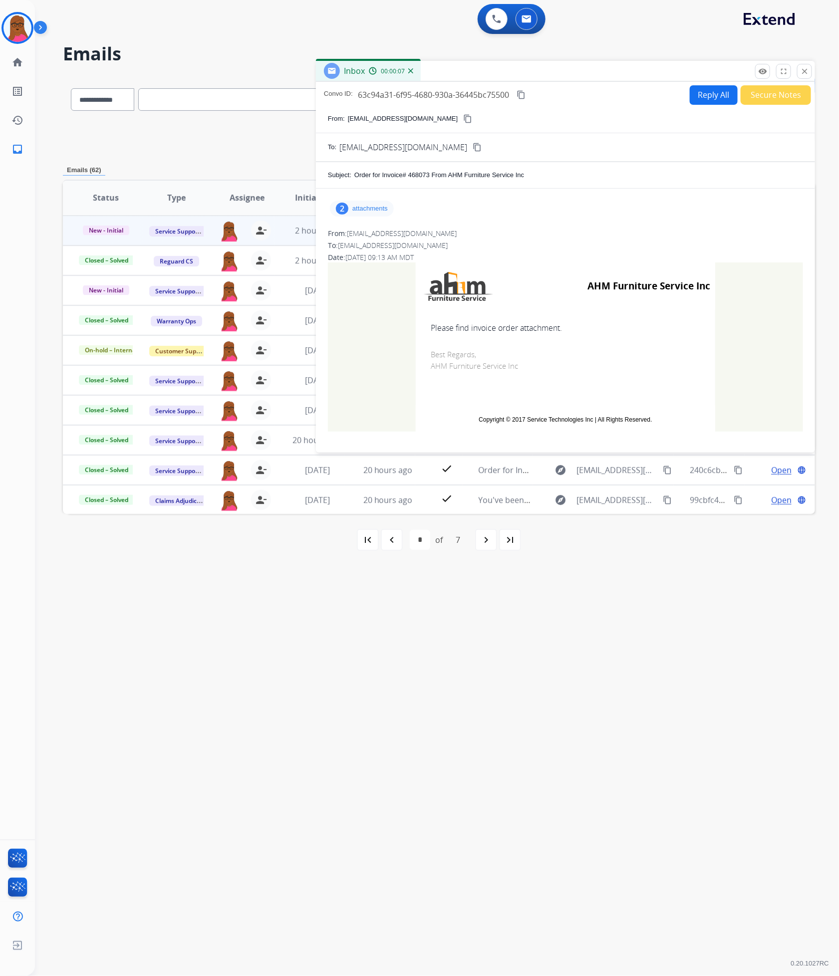
click at [370, 193] on div "2 attachments From: billing@ahmfurniture.com To: servicesupport@extend.com Date…" at bounding box center [565, 319] width 499 height 261
click at [379, 207] on p "attachments" at bounding box center [369, 209] width 35 height 8
click at [499, 235] on mat-icon "download" at bounding box center [499, 234] width 9 height 9
click at [505, 270] on mat-icon "download" at bounding box center [505, 269] width 9 height 9
click at [811, 72] on button "close Close" at bounding box center [804, 71] width 15 height 15
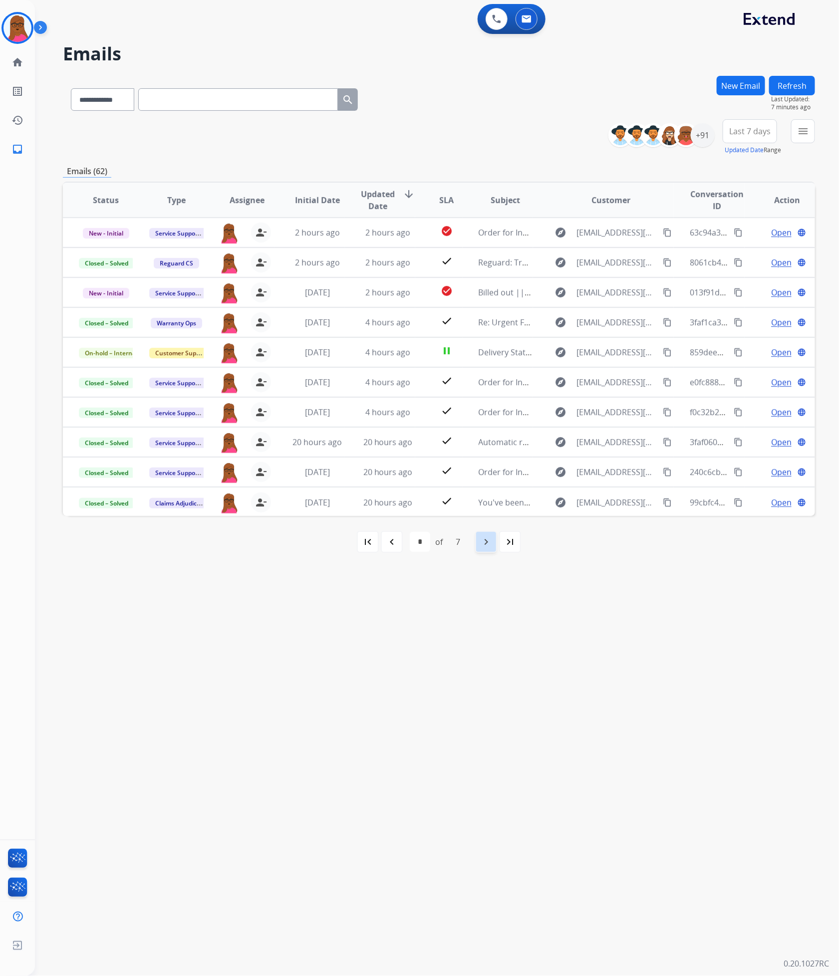
click at [480, 550] on div "navigate_next" at bounding box center [486, 542] width 22 height 22
click at [388, 545] on mat-icon "navigate_before" at bounding box center [392, 542] width 12 height 12
click at [398, 550] on div "navigate_before" at bounding box center [392, 542] width 22 height 22
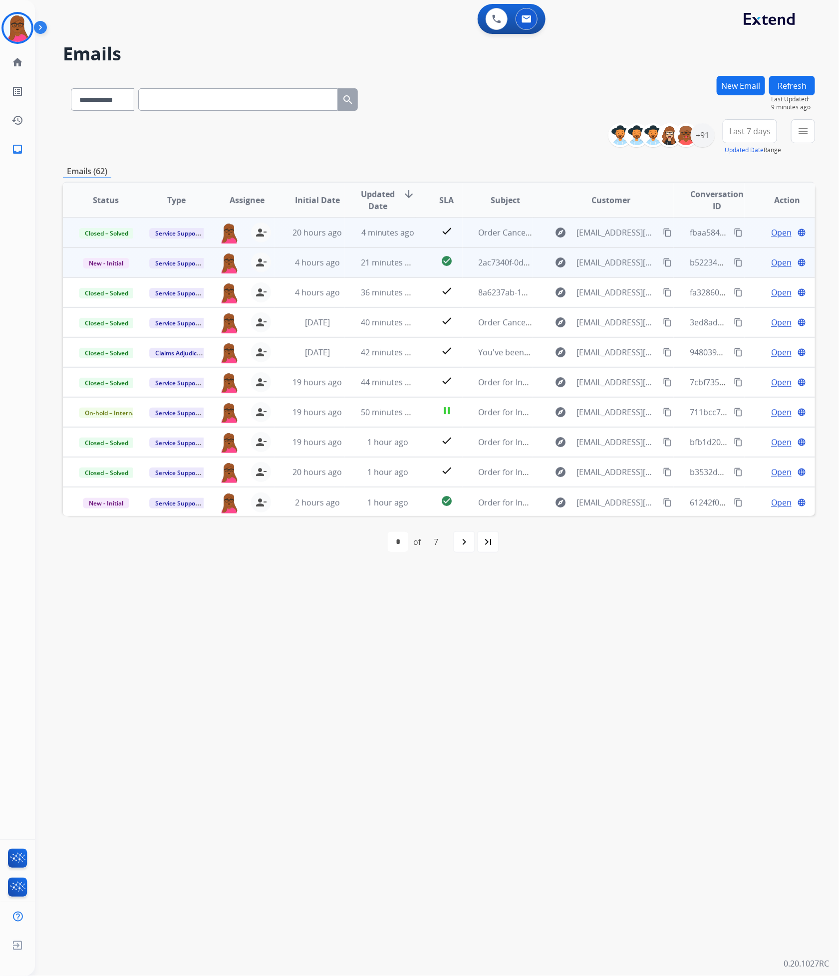
click at [773, 263] on span "Open" at bounding box center [781, 263] width 20 height 12
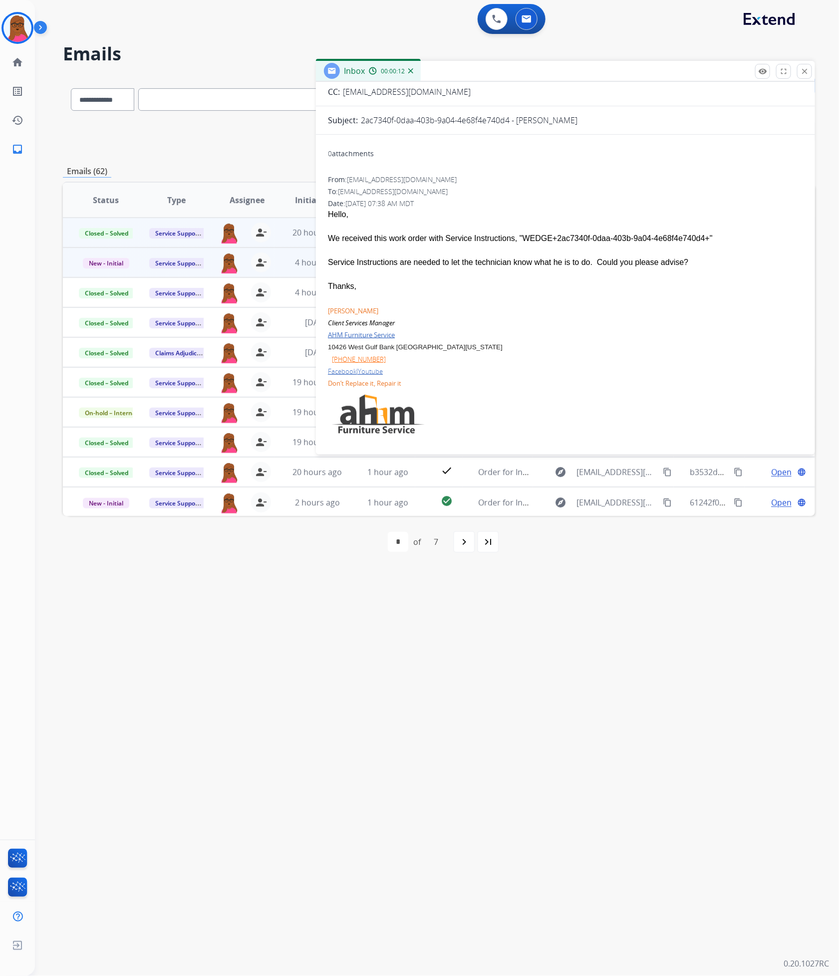
scroll to position [0, 0]
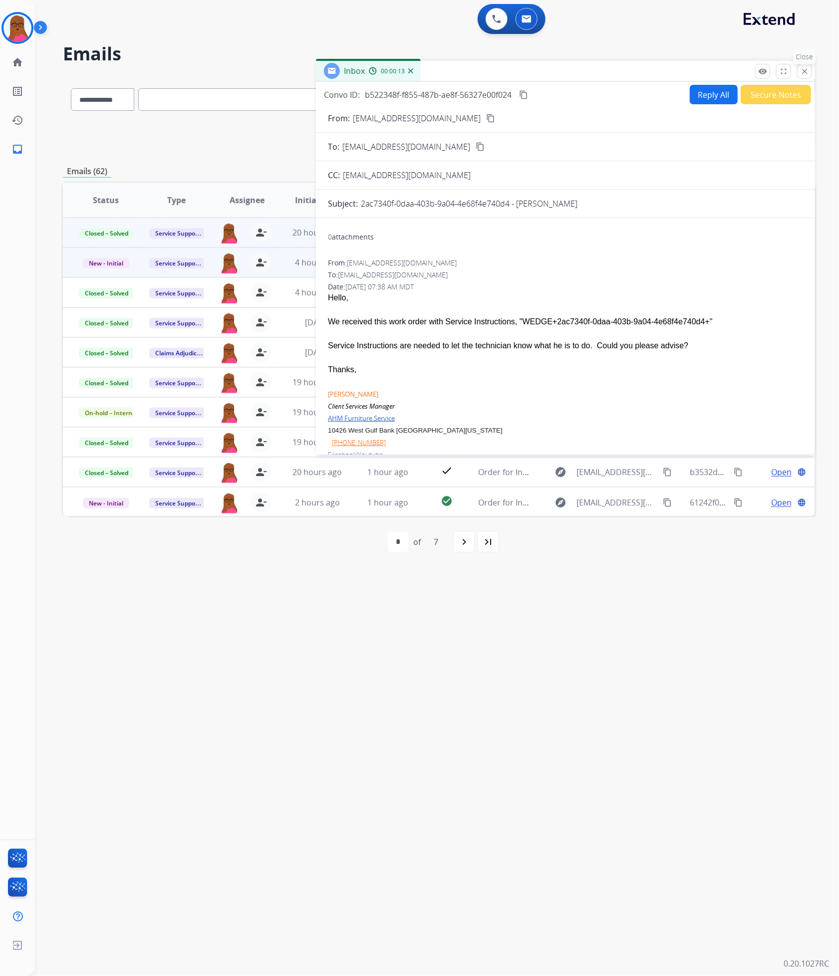
click at [800, 77] on button "close Close" at bounding box center [804, 71] width 15 height 15
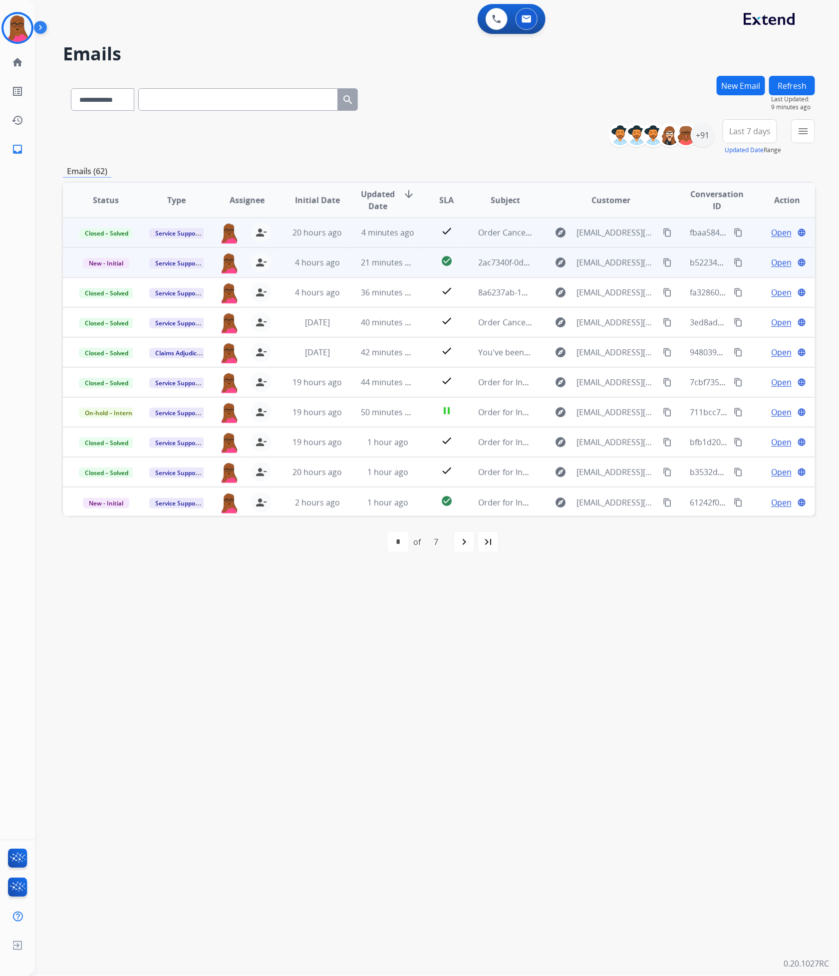
click at [771, 267] on span "Open" at bounding box center [781, 263] width 20 height 12
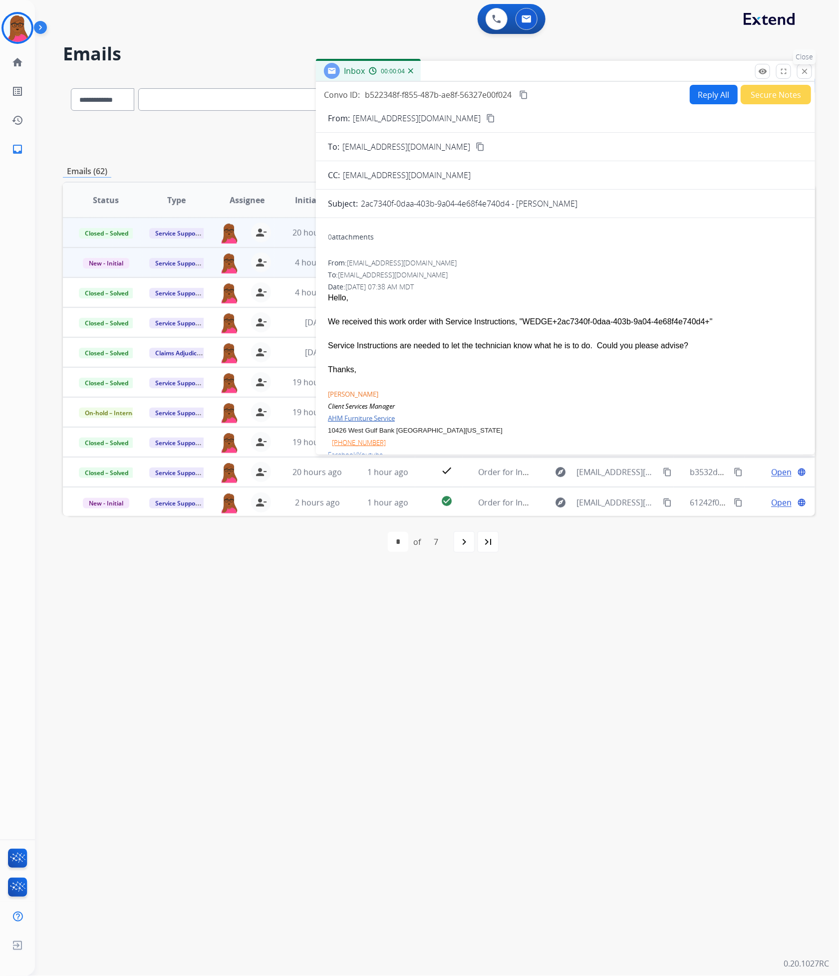
click at [808, 78] on button "close Close" at bounding box center [804, 71] width 15 height 15
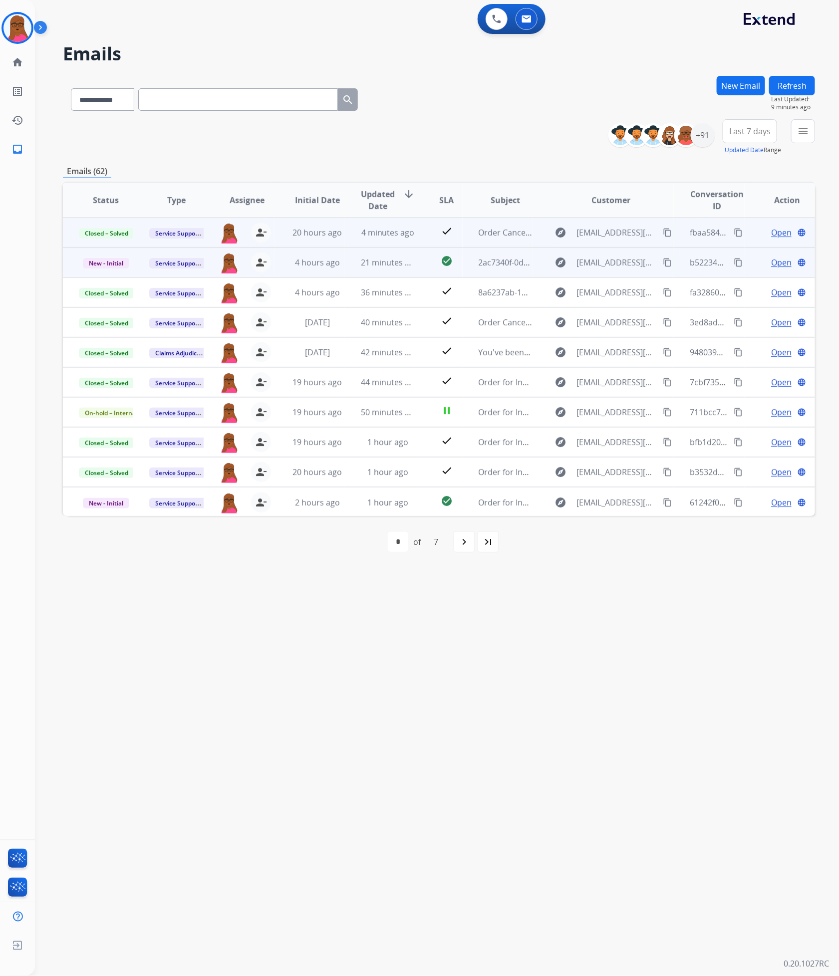
click at [100, 269] on td "New - Initial" at bounding box center [98, 263] width 70 height 30
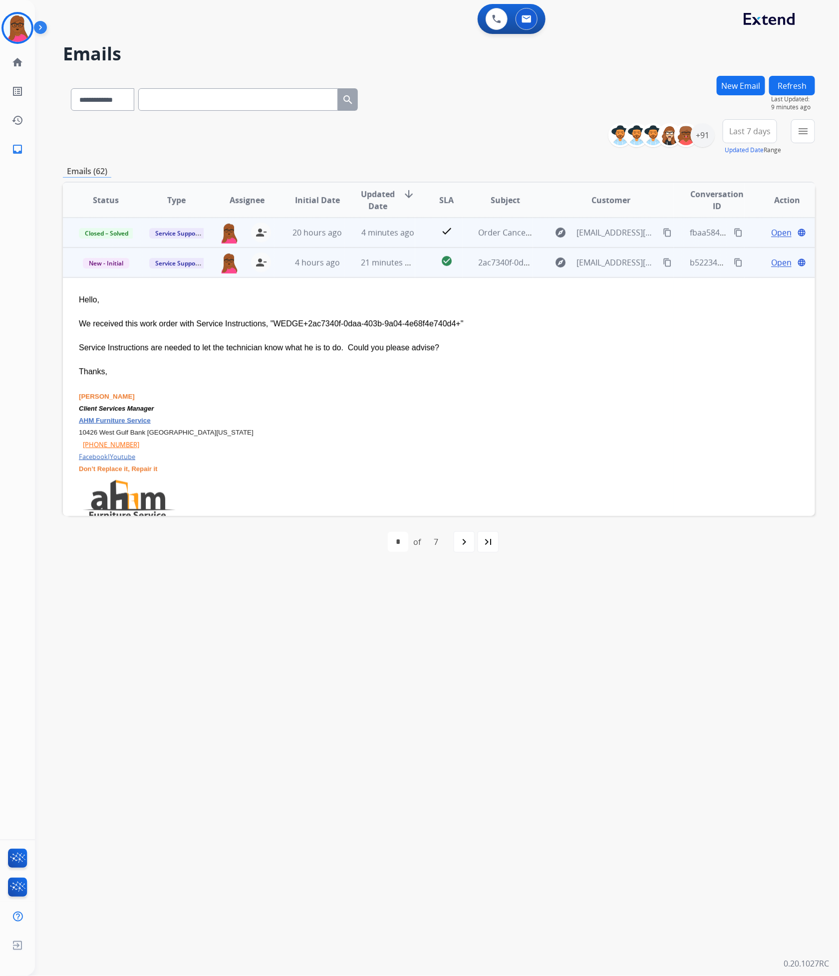
scroll to position [30, 0]
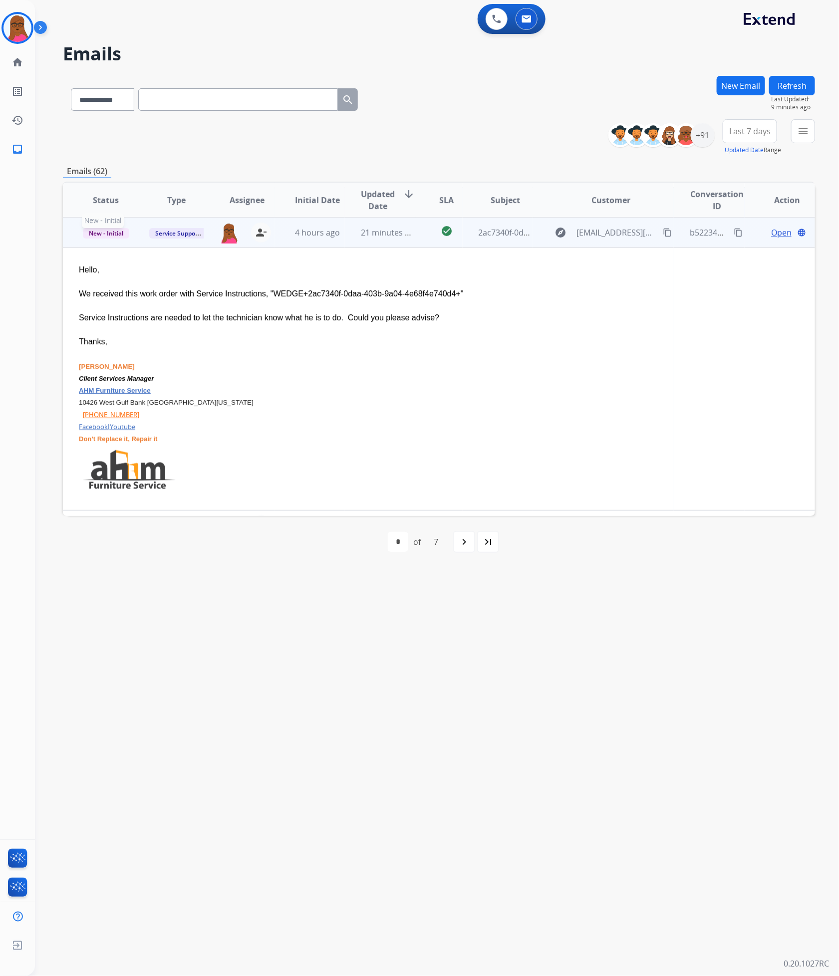
click at [101, 231] on span "New - Initial" at bounding box center [106, 233] width 46 height 10
click at [176, 322] on p "Closed – Solved" at bounding box center [155, 327] width 57 height 14
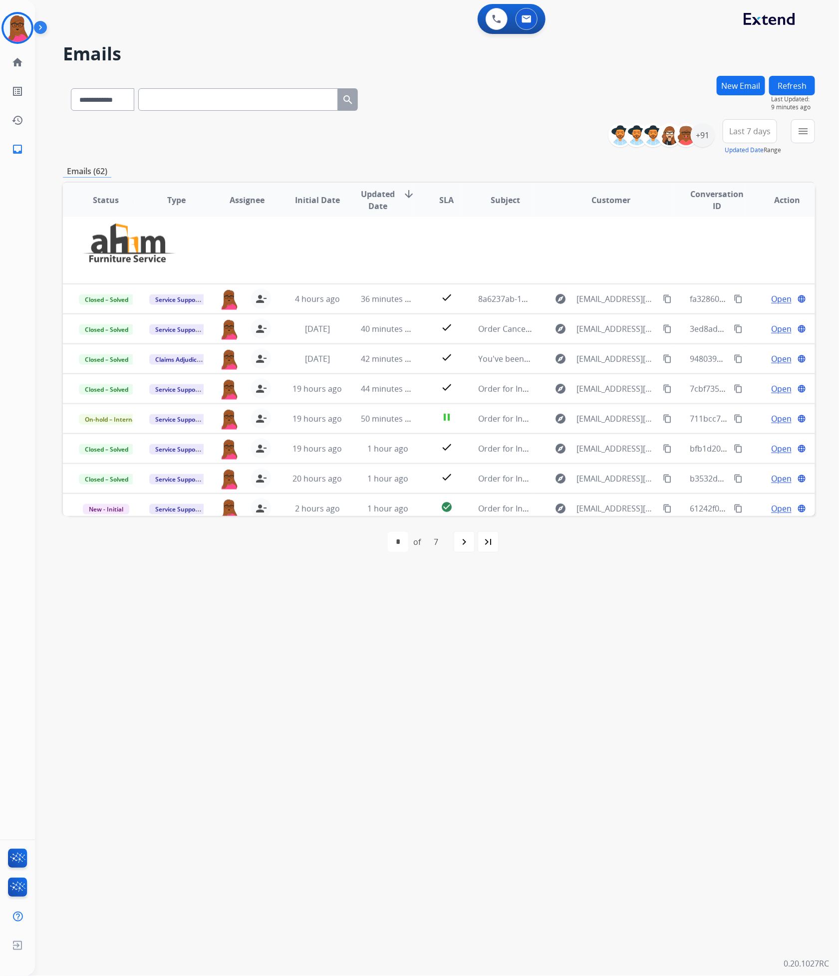
scroll to position [270, 0]
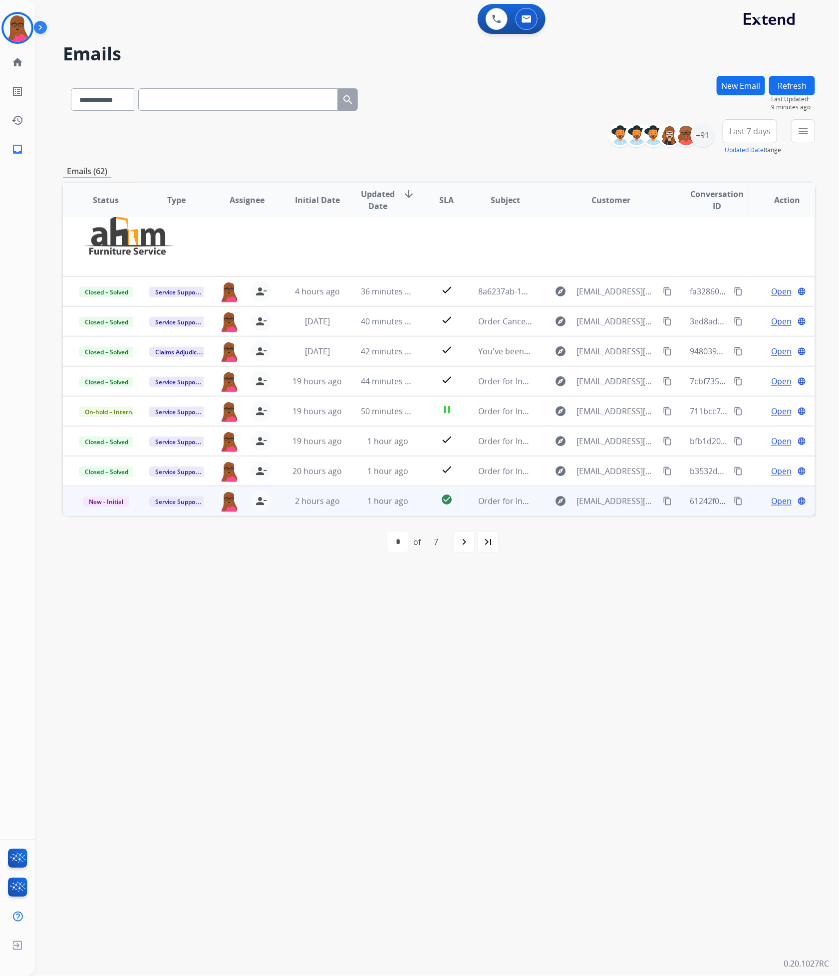
click at [771, 495] on span "Open" at bounding box center [781, 501] width 20 height 12
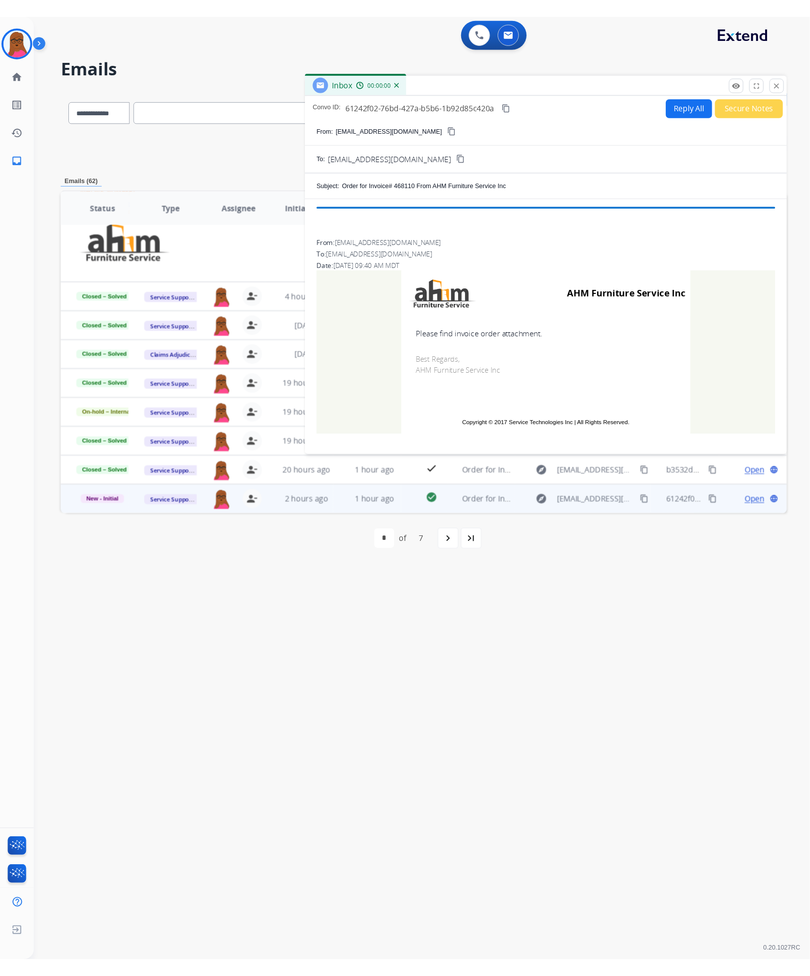
scroll to position [259, 0]
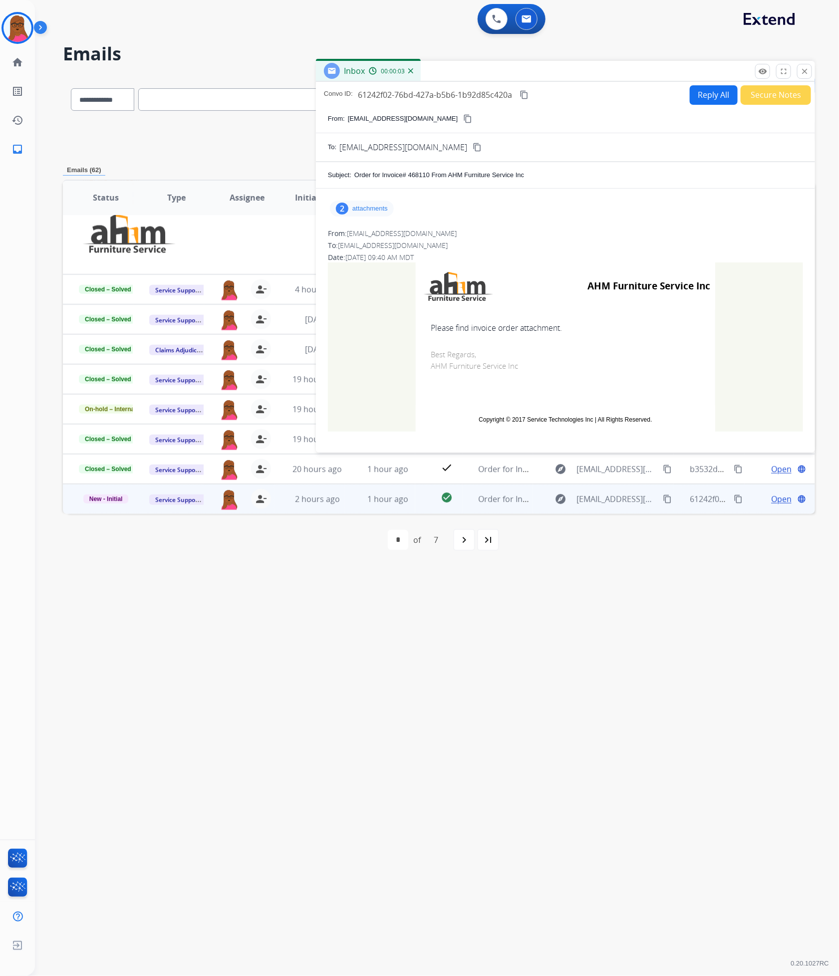
click at [376, 208] on p "attachments" at bounding box center [369, 209] width 35 height 8
click at [500, 237] on mat-icon "download" at bounding box center [499, 234] width 9 height 9
click at [506, 267] on mat-icon "download" at bounding box center [505, 269] width 9 height 9
click at [505, 270] on mat-icon "download" at bounding box center [505, 269] width 9 height 9
click at [355, 385] on td "AHM Furniture Service Inc Please find invoice order attachment. Best Regards, A…" at bounding box center [565, 347] width 475 height 169
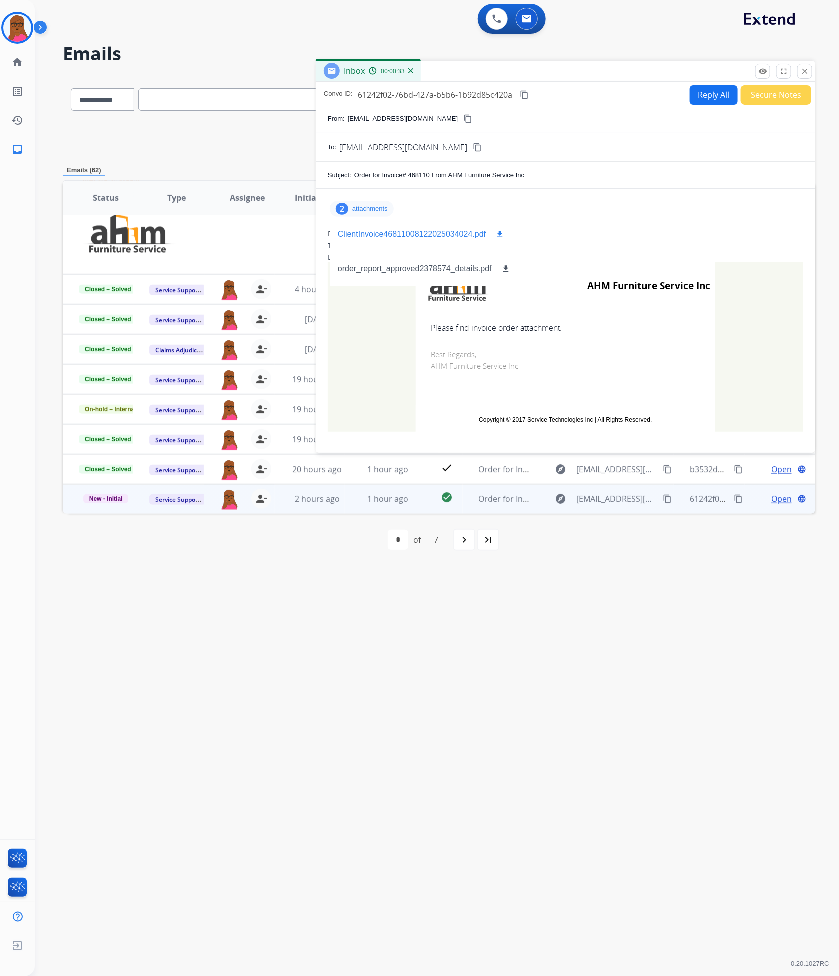
click at [497, 233] on mat-icon "download" at bounding box center [499, 234] width 9 height 9
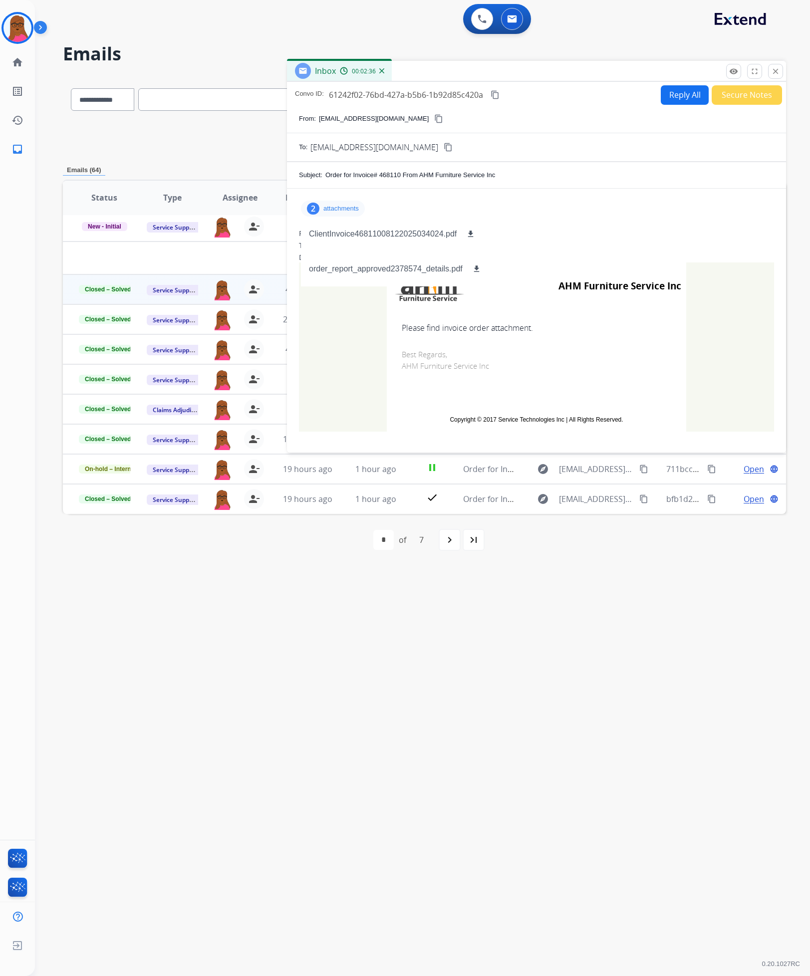
scroll to position [33, 0]
click at [773, 72] on mat-icon "close" at bounding box center [775, 71] width 9 height 9
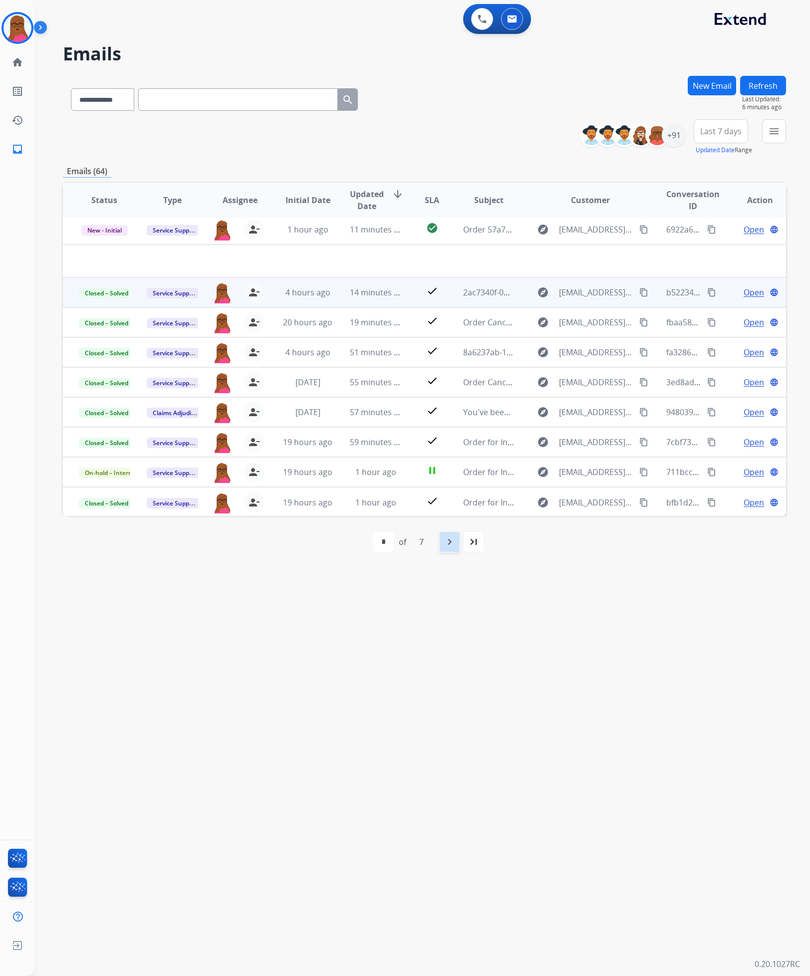
click at [449, 547] on mat-icon "navigate_next" at bounding box center [450, 542] width 12 height 12
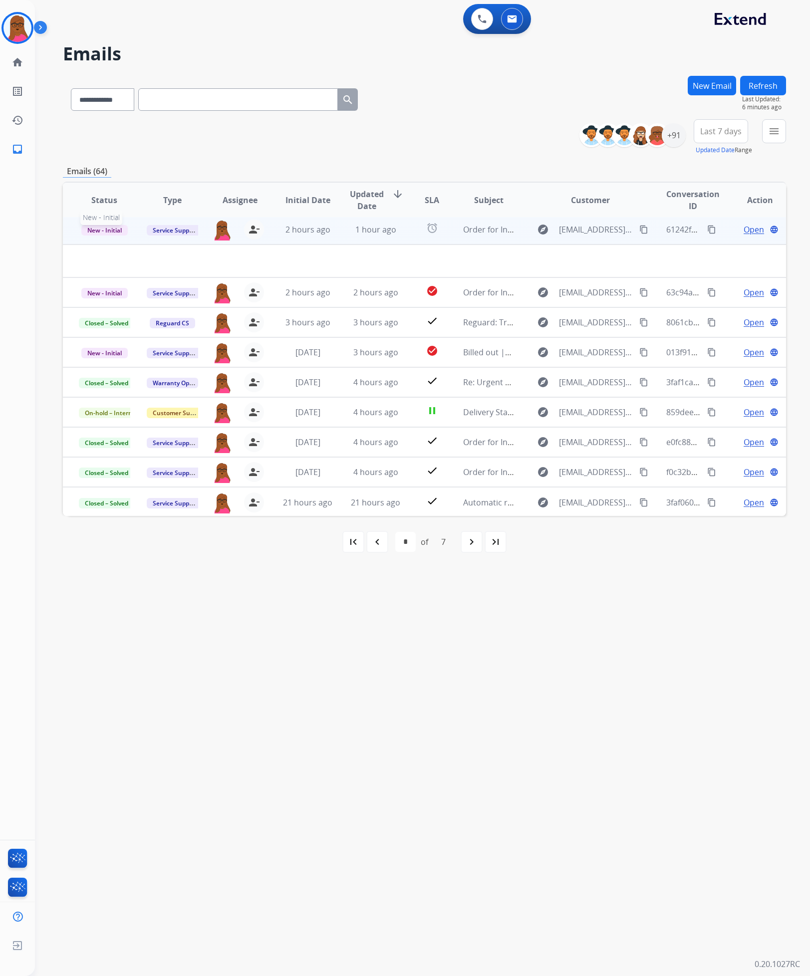
click at [108, 226] on span "New - Initial" at bounding box center [104, 230] width 46 height 10
click at [168, 322] on p "Closed – Solved" at bounding box center [153, 324] width 57 height 14
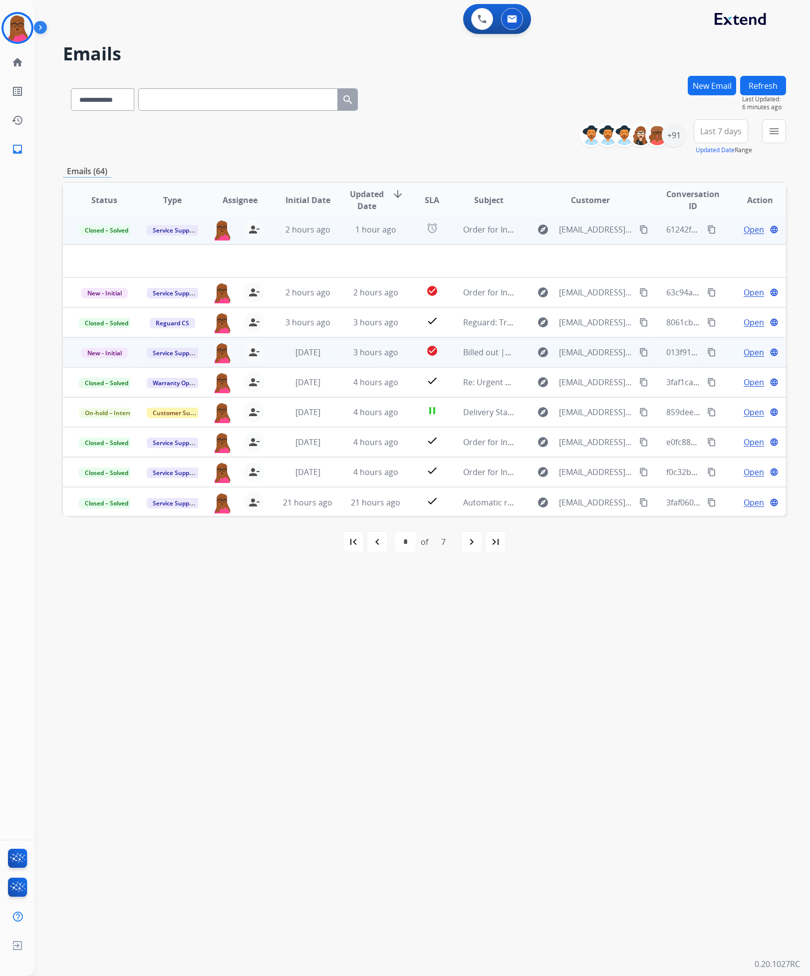
click at [744, 353] on span "Open" at bounding box center [754, 352] width 20 height 12
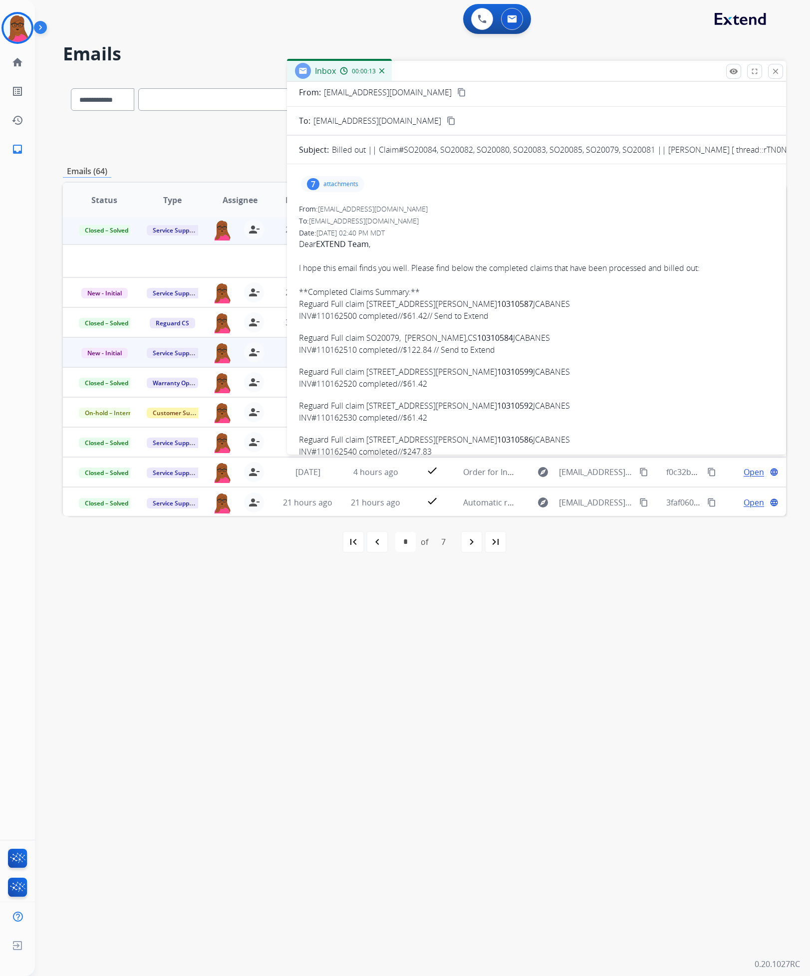
scroll to position [0, 0]
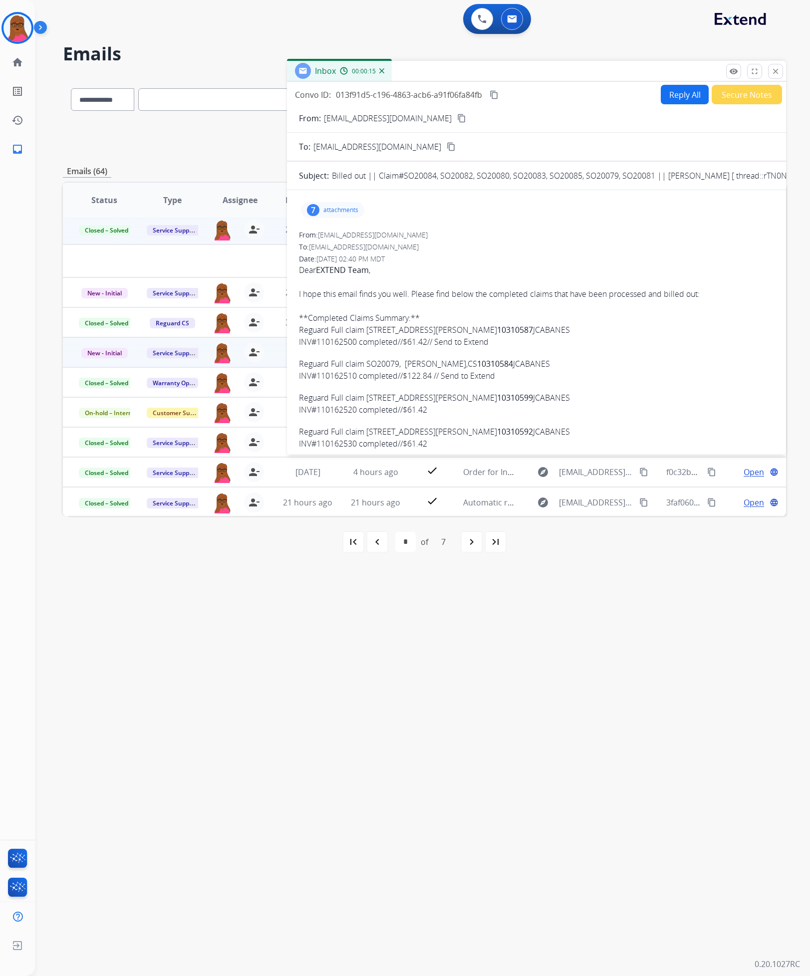
click at [337, 205] on div "7 attachments" at bounding box center [332, 210] width 63 height 16
click at [347, 225] on div "INV#110162550.pdf download" at bounding box center [355, 232] width 109 height 28
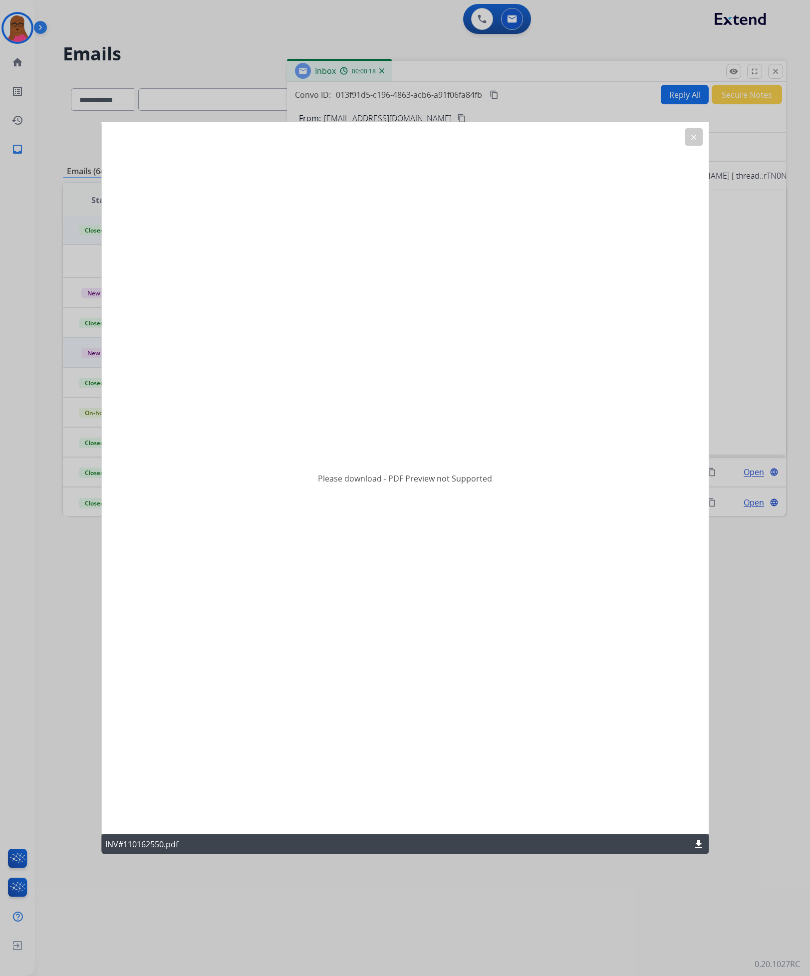
click at [693, 842] on mat-icon "download" at bounding box center [699, 845] width 12 height 12
click at [690, 143] on button "clear" at bounding box center [694, 137] width 18 height 18
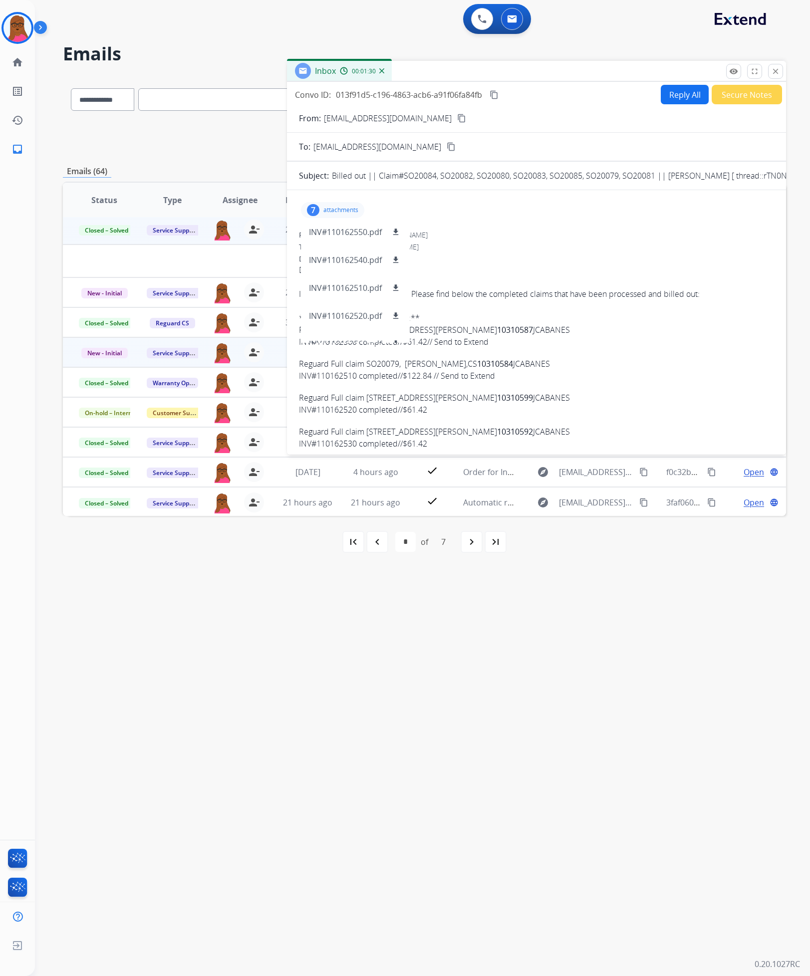
click at [695, 351] on span "Dear EXTEND Team , I hope this email finds you well. Please find below the comp…" at bounding box center [536, 548] width 475 height 568
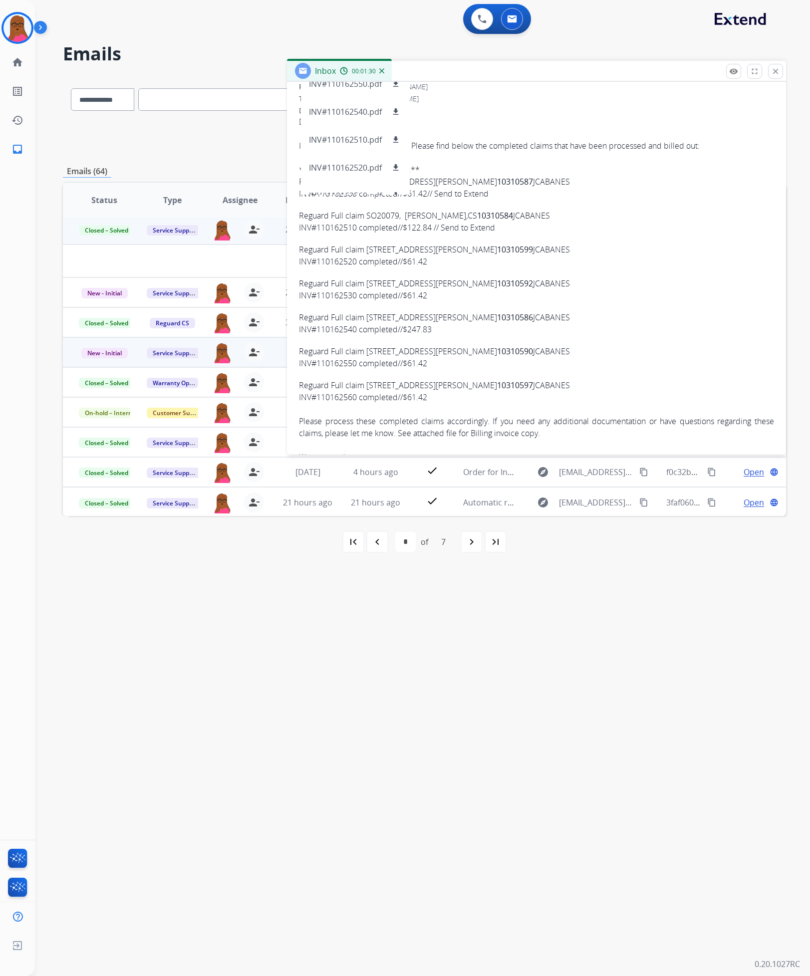
scroll to position [150, 0]
click at [346, 105] on p "INV#110162540.pdf" at bounding box center [345, 110] width 73 height 12
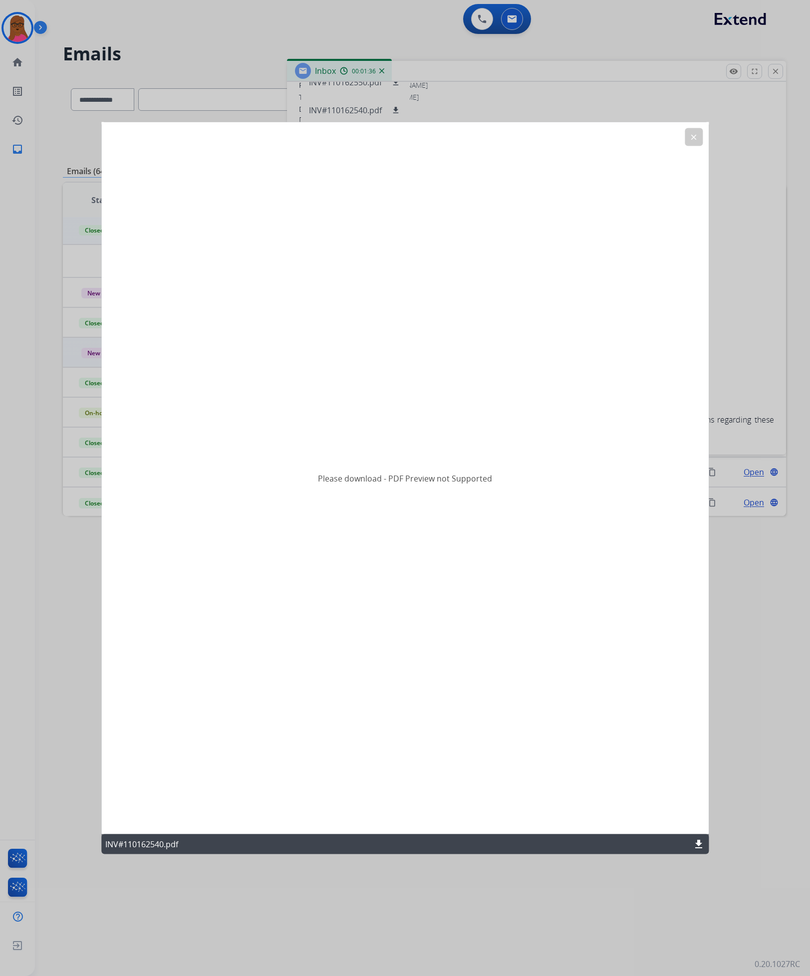
click at [701, 844] on mat-icon "download" at bounding box center [699, 845] width 12 height 12
click at [694, 135] on mat-icon "clear" at bounding box center [693, 137] width 9 height 9
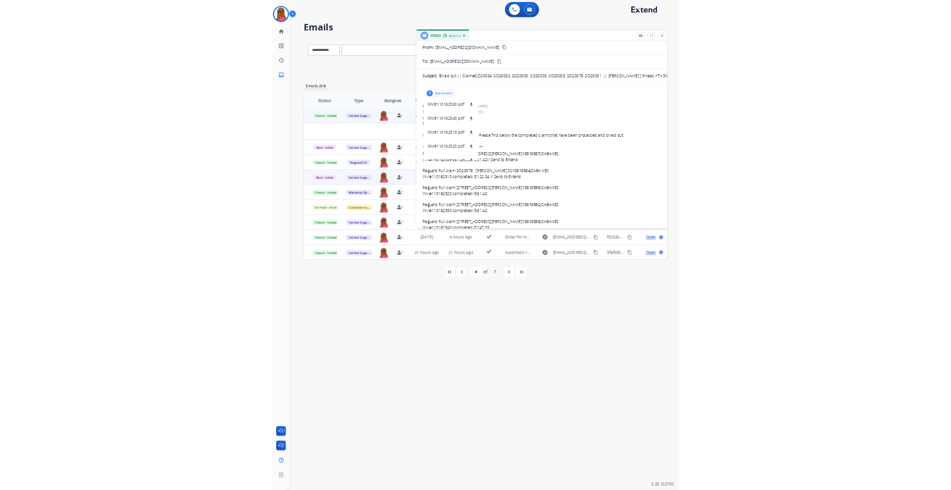
scroll to position [0, 0]
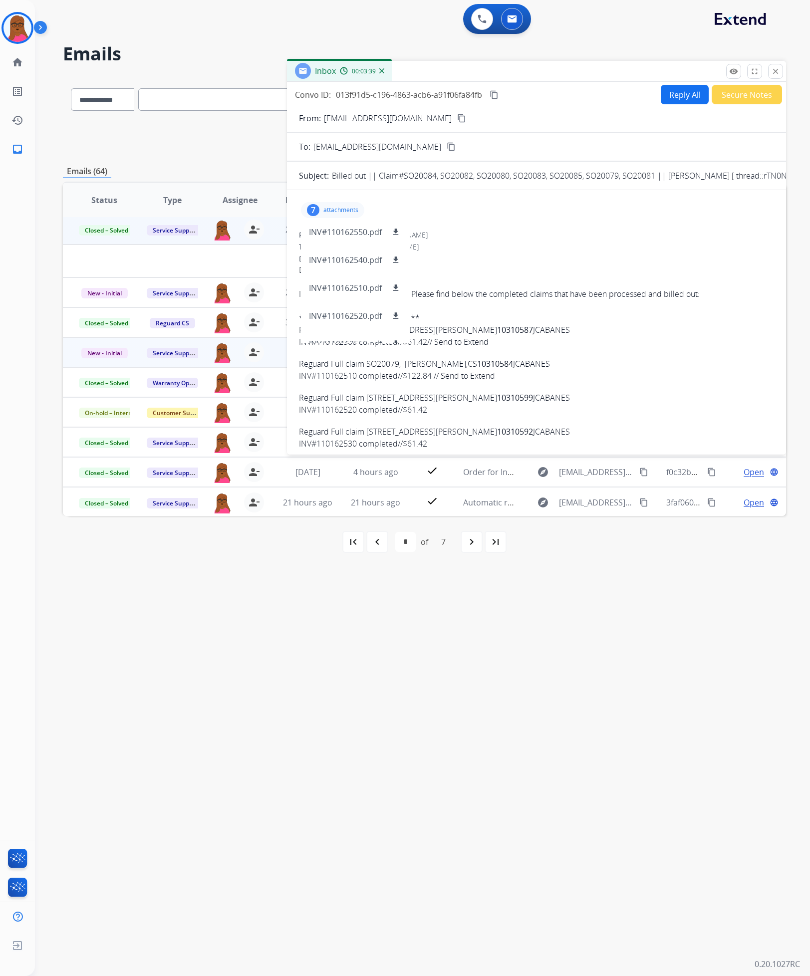
drag, startPoint x: 773, startPoint y: 73, endPoint x: 546, endPoint y: 155, distance: 241.3
click at [773, 73] on mat-icon "close" at bounding box center [775, 71] width 9 height 9
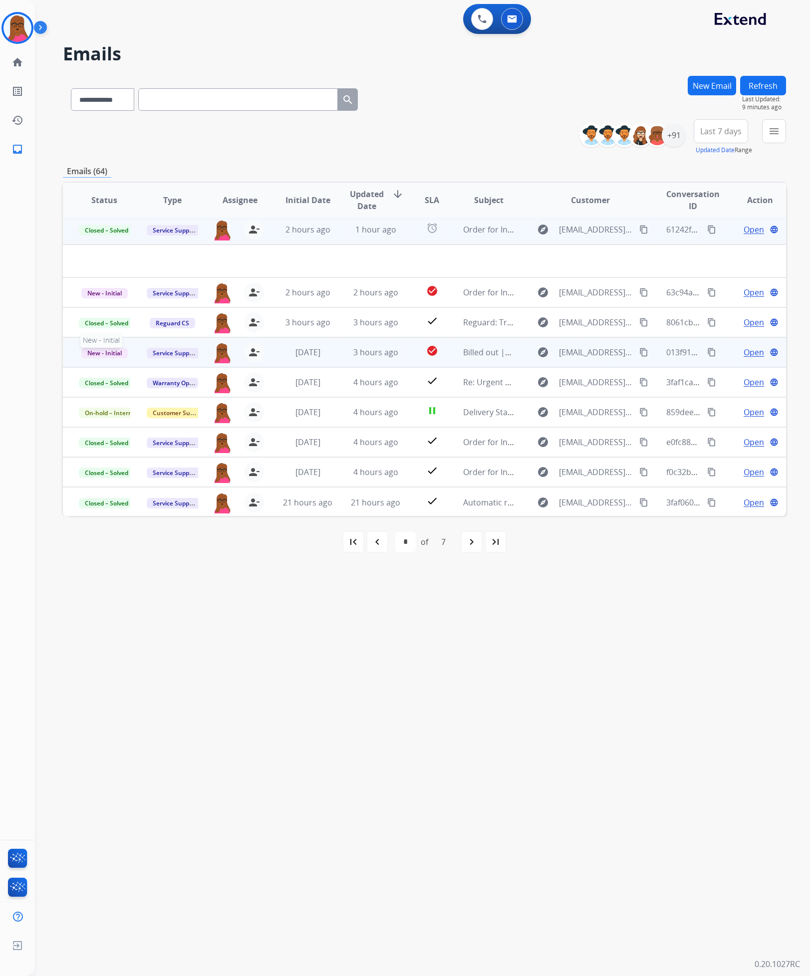
click at [120, 355] on span "New - Initial" at bounding box center [104, 353] width 46 height 10
click at [163, 297] on p "Closed – Solved" at bounding box center [153, 296] width 57 height 14
click at [376, 537] on mat-icon "navigate_before" at bounding box center [377, 542] width 12 height 12
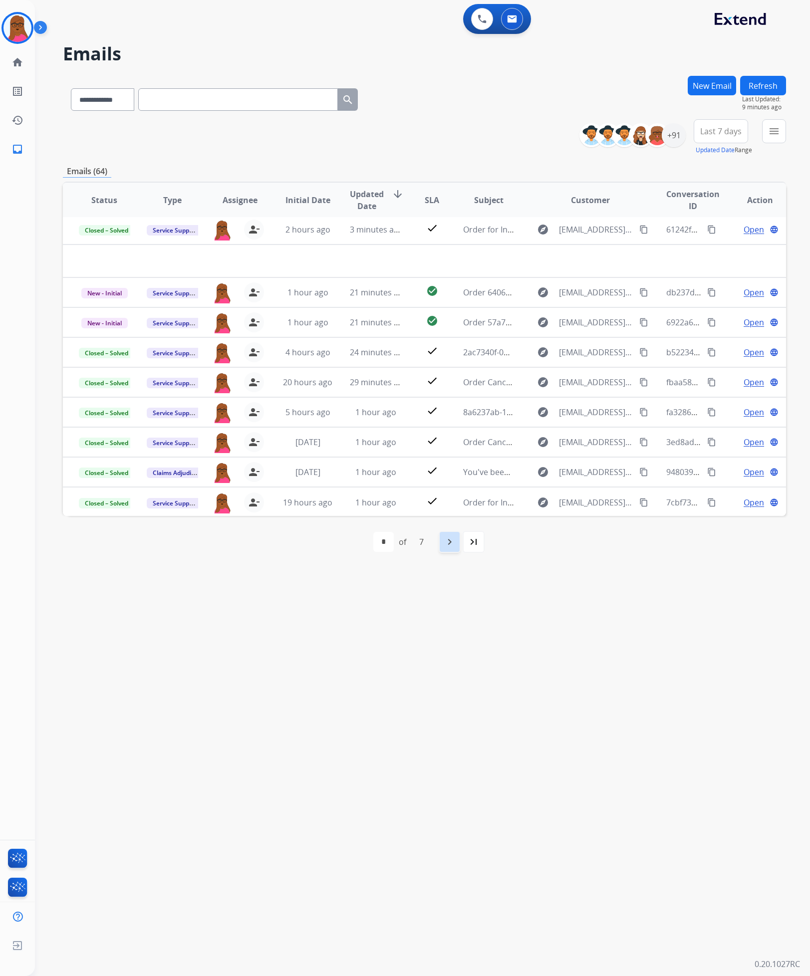
click at [447, 549] on div "navigate_next" at bounding box center [450, 542] width 22 height 22
select select "*"
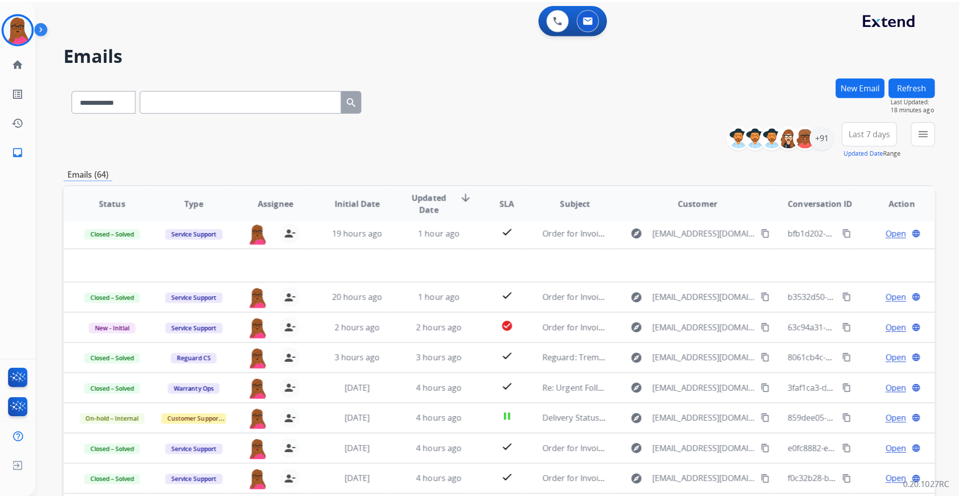
scroll to position [33, 0]
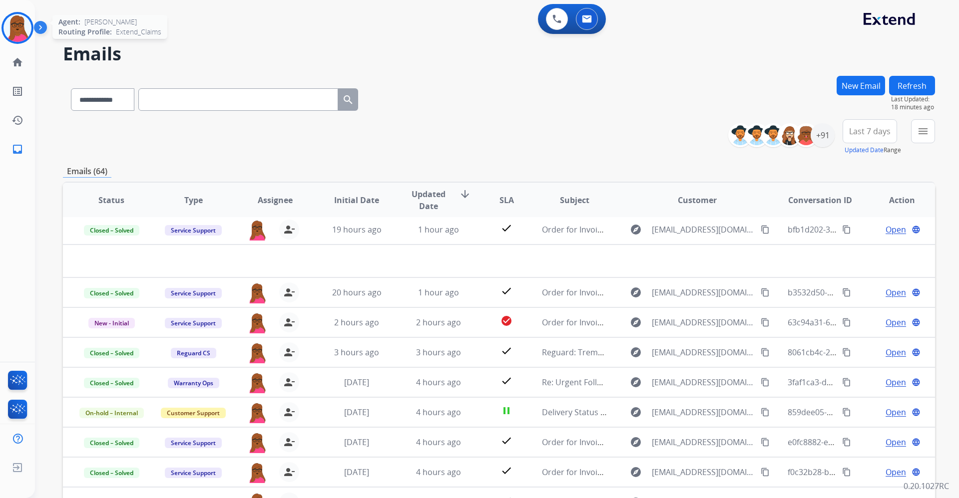
click at [21, 35] on img at bounding box center [17, 28] width 28 height 28
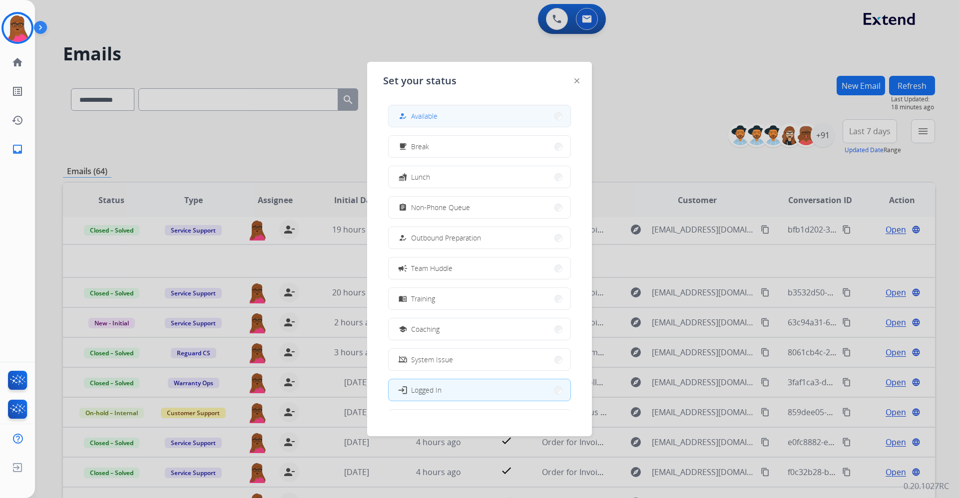
click at [472, 124] on button "how_to_reg Available" at bounding box center [479, 115] width 182 height 21
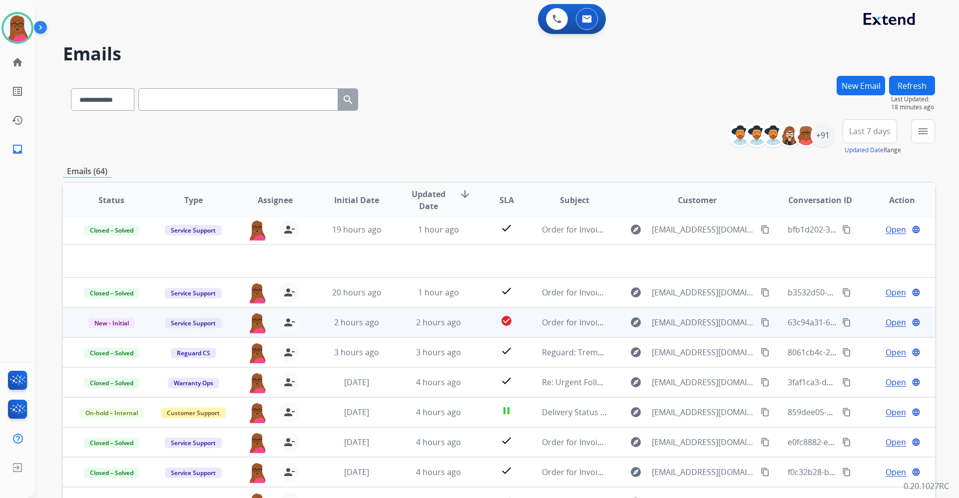
click at [839, 324] on span "Open" at bounding box center [895, 323] width 20 height 12
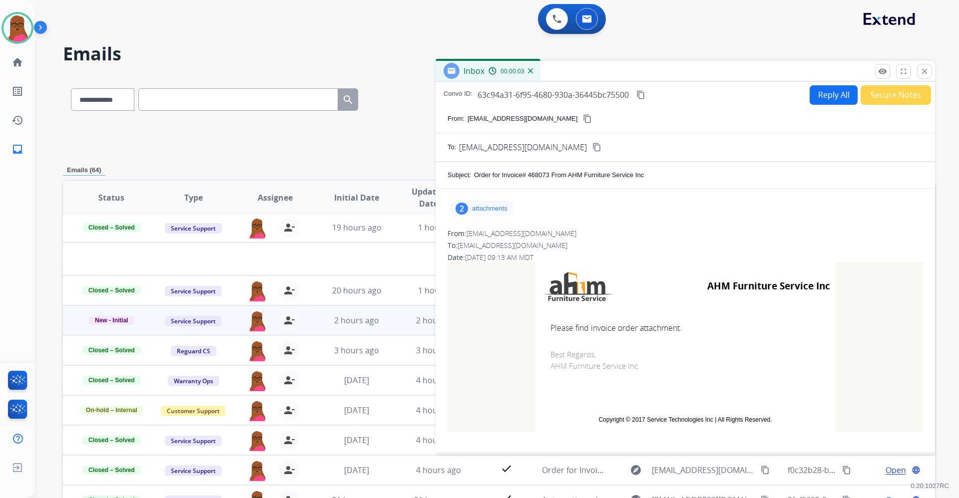
click at [487, 215] on div "2 attachments" at bounding box center [481, 209] width 64 height 16
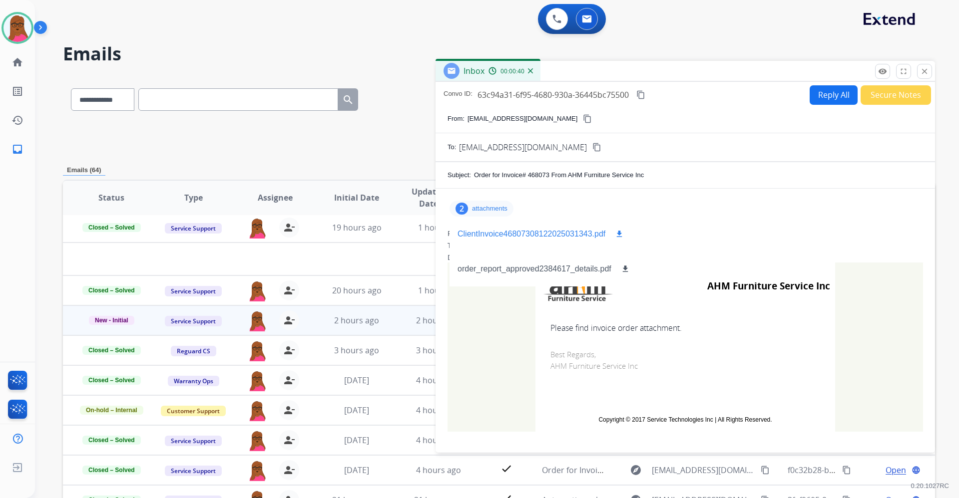
click at [619, 234] on mat-icon "download" at bounding box center [619, 234] width 9 height 9
click at [627, 268] on mat-icon "download" at bounding box center [625, 269] width 9 height 9
click at [839, 70] on mat-icon "close" at bounding box center [924, 71] width 9 height 9
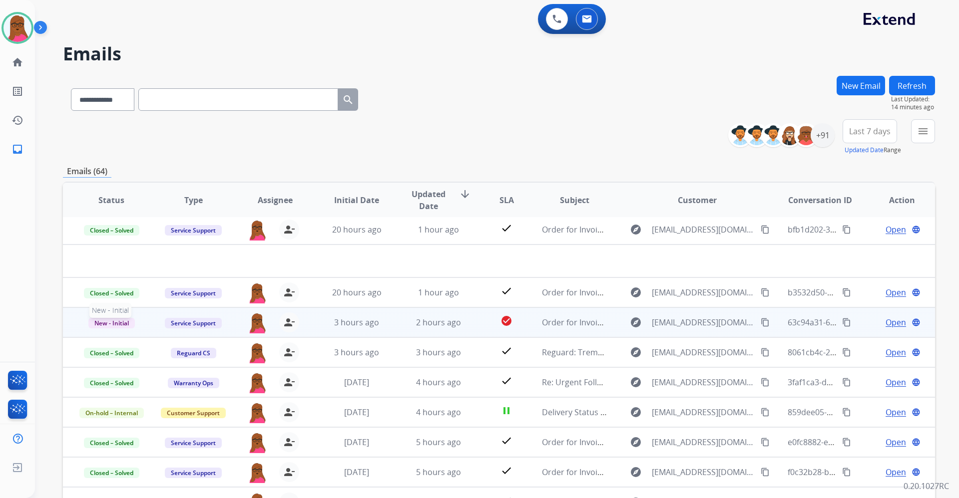
click at [123, 322] on span "New - Initial" at bounding box center [111, 323] width 46 height 10
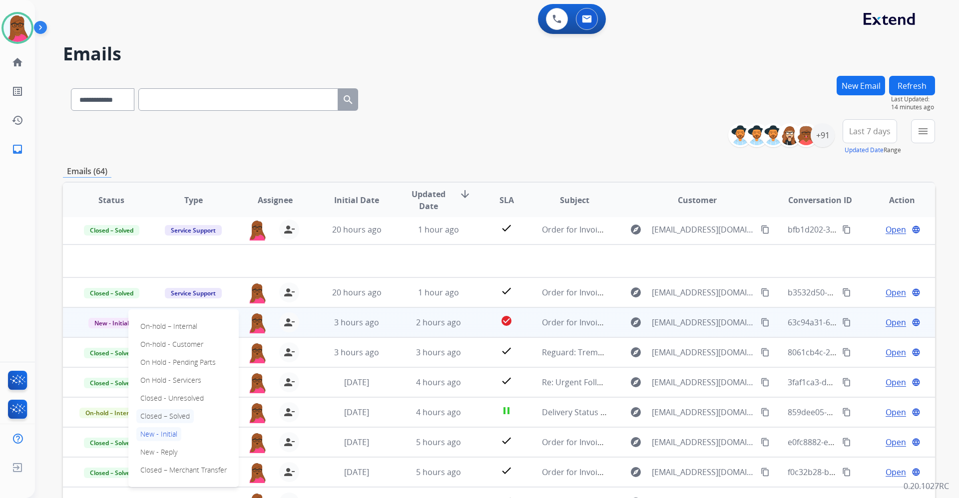
click at [188, 418] on p "Closed – Solved" at bounding box center [164, 416] width 57 height 14
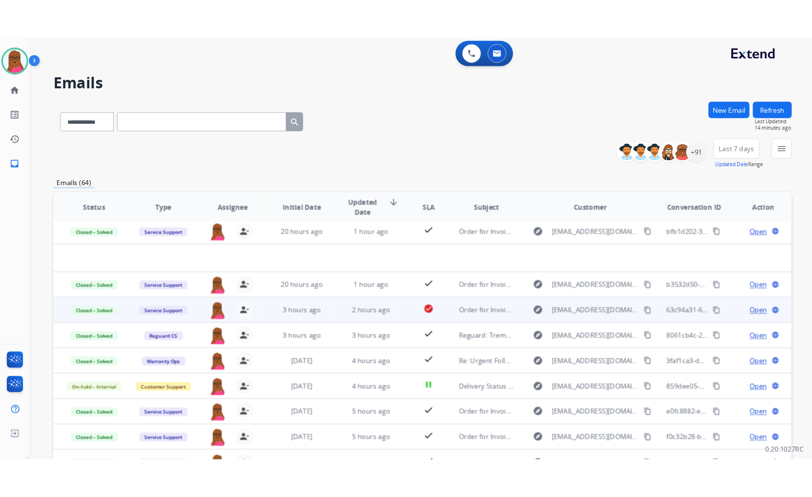
scroll to position [0, 0]
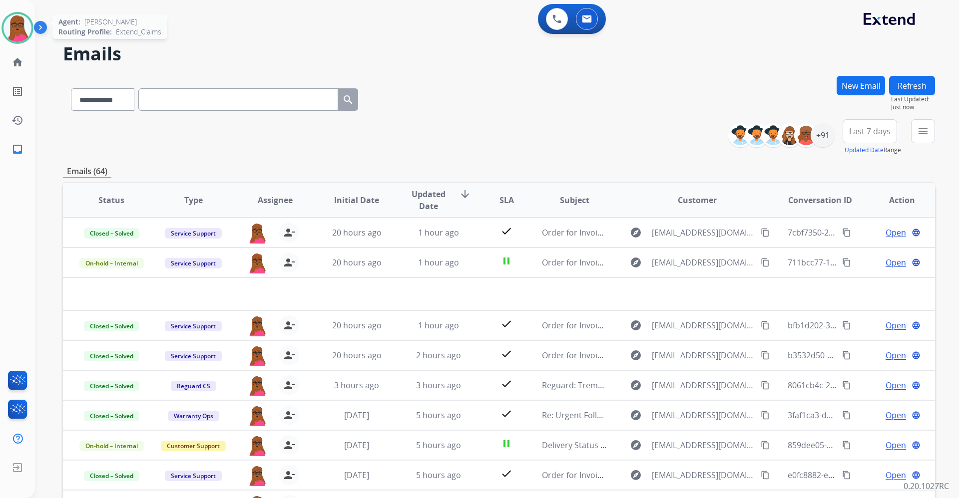
click at [20, 27] on img at bounding box center [17, 28] width 28 height 28
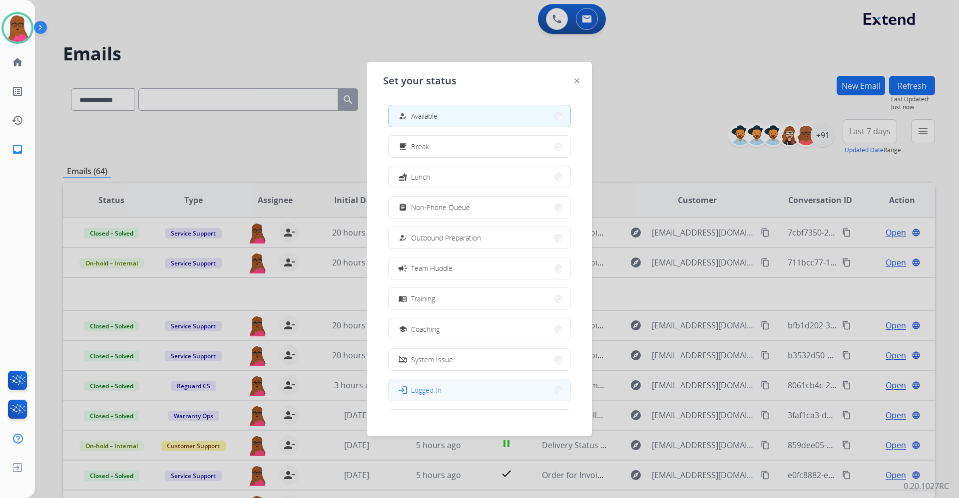
click at [450, 391] on button "login Logged In" at bounding box center [479, 389] width 182 height 21
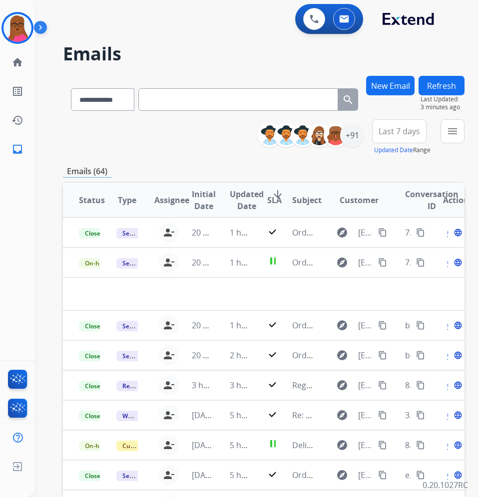
click at [411, 89] on button "New Email" at bounding box center [390, 85] width 48 height 19
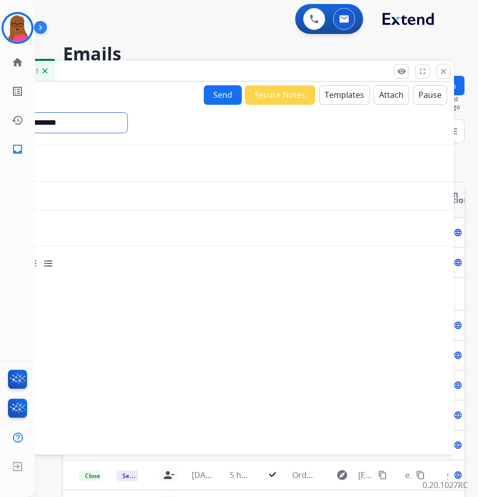
click at [117, 120] on select "**********" at bounding box center [60, 123] width 136 height 20
select select "**********"
click at [0, 113] on select "**********" at bounding box center [60, 123] width 136 height 20
click at [196, 164] on input "email" at bounding box center [211, 164] width 461 height 20
paste input "**********"
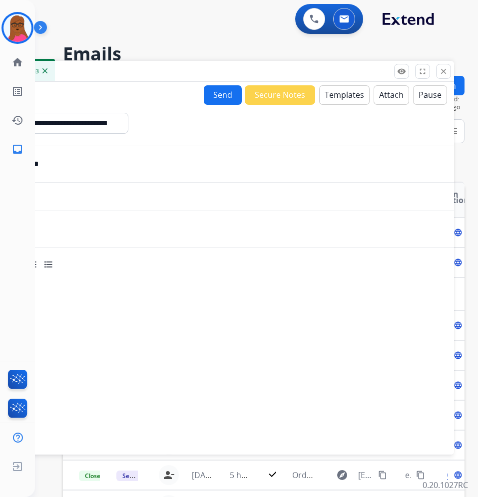
type input "**********"
click at [181, 222] on input "text" at bounding box center [221, 229] width 442 height 20
type input "**********"
click at [336, 98] on button "Templates" at bounding box center [344, 94] width 50 height 19
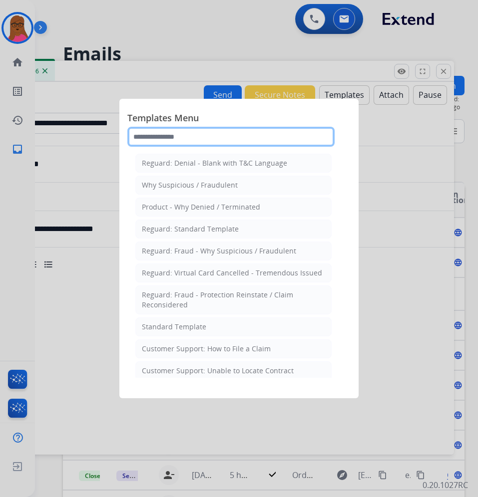
click at [217, 139] on input "text" at bounding box center [230, 137] width 207 height 20
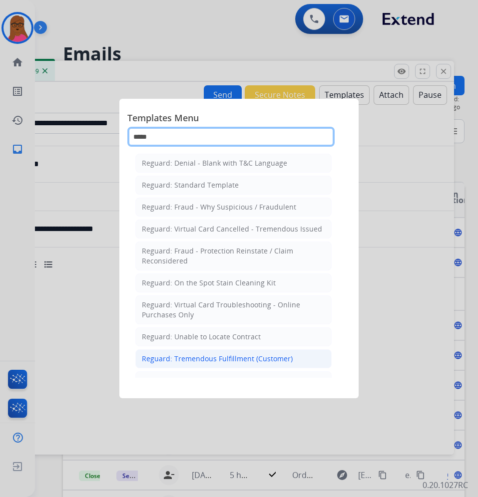
type input "*****"
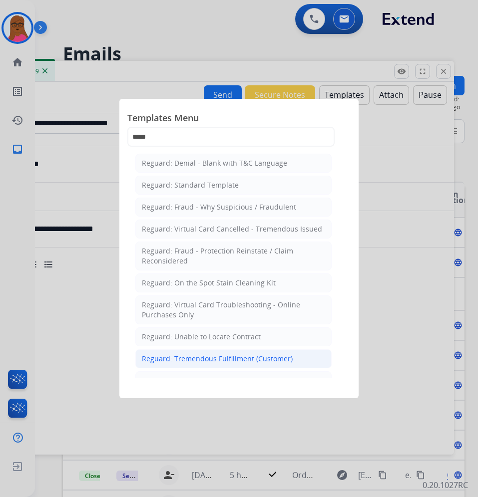
click at [203, 358] on div "Reguard: Tremendous Fulfillment (Customer)" at bounding box center [217, 359] width 151 height 10
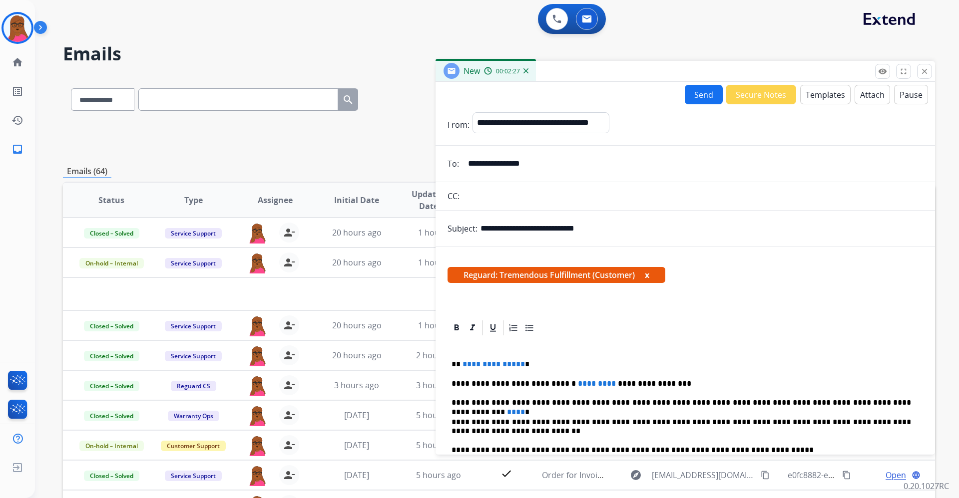
click at [517, 361] on span "**********" at bounding box center [493, 363] width 62 height 7
click at [591, 385] on p "**********" at bounding box center [680, 383] width 459 height 9
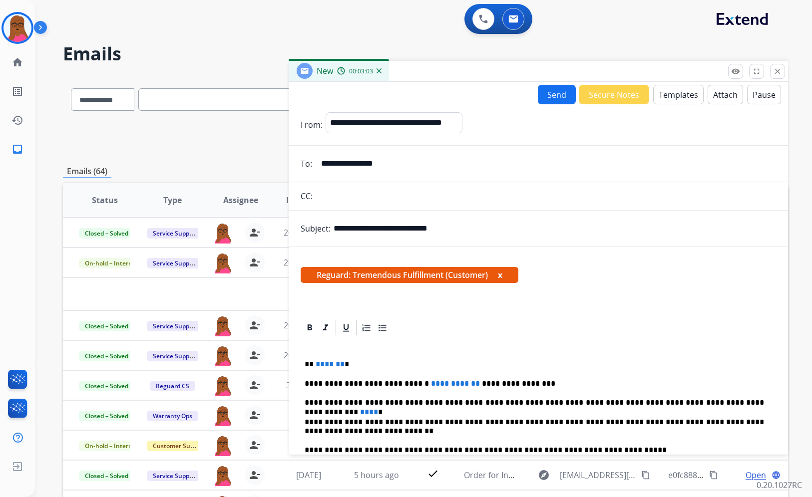
click at [410, 312] on div "**********" at bounding box center [538, 417] width 499 height 340
click at [378, 408] on span "****" at bounding box center [369, 411] width 18 height 7
click at [551, 93] on button "Send" at bounding box center [557, 94] width 38 height 19
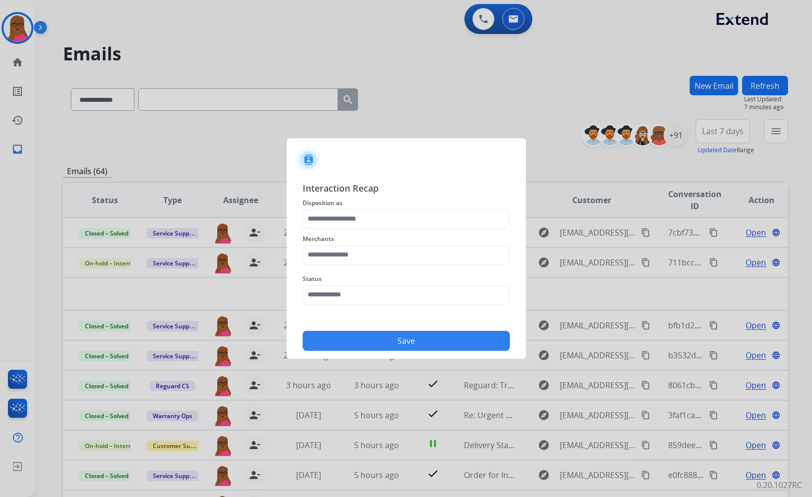
click at [406, 240] on span "Merchants" at bounding box center [406, 239] width 207 height 12
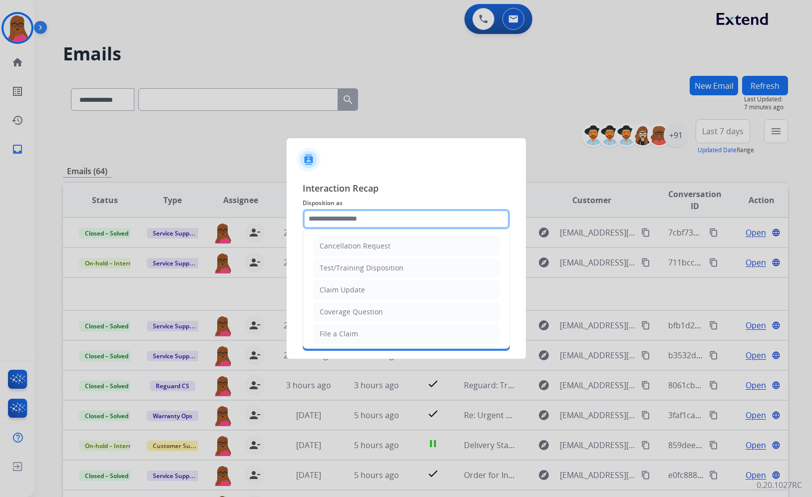
click at [391, 224] on input "text" at bounding box center [406, 219] width 207 height 20
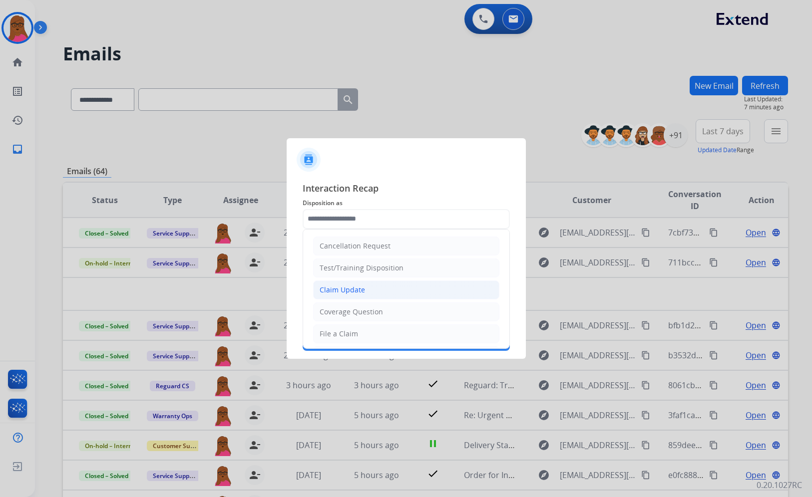
click at [368, 293] on li "Claim Update" at bounding box center [406, 290] width 186 height 19
type input "**********"
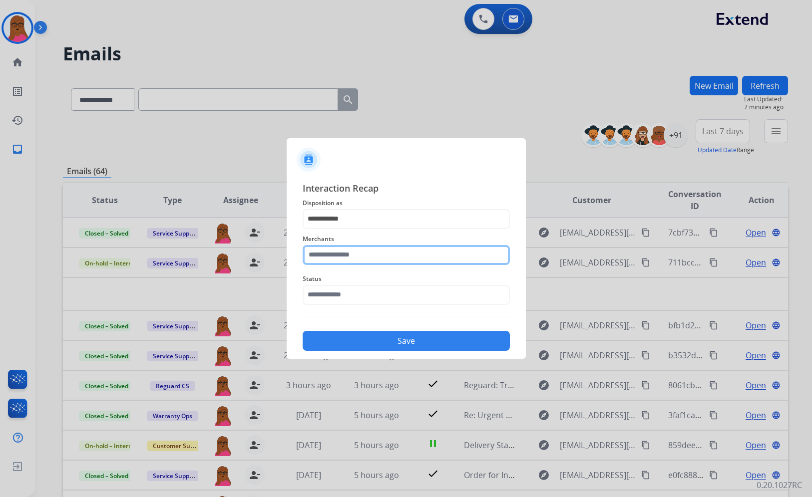
click at [366, 257] on input "text" at bounding box center [406, 255] width 207 height 20
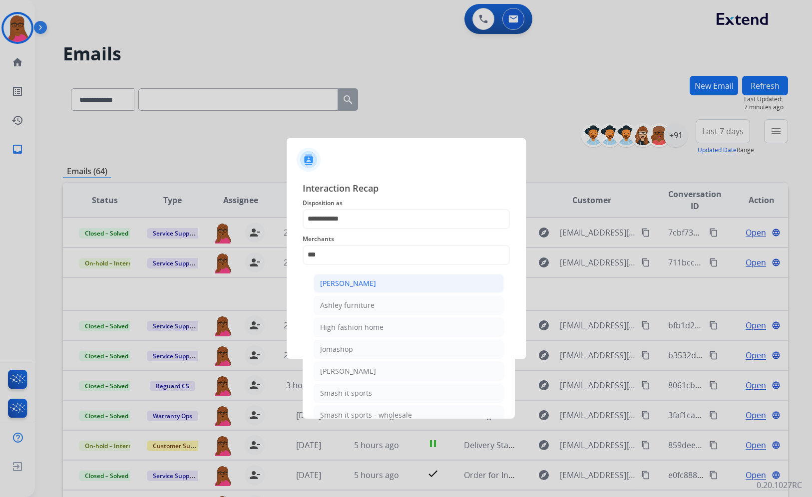
click at [368, 285] on div "[PERSON_NAME]" at bounding box center [348, 284] width 56 height 10
type input "**********"
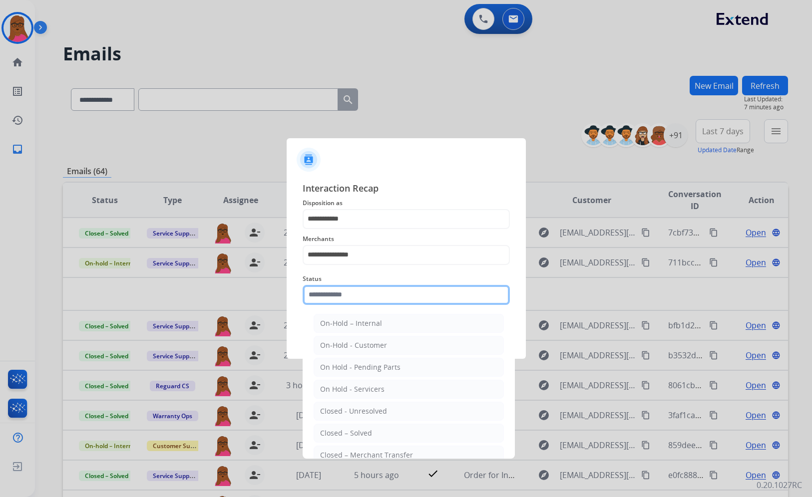
click at [364, 302] on input "text" at bounding box center [406, 295] width 207 height 20
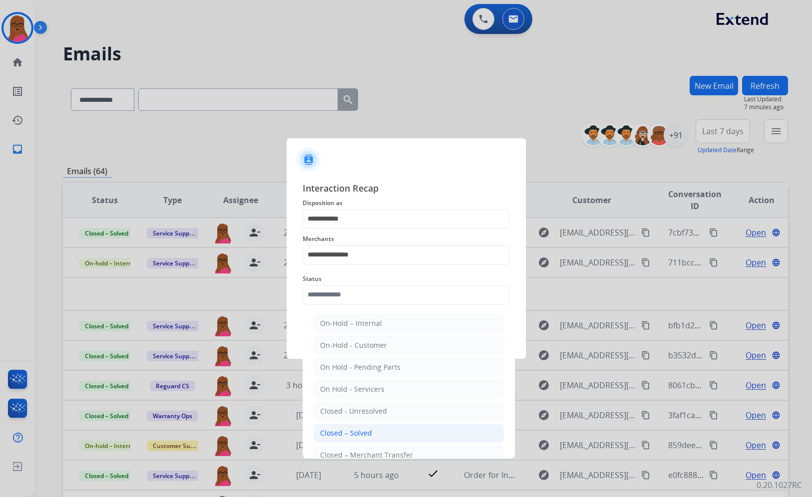
click at [369, 429] on div "Closed – Solved" at bounding box center [346, 433] width 52 height 10
type input "**********"
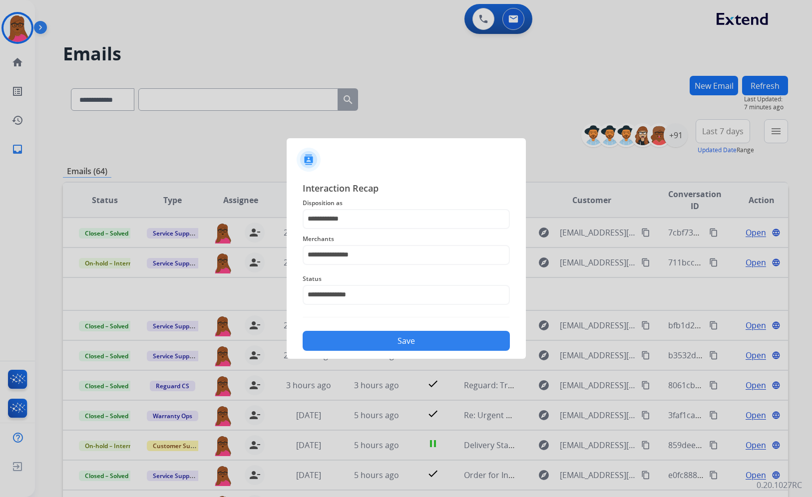
click at [442, 334] on button "Save" at bounding box center [406, 341] width 207 height 20
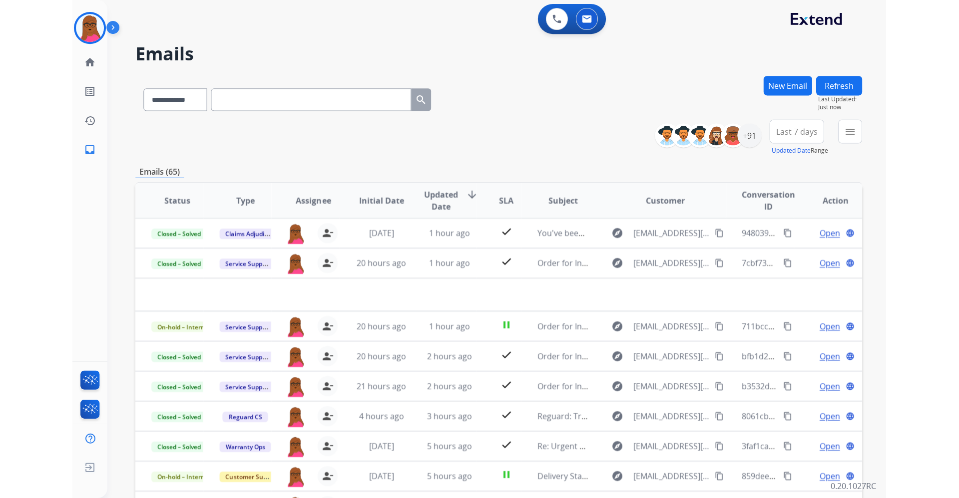
scroll to position [34, 0]
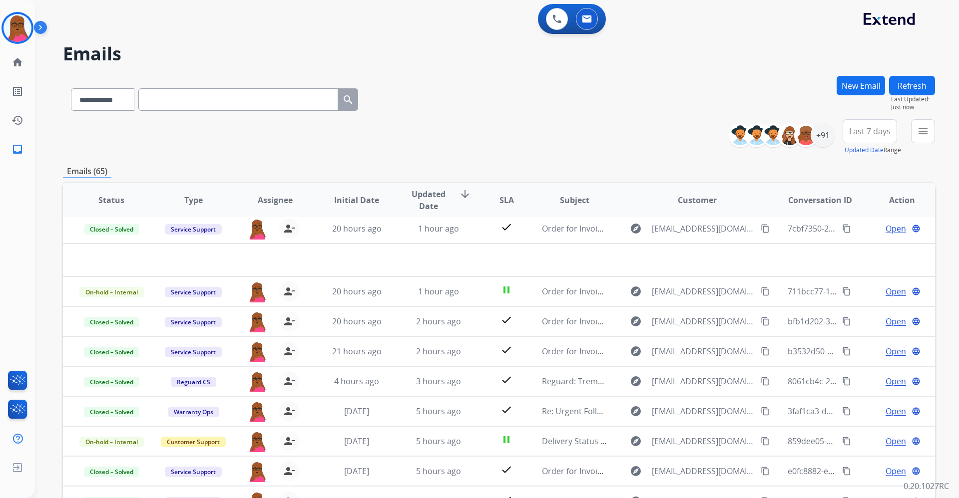
click at [478, 58] on h2 "Emails" at bounding box center [499, 54] width 872 height 20
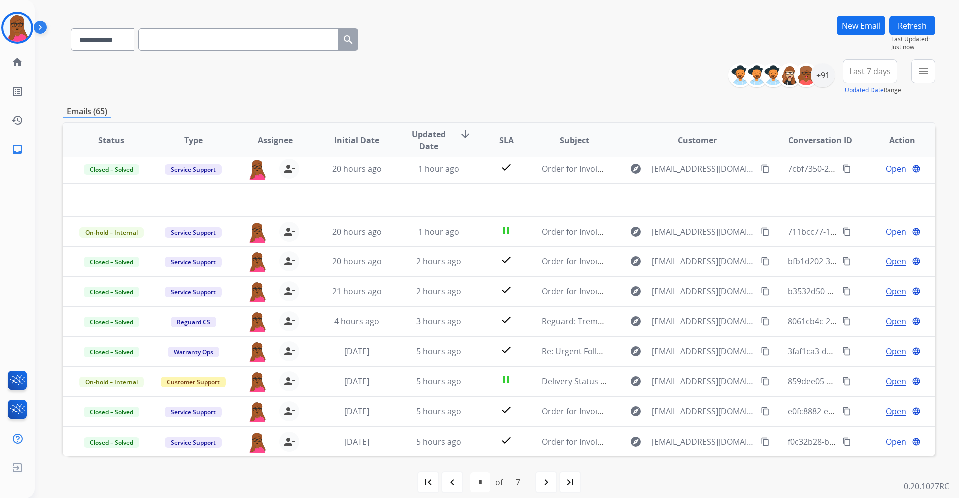
scroll to position [70, 0]
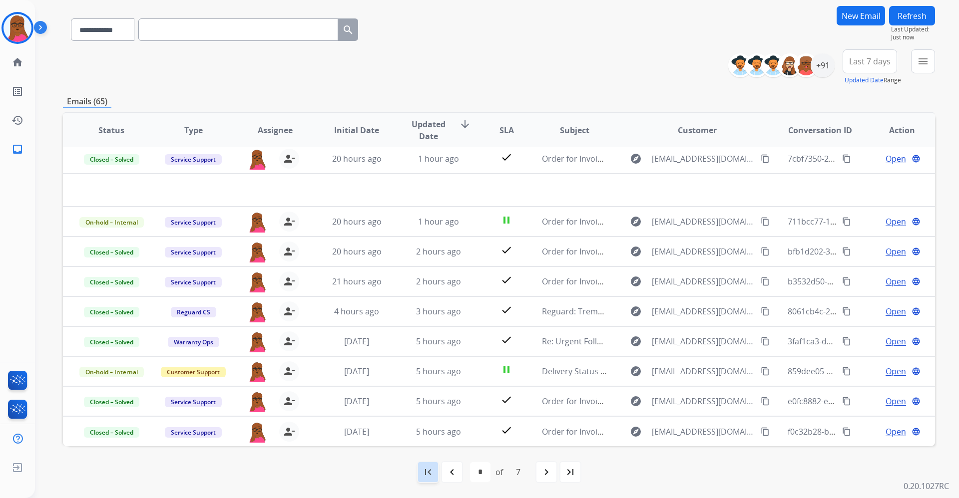
click at [429, 475] on mat-icon "first_page" at bounding box center [428, 472] width 12 height 12
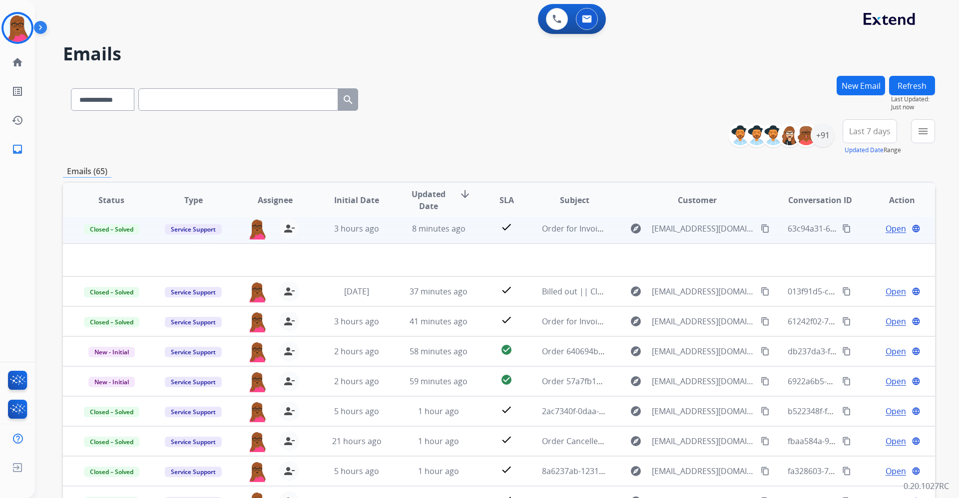
click at [839, 83] on button "Refresh" at bounding box center [912, 85] width 46 height 19
click at [839, 208] on div "**********" at bounding box center [497, 249] width 924 height 498
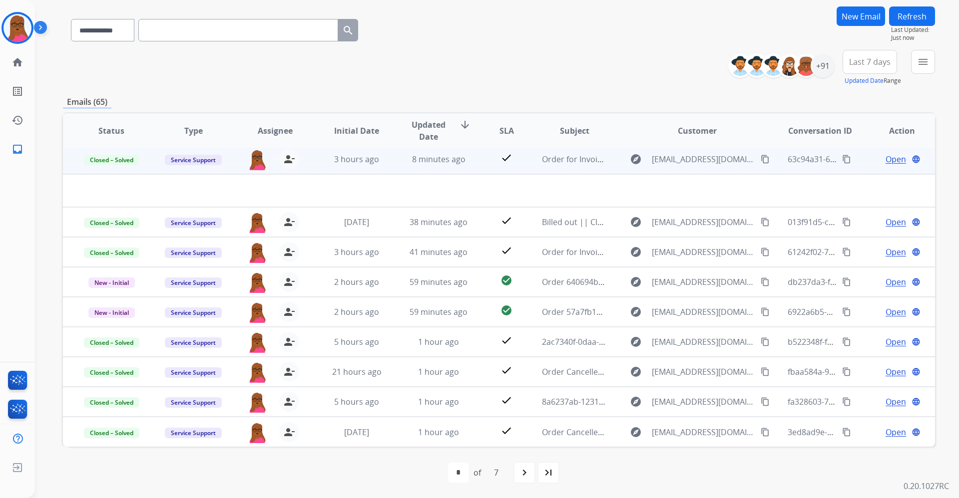
scroll to position [70, 0]
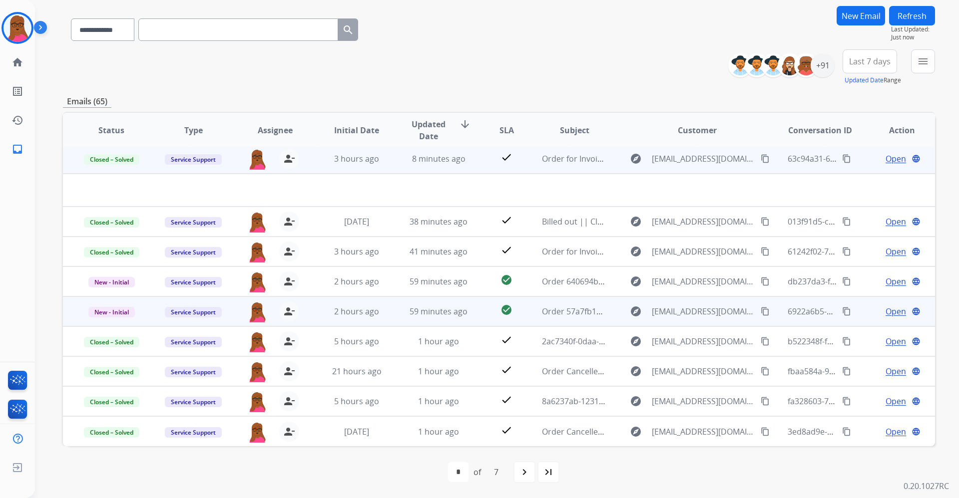
click at [839, 311] on span "Open" at bounding box center [895, 312] width 20 height 12
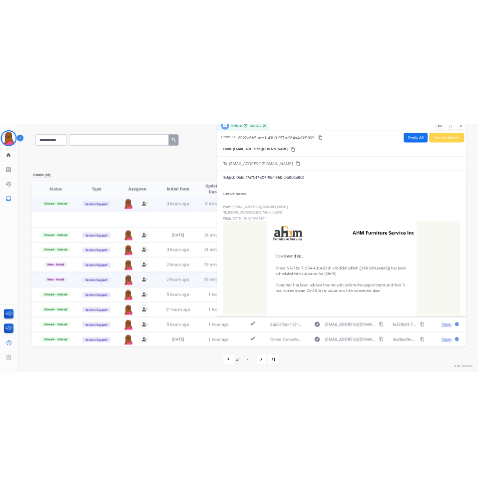
scroll to position [68, 0]
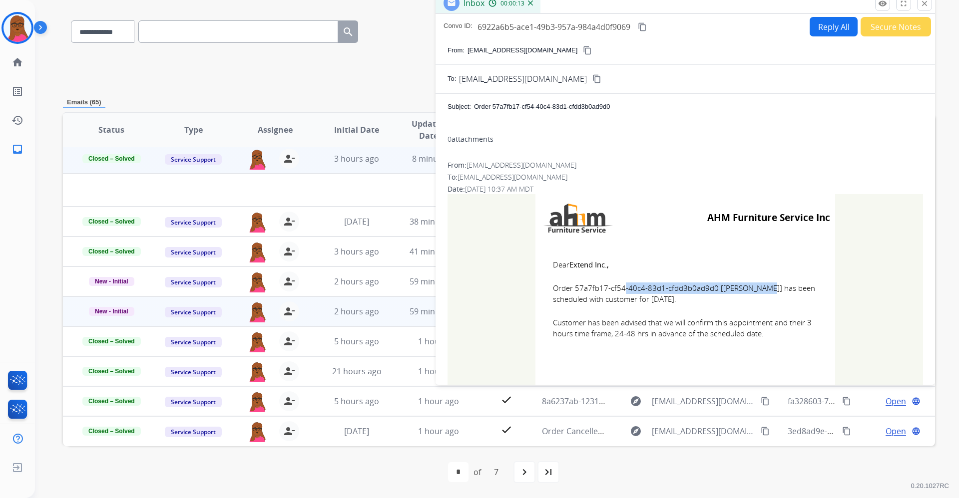
drag, startPoint x: 712, startPoint y: 289, endPoint x: 571, endPoint y: 289, distance: 141.8
click at [571, 289] on span "Order 57a7fb17-cf54-40c4-83d1-cfdd3b0ad9d0 [Kelsey Suggs] has been scheduled wi…" at bounding box center [685, 294] width 265 height 22
copy span "57a7fb17-cf54-40c4-83d1-cfdd3b0ad9d0"
click at [614, 287] on span "Order 57a7fb17-cf54-40c4-83d1-cfdd3b0ad9d0 [Kelsey Suggs] has been scheduled wi…" at bounding box center [685, 294] width 265 height 22
drag, startPoint x: 572, startPoint y: 288, endPoint x: 708, endPoint y: 290, distance: 136.8
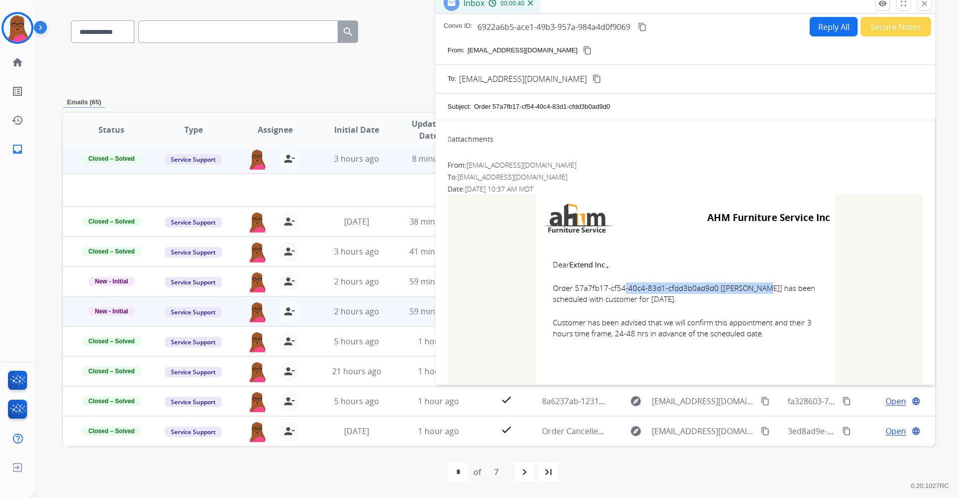
click at [708, 290] on span "Order 57a7fb17-cf54-40c4-83d1-cfdd3b0ad9d0 [Kelsey Suggs] has been scheduled wi…" at bounding box center [685, 294] width 265 height 22
copy span "57a7fb17-cf54-40c4-83d1-cfdd3b0ad9d0"
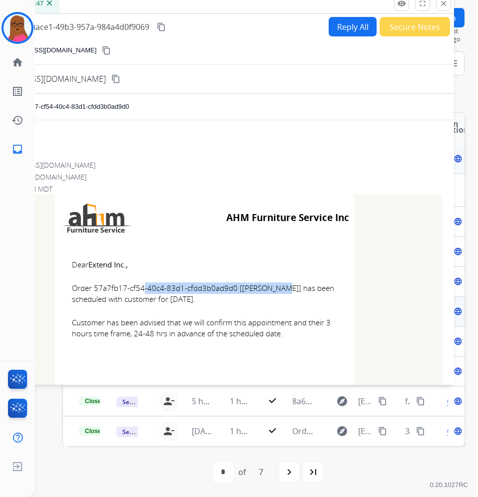
drag, startPoint x: 69, startPoint y: 263, endPoint x: 273, endPoint y: 346, distance: 220.1
click at [273, 346] on td "Dear Extend Inc., Order 57a7fb17-cf54-40c4-83d1-cfdd3b0ad9d0 [Kelsey Suggs] has…" at bounding box center [204, 305] width 300 height 127
copy td "Dear Extend Inc., Order 57a7fb17-cf54-40c4-83d1-cfdd3b0ad9d0 [Kelsey Suggs] has…"
click at [220, 53] on div "From: services@ahmfurniture.com content_copy" at bounding box center [204, 50] width 499 height 12
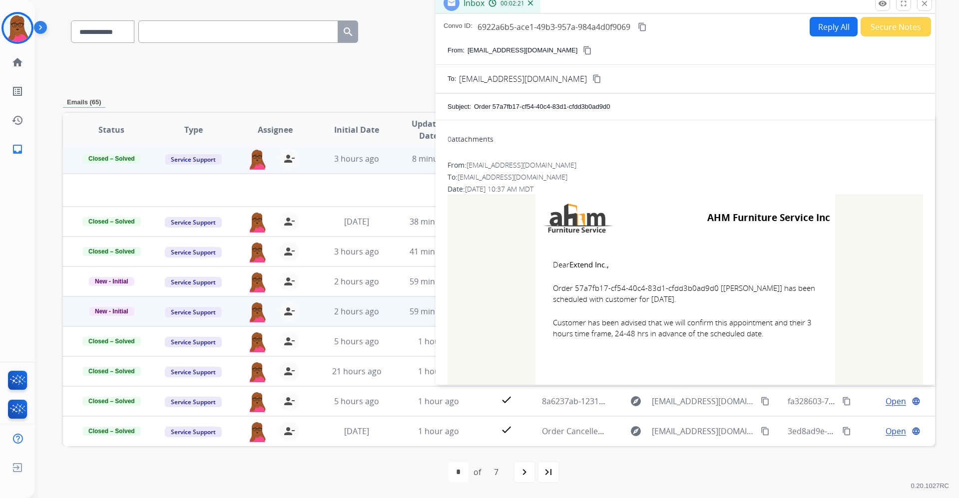
click at [839, 6] on mat-icon "close" at bounding box center [924, 3] width 9 height 9
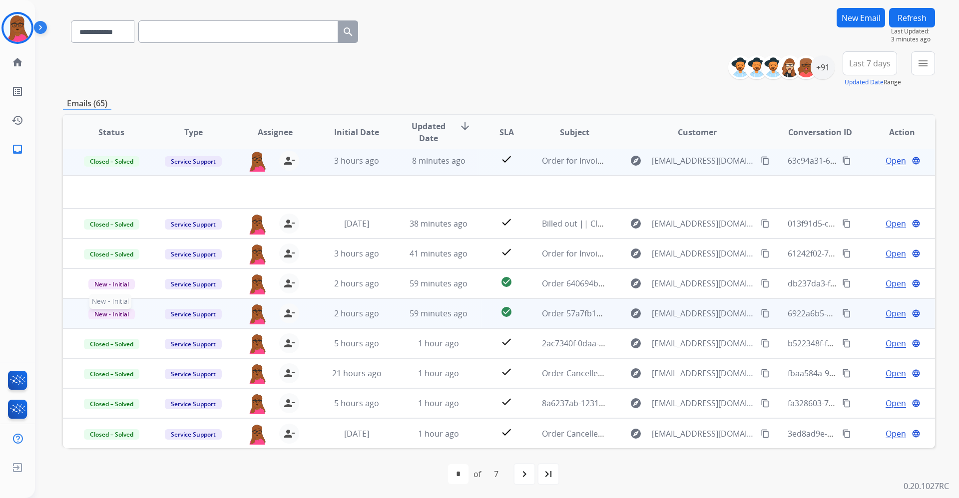
click at [119, 312] on span "New - Initial" at bounding box center [111, 314] width 46 height 10
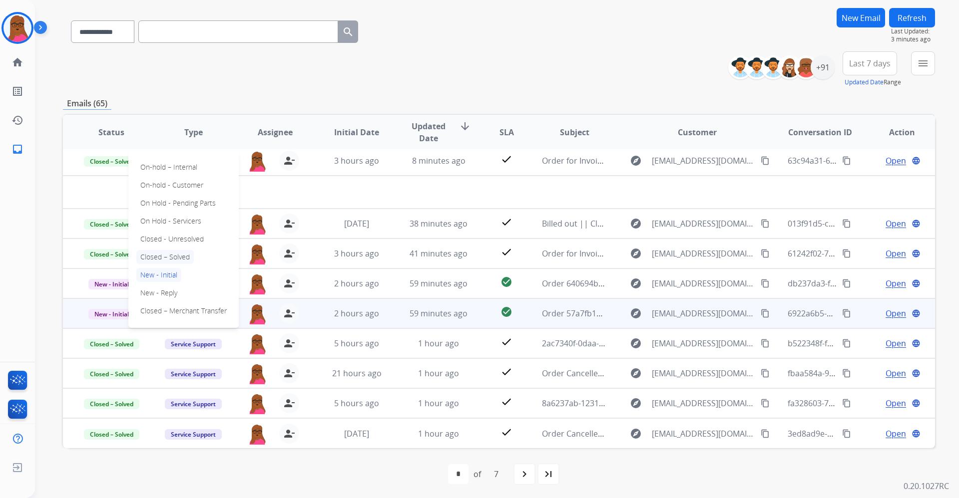
click at [173, 257] on p "Closed – Solved" at bounding box center [164, 257] width 57 height 14
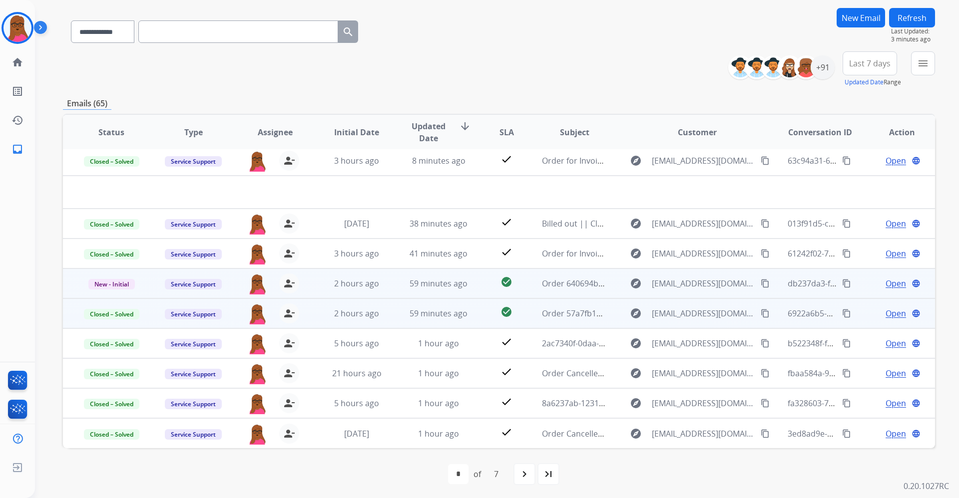
click at [839, 284] on span "Open" at bounding box center [895, 284] width 20 height 12
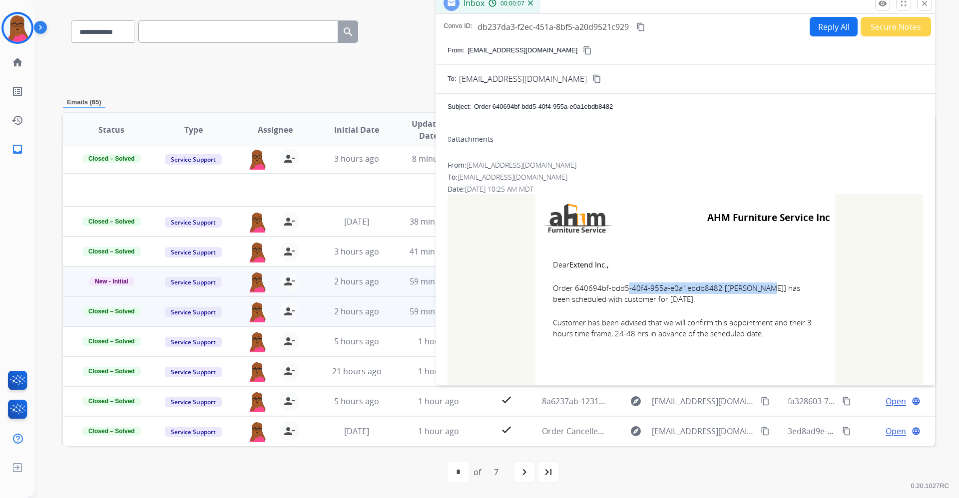
drag, startPoint x: 714, startPoint y: 289, endPoint x: 570, endPoint y: 286, distance: 143.8
click at [570, 286] on span "Order 640694bf-bdd5-40f4-955a-e0a1ebdb8482 [Beth Labonte] has been scheduled wi…" at bounding box center [685, 294] width 265 height 22
copy span "640694bf-bdd5-40f4-955a-e0a1ebdb8482"
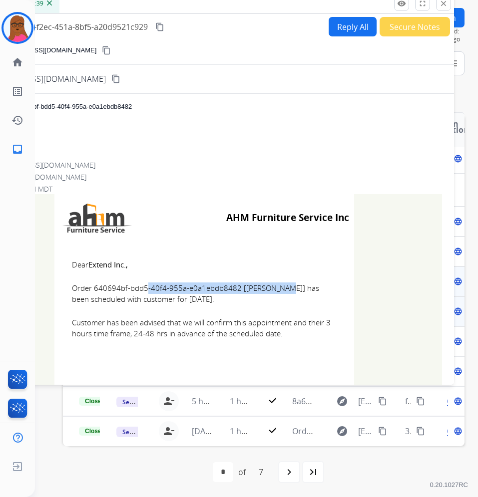
drag, startPoint x: 281, startPoint y: 336, endPoint x: 61, endPoint y: 263, distance: 231.0
click at [61, 263] on td "Dear Extend Inc., Order 640694bf-bdd5-40f4-955a-e0a1ebdb8482 [Beth Labonte] has…" at bounding box center [204, 305] width 300 height 127
copy td "Dear Extend Inc., Order 640694bf-bdd5-40f4-955a-e0a1ebdb8482 [Beth Labonte] has…"
click at [443, 7] on mat-icon "close" at bounding box center [443, 3] width 9 height 9
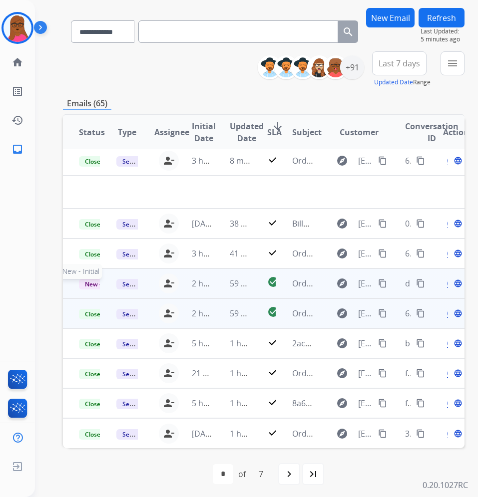
click at [94, 284] on span "New - Initial" at bounding box center [102, 284] width 46 height 10
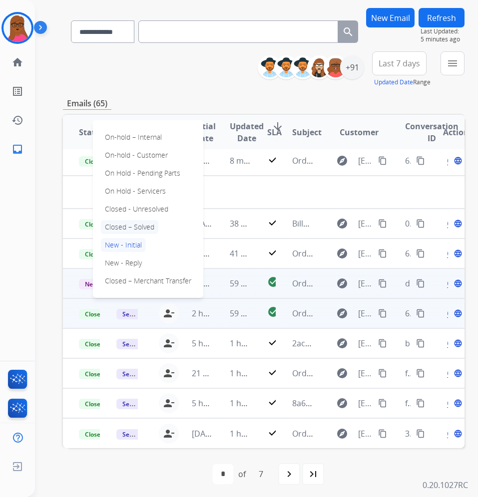
click at [156, 225] on p "Closed – Solved" at bounding box center [129, 227] width 57 height 14
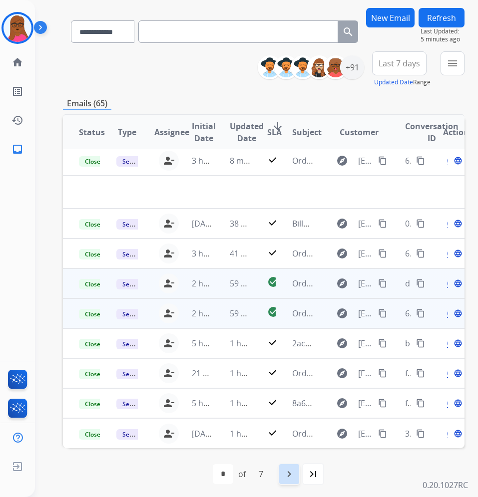
click at [300, 470] on div "navigate_next" at bounding box center [289, 474] width 22 height 22
select select "*"
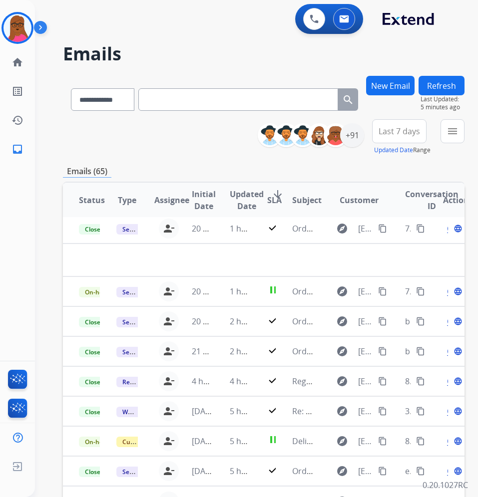
scroll to position [42, 0]
